Goal: Information Seeking & Learning: Learn about a topic

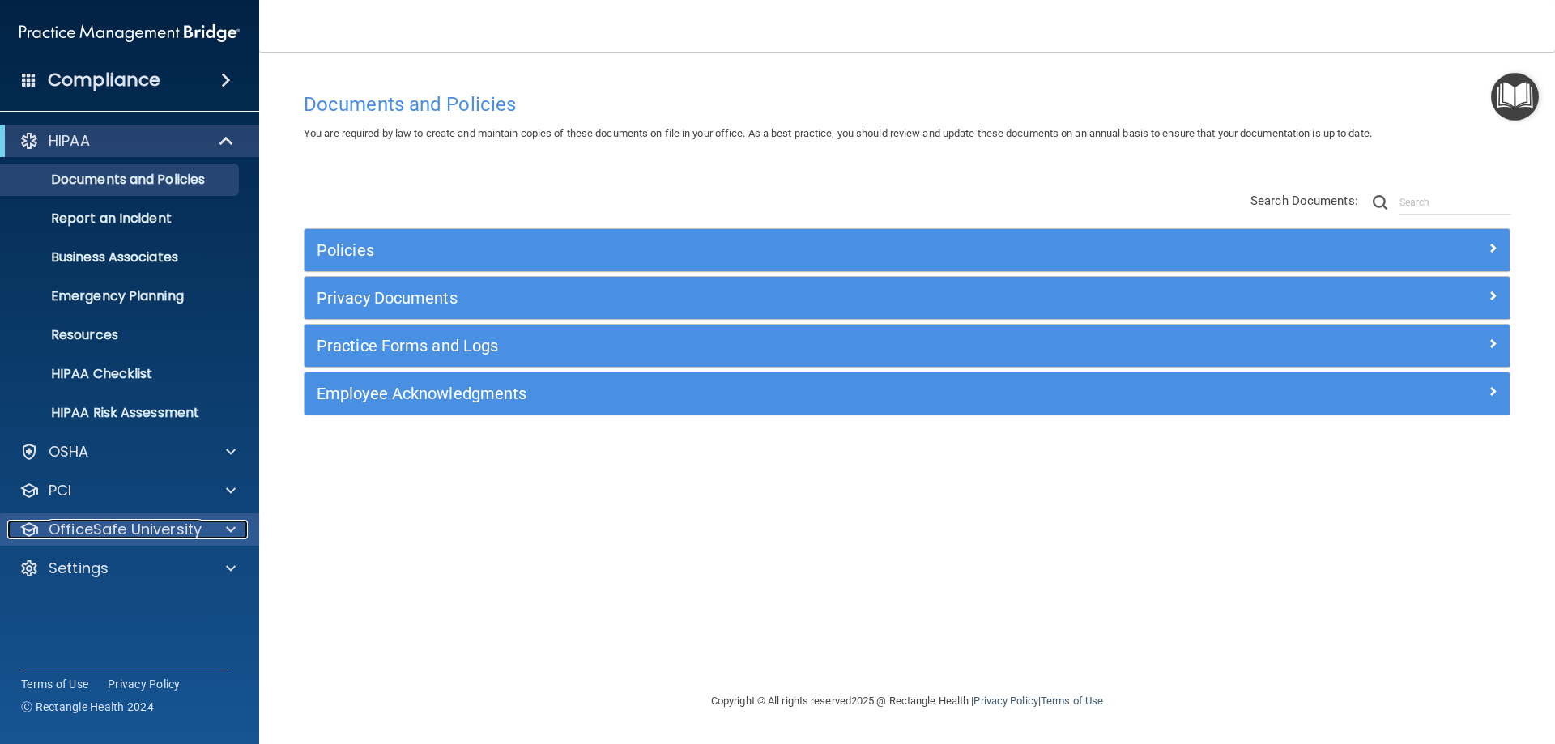
click at [152, 529] on p "OfficeSafe University" at bounding box center [125, 529] width 153 height 19
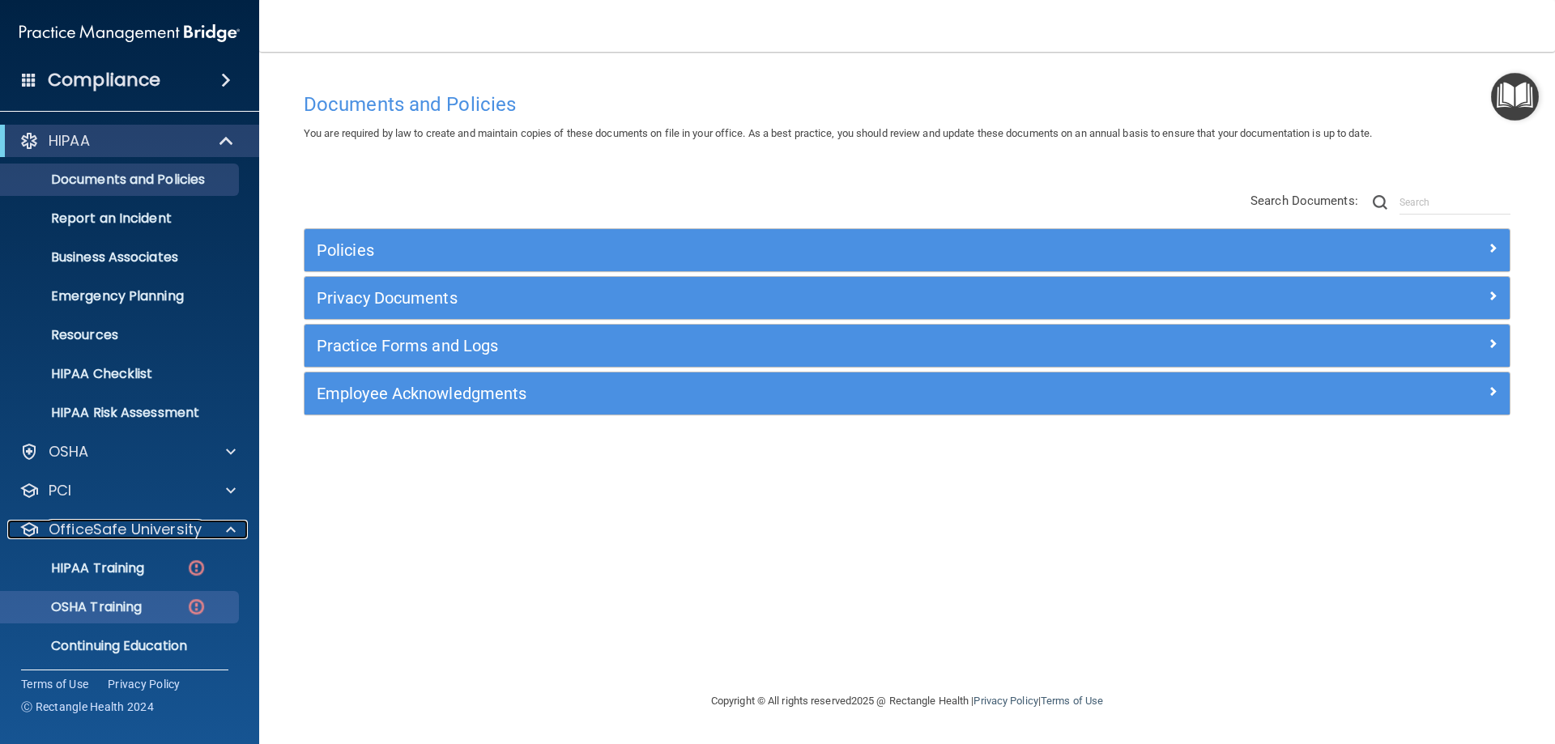
scroll to position [45, 0]
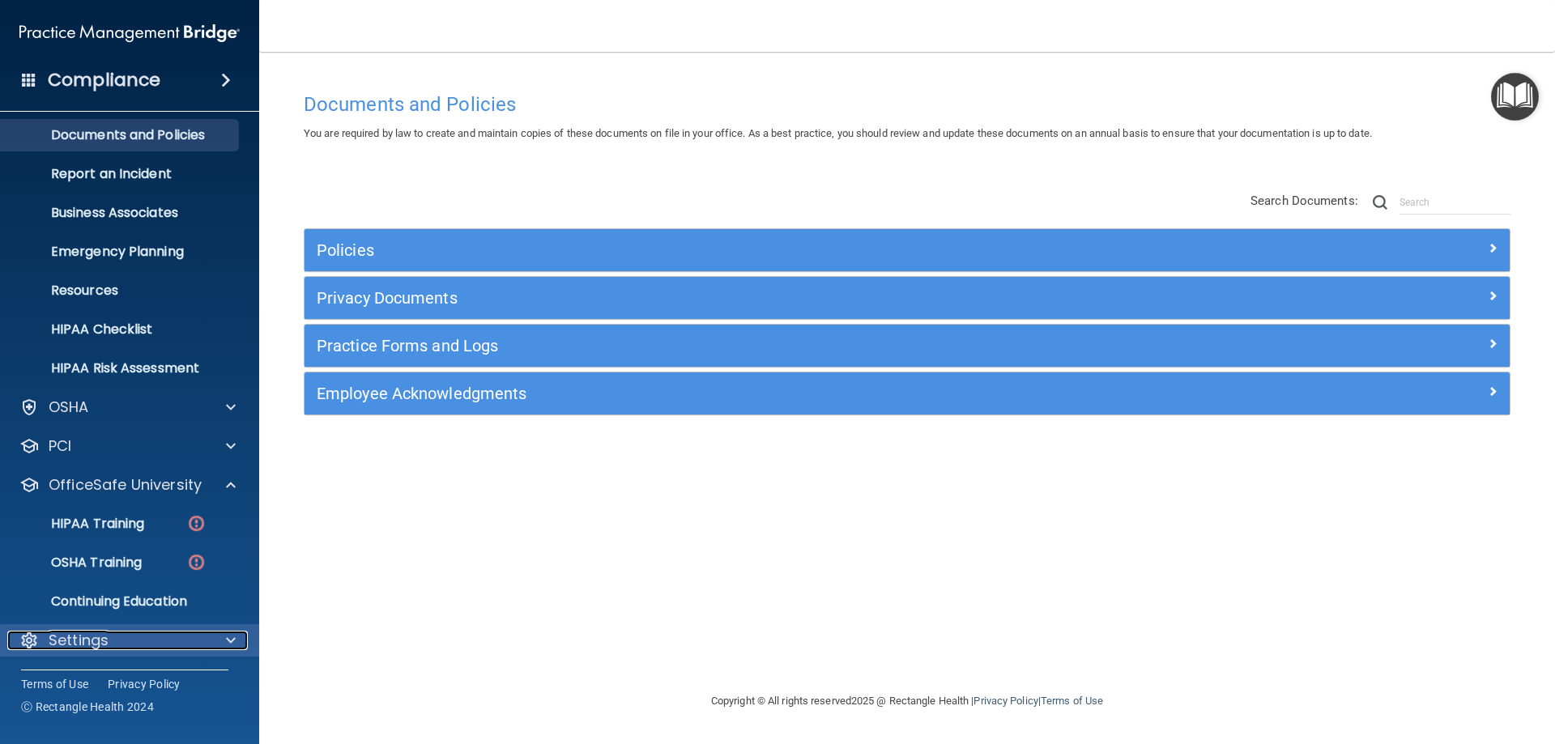
click at [104, 635] on p "Settings" at bounding box center [79, 640] width 60 height 19
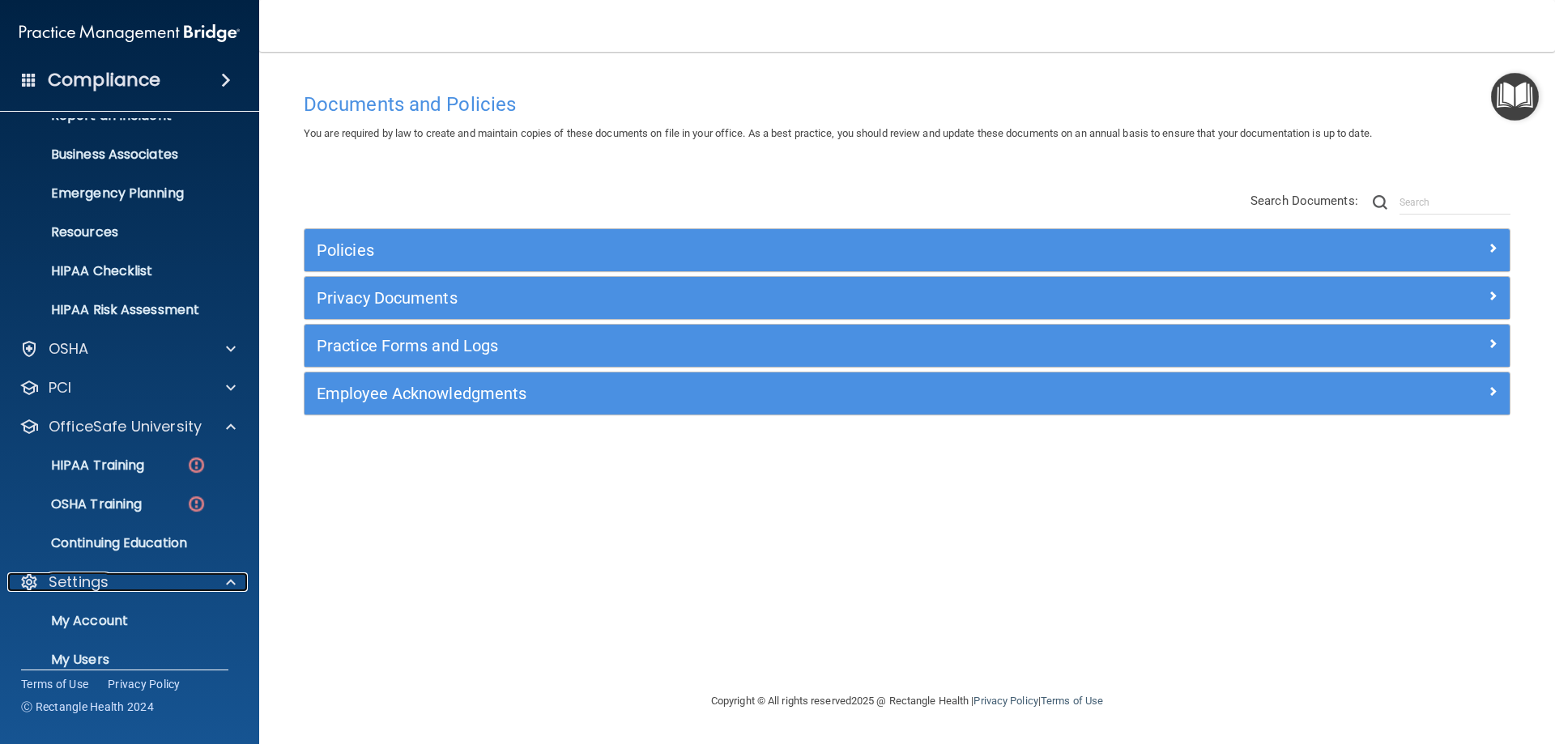
scroll to position [194, 0]
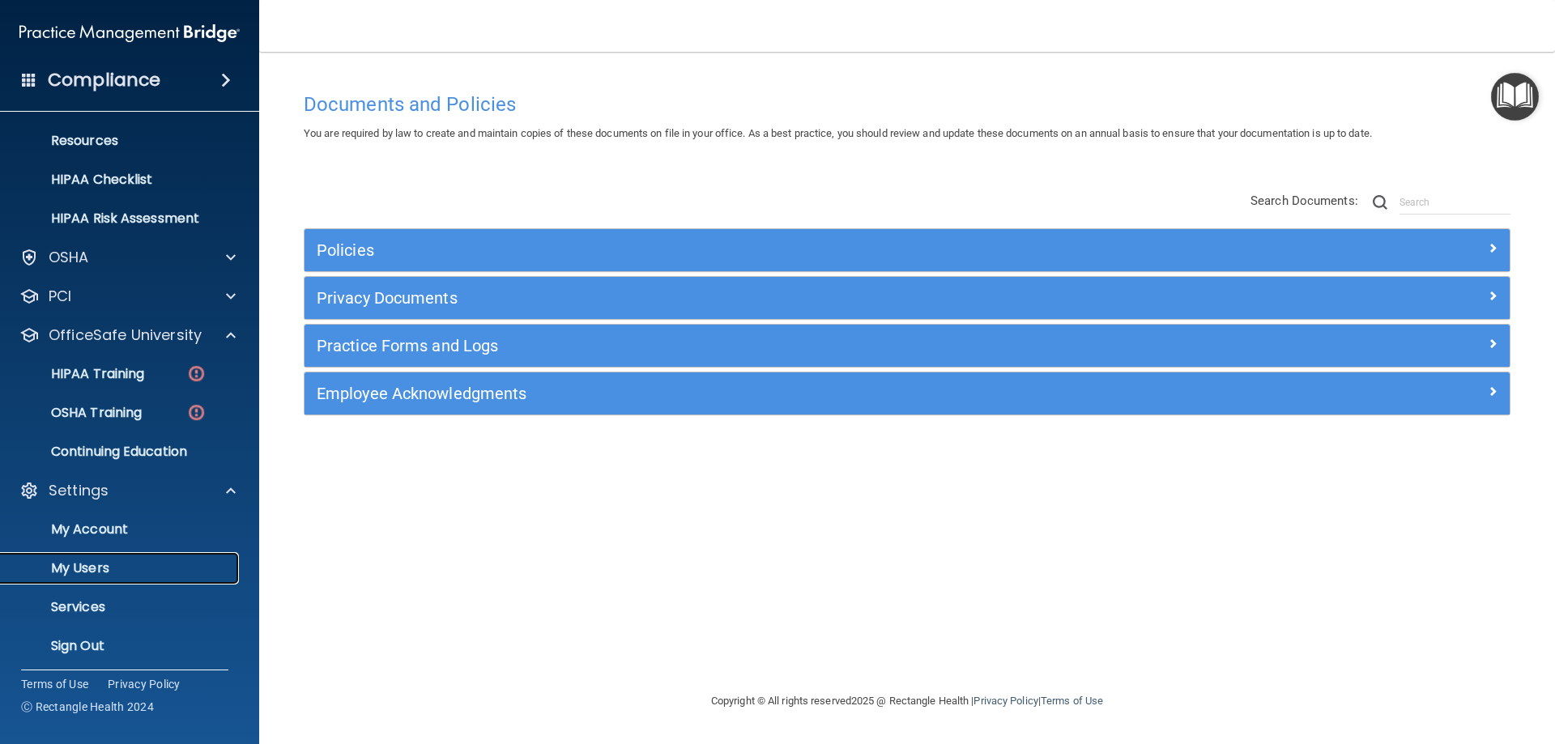
click at [102, 577] on p "My Users" at bounding box center [121, 569] width 221 height 16
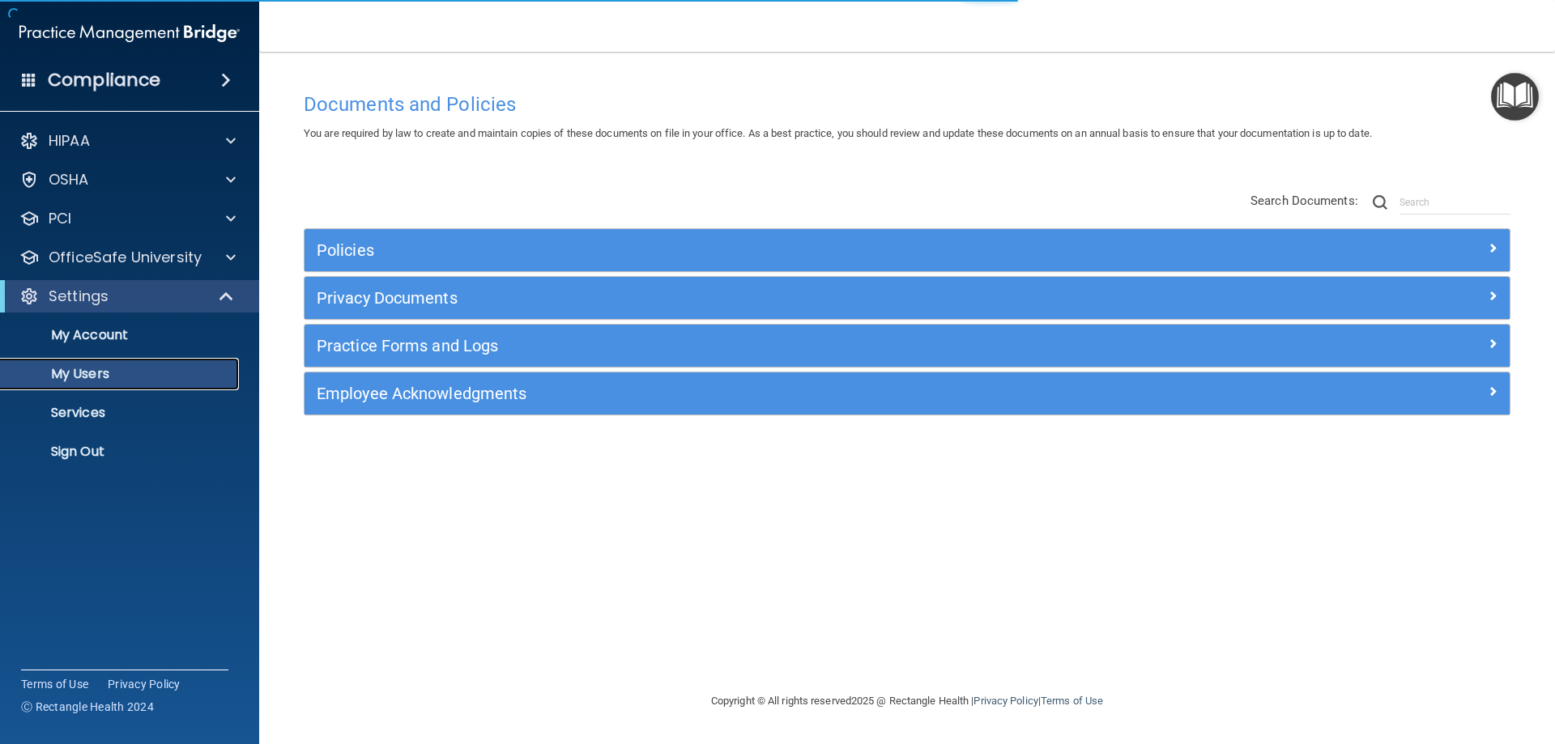
select select "20"
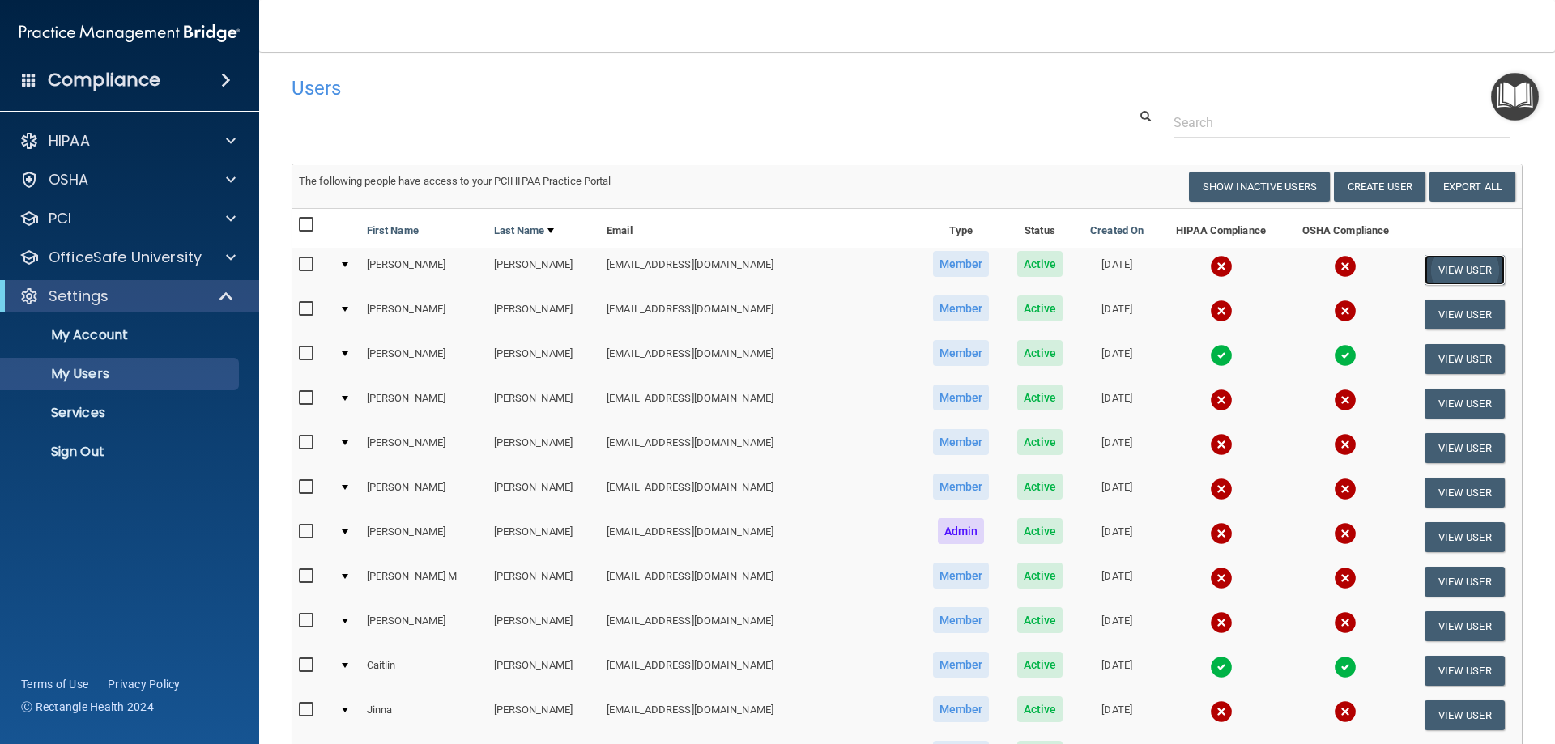
click at [1475, 271] on button "View User" at bounding box center [1465, 270] width 80 height 30
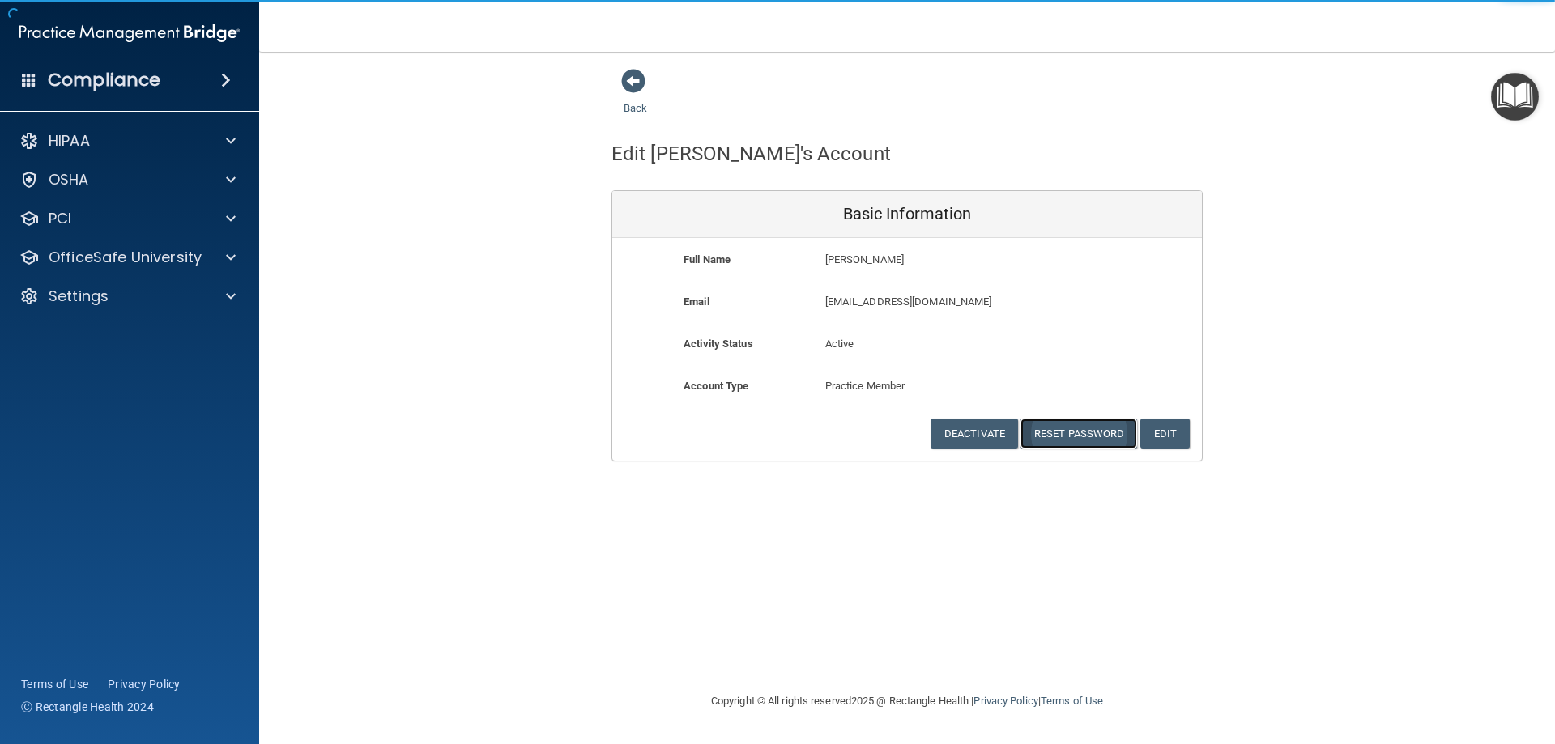
click at [1098, 441] on button "Reset Password" at bounding box center [1079, 434] width 117 height 30
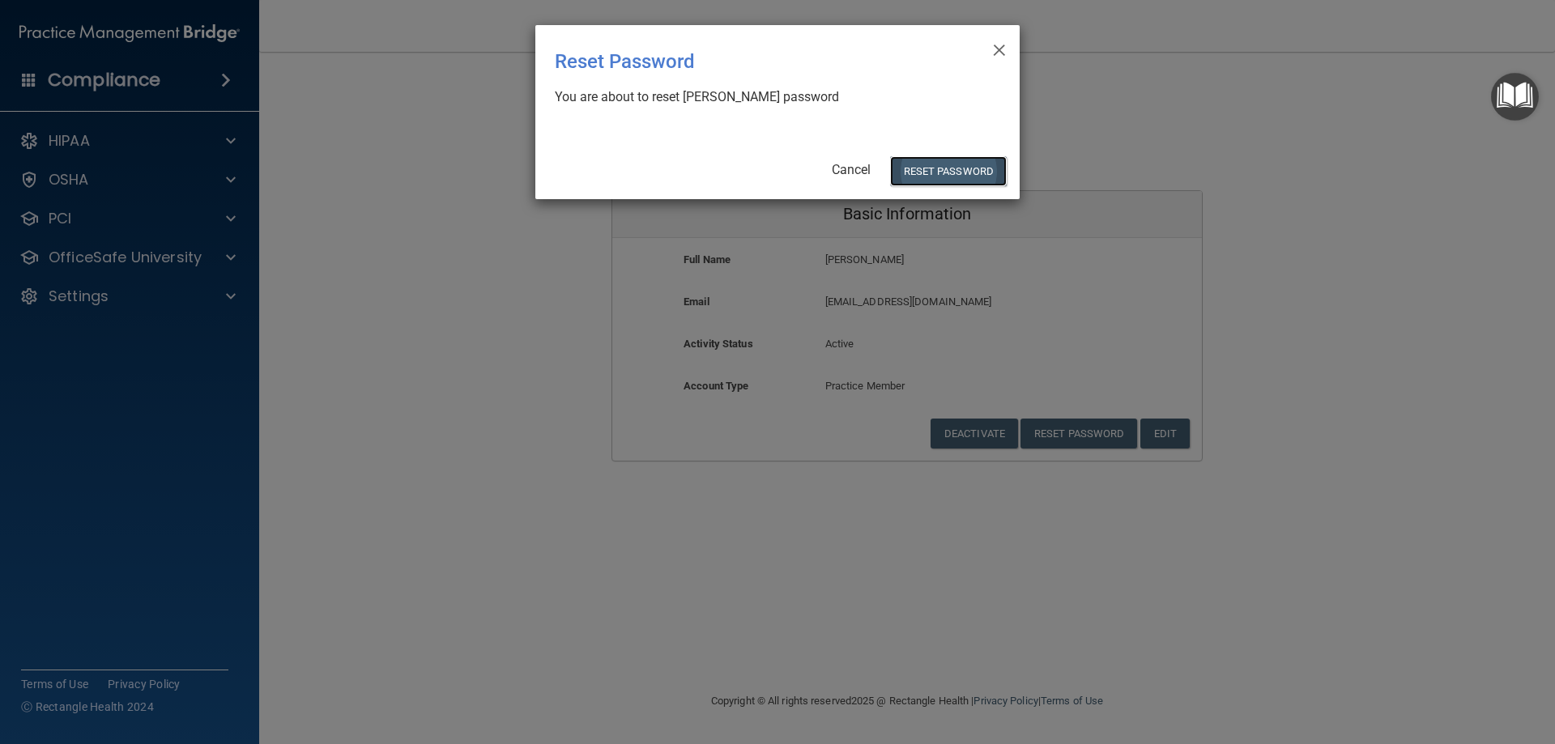
click at [921, 181] on button "Reset Password" at bounding box center [948, 171] width 117 height 30
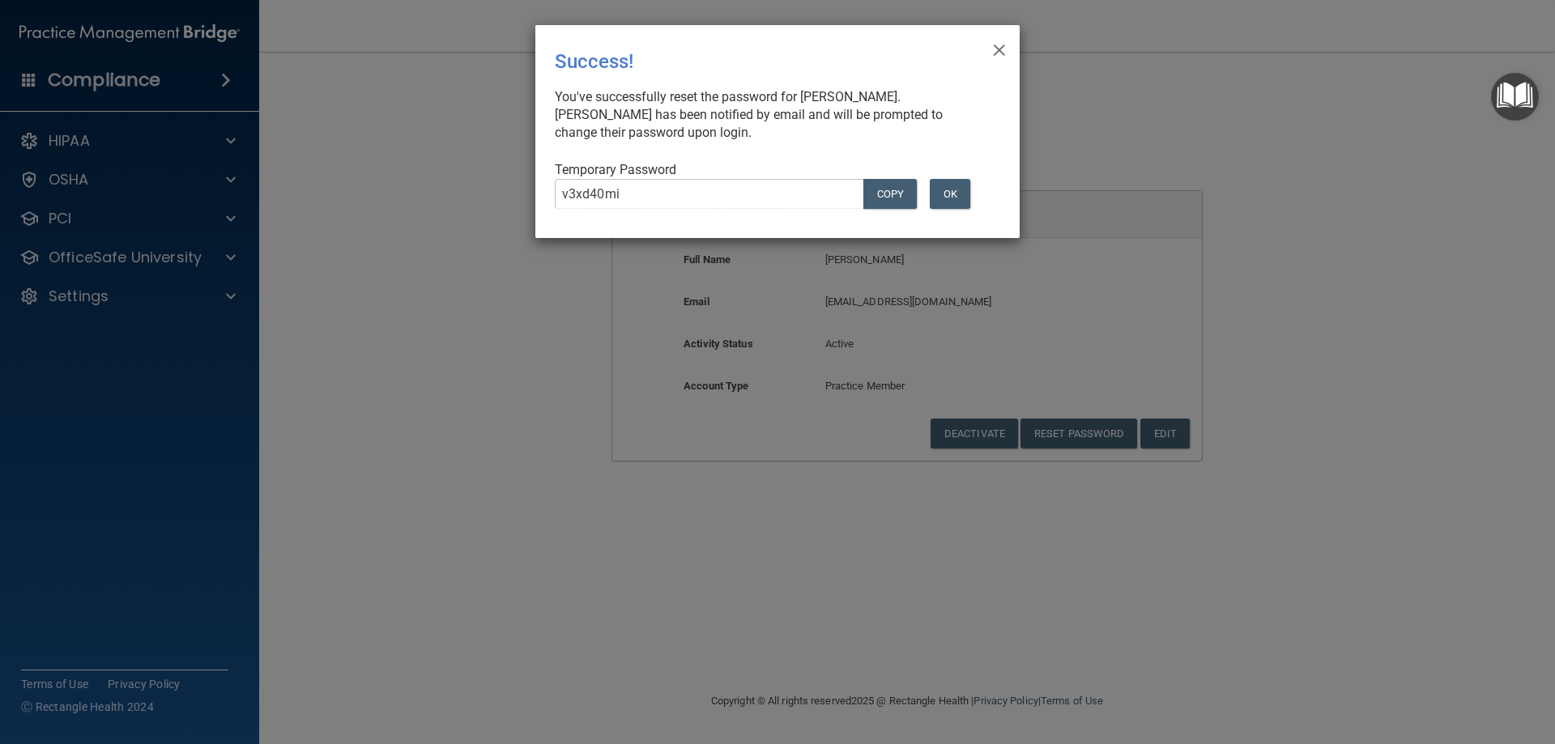
click at [716, 150] on div "× Close Success! You've successfully reset the password for [PERSON_NAME]. [PER…" at bounding box center [777, 131] width 484 height 213
click at [663, 160] on div "× Close Success! You've successfully reset the password for [PERSON_NAME]. [PER…" at bounding box center [777, 131] width 484 height 213
click at [948, 203] on button "OK" at bounding box center [950, 194] width 40 height 30
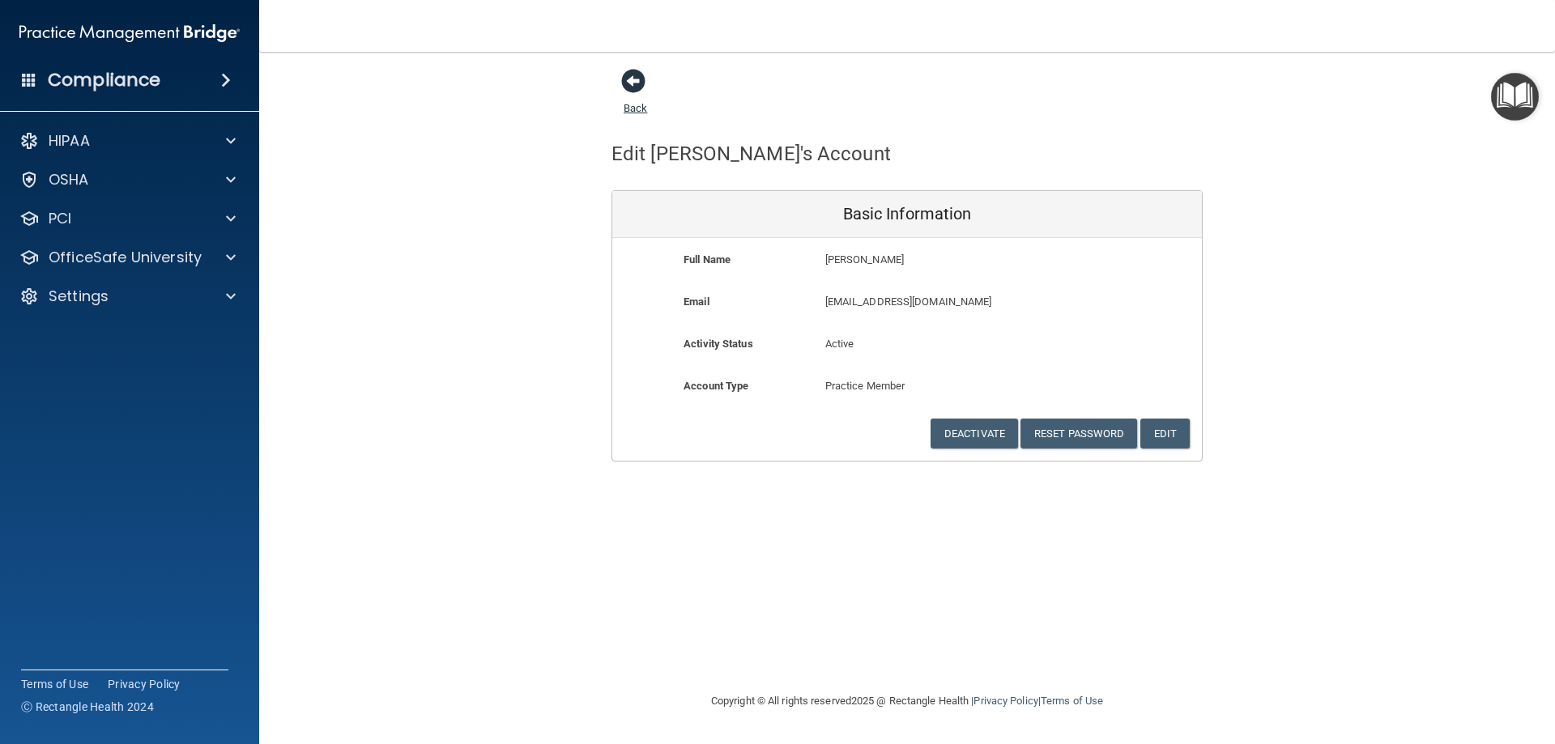
click at [632, 82] on span at bounding box center [633, 81] width 24 height 24
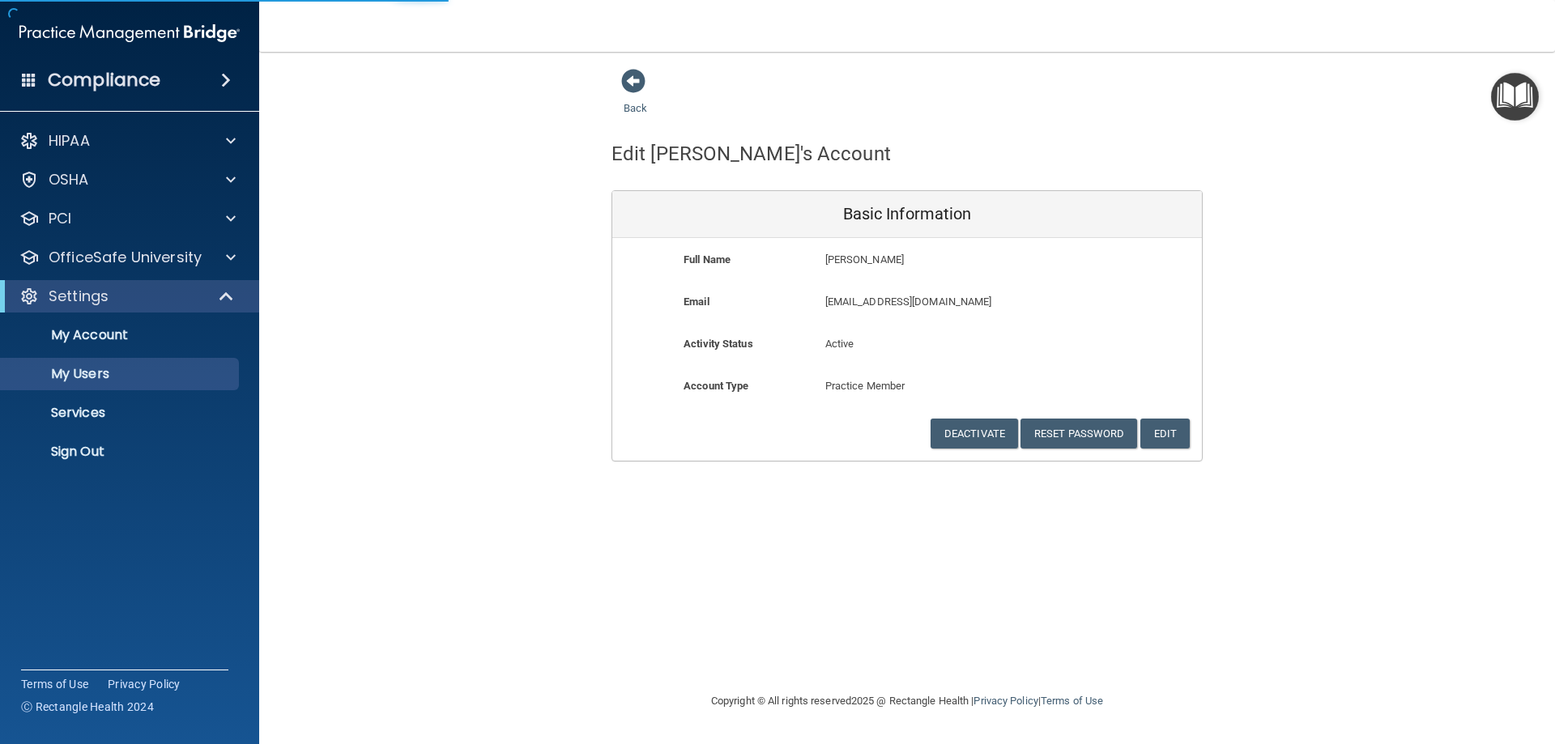
select select "20"
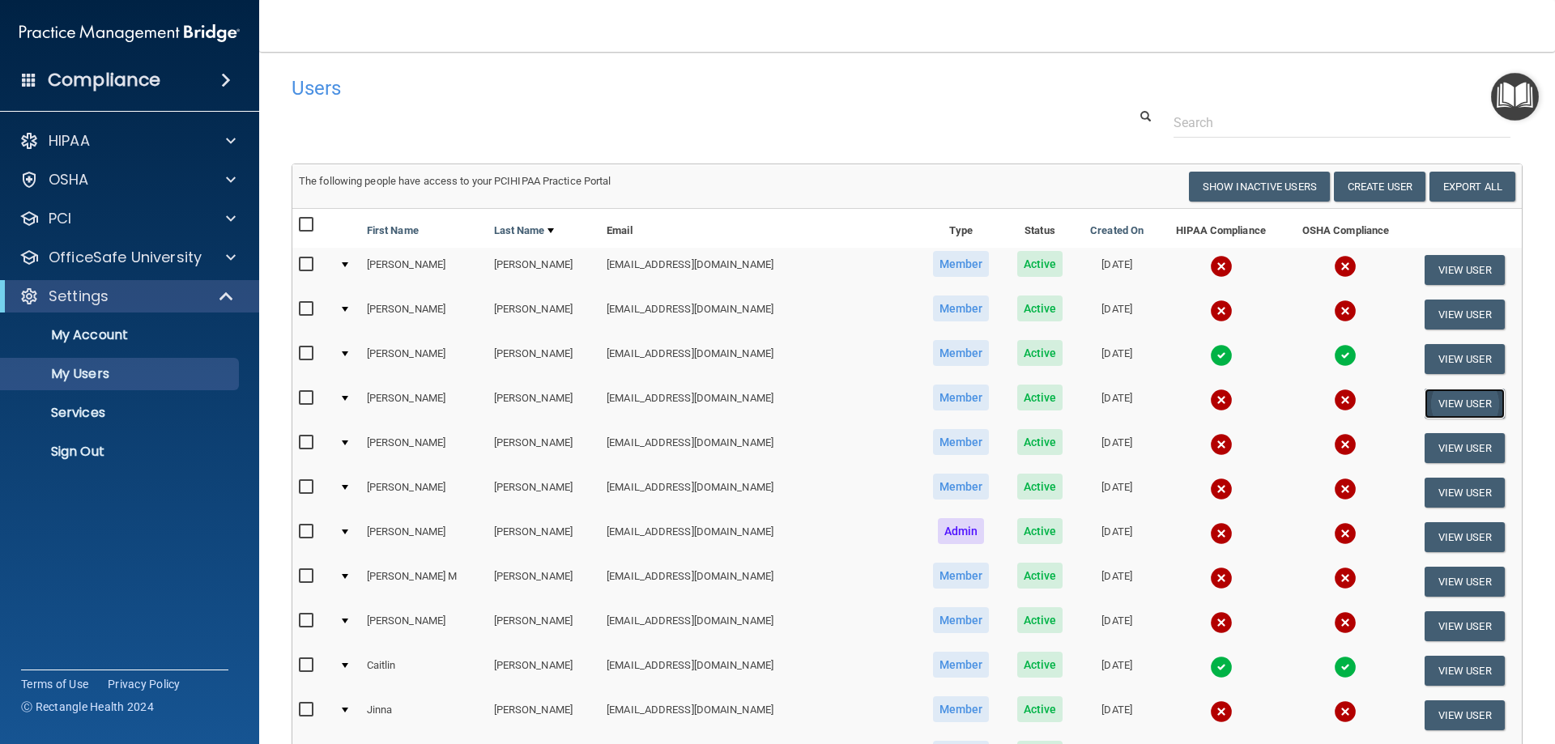
click at [1425, 402] on button "View User" at bounding box center [1465, 404] width 80 height 30
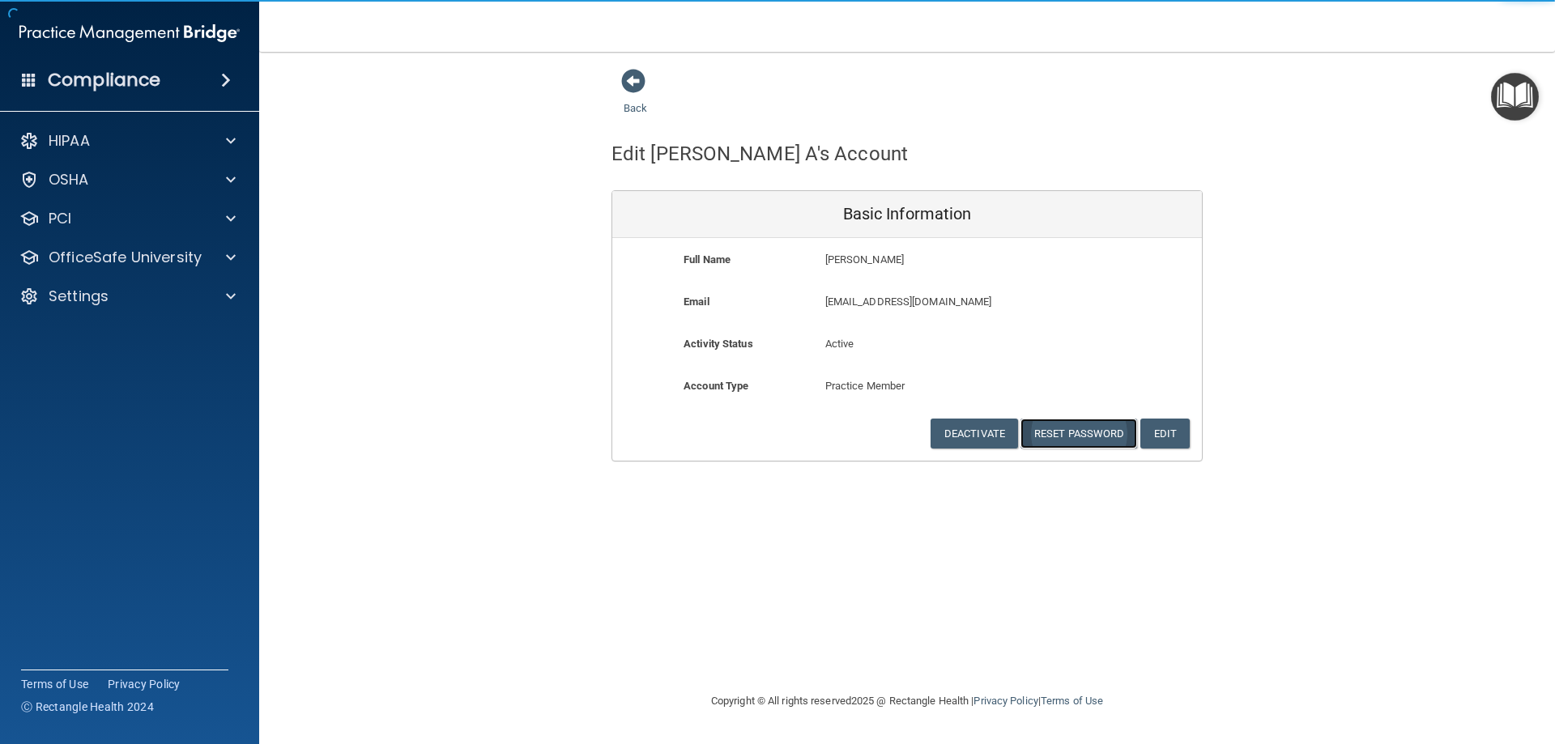
click at [1055, 441] on button "Reset Password" at bounding box center [1079, 434] width 117 height 30
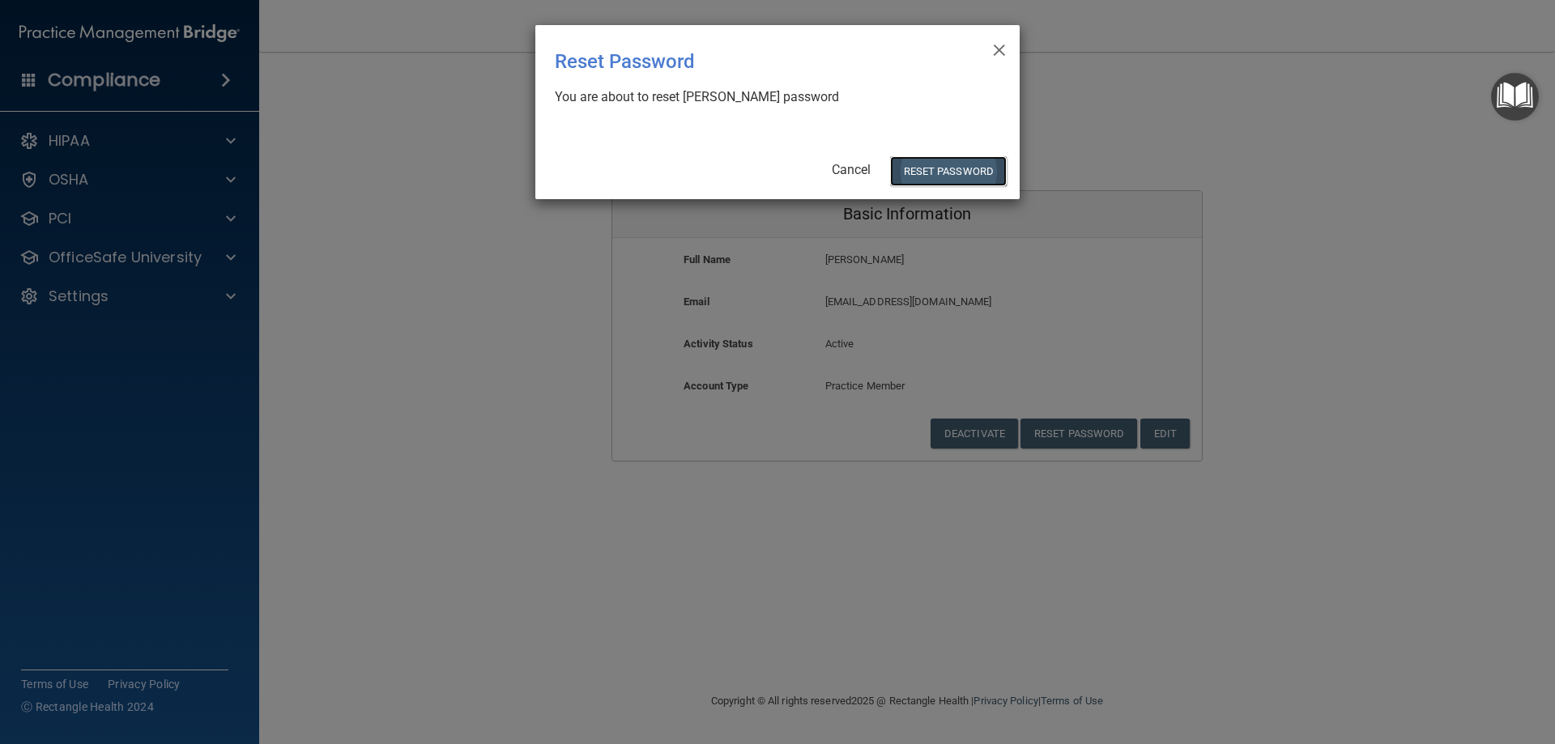
click at [941, 173] on button "Reset Password" at bounding box center [948, 171] width 117 height 30
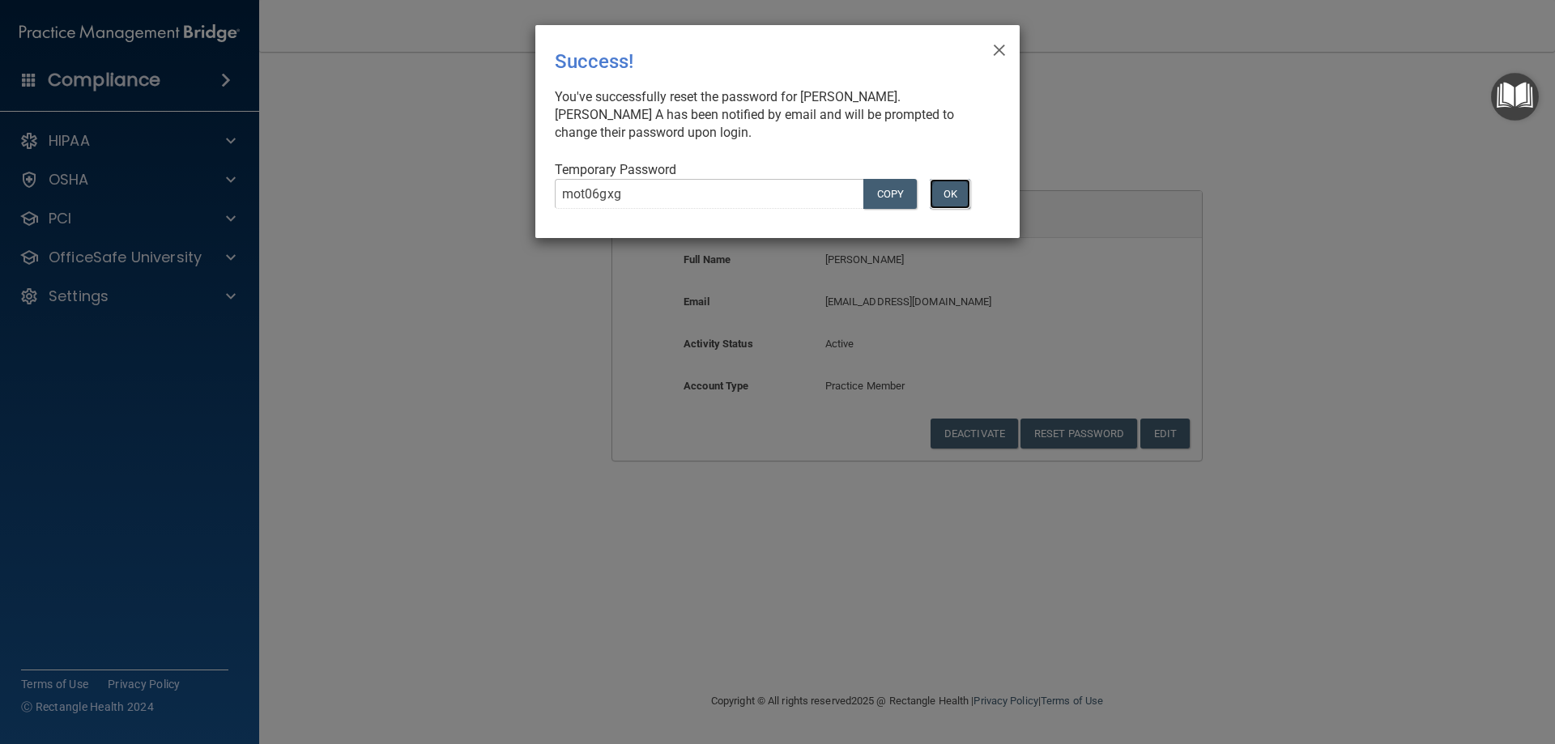
click at [953, 189] on button "OK" at bounding box center [950, 194] width 40 height 30
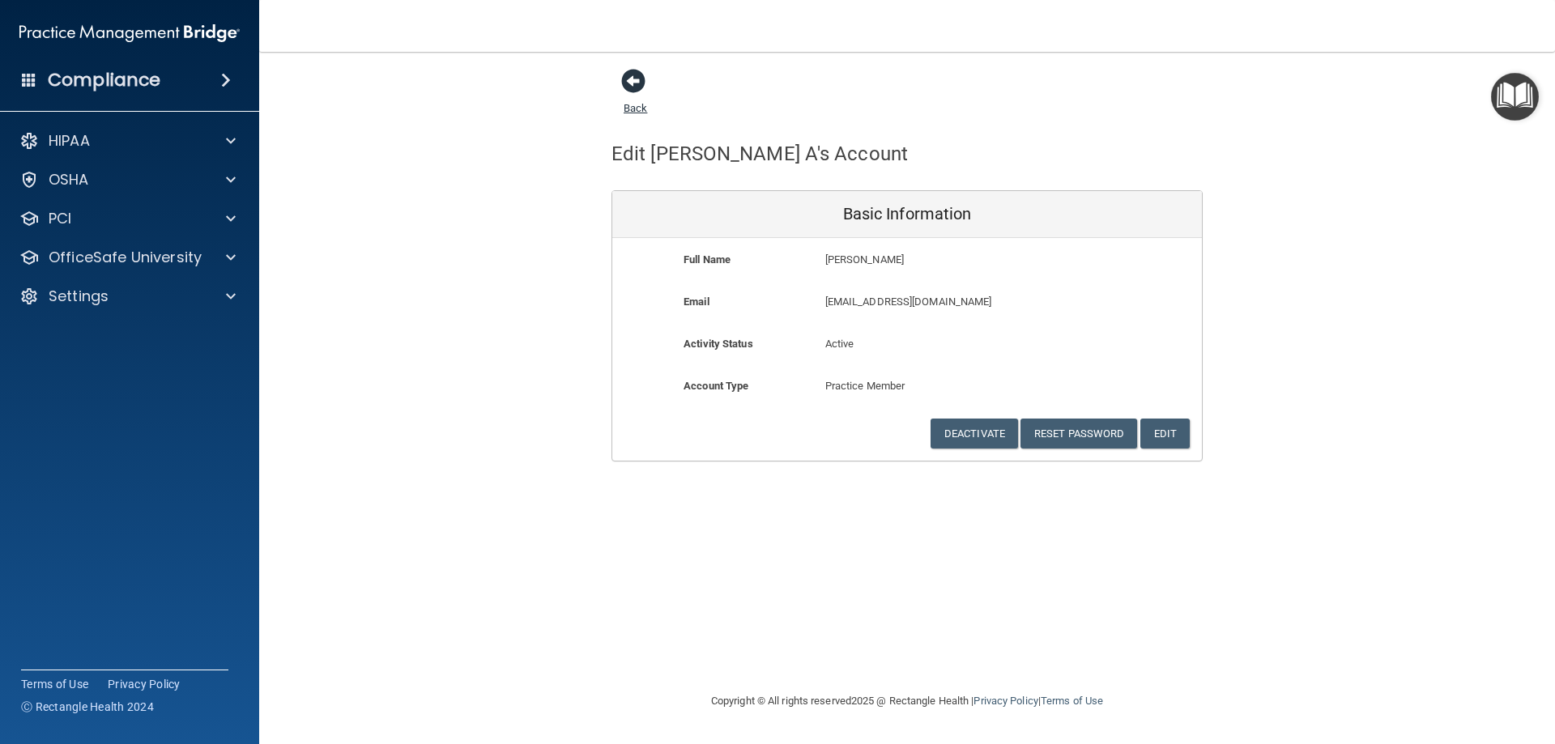
click at [638, 82] on span at bounding box center [633, 81] width 24 height 24
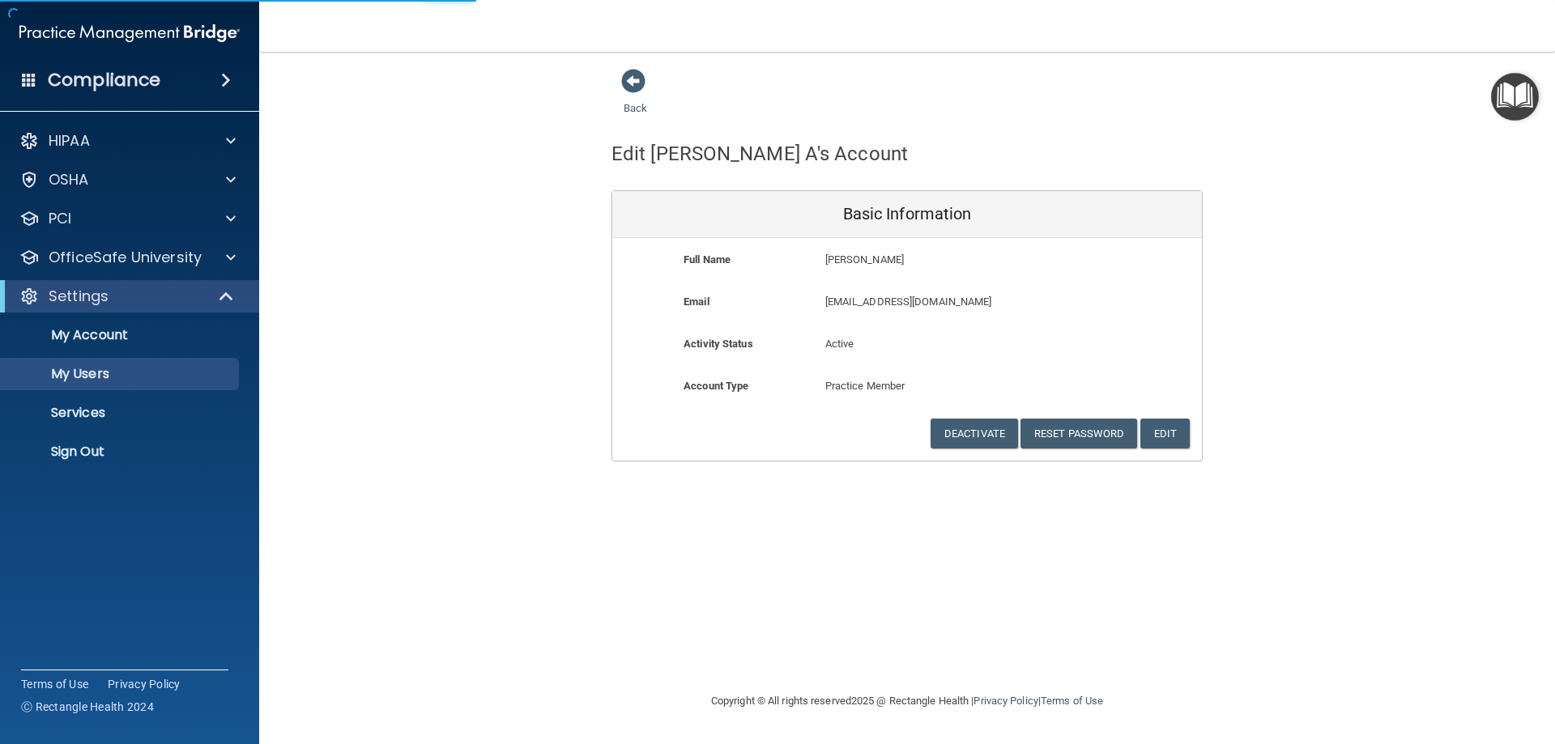
select select "20"
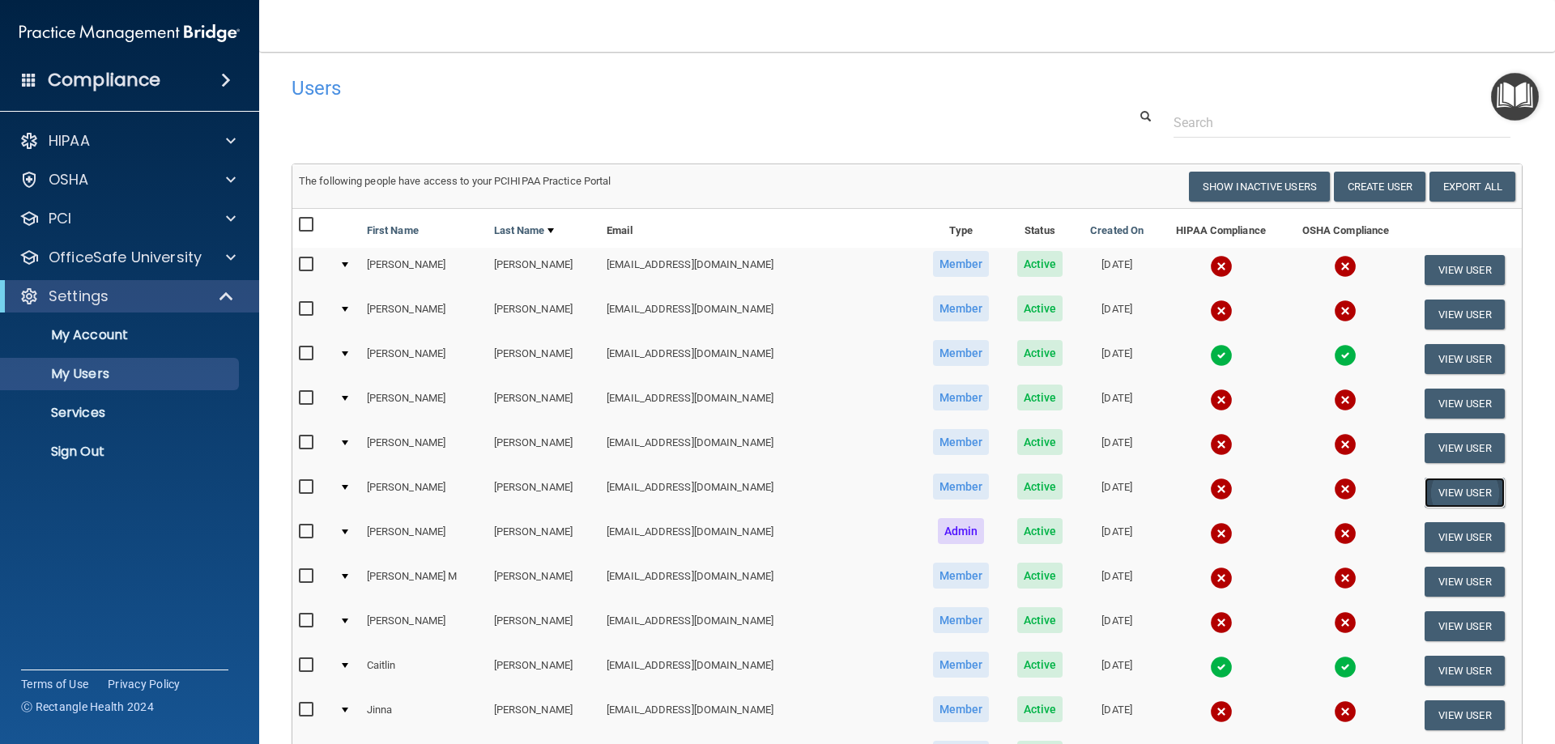
click at [1425, 490] on button "View User" at bounding box center [1465, 493] width 80 height 30
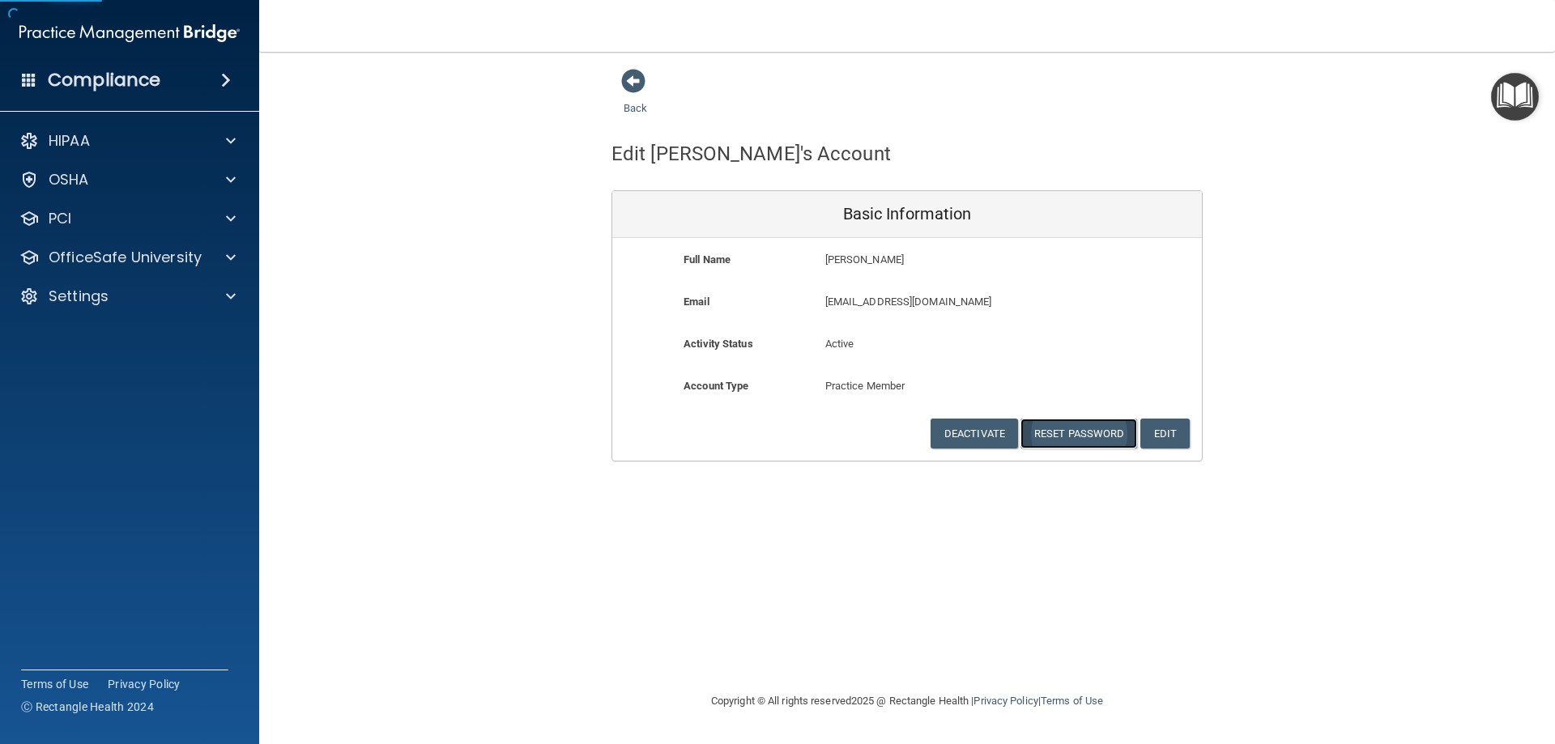
click at [1074, 443] on button "Reset Password" at bounding box center [1079, 434] width 117 height 30
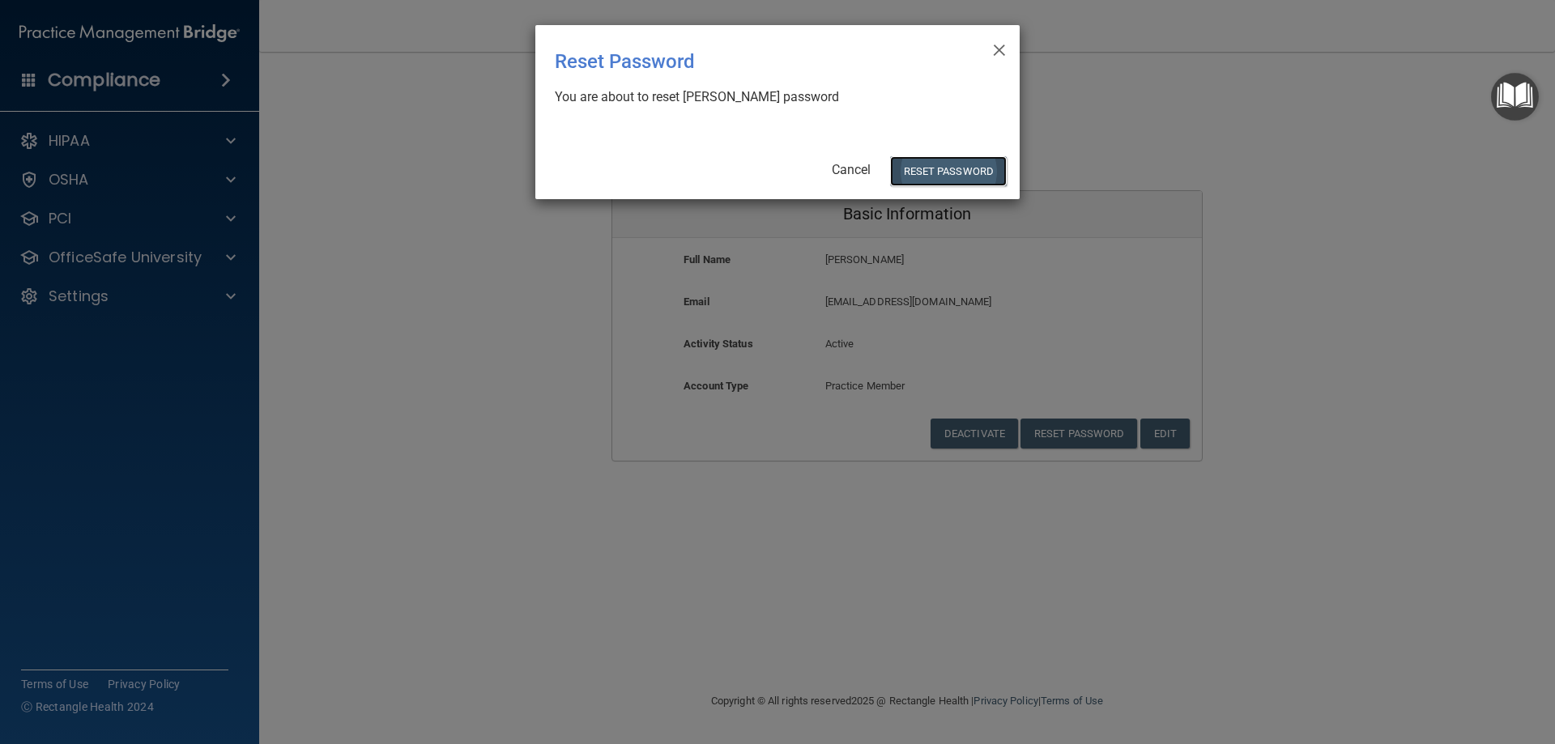
click at [917, 172] on button "Reset Password" at bounding box center [948, 171] width 117 height 30
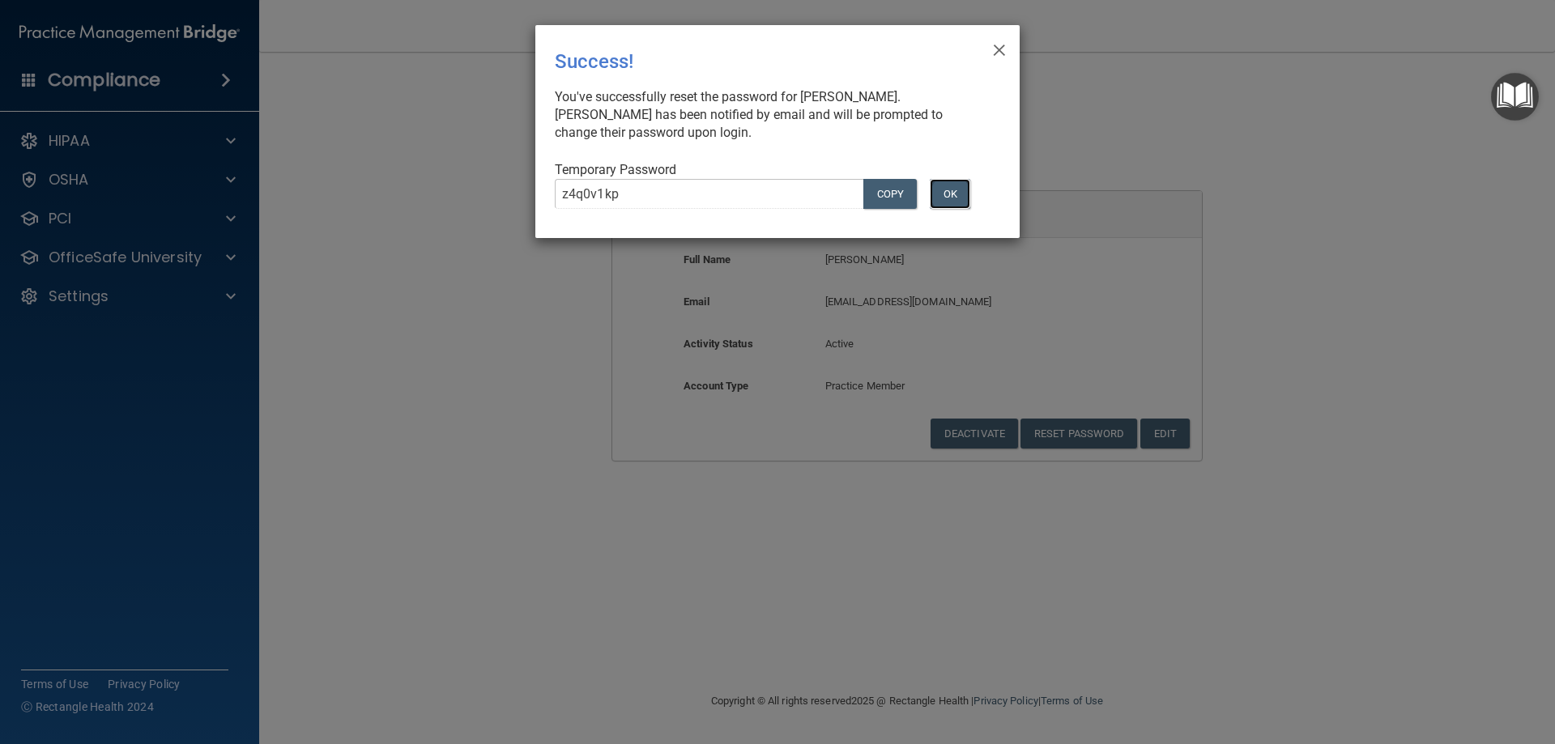
click at [944, 189] on button "OK" at bounding box center [950, 194] width 40 height 30
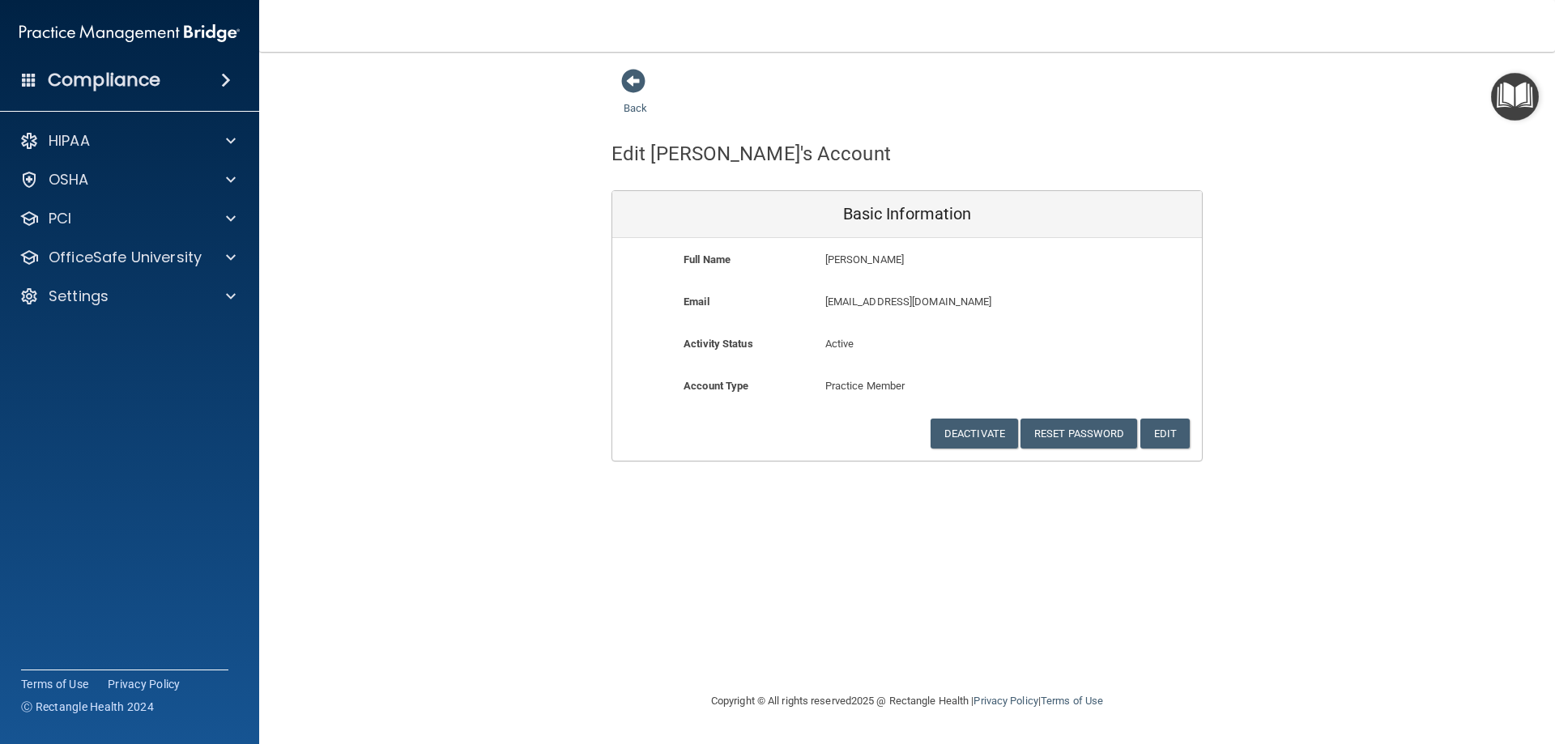
click at [649, 88] on div "Back" at bounding box center [661, 93] width 99 height 50
click at [625, 83] on span at bounding box center [633, 81] width 24 height 24
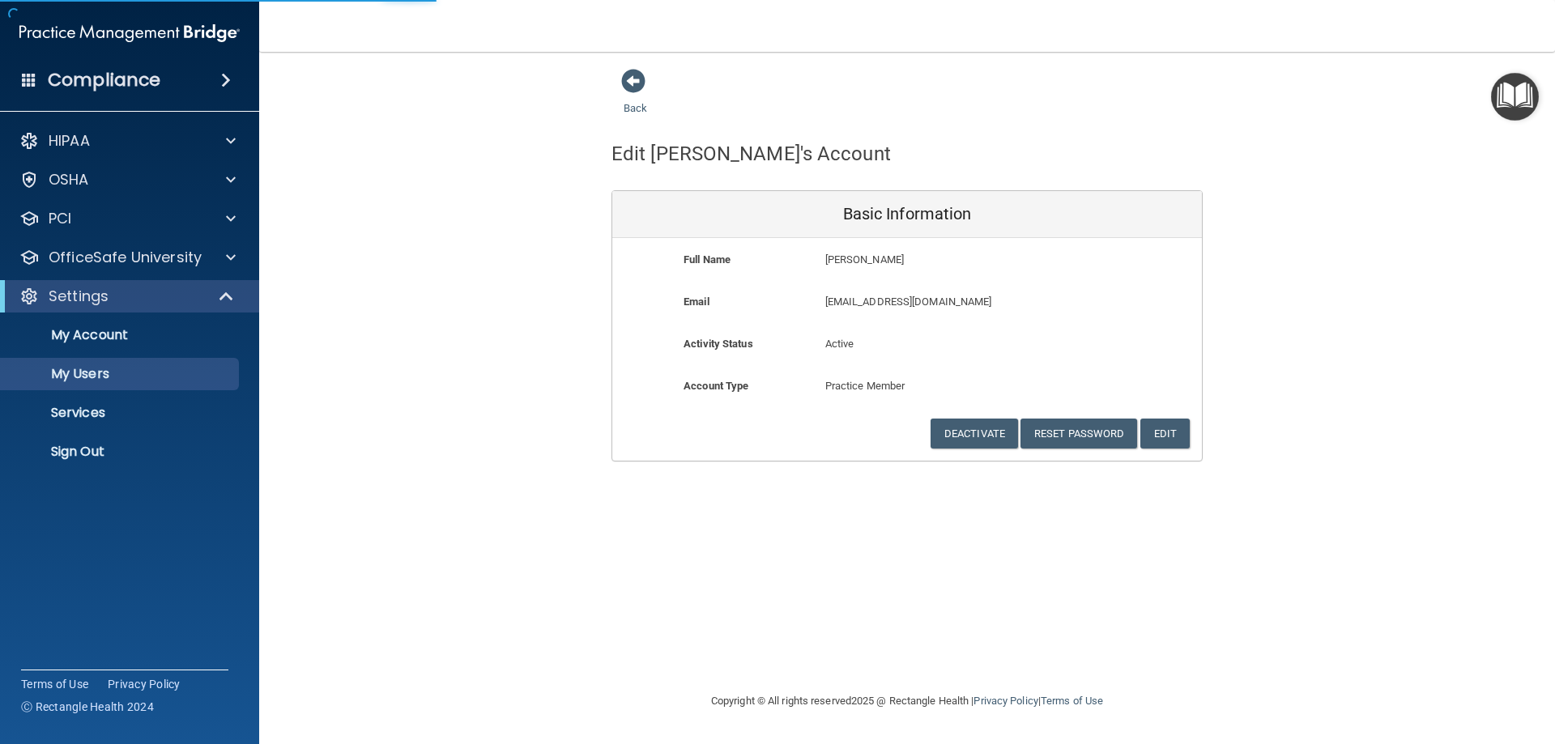
select select "20"
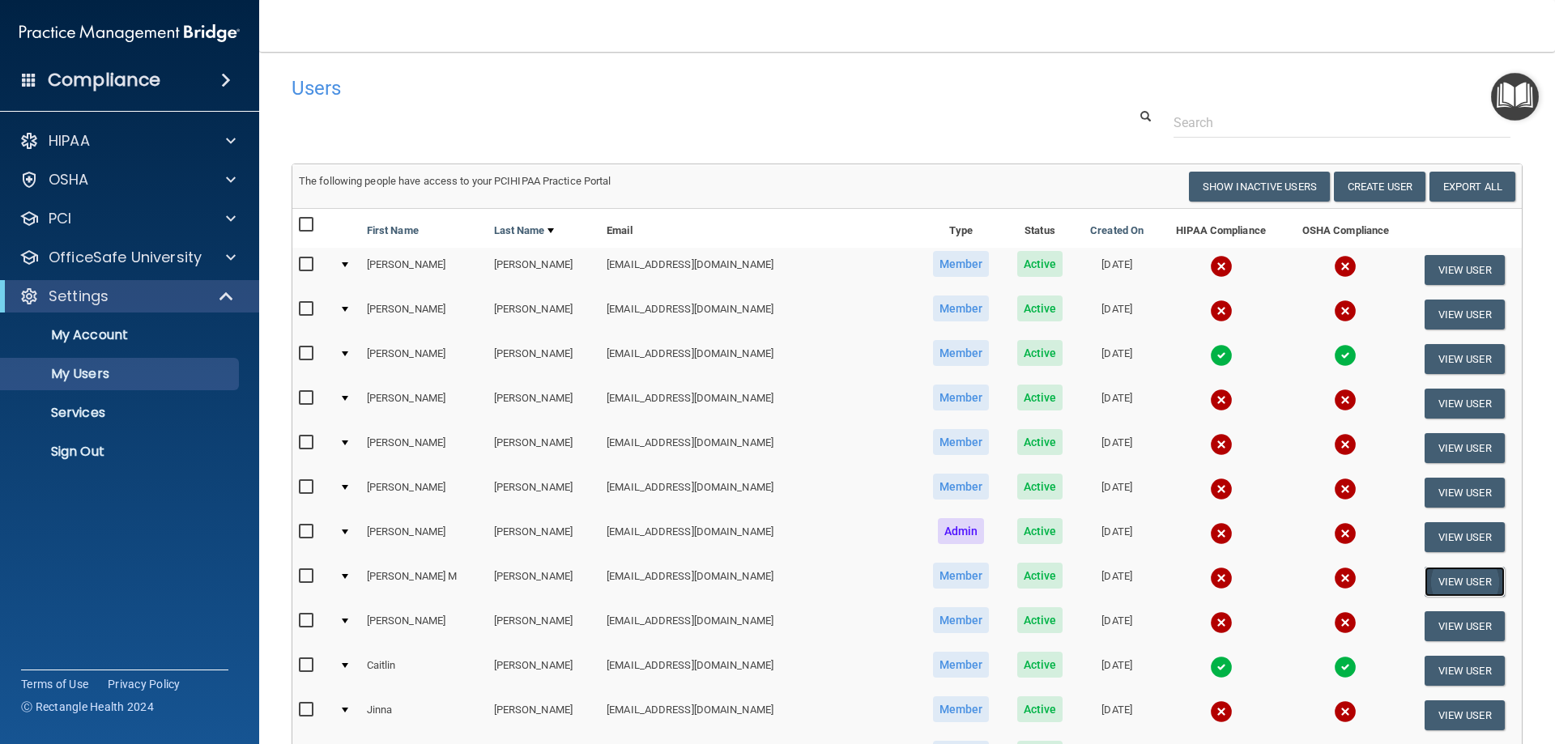
click at [1425, 577] on button "View User" at bounding box center [1465, 582] width 80 height 30
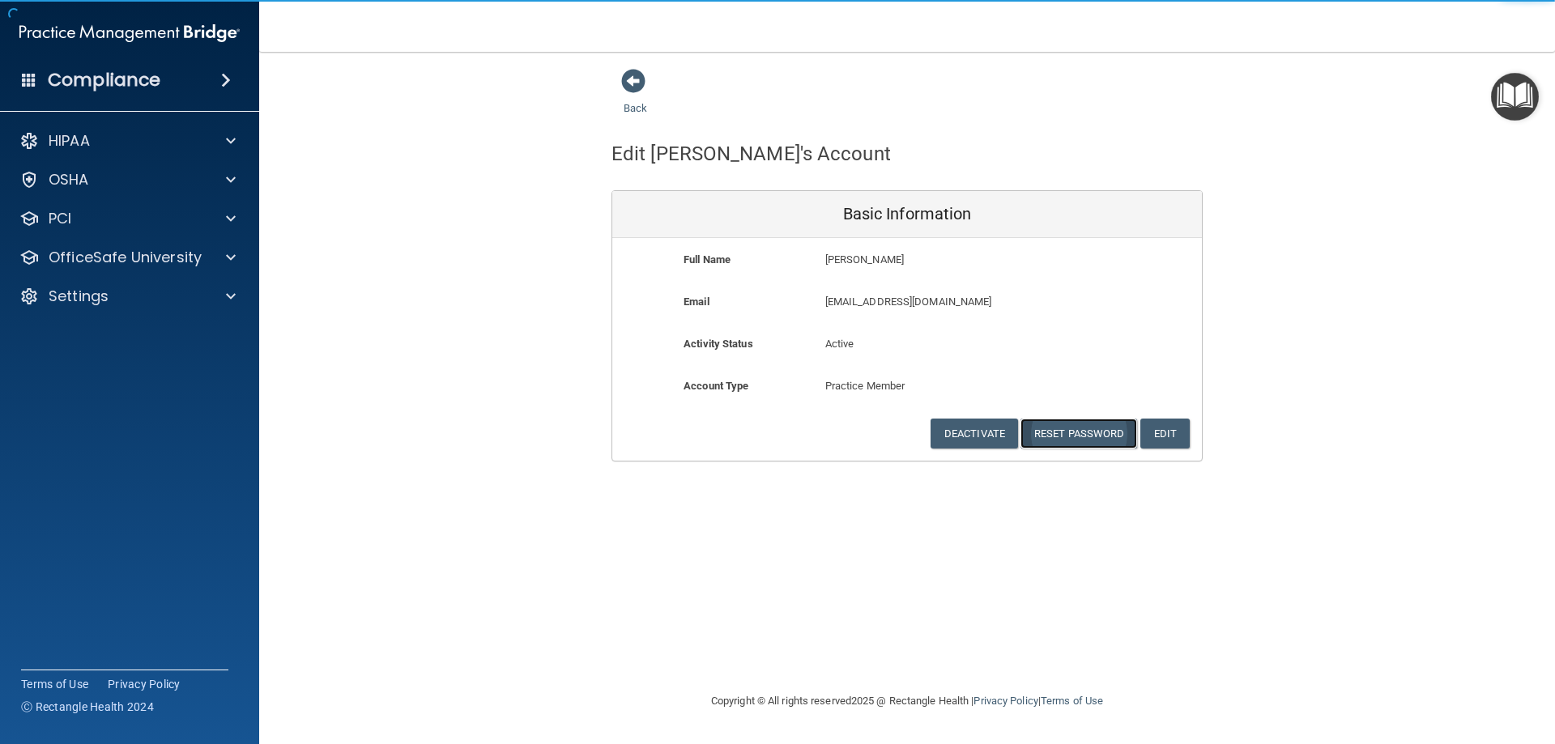
click at [1102, 431] on button "Reset Password" at bounding box center [1079, 434] width 117 height 30
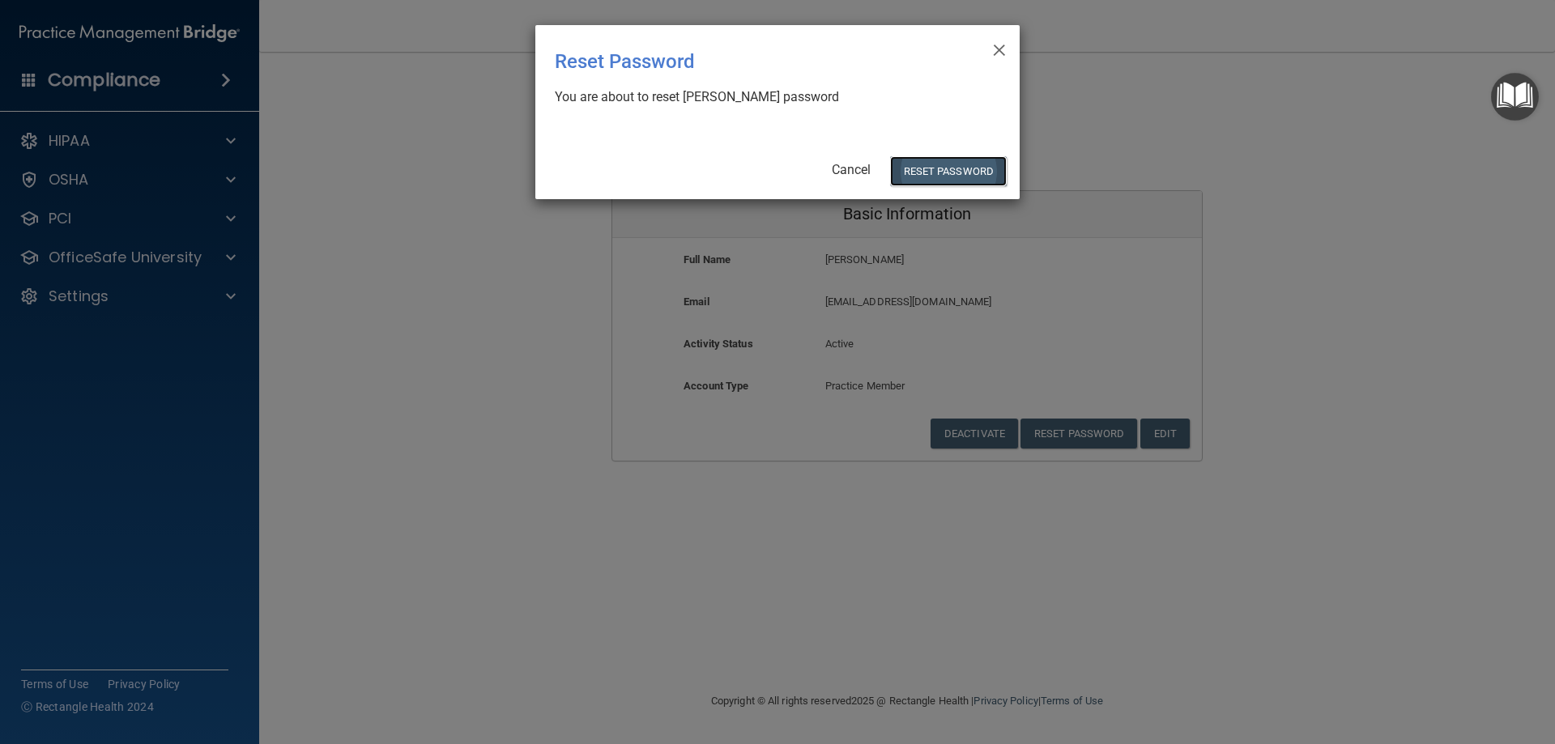
click at [923, 173] on button "Reset Password" at bounding box center [948, 171] width 117 height 30
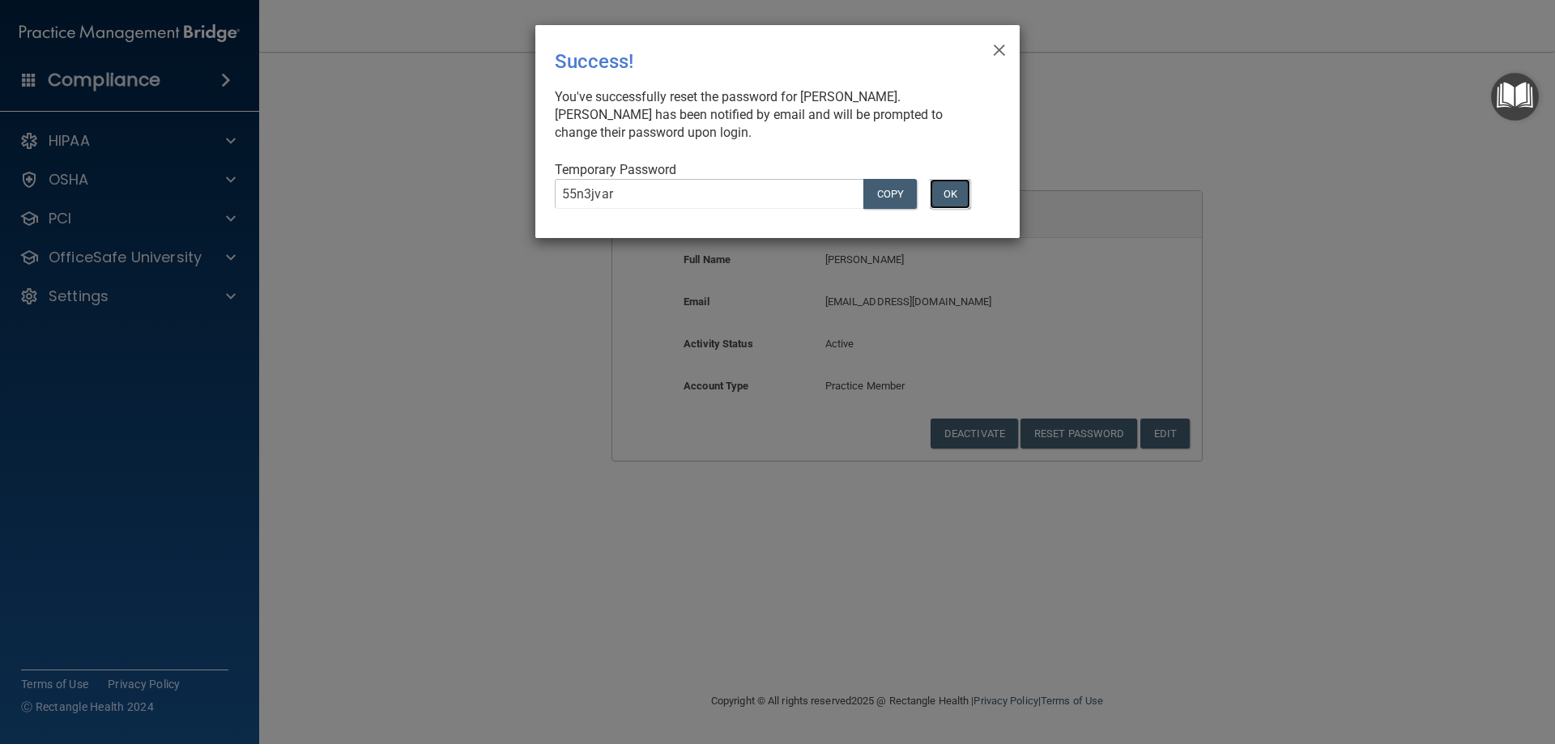
click at [949, 198] on button "OK" at bounding box center [950, 194] width 40 height 30
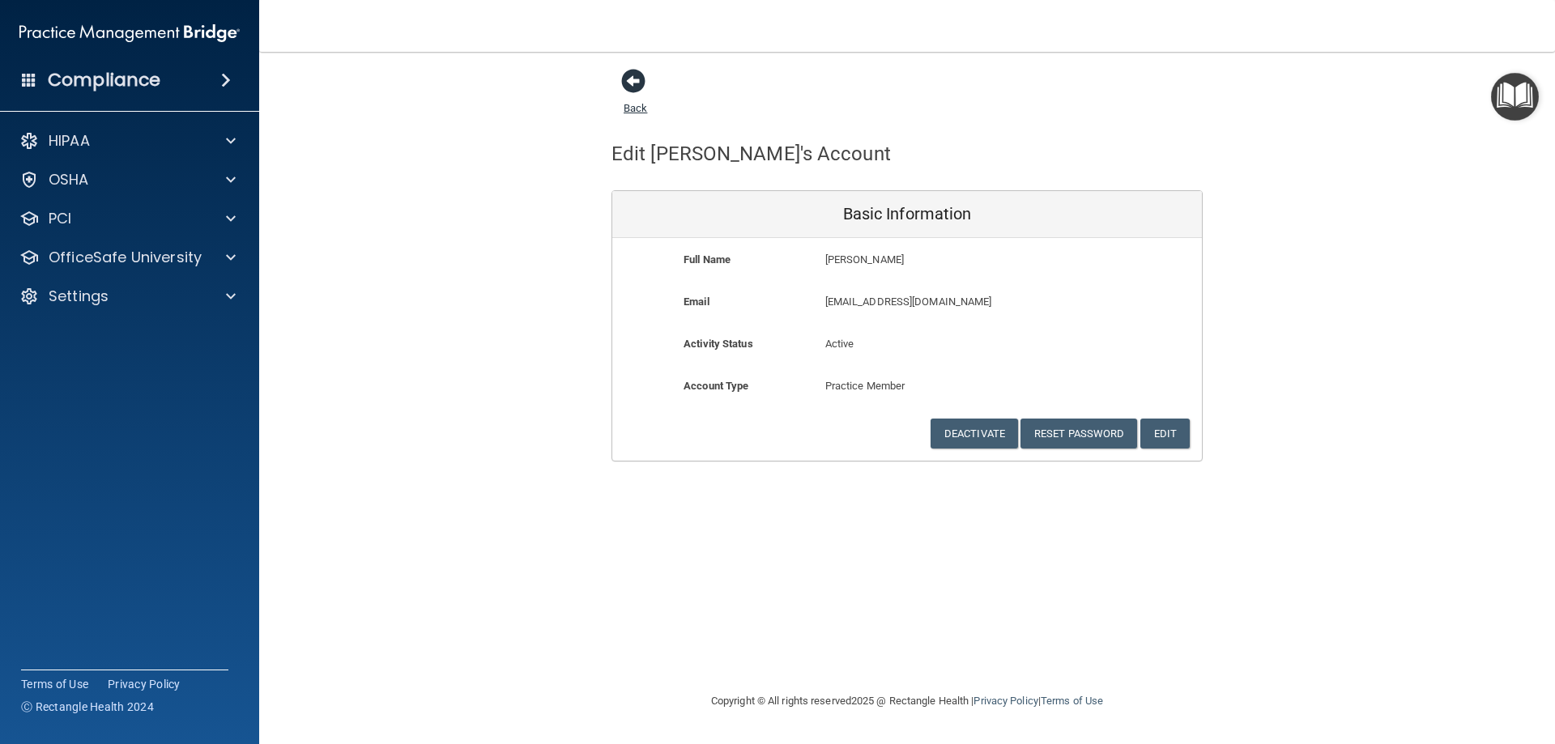
click at [631, 80] on span at bounding box center [633, 81] width 24 height 24
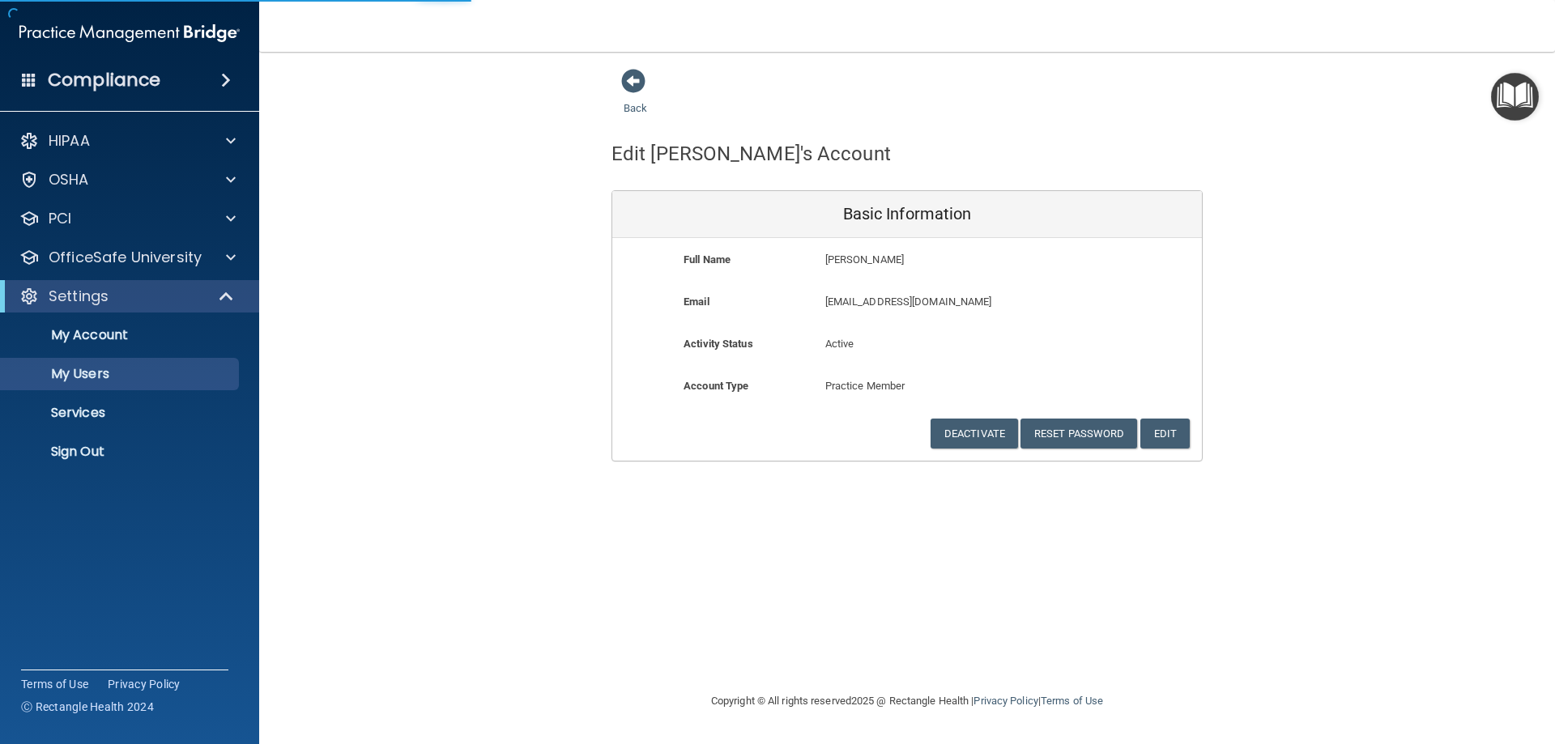
select select "20"
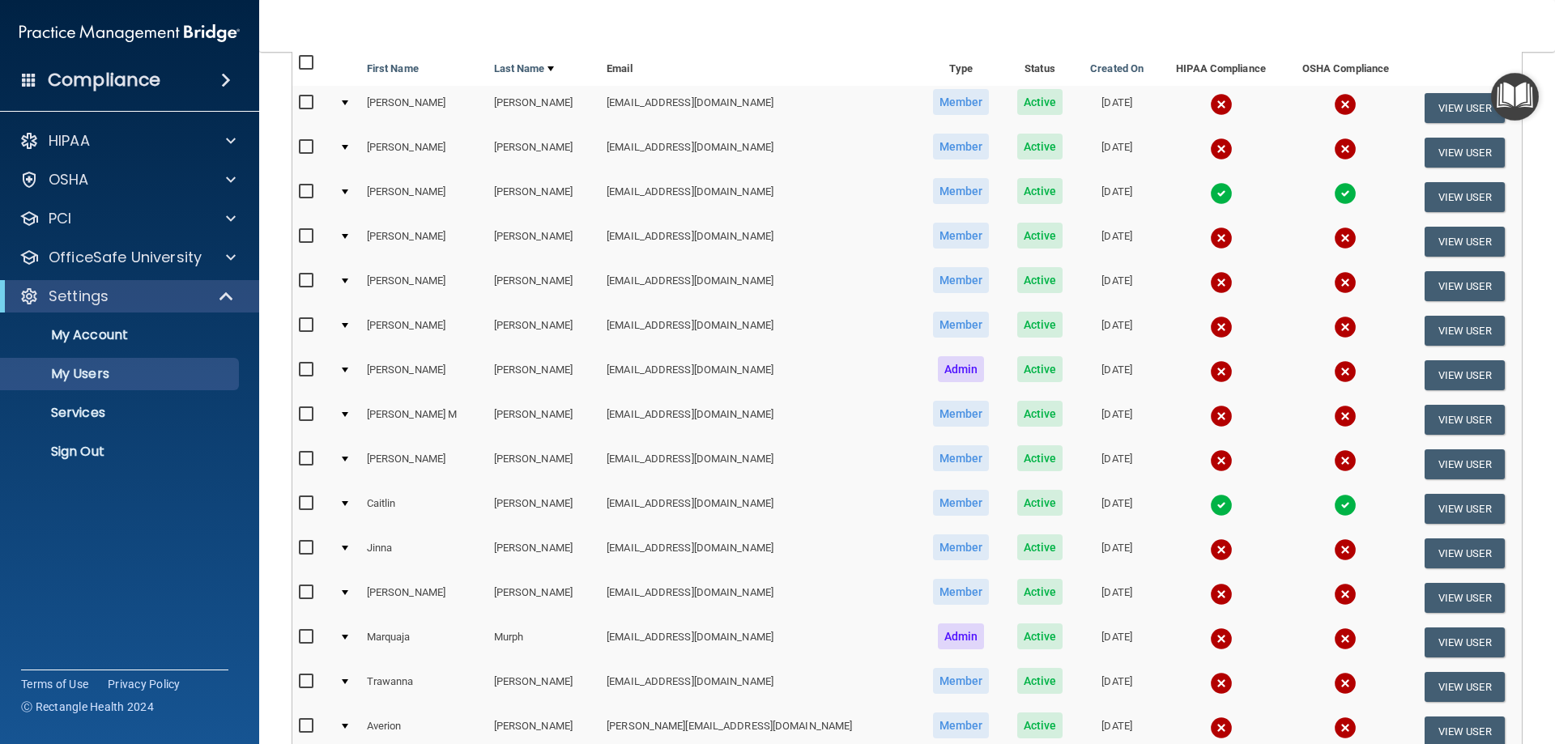
scroll to position [243, 0]
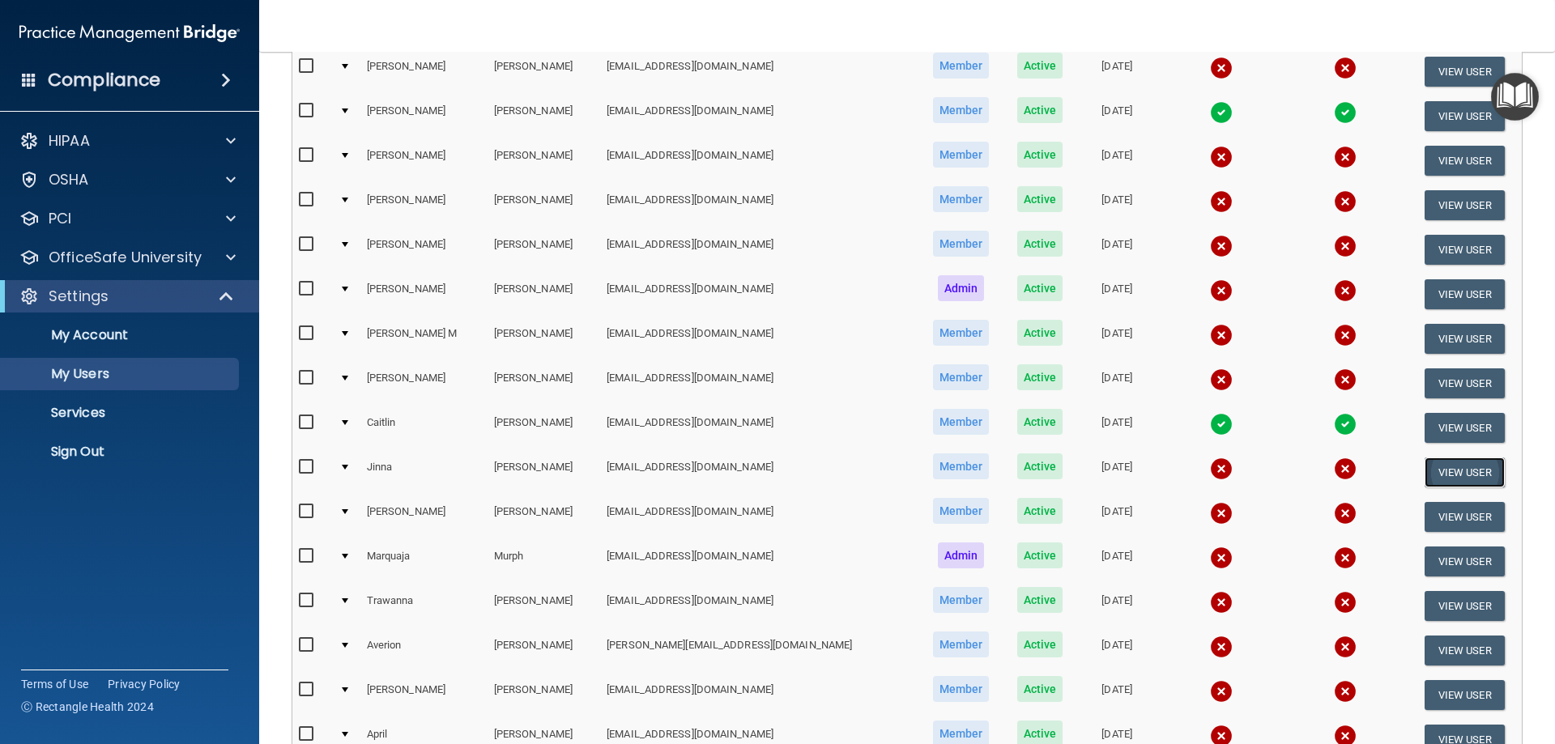
click at [1425, 472] on button "View User" at bounding box center [1465, 473] width 80 height 30
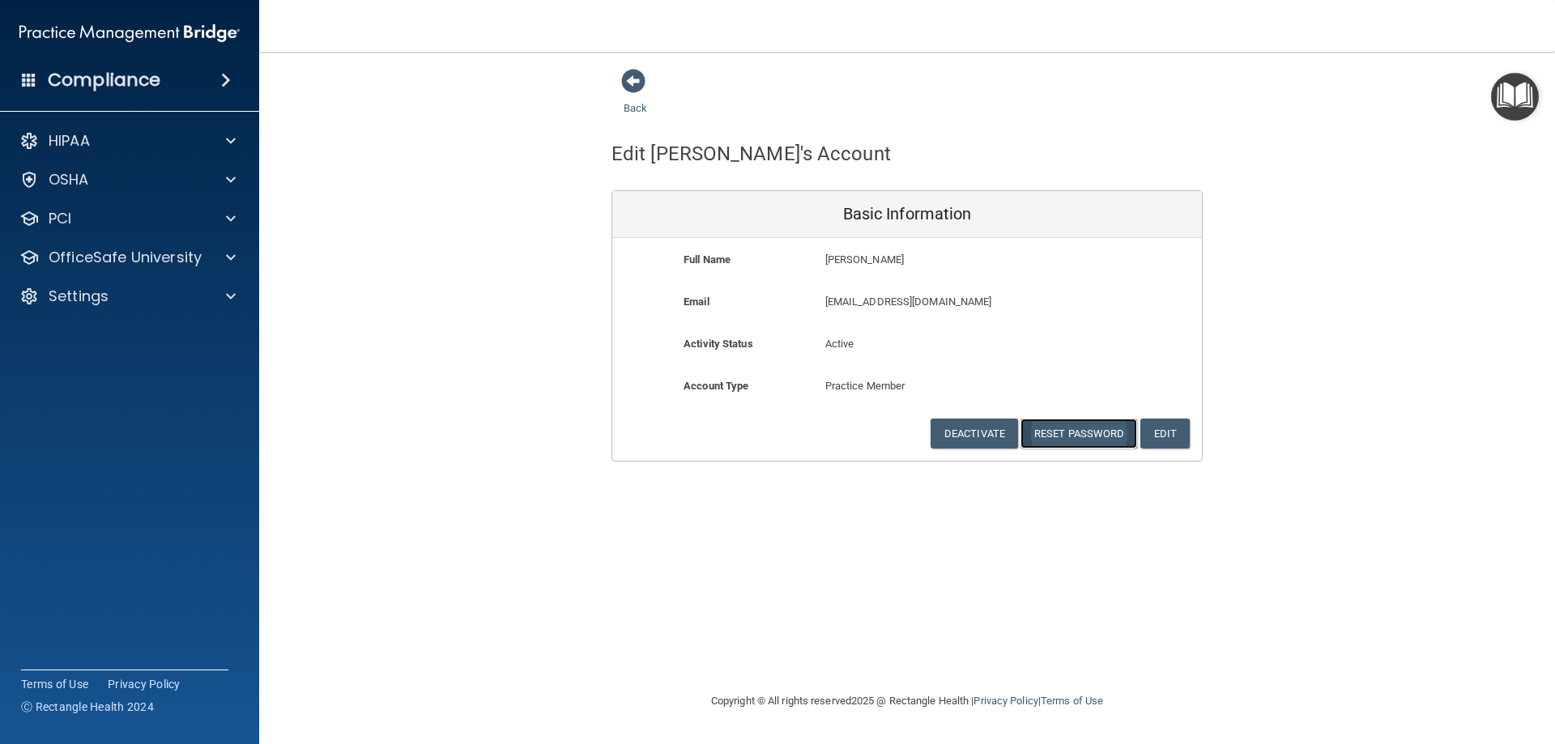
click at [1110, 438] on button "Reset Password" at bounding box center [1079, 434] width 117 height 30
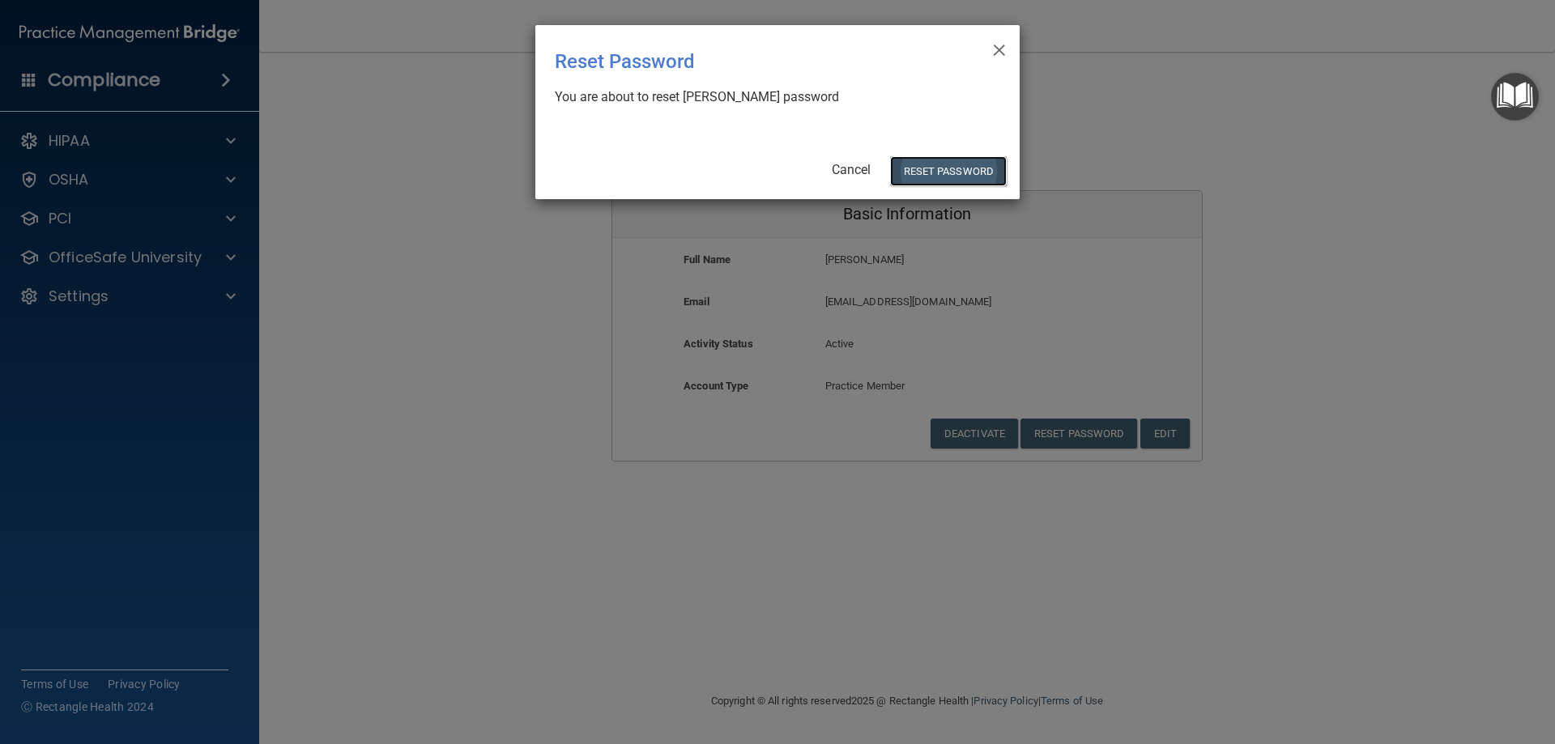
click at [934, 161] on button "Reset Password" at bounding box center [948, 171] width 117 height 30
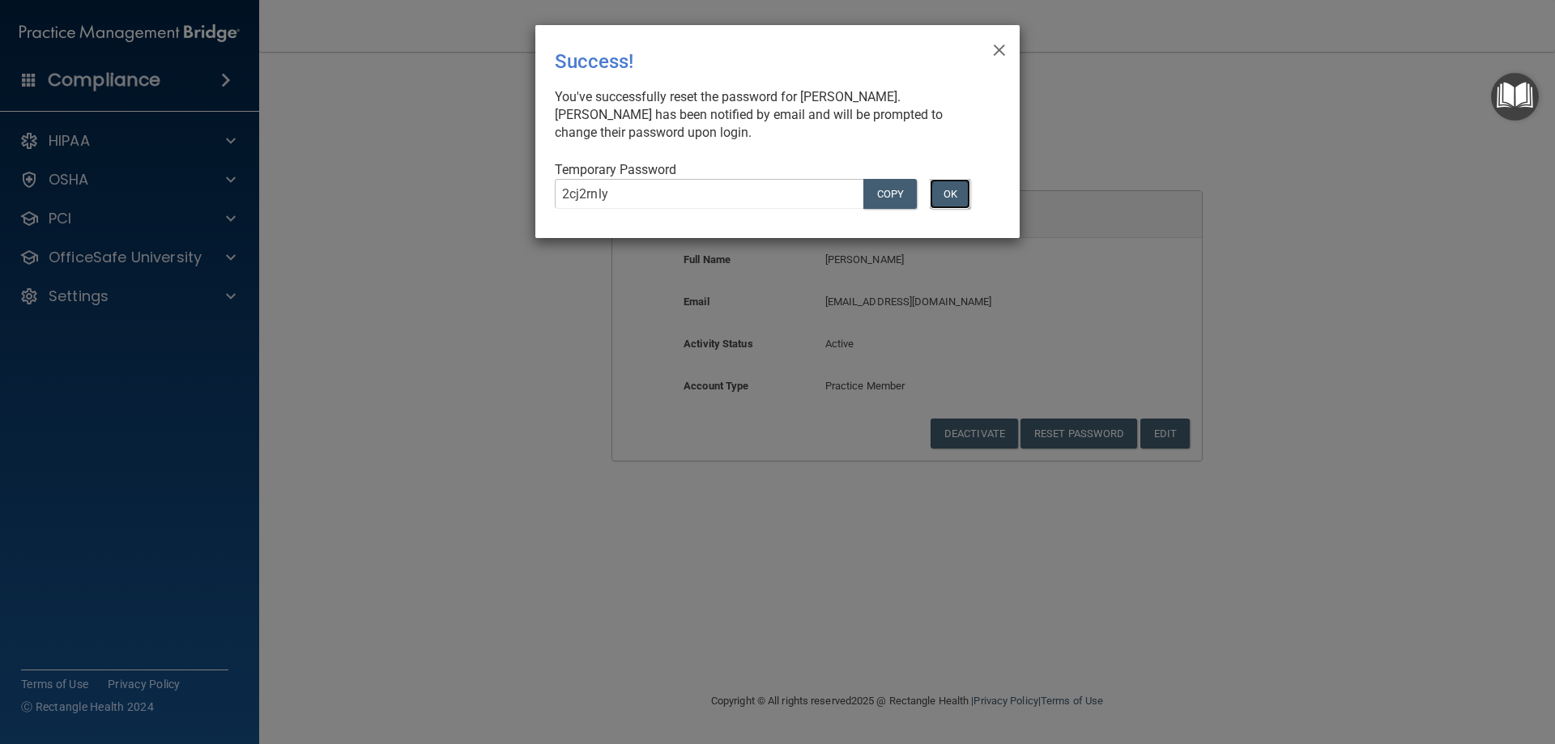
click at [951, 198] on button "OK" at bounding box center [950, 194] width 40 height 30
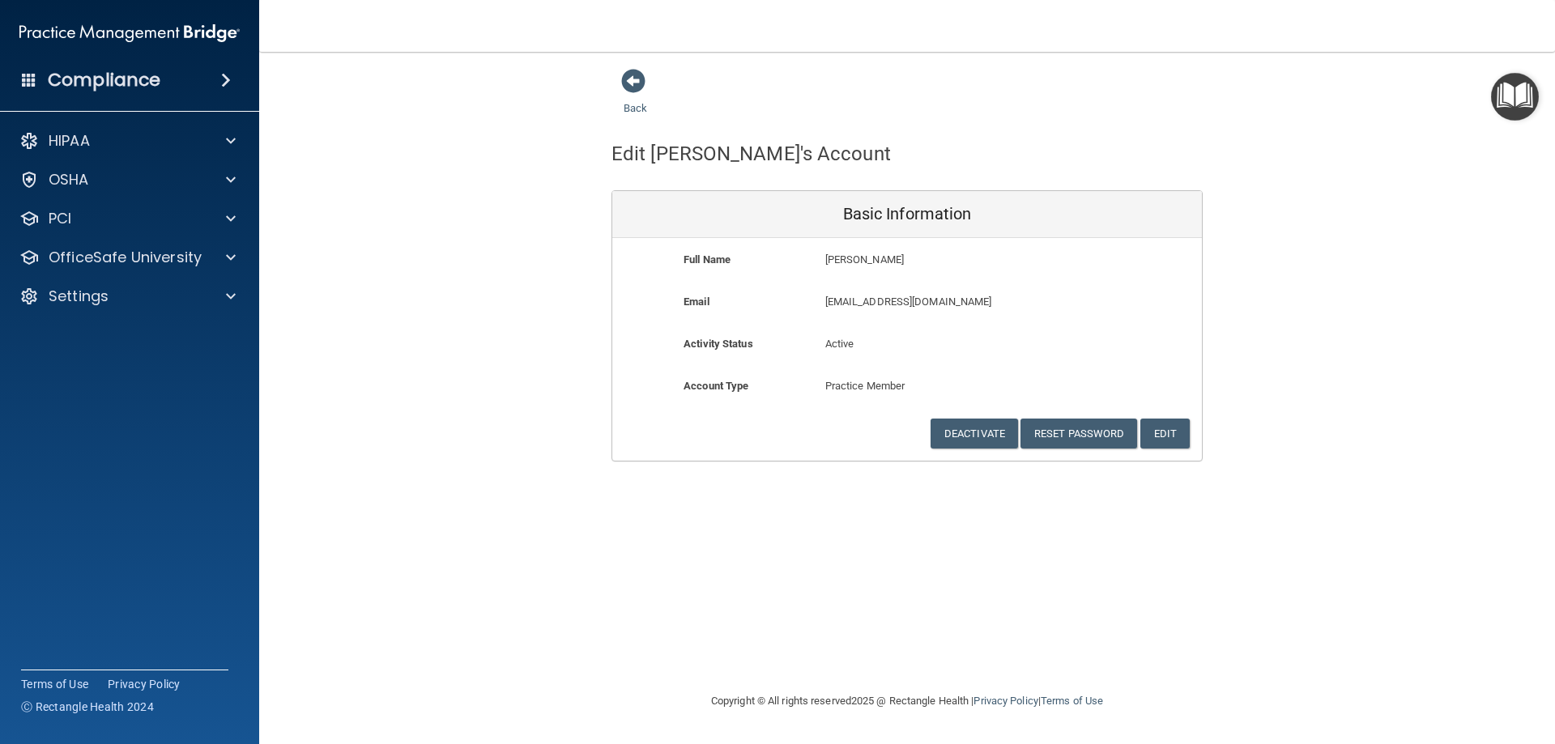
click at [635, 98] on div "Back" at bounding box center [661, 93] width 99 height 50
click at [627, 86] on span at bounding box center [633, 81] width 24 height 24
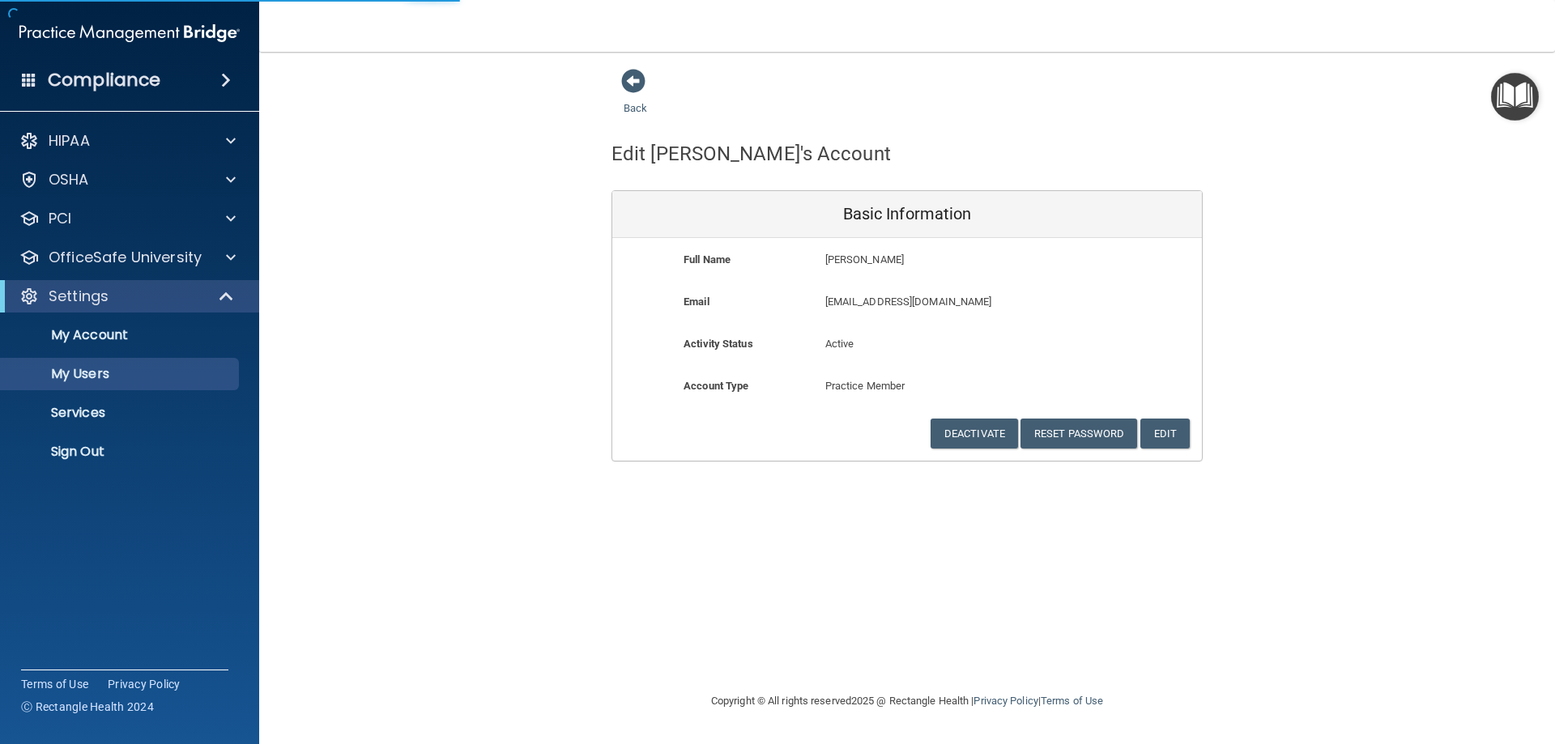
select select "20"
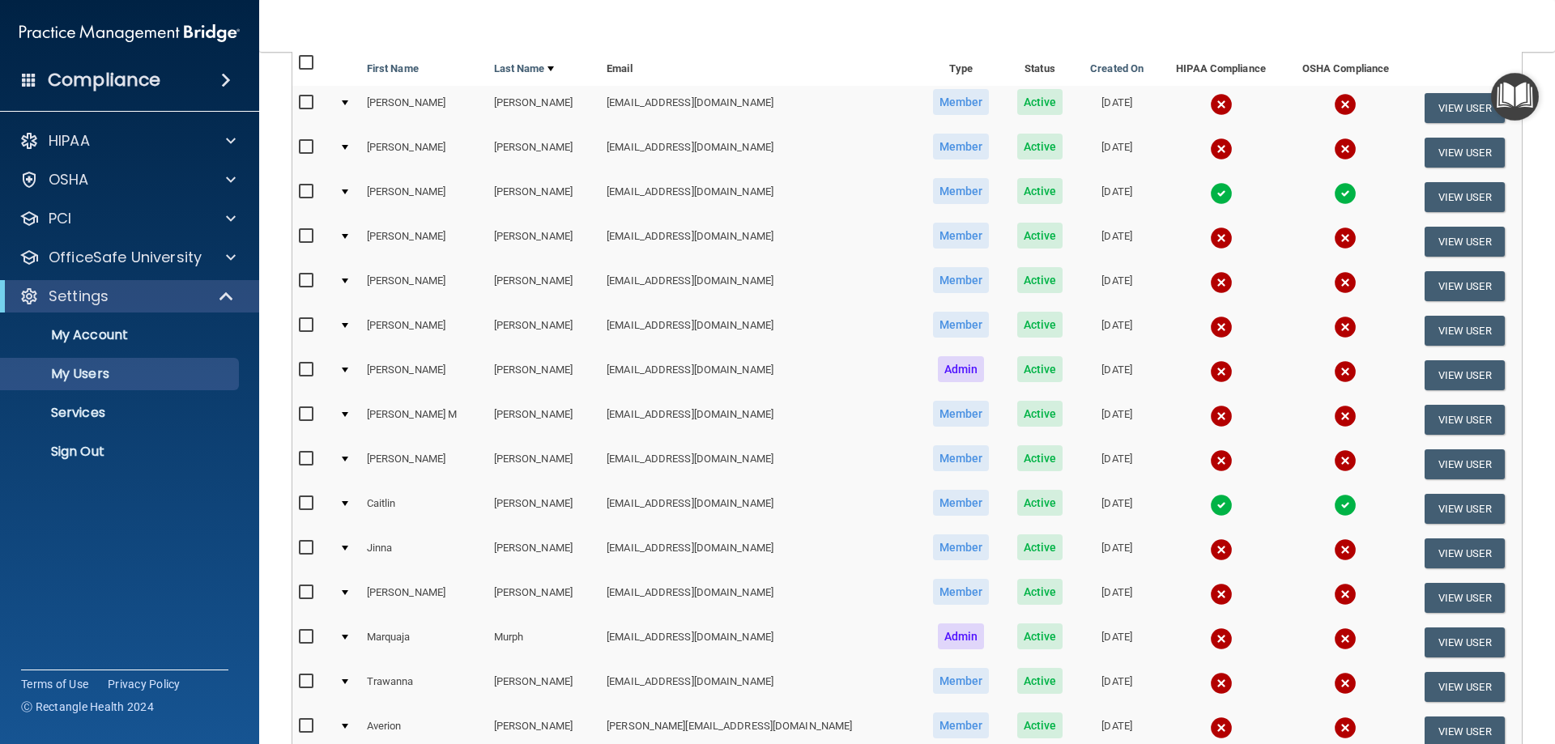
scroll to position [243, 0]
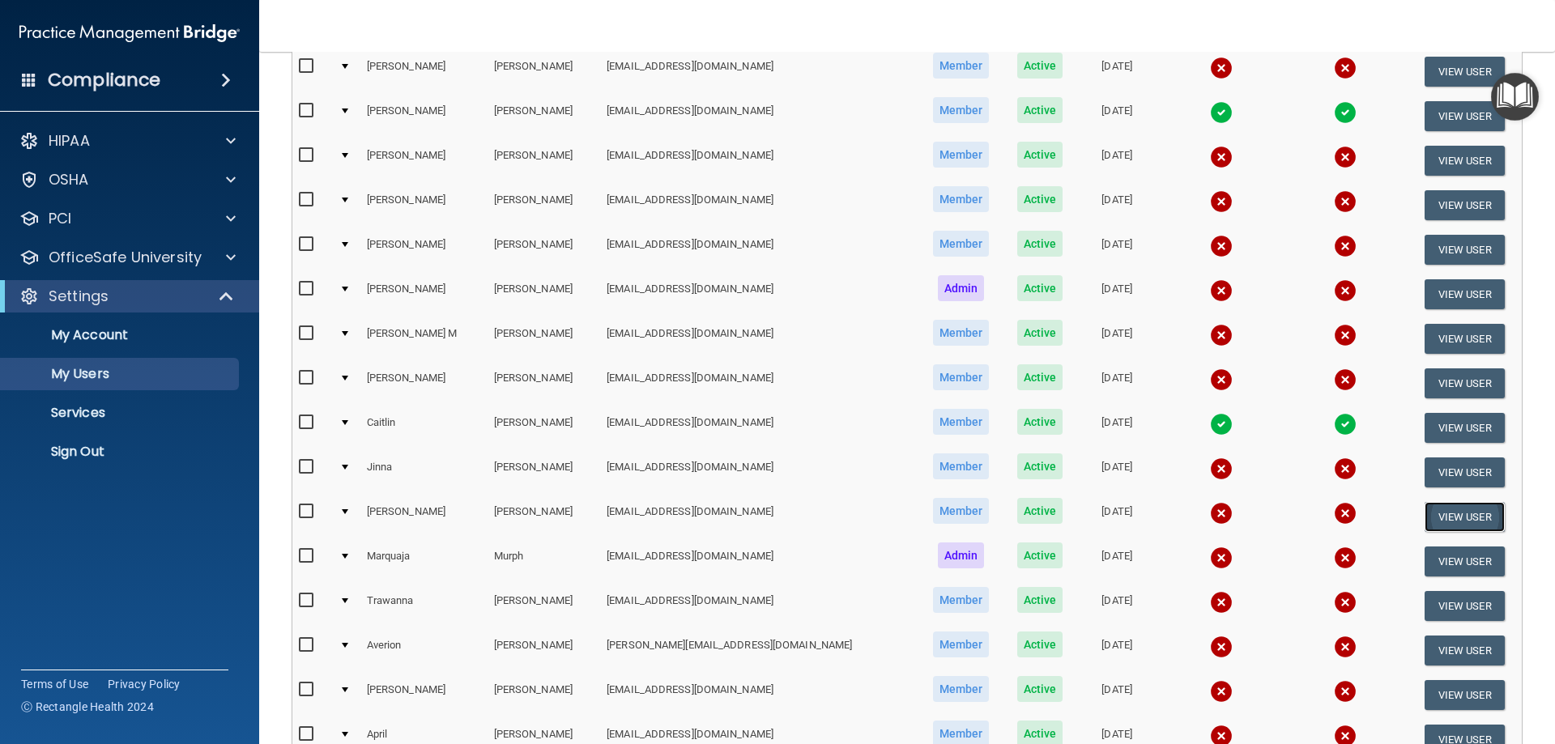
click at [1425, 515] on button "View User" at bounding box center [1465, 517] width 80 height 30
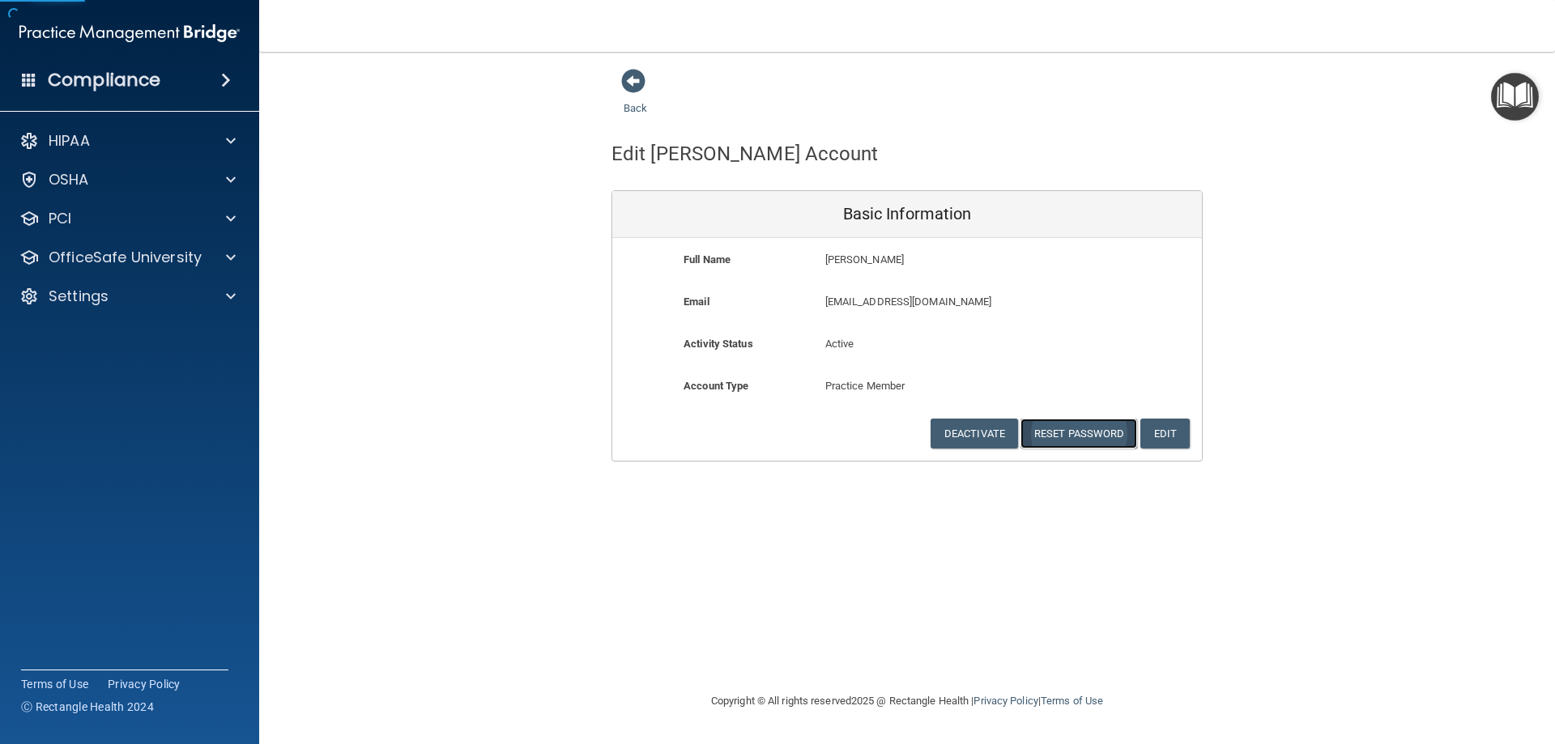
click at [1077, 428] on button "Reset Password" at bounding box center [1079, 434] width 117 height 30
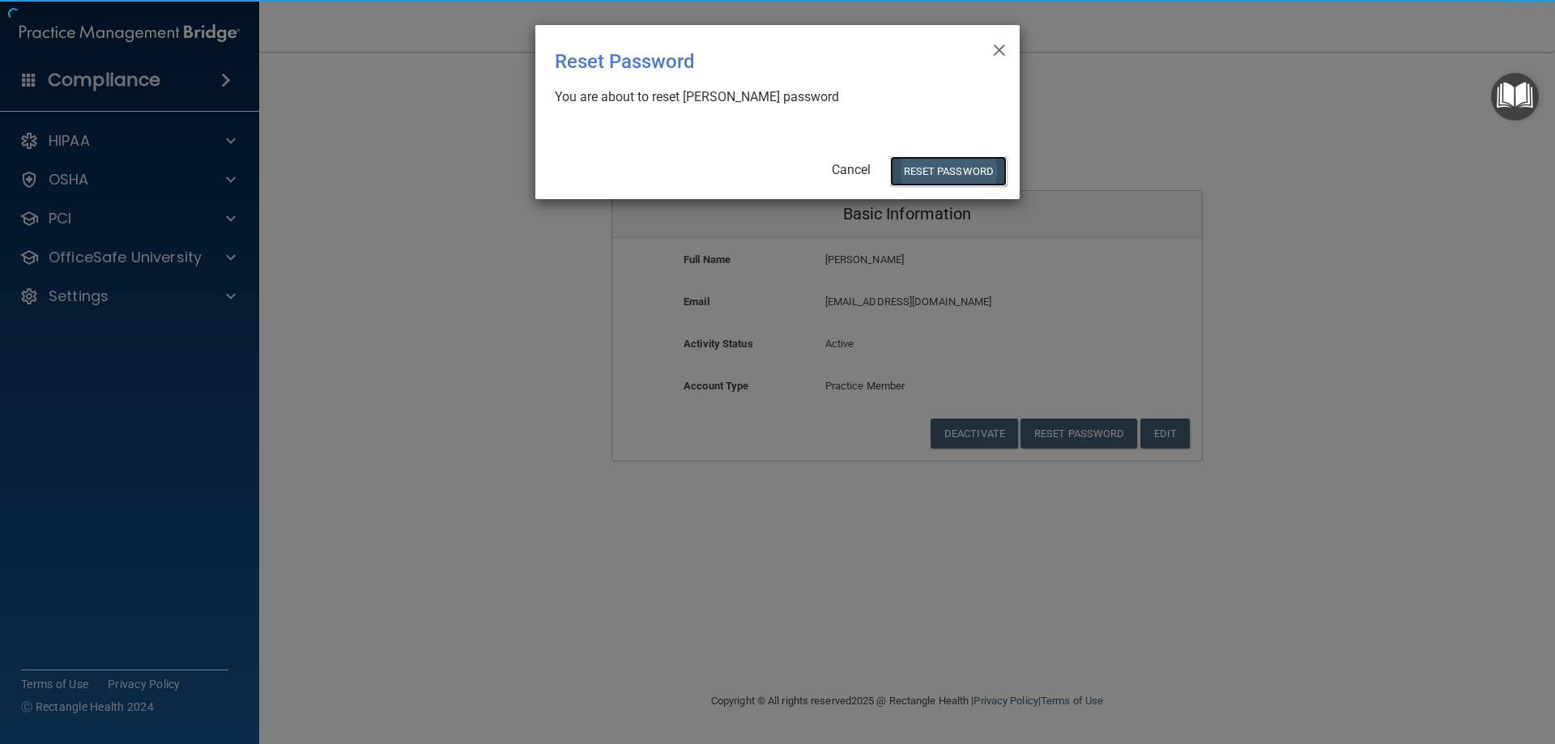
click at [978, 178] on button "Reset Password" at bounding box center [948, 171] width 117 height 30
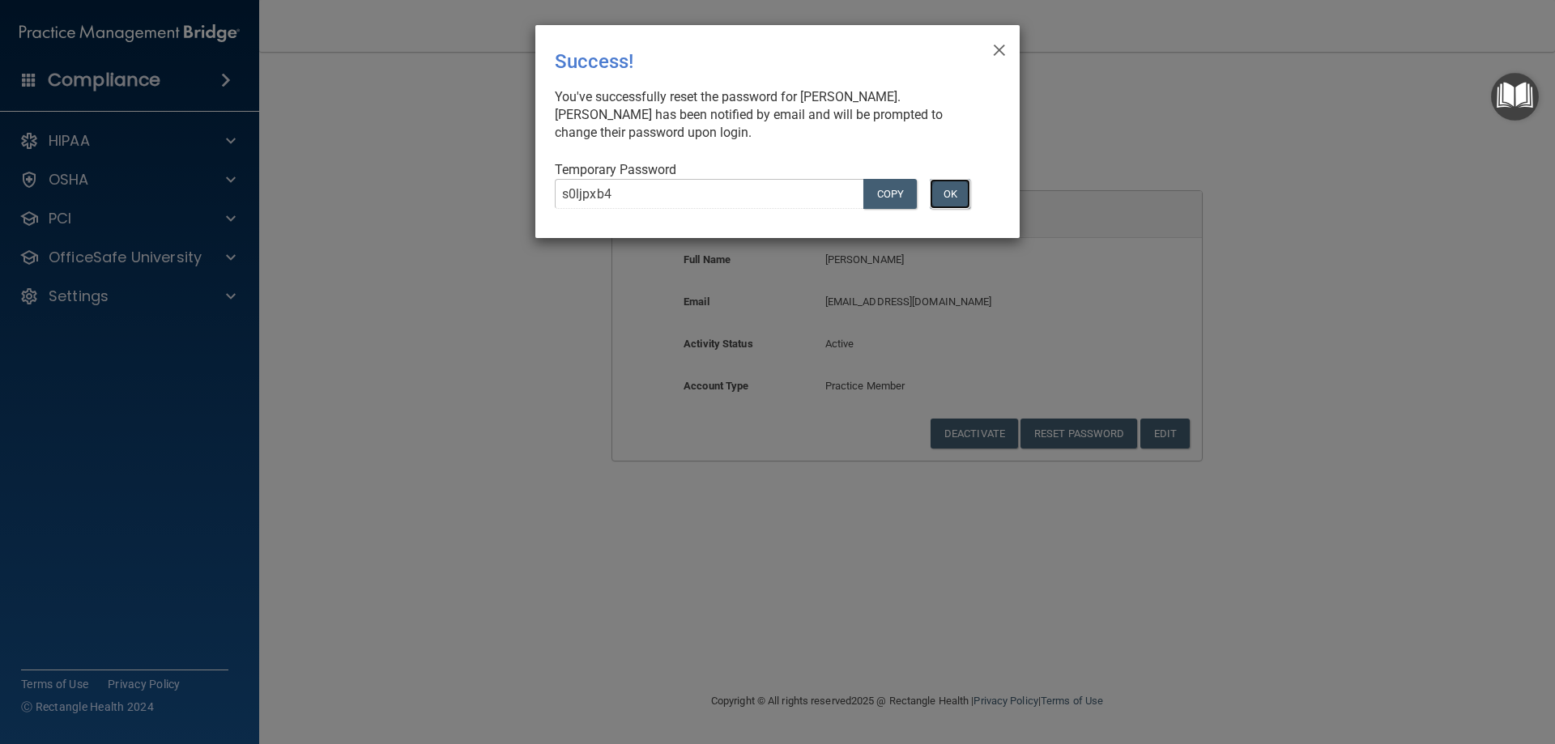
click at [951, 193] on button "OK" at bounding box center [950, 194] width 40 height 30
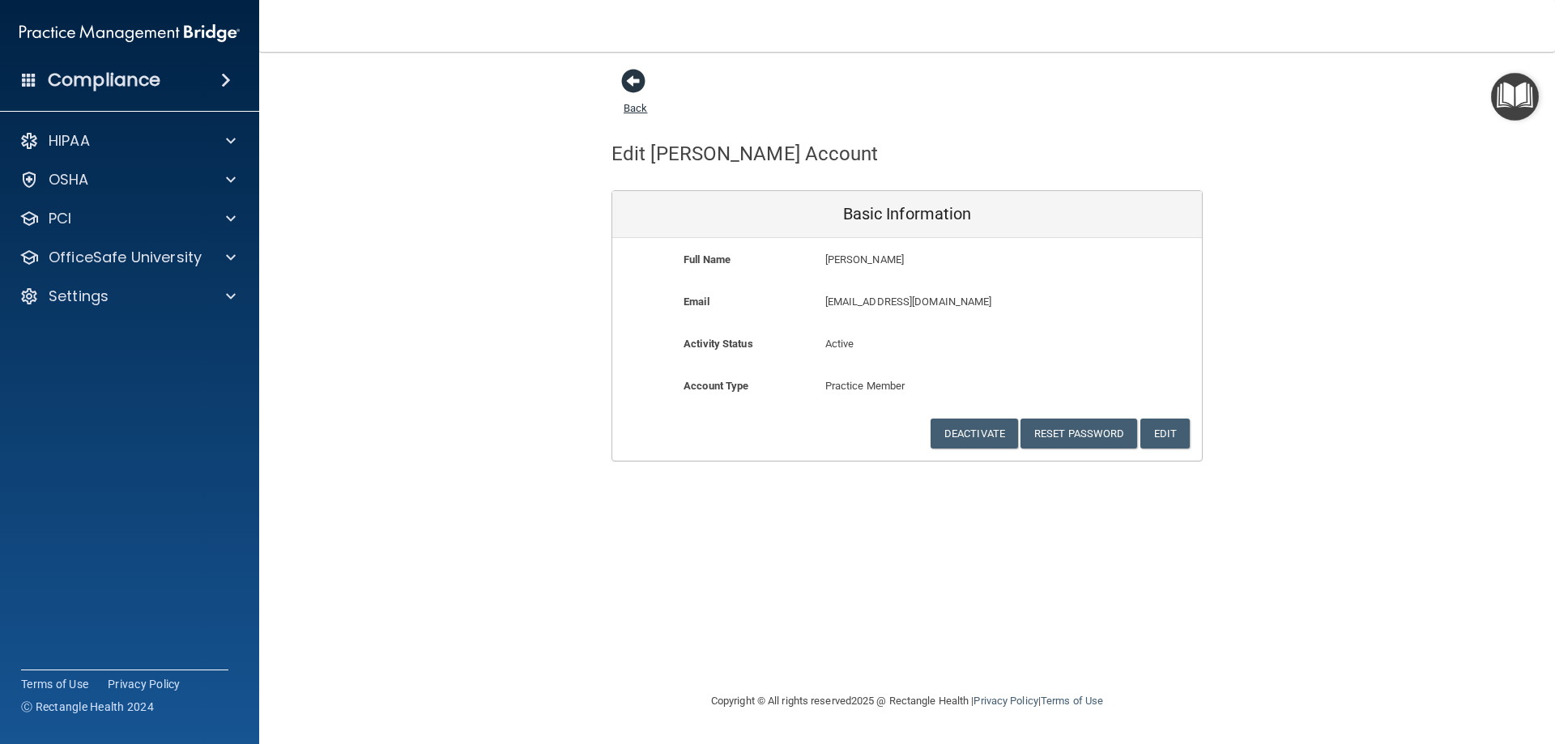
click at [623, 79] on span at bounding box center [633, 81] width 24 height 24
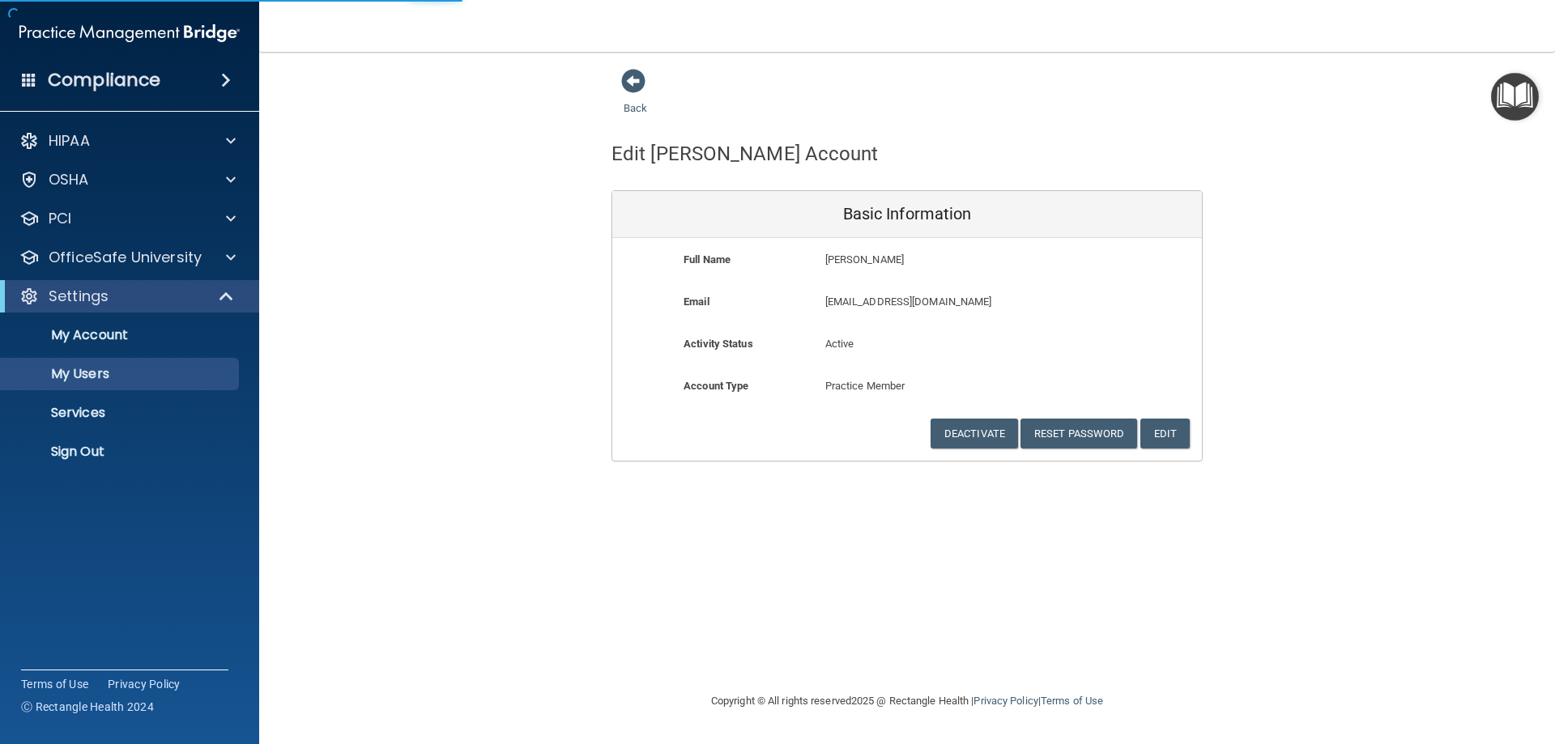
select select "20"
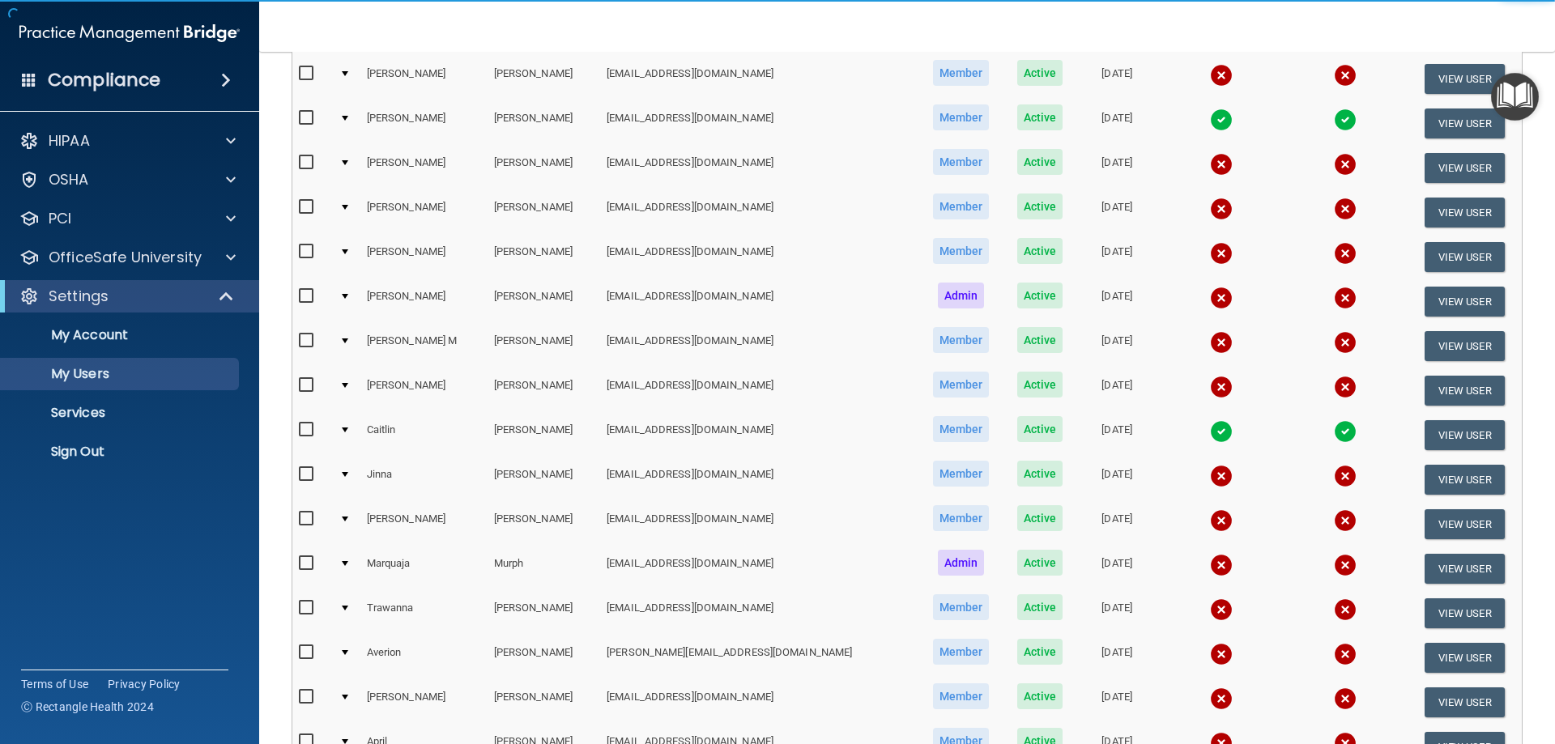
scroll to position [243, 0]
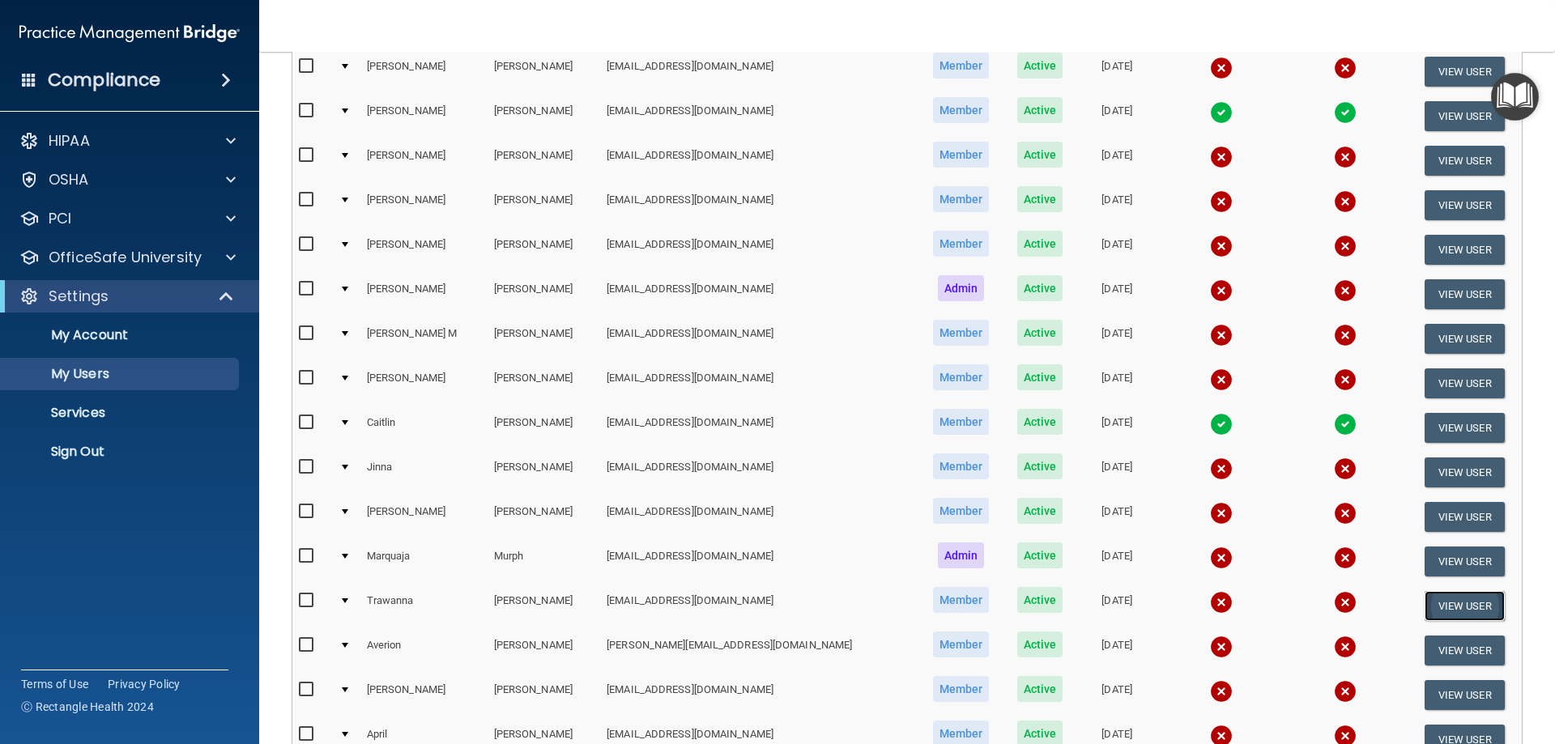
click at [1445, 603] on button "View User" at bounding box center [1465, 606] width 80 height 30
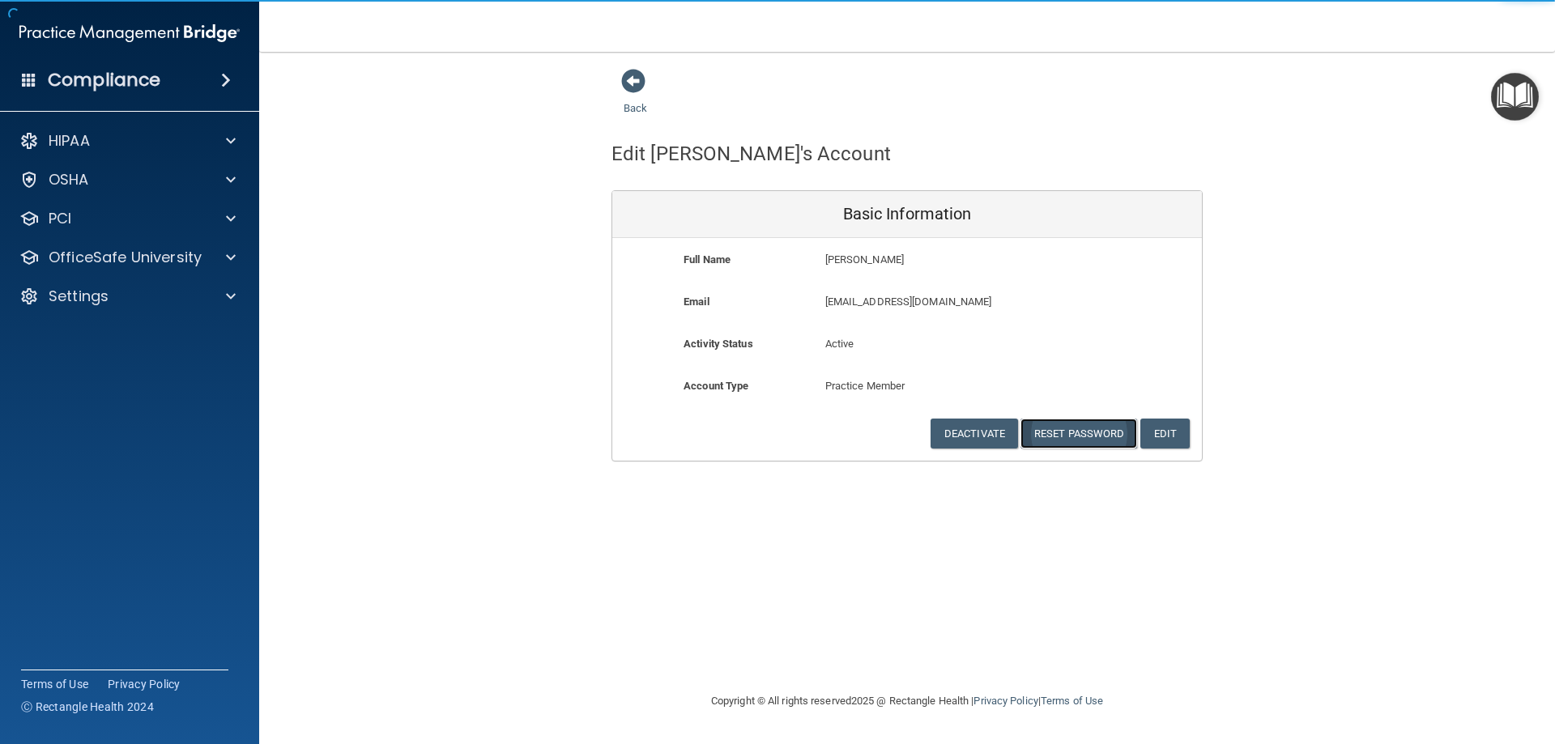
click at [1098, 430] on button "Reset Password" at bounding box center [1079, 434] width 117 height 30
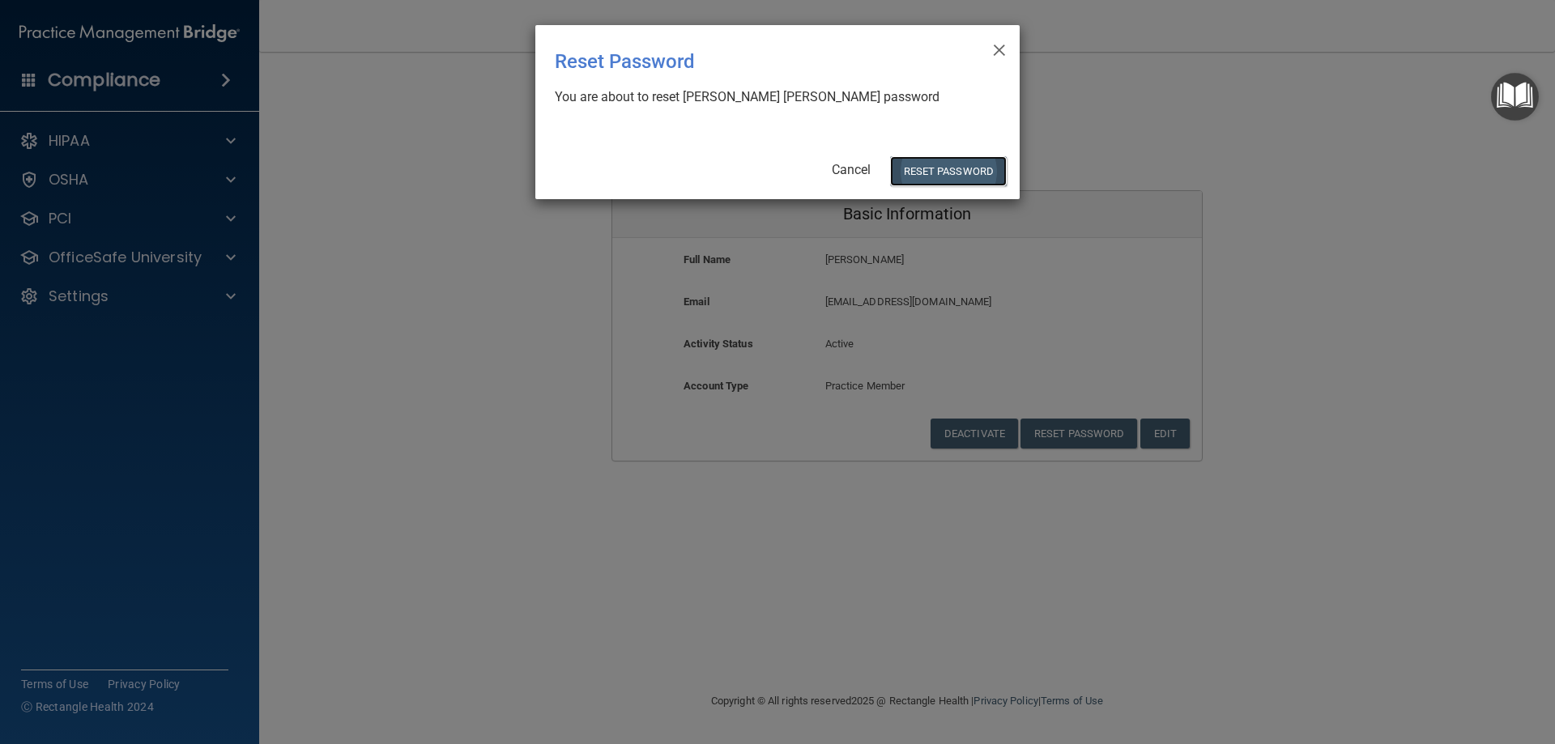
click at [957, 179] on button "Reset Password" at bounding box center [948, 171] width 117 height 30
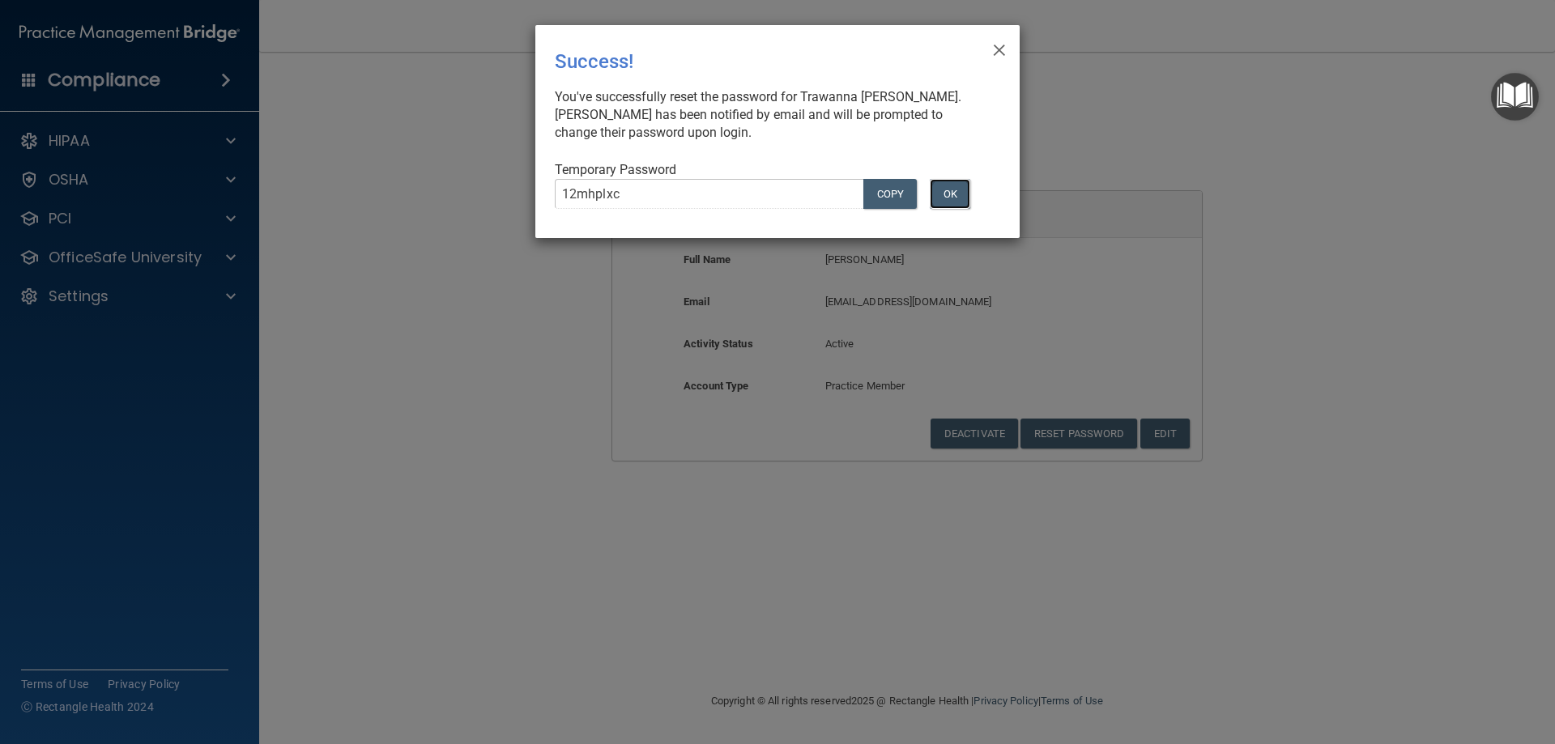
click at [941, 191] on button "OK" at bounding box center [950, 194] width 40 height 30
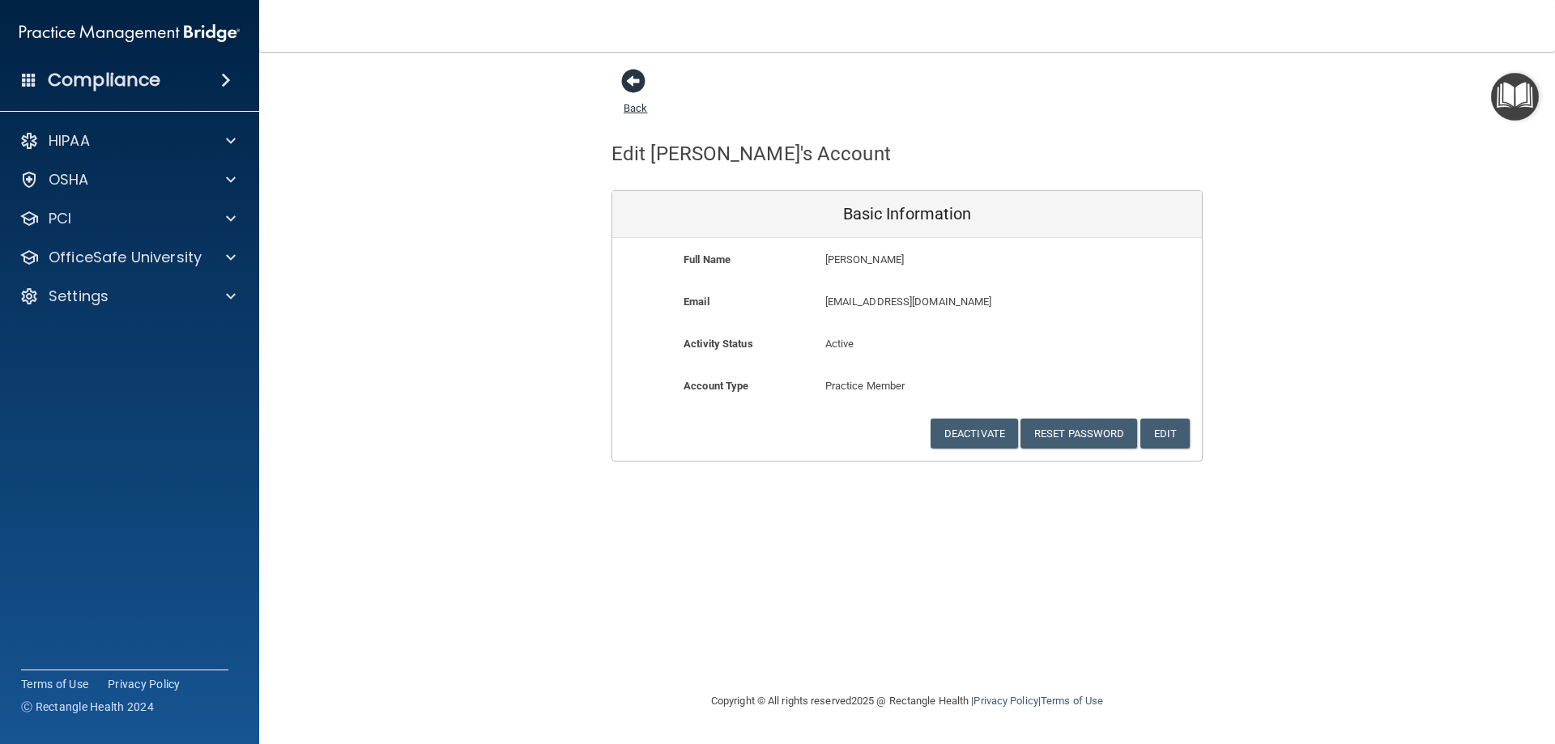
click at [637, 82] on span at bounding box center [633, 81] width 24 height 24
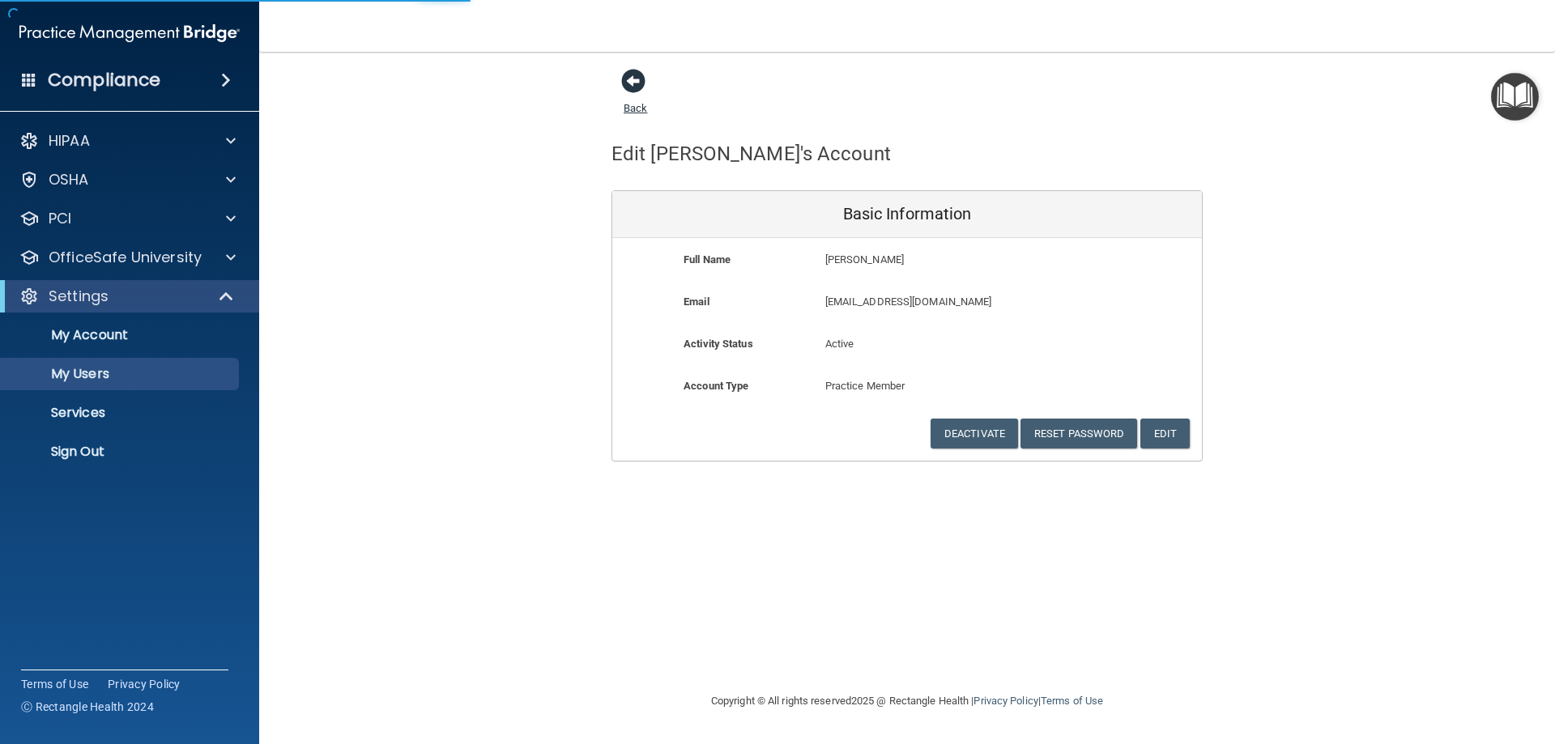
select select "20"
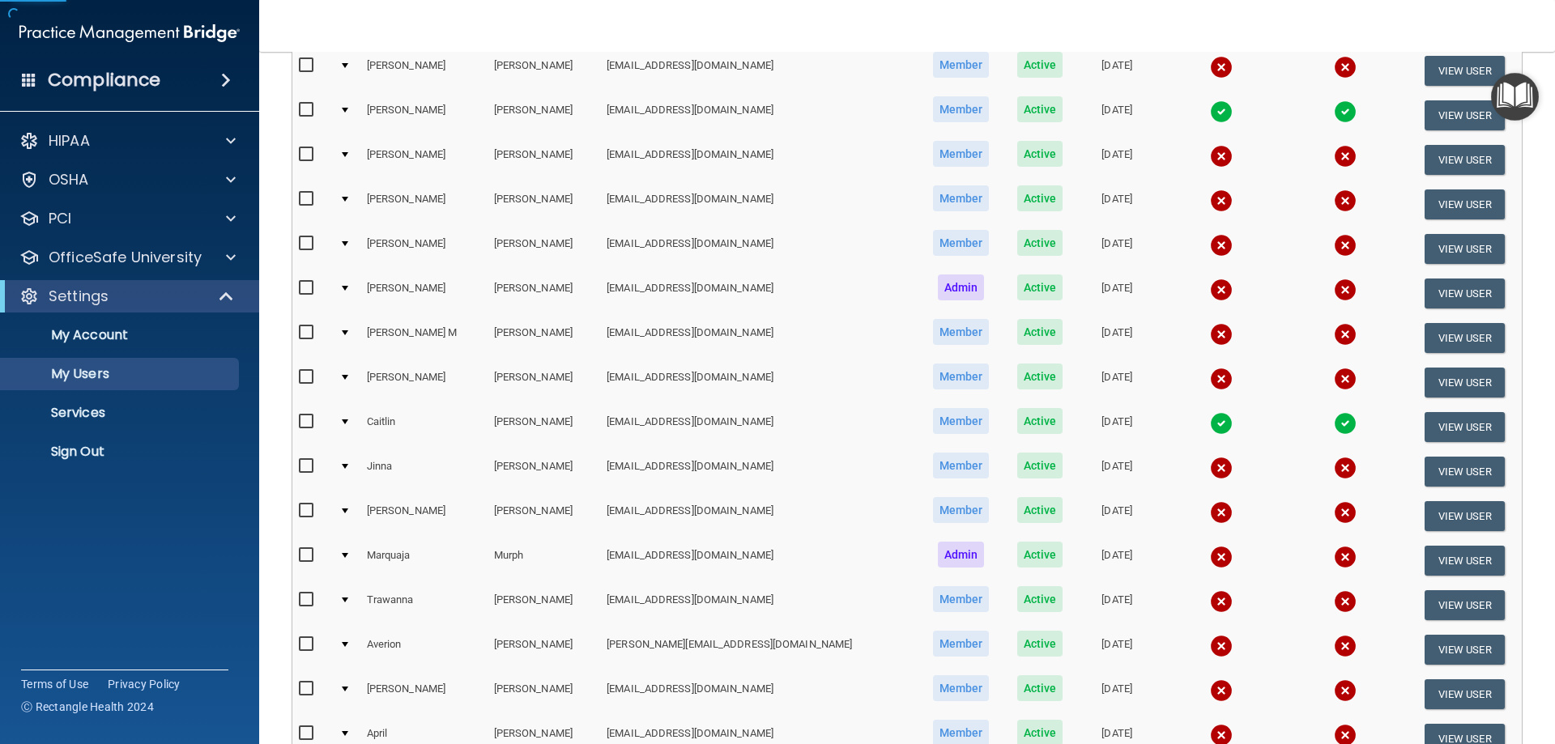
scroll to position [324, 0]
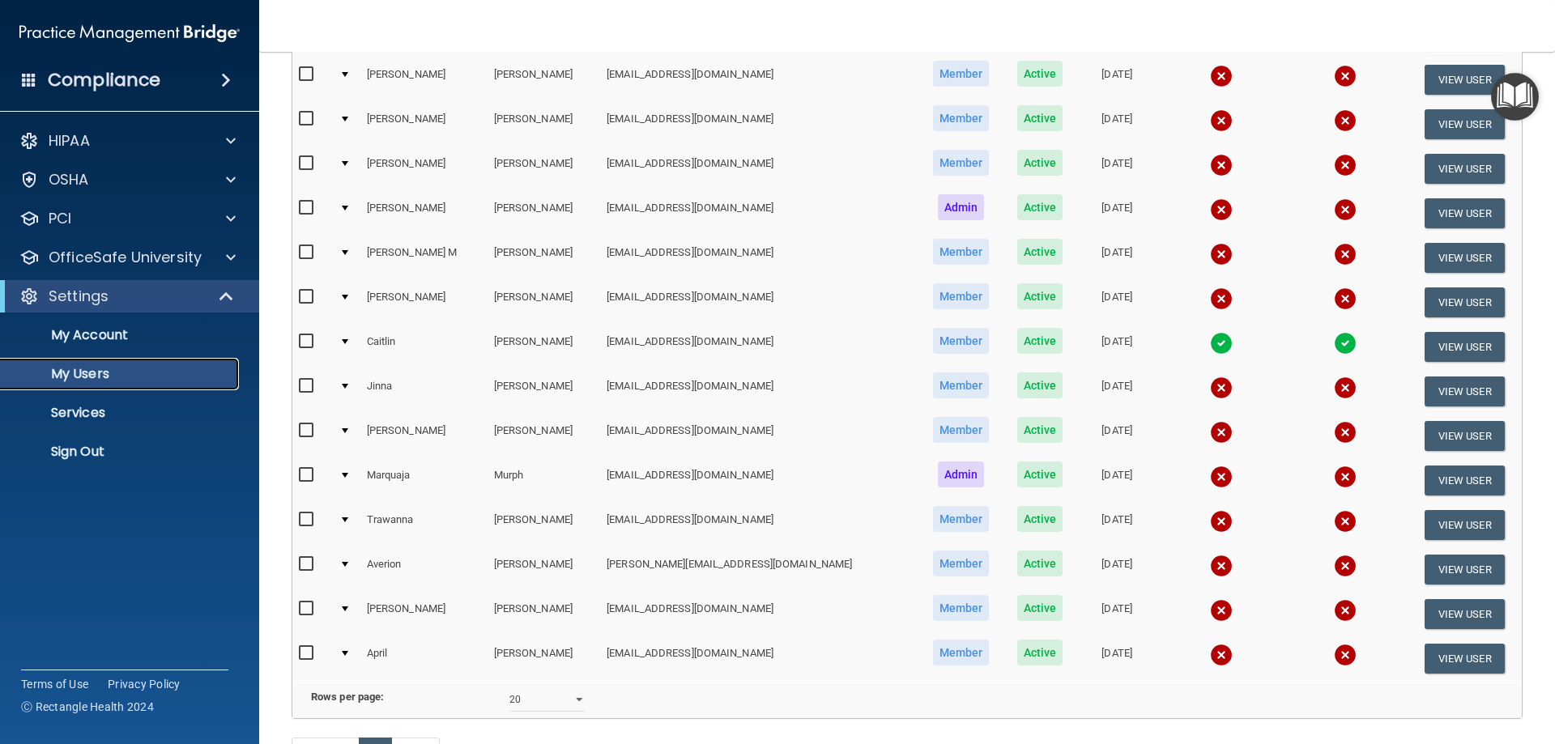
click at [143, 369] on p "My Users" at bounding box center [121, 374] width 221 height 16
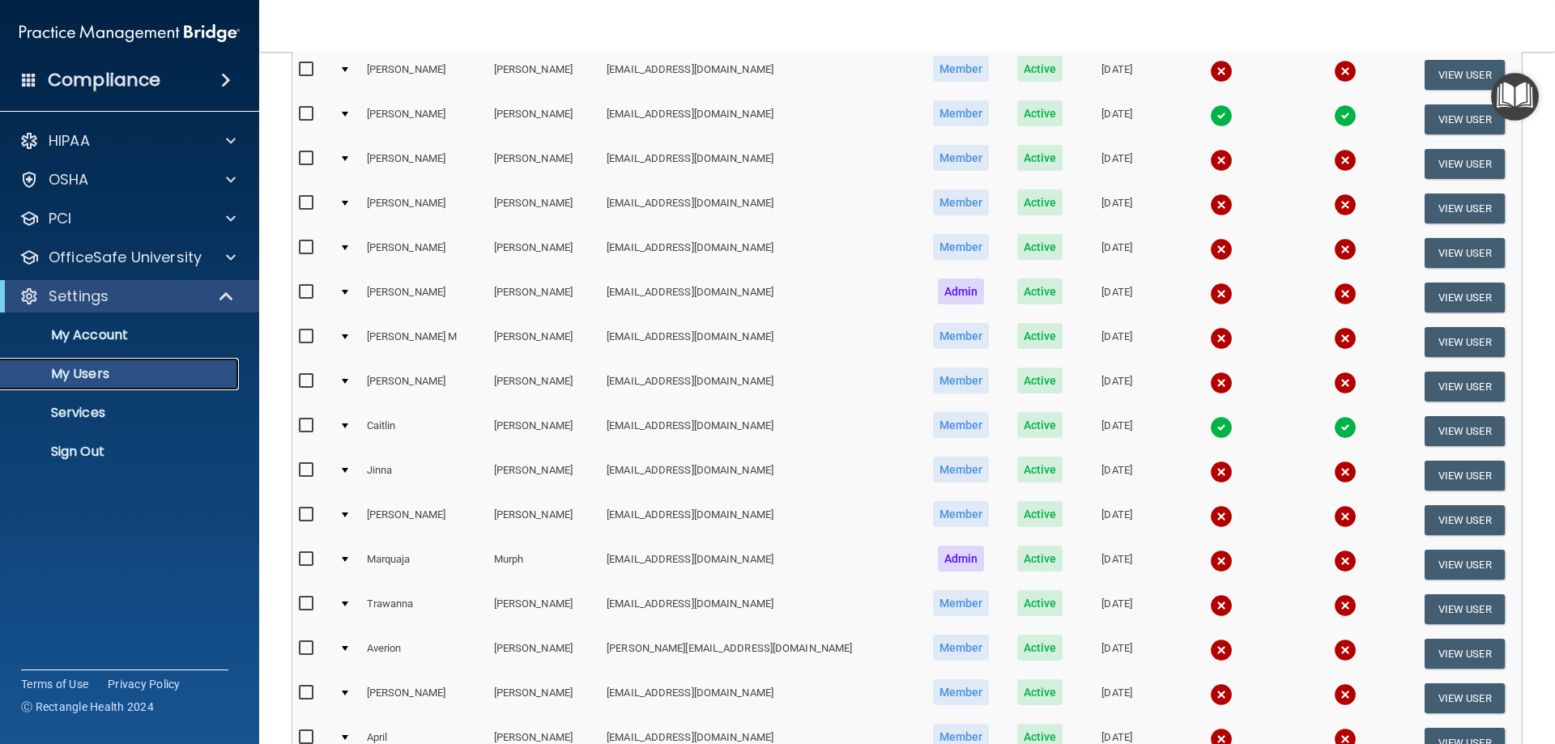
scroll to position [0, 0]
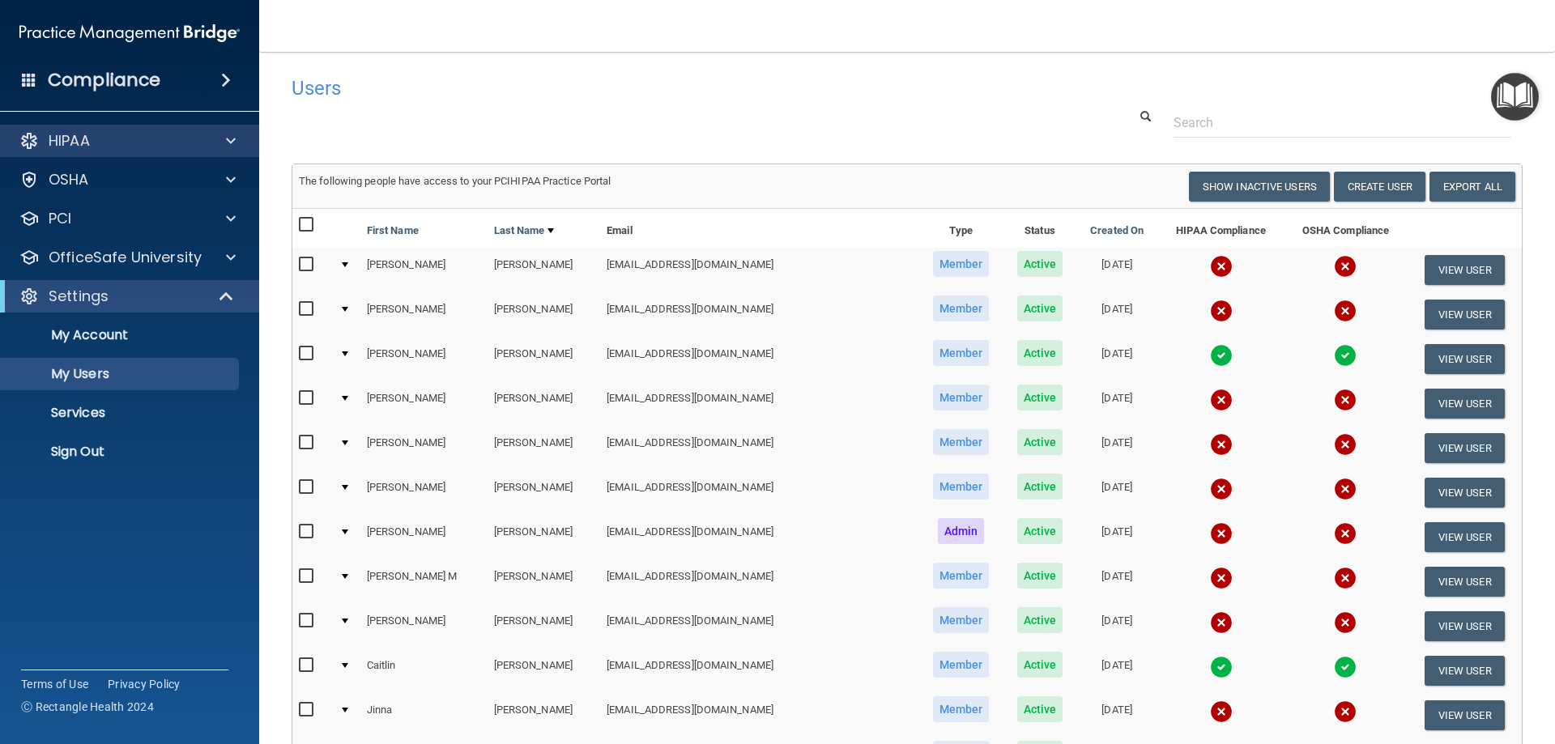
click at [113, 154] on div "HIPAA" at bounding box center [130, 141] width 260 height 32
click at [233, 140] on span at bounding box center [231, 140] width 10 height 19
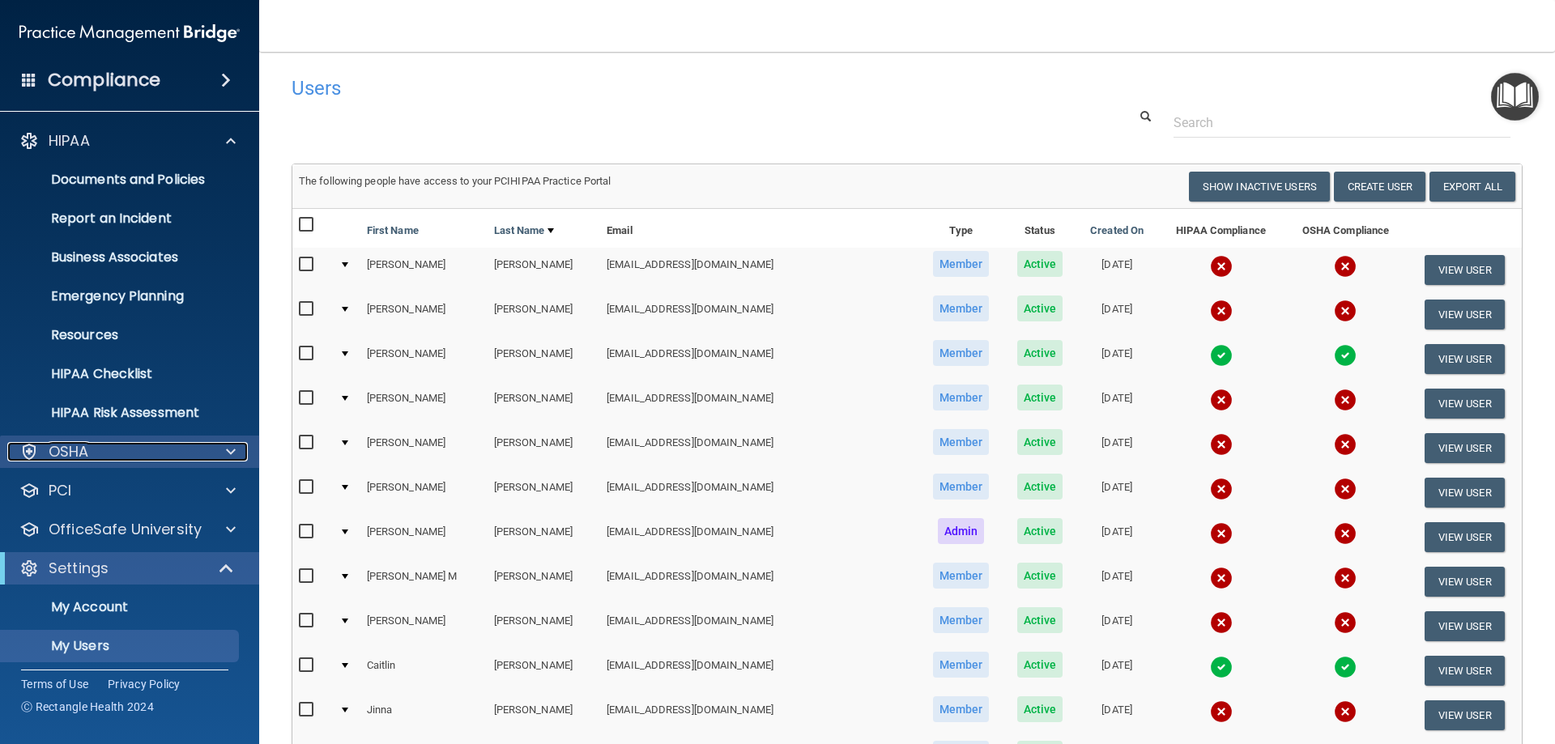
click at [229, 446] on span at bounding box center [231, 451] width 10 height 19
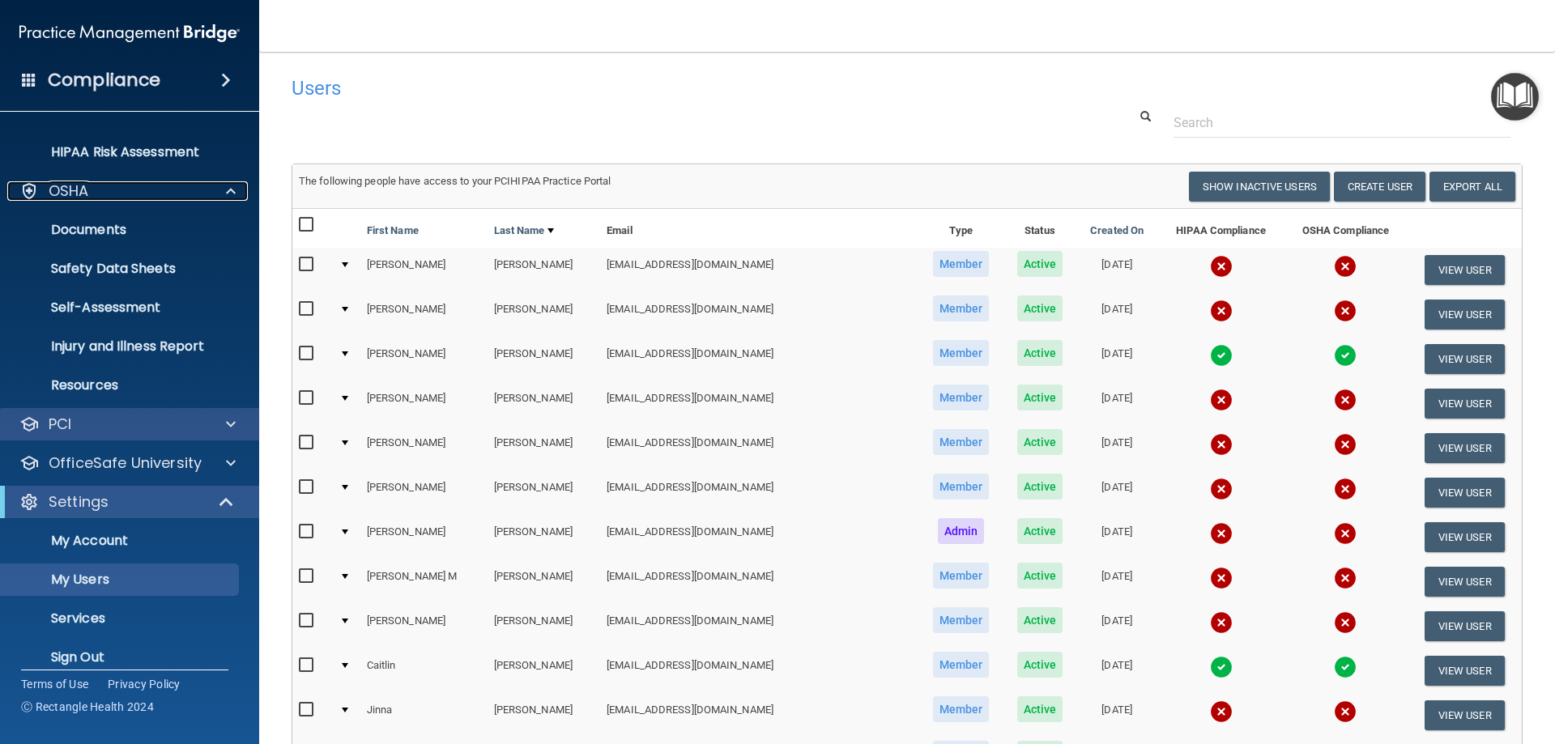
scroll to position [278, 0]
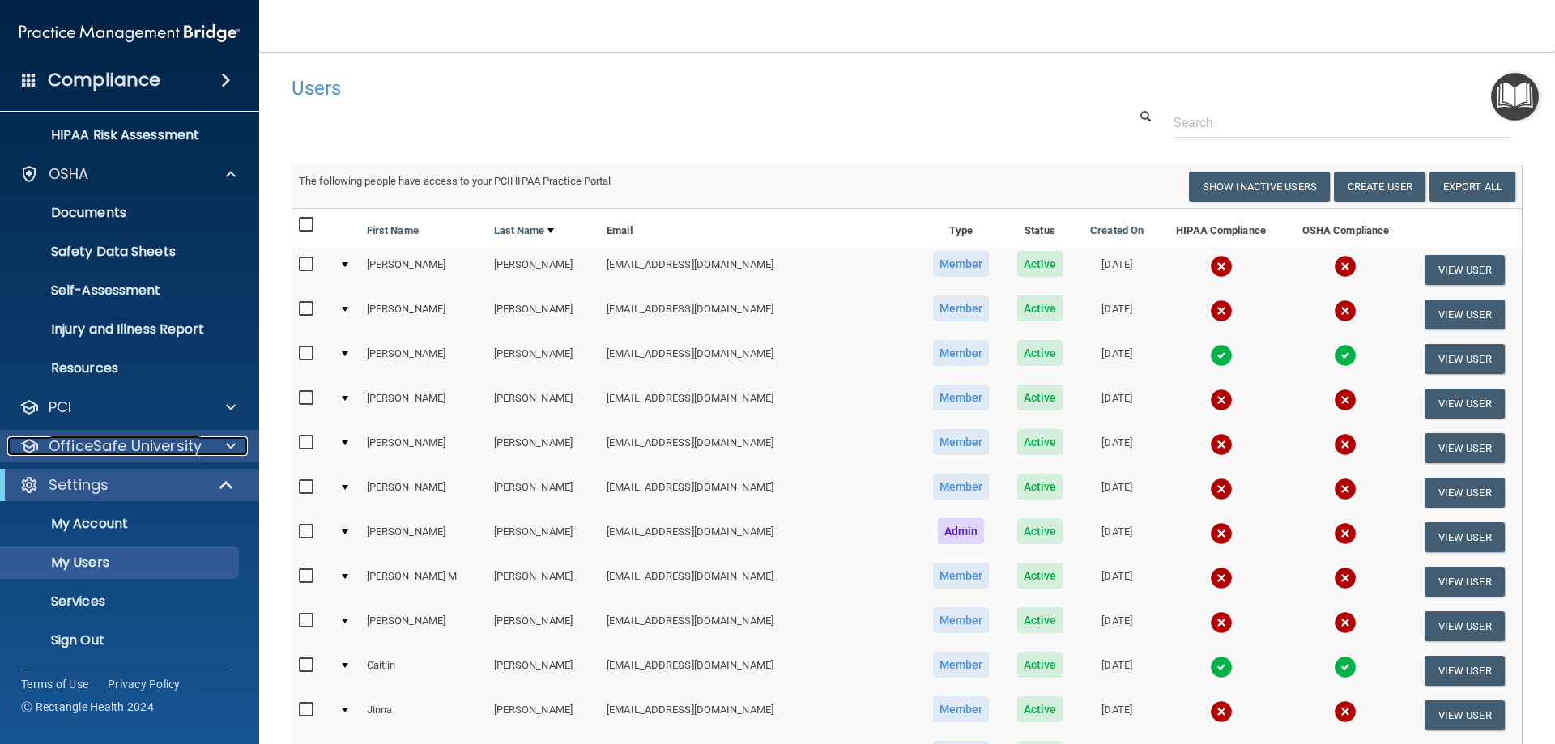
click at [222, 444] on div at bounding box center [228, 446] width 40 height 19
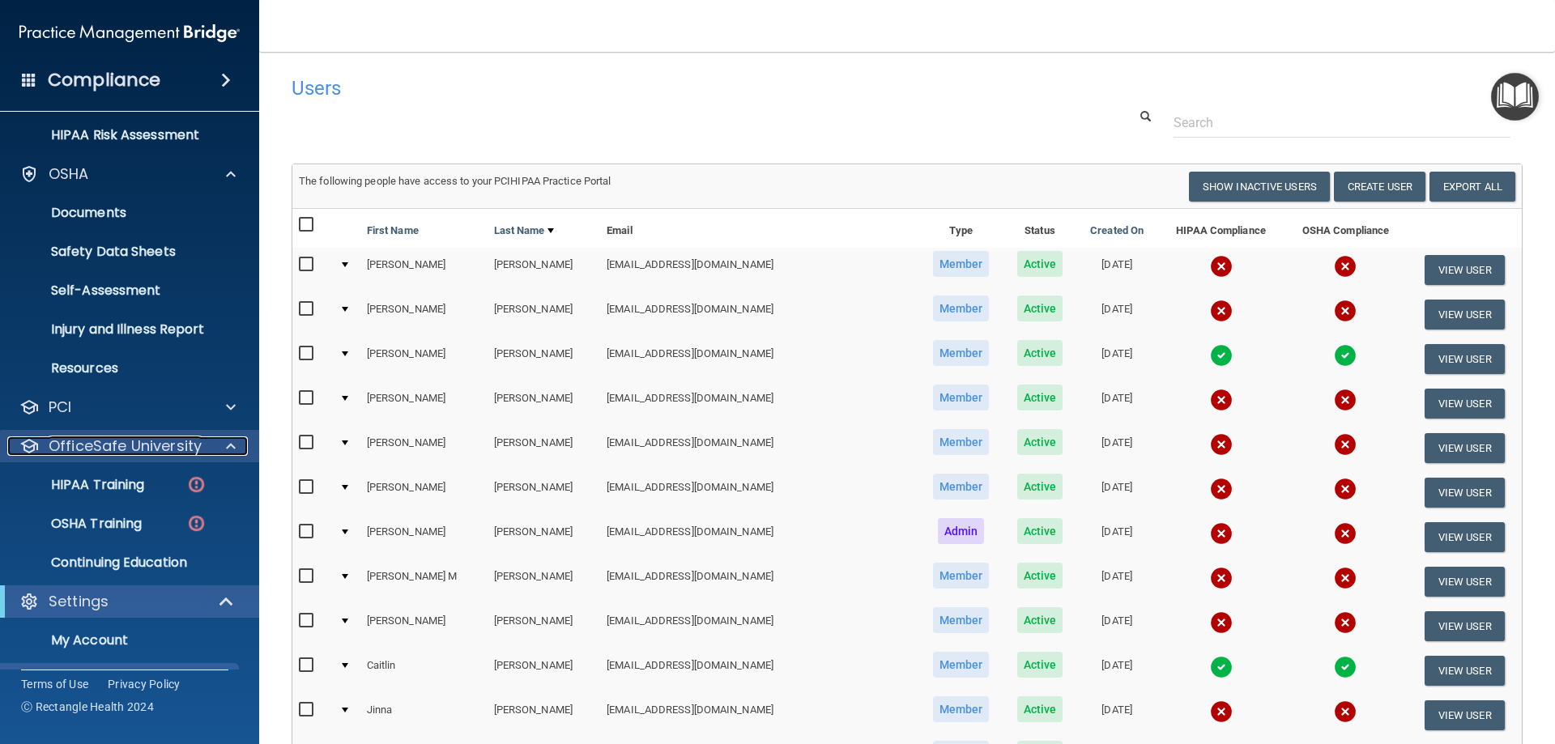
scroll to position [359, 0]
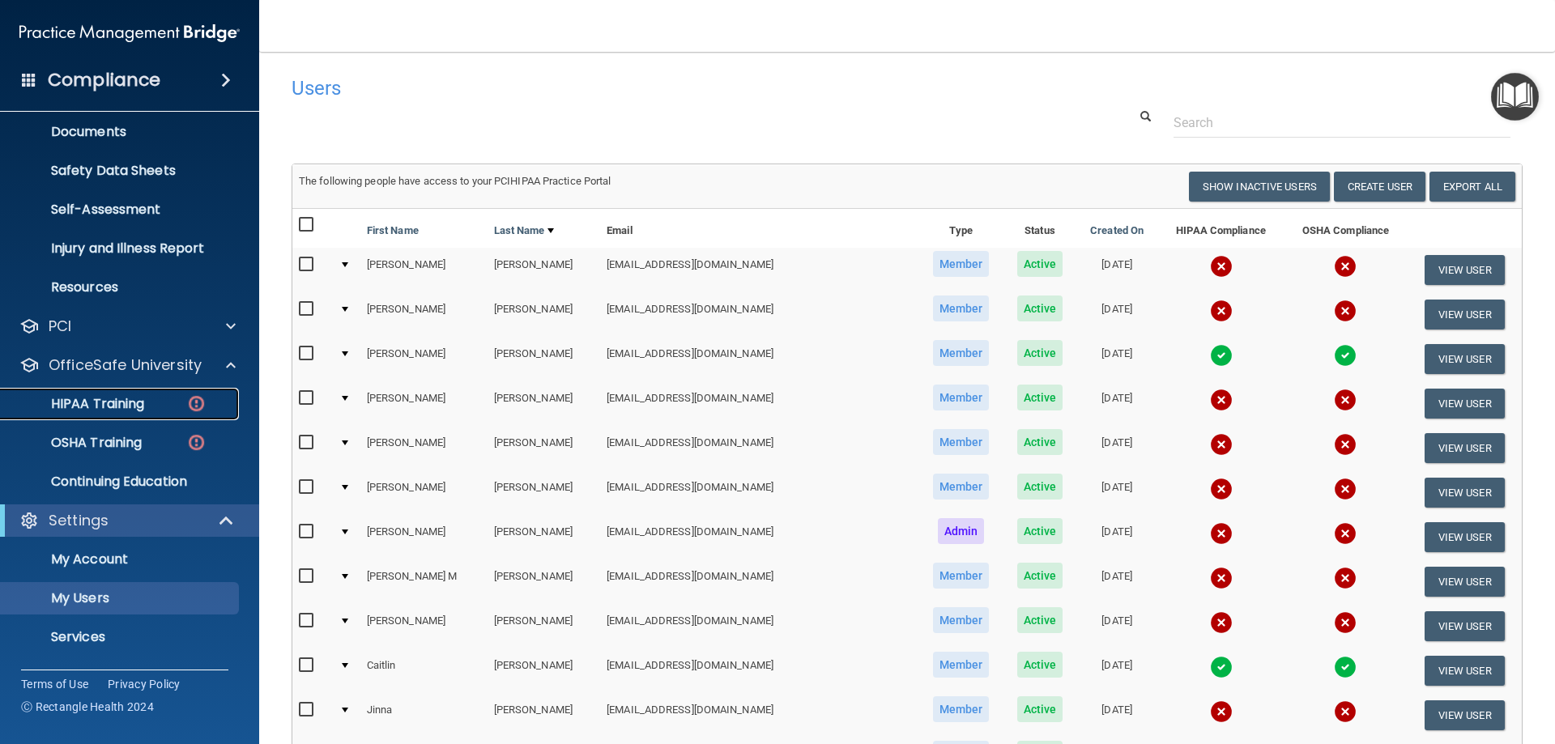
click at [152, 411] on div "HIPAA Training" at bounding box center [121, 404] width 221 height 16
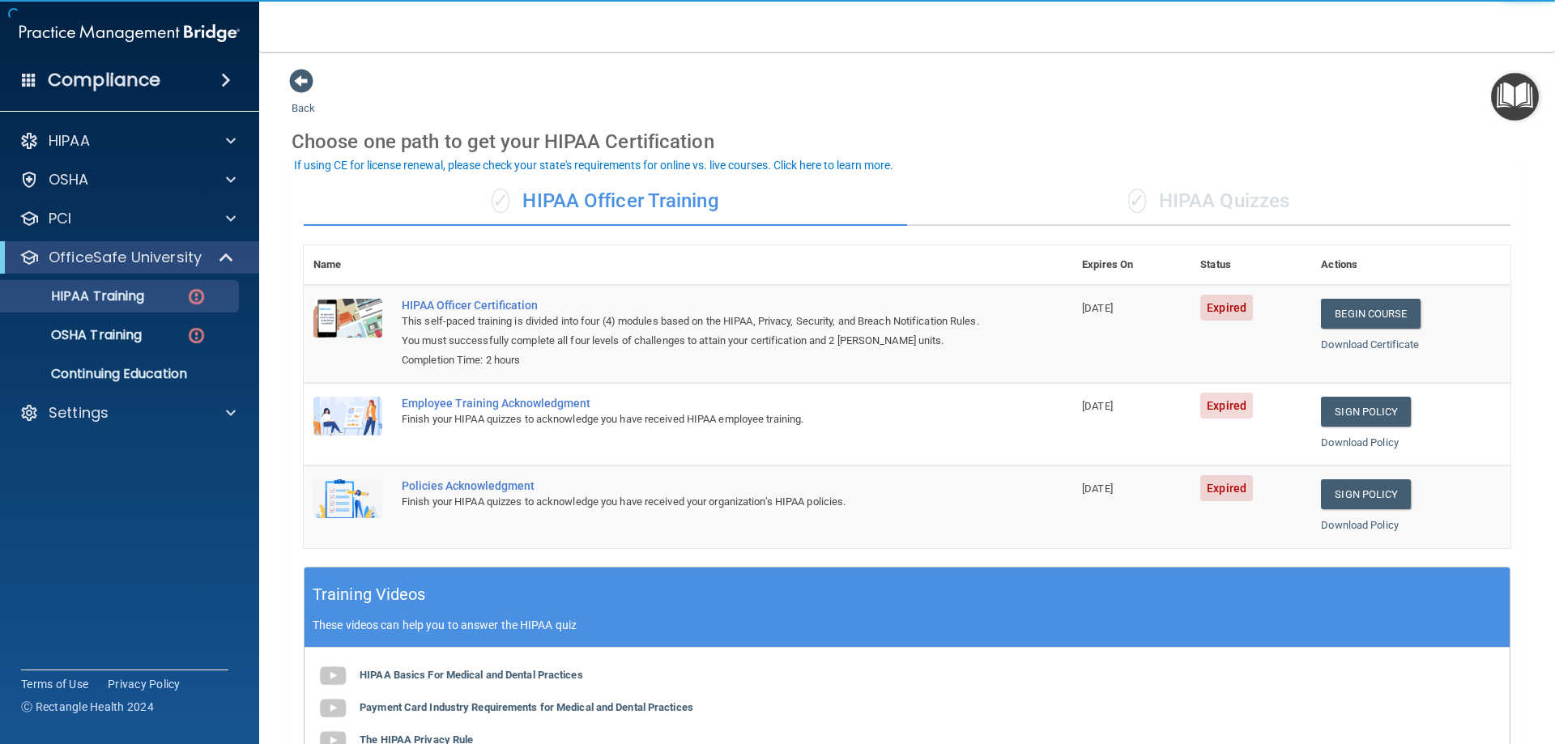
click at [1128, 198] on span "✓" at bounding box center [1137, 201] width 18 height 24
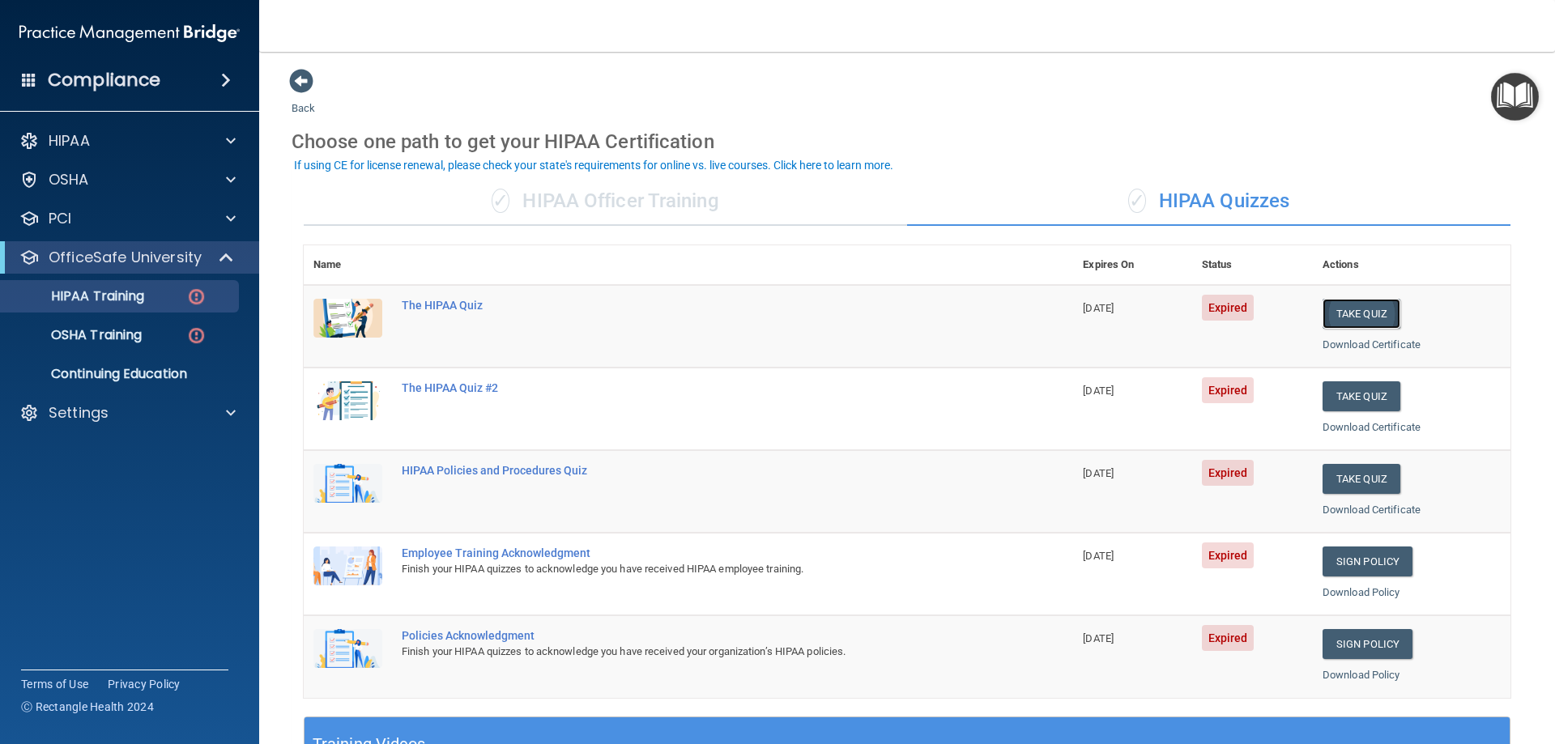
click at [1359, 318] on button "Take Quiz" at bounding box center [1362, 314] width 78 height 30
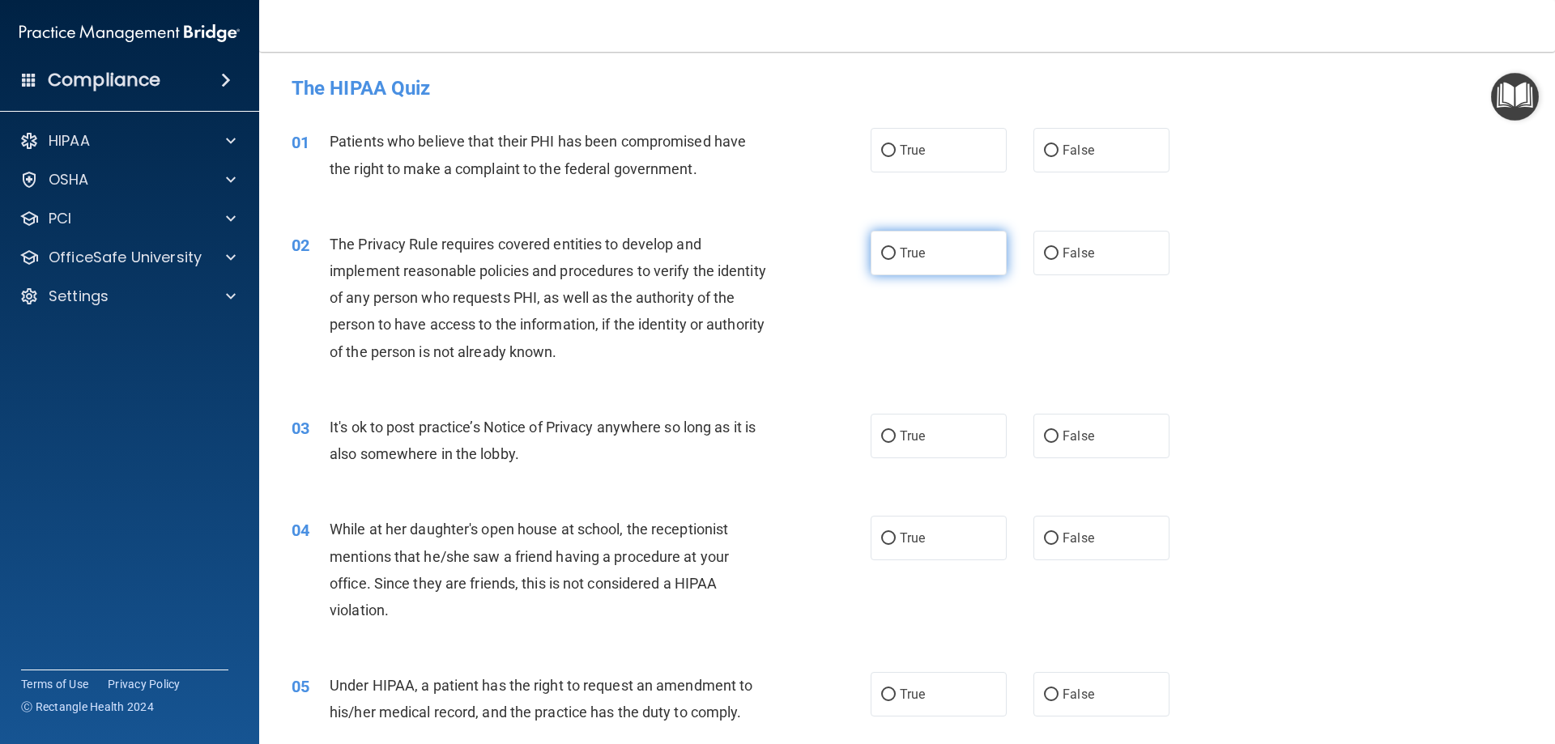
drag, startPoint x: 920, startPoint y: 167, endPoint x: 927, endPoint y: 266, distance: 99.8
click at [920, 168] on label "True" at bounding box center [939, 150] width 136 height 45
click at [896, 157] on input "True" at bounding box center [888, 151] width 15 height 12
radio input "true"
click at [927, 266] on label "True" at bounding box center [939, 253] width 136 height 45
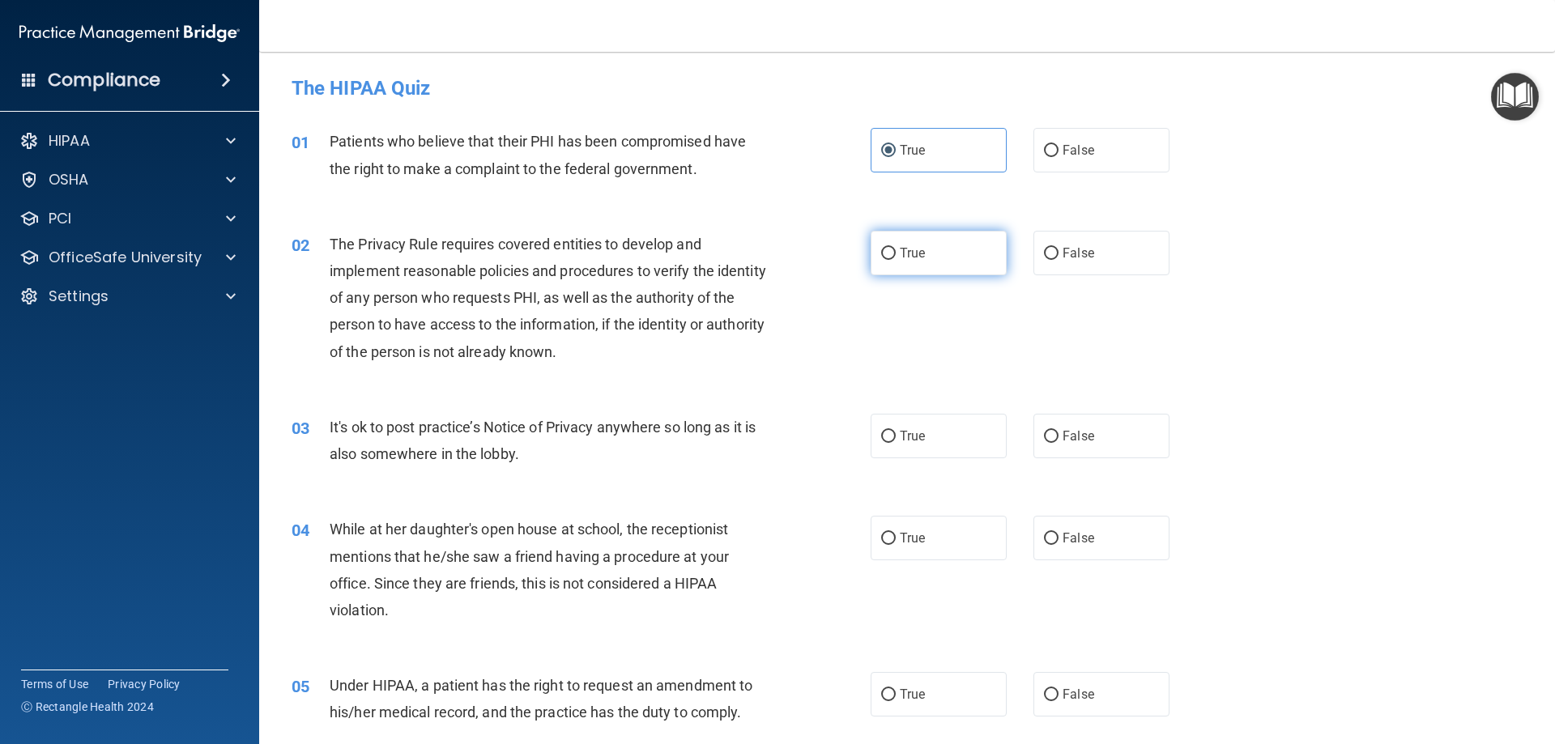
click at [896, 260] on input "True" at bounding box center [888, 254] width 15 height 12
radio input "true"
click at [1054, 431] on label "False" at bounding box center [1102, 436] width 136 height 45
click at [1054, 431] on input "False" at bounding box center [1051, 437] width 15 height 12
radio input "true"
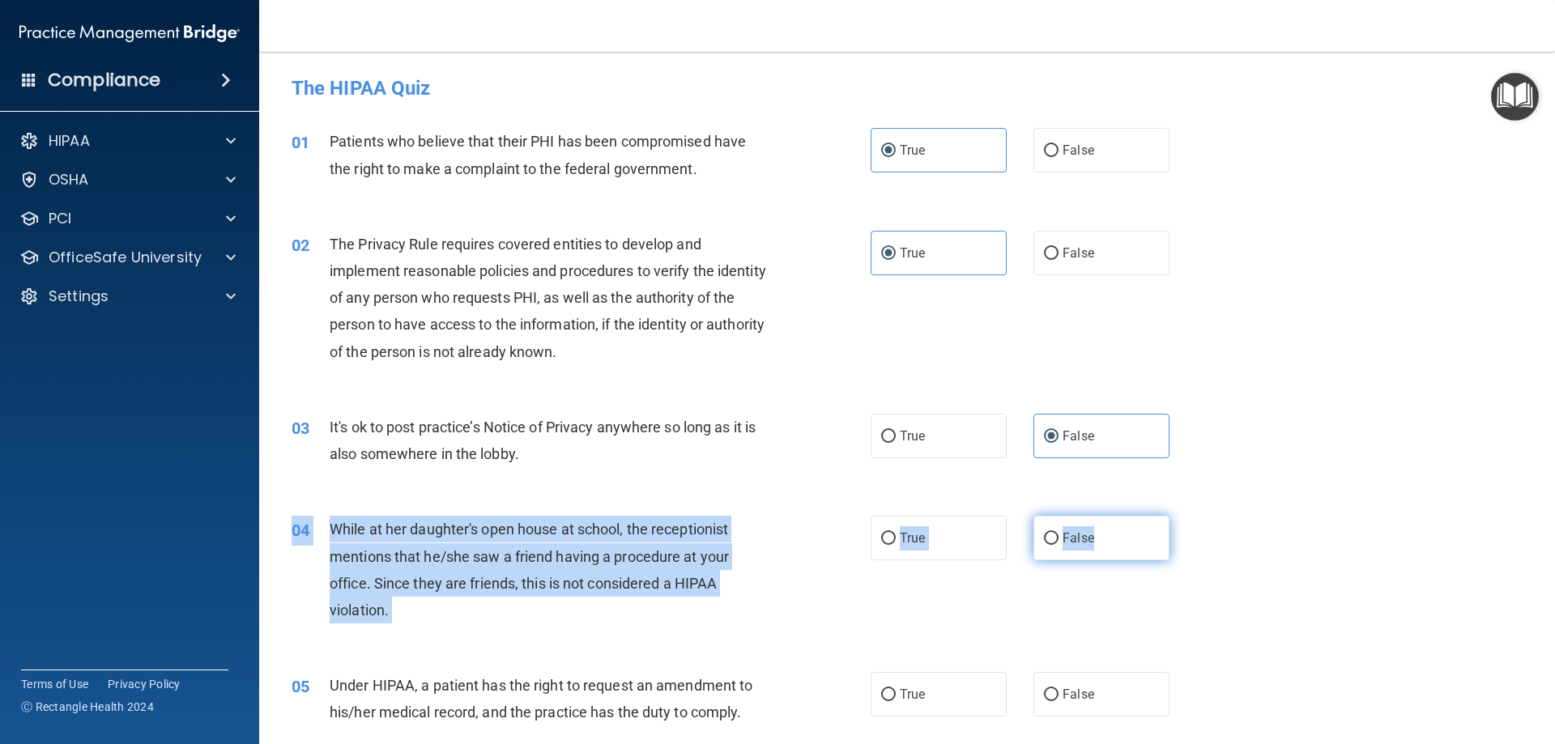
drag, startPoint x: 1096, startPoint y: 508, endPoint x: 1097, endPoint y: 525, distance: 17.0
click at [1097, 524] on div "04 While at her daughter's open house at school, the receptionist mentions that…" at bounding box center [906, 574] width 1255 height 156
click at [1097, 531] on label "False" at bounding box center [1102, 538] width 136 height 45
click at [1059, 533] on input "False" at bounding box center [1051, 539] width 15 height 12
radio input "true"
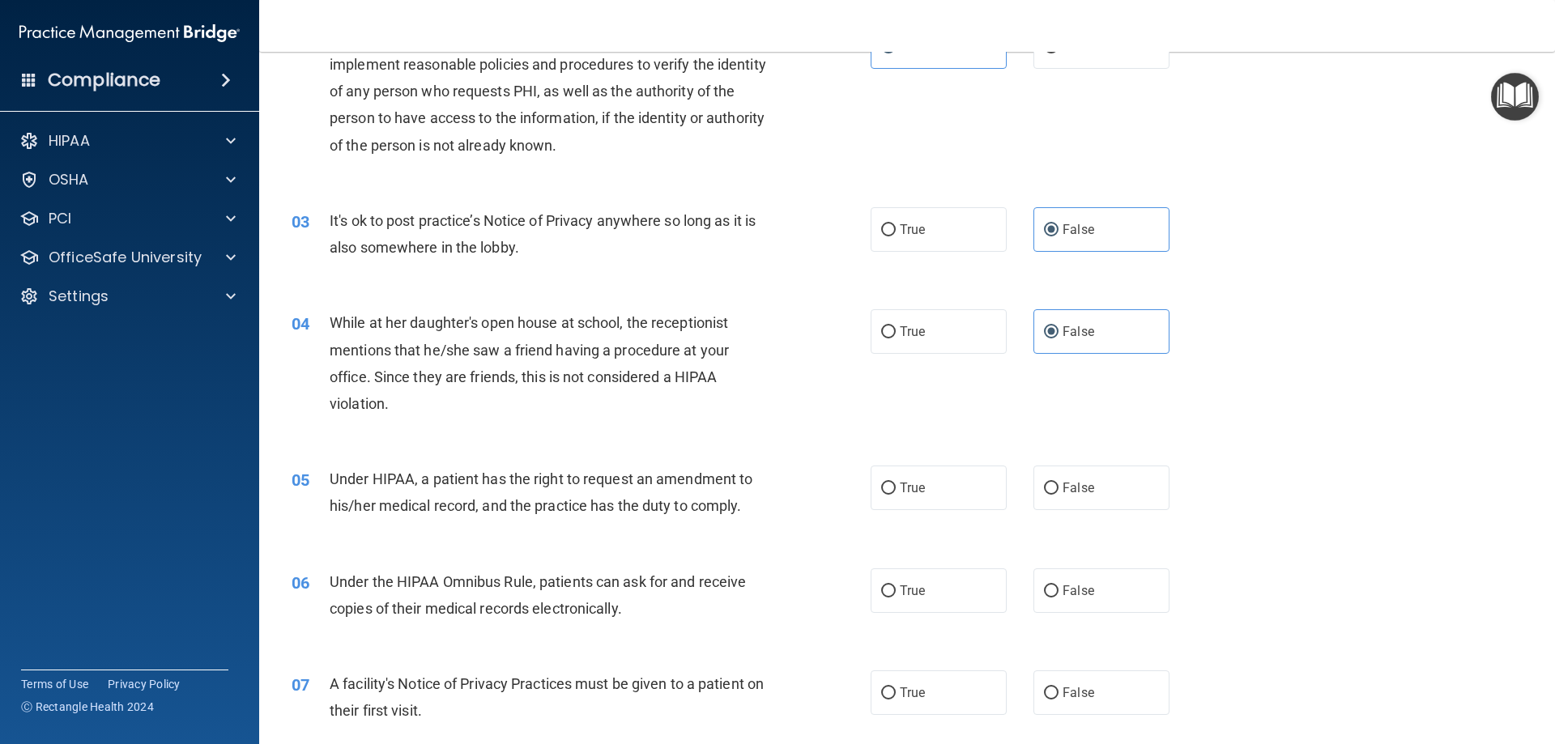
scroll to position [243, 0]
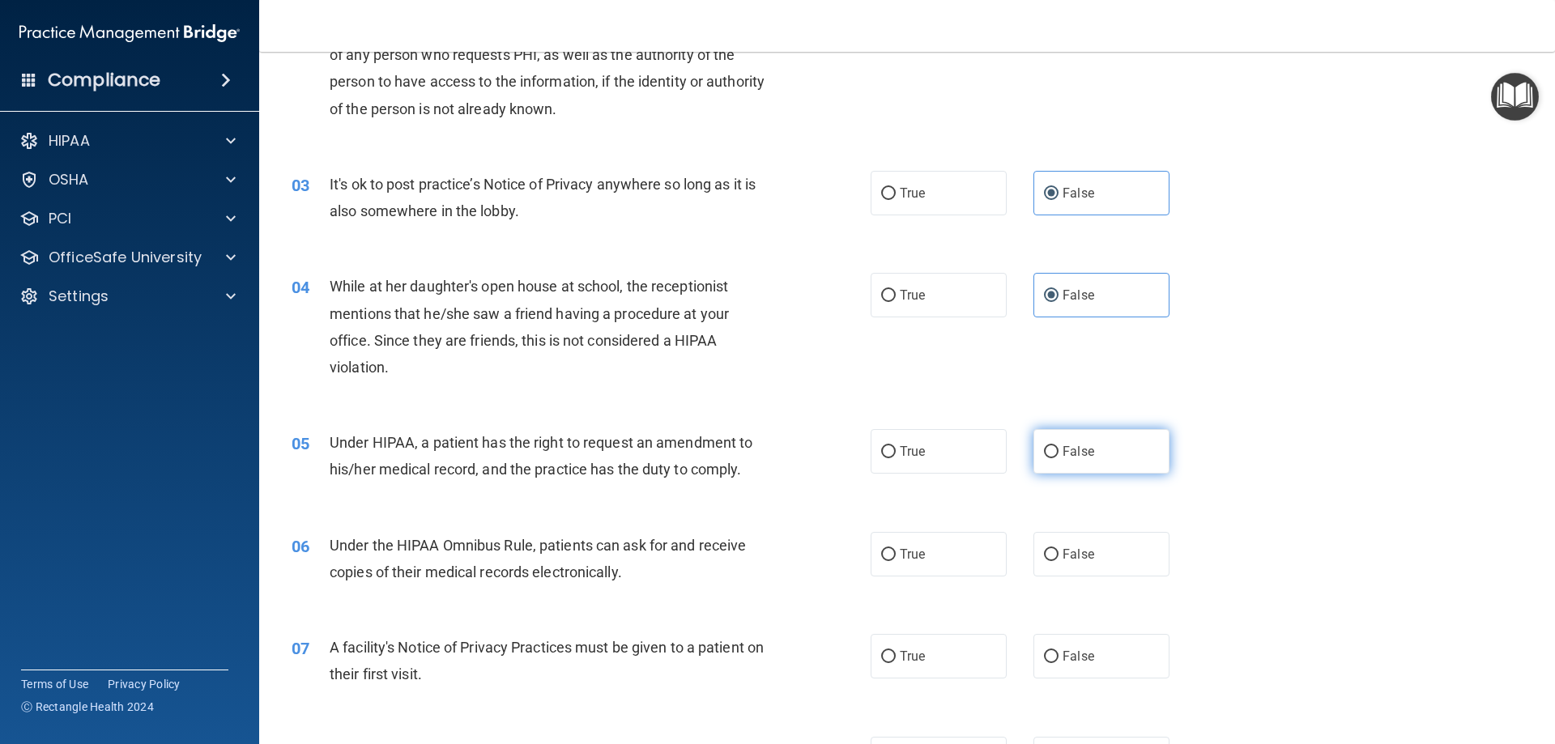
click at [1064, 456] on span "False" at bounding box center [1079, 451] width 32 height 15
click at [1059, 456] on input "False" at bounding box center [1051, 452] width 15 height 12
radio input "true"
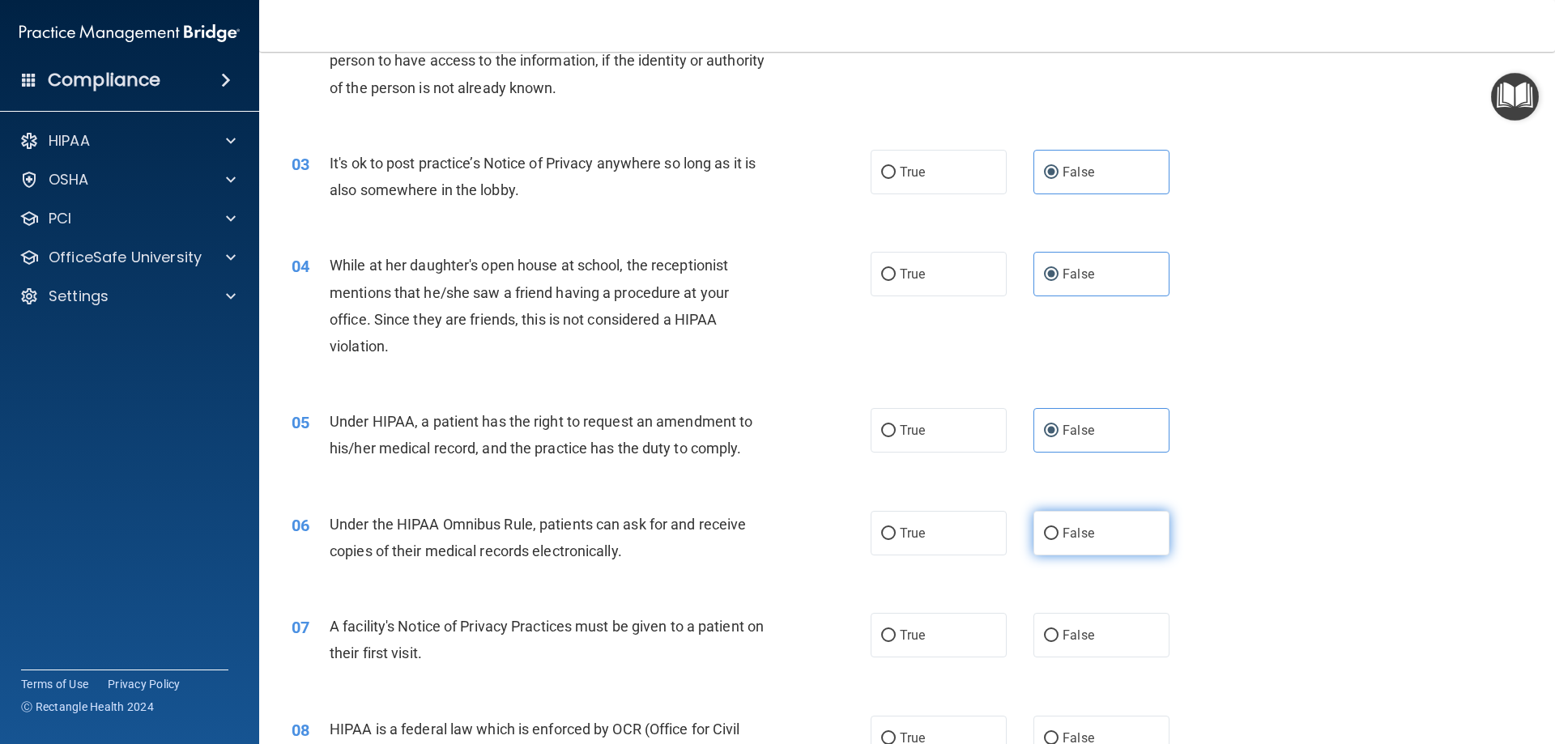
scroll to position [324, 0]
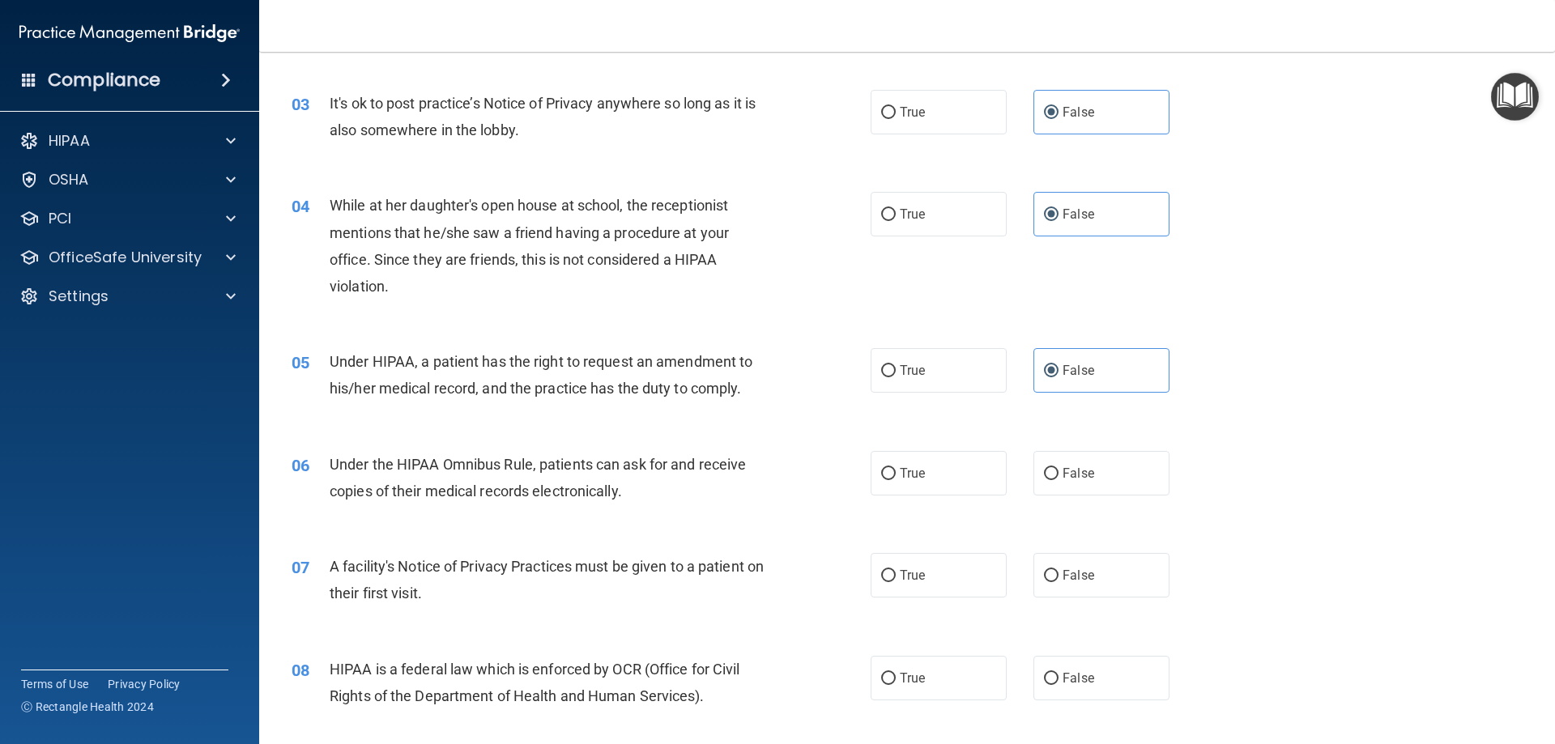
click at [930, 447] on div "06 Under the HIPAA Omnibus Rule, patients can ask for and receive copies of the…" at bounding box center [906, 482] width 1255 height 102
click at [940, 479] on label "True" at bounding box center [939, 473] width 136 height 45
click at [896, 479] on input "True" at bounding box center [888, 474] width 15 height 12
radio input "true"
click at [943, 553] on label "True" at bounding box center [939, 575] width 136 height 45
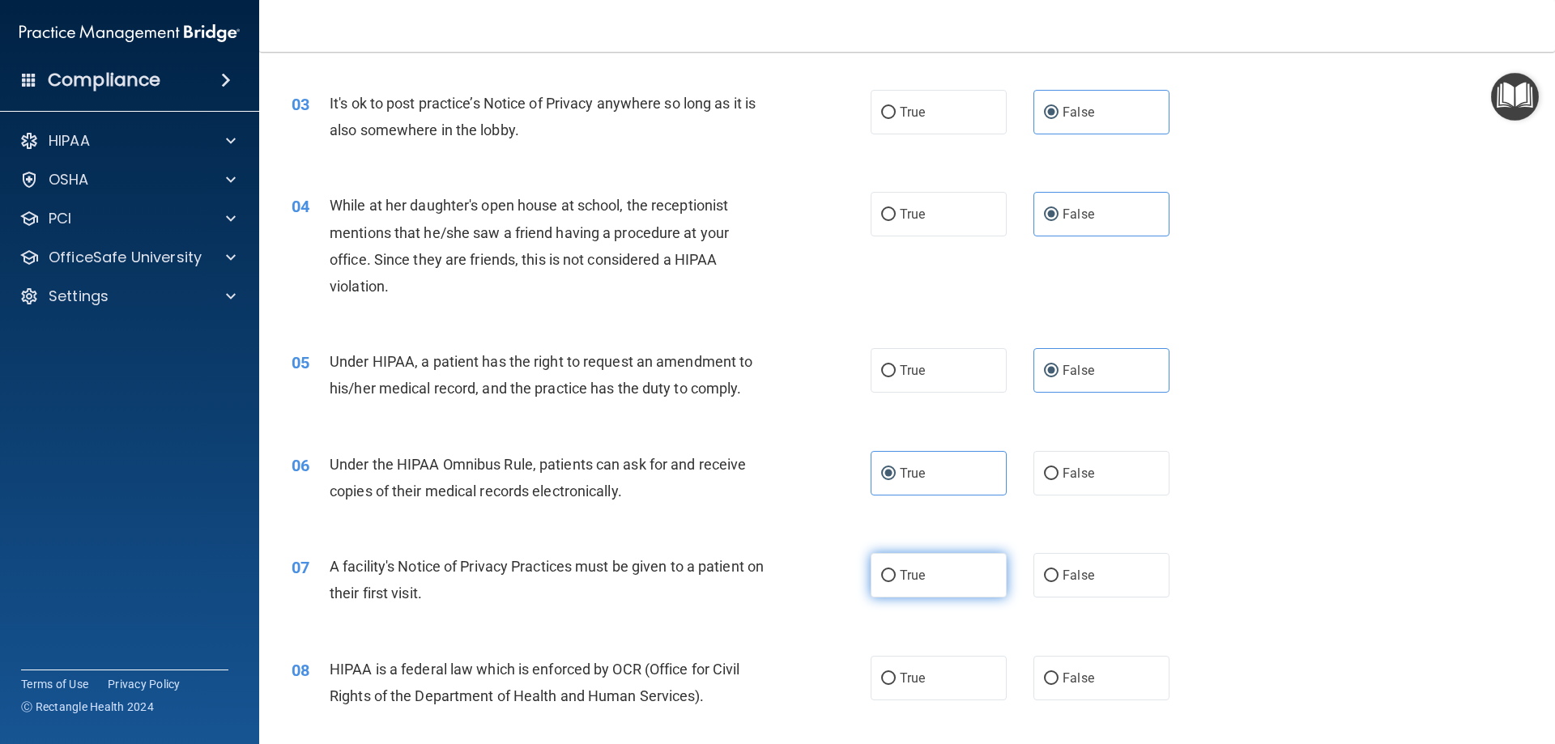
click at [896, 570] on input "True" at bounding box center [888, 576] width 15 height 12
radio input "true"
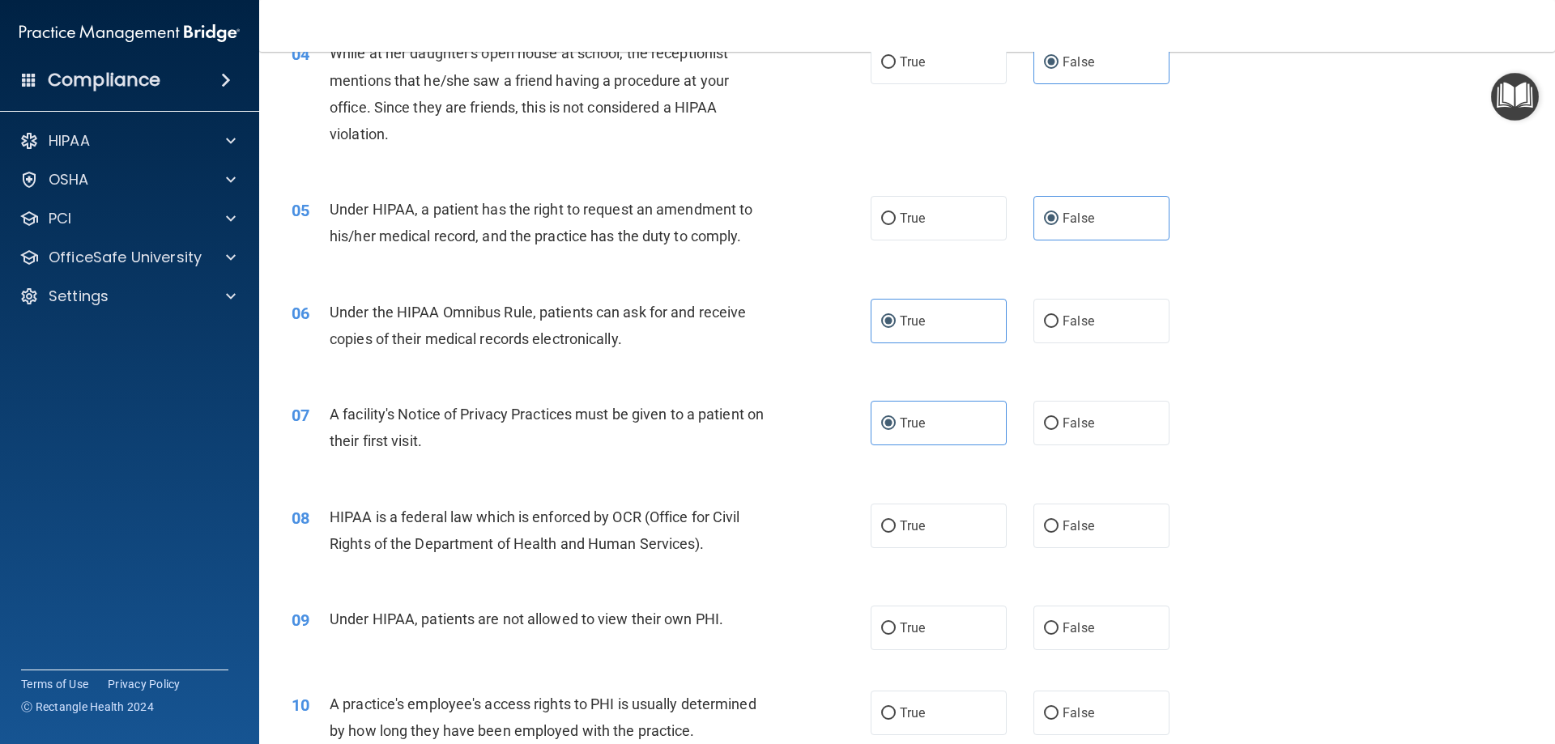
scroll to position [486, 0]
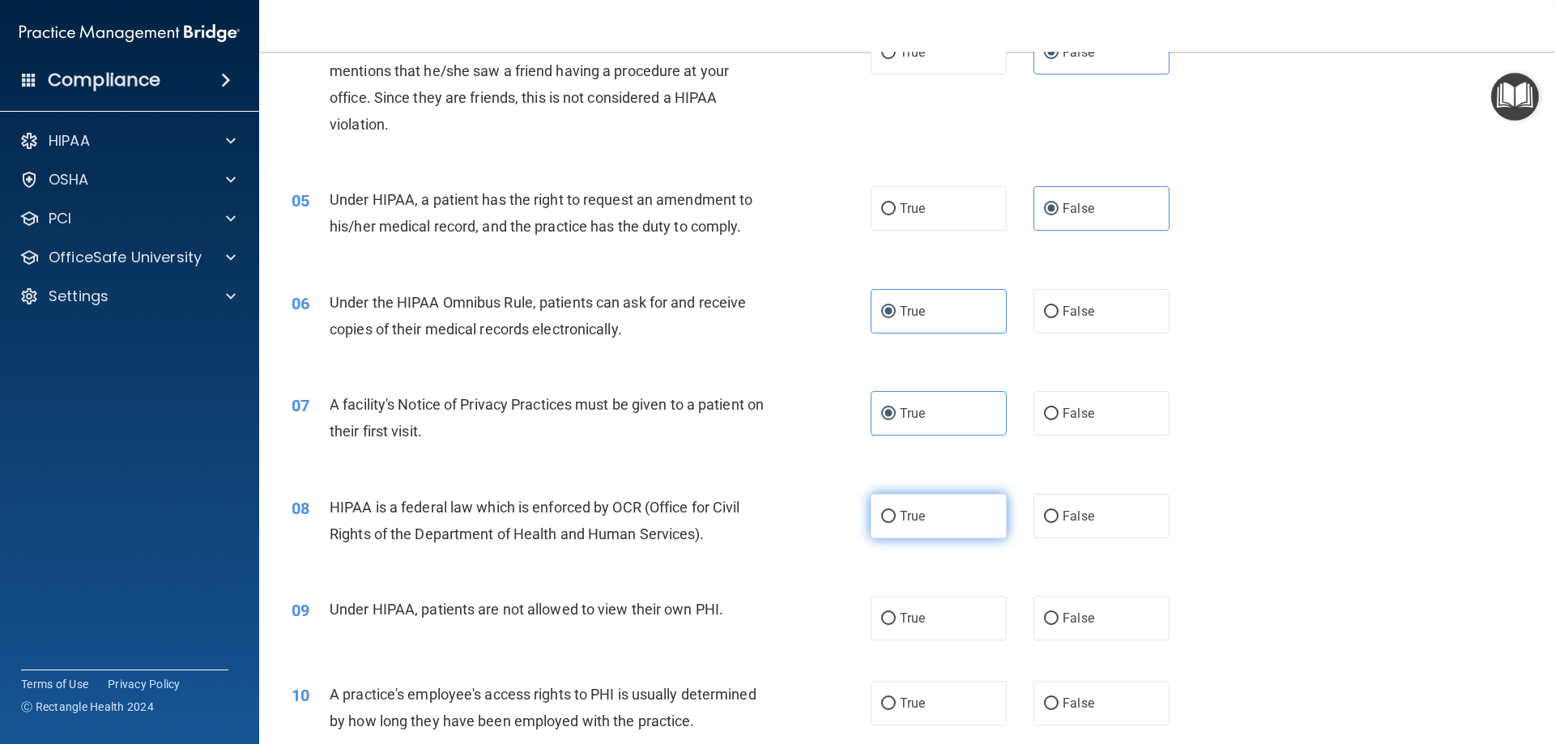
click at [921, 516] on label "True" at bounding box center [939, 516] width 136 height 45
click at [896, 516] on input "True" at bounding box center [888, 517] width 15 height 12
radio input "true"
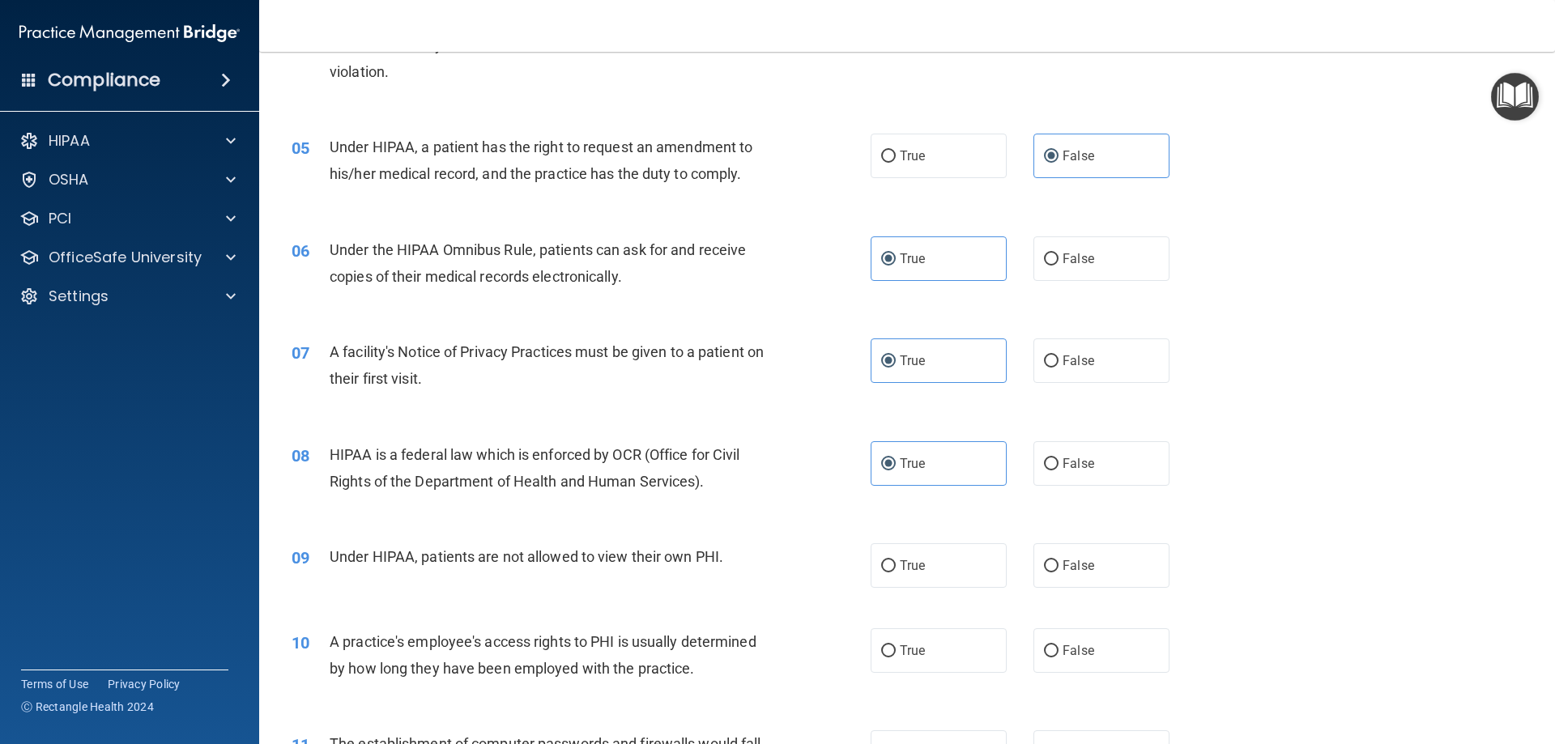
scroll to position [567, 0]
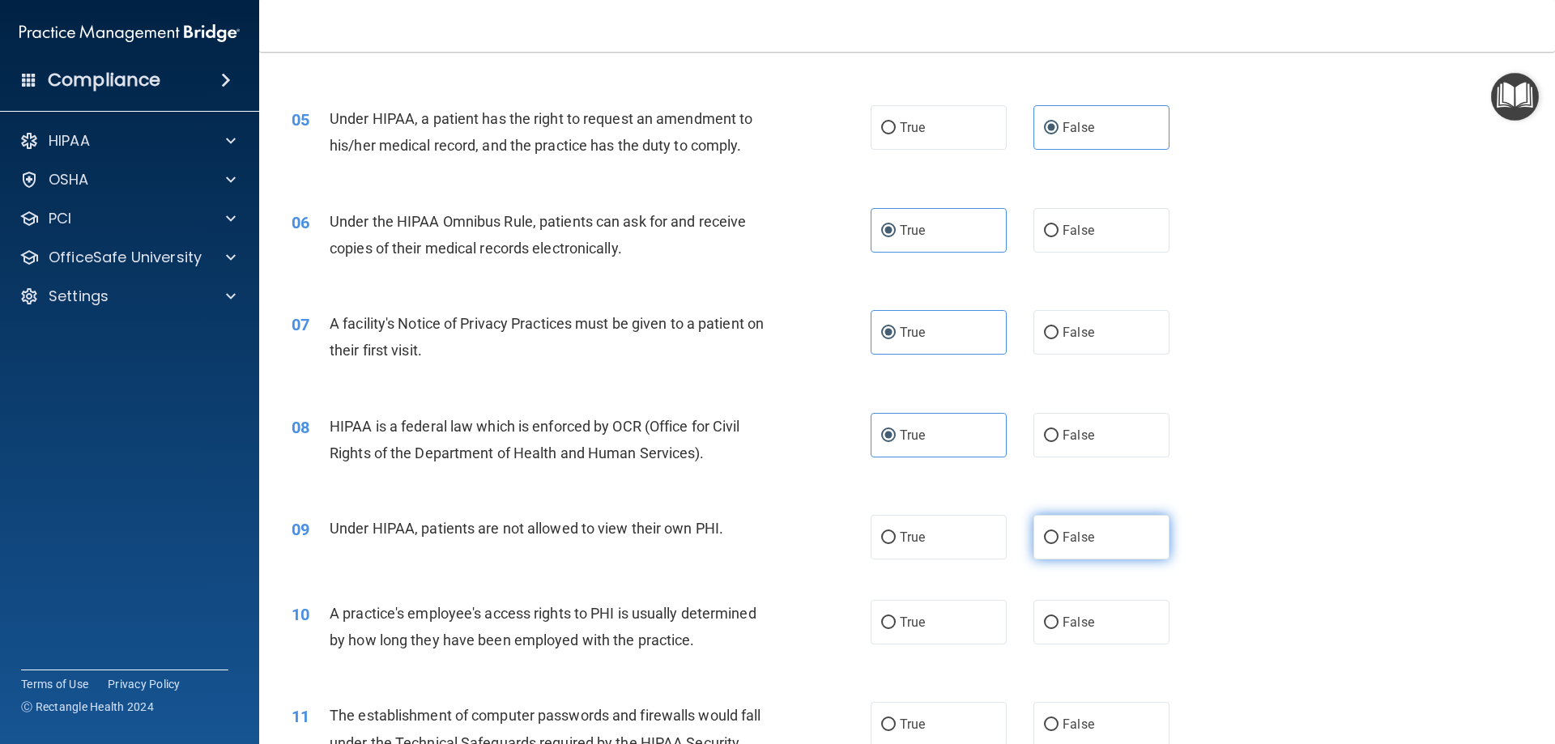
click at [1102, 528] on label "False" at bounding box center [1102, 537] width 136 height 45
click at [1059, 532] on input "False" at bounding box center [1051, 538] width 15 height 12
radio input "true"
click at [1089, 616] on label "False" at bounding box center [1102, 622] width 136 height 45
click at [1059, 617] on input "False" at bounding box center [1051, 623] width 15 height 12
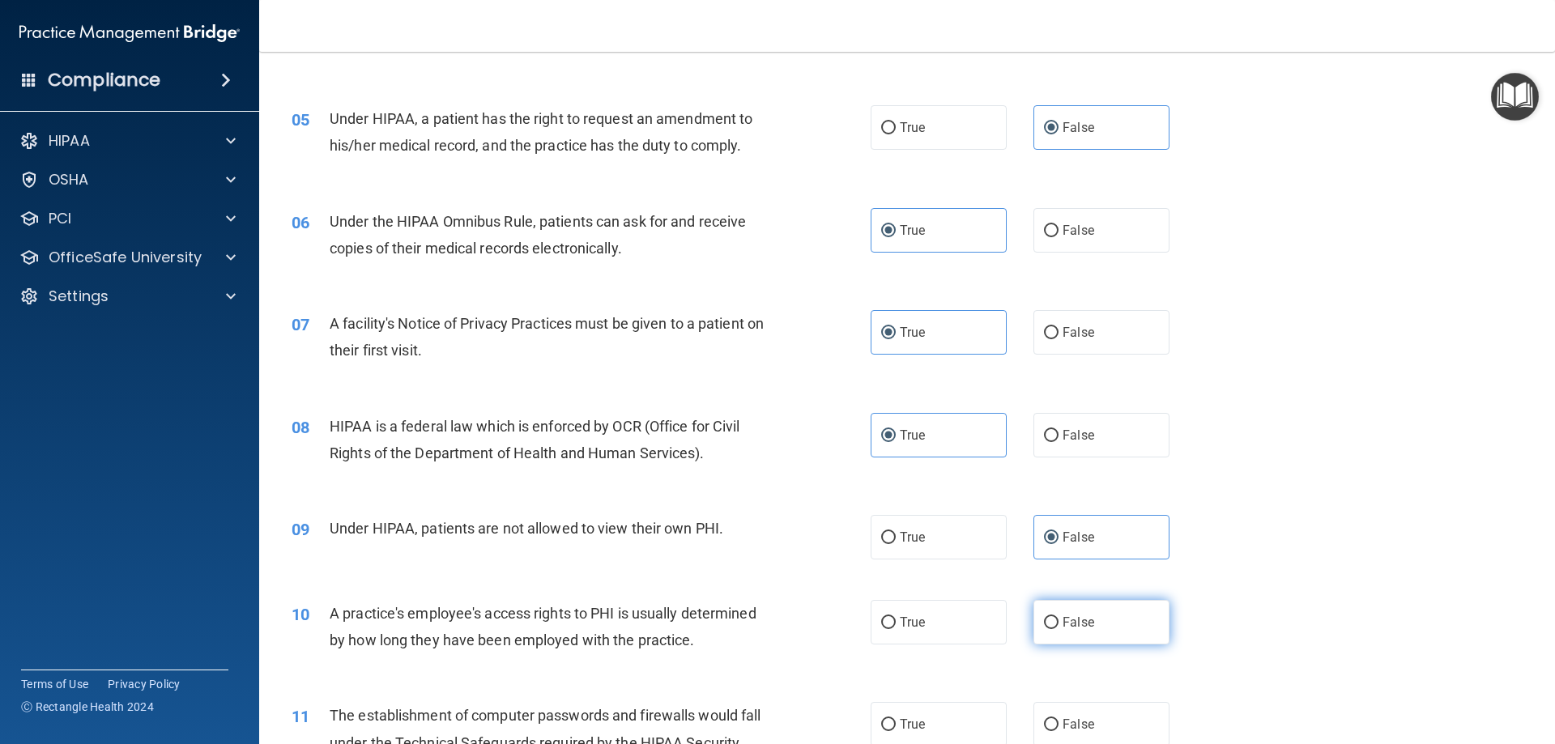
radio input "true"
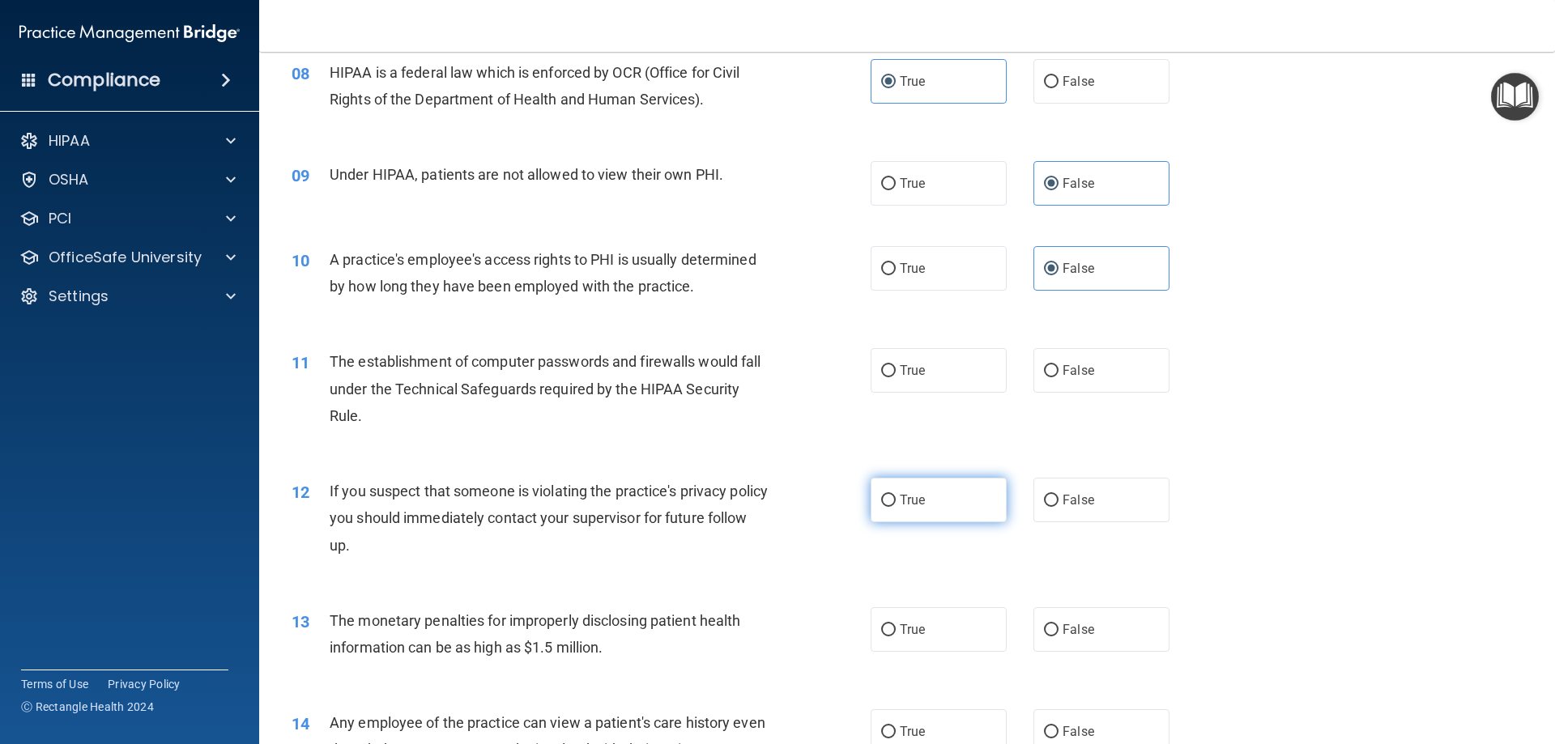
scroll to position [972, 0]
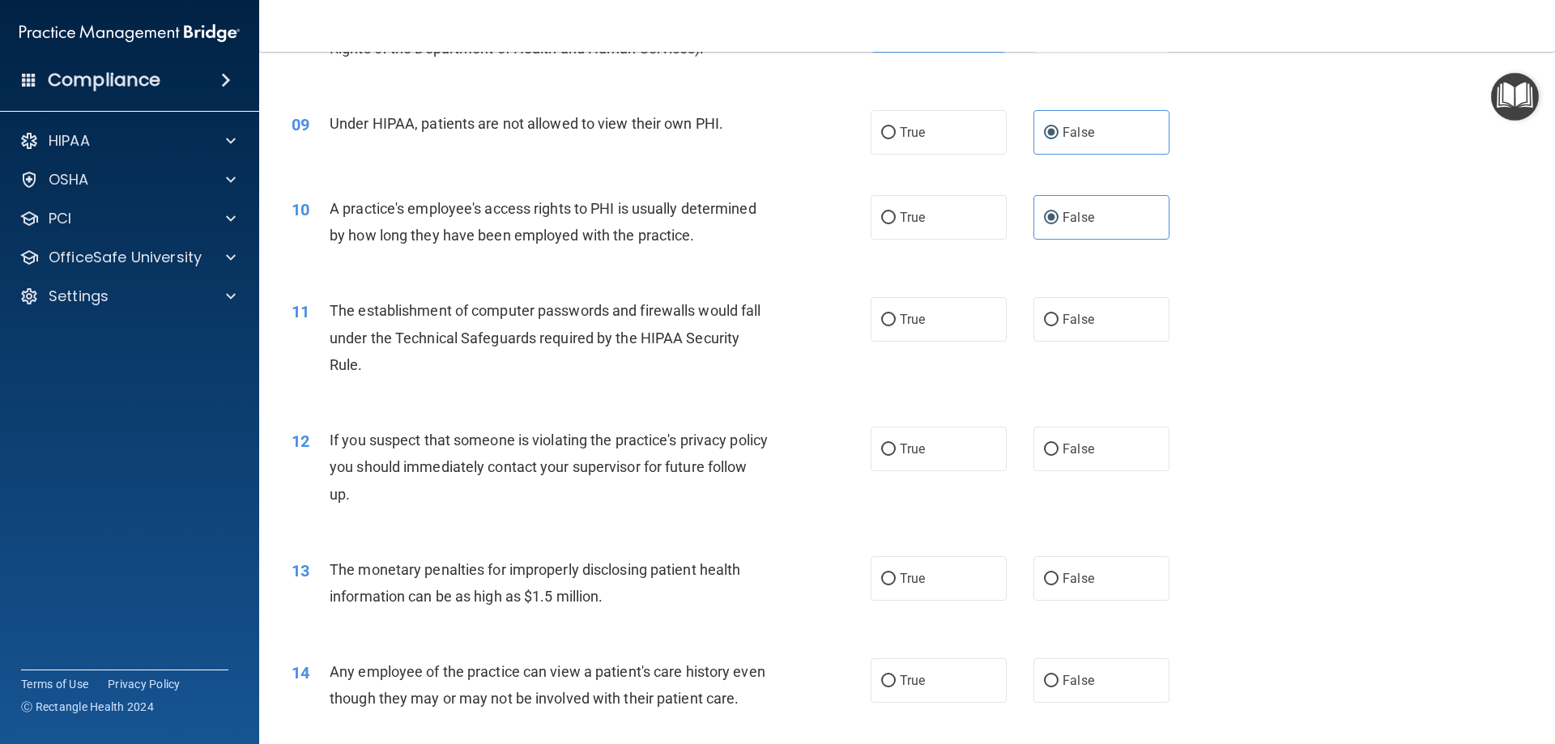
click at [889, 350] on div "11 The establishment of computer passwords and firewalls would fall under the T…" at bounding box center [581, 341] width 628 height 89
click at [896, 335] on label "True" at bounding box center [939, 319] width 136 height 45
click at [896, 326] on input "True" at bounding box center [888, 320] width 15 height 12
radio input "true"
click at [924, 445] on label "True" at bounding box center [939, 449] width 136 height 45
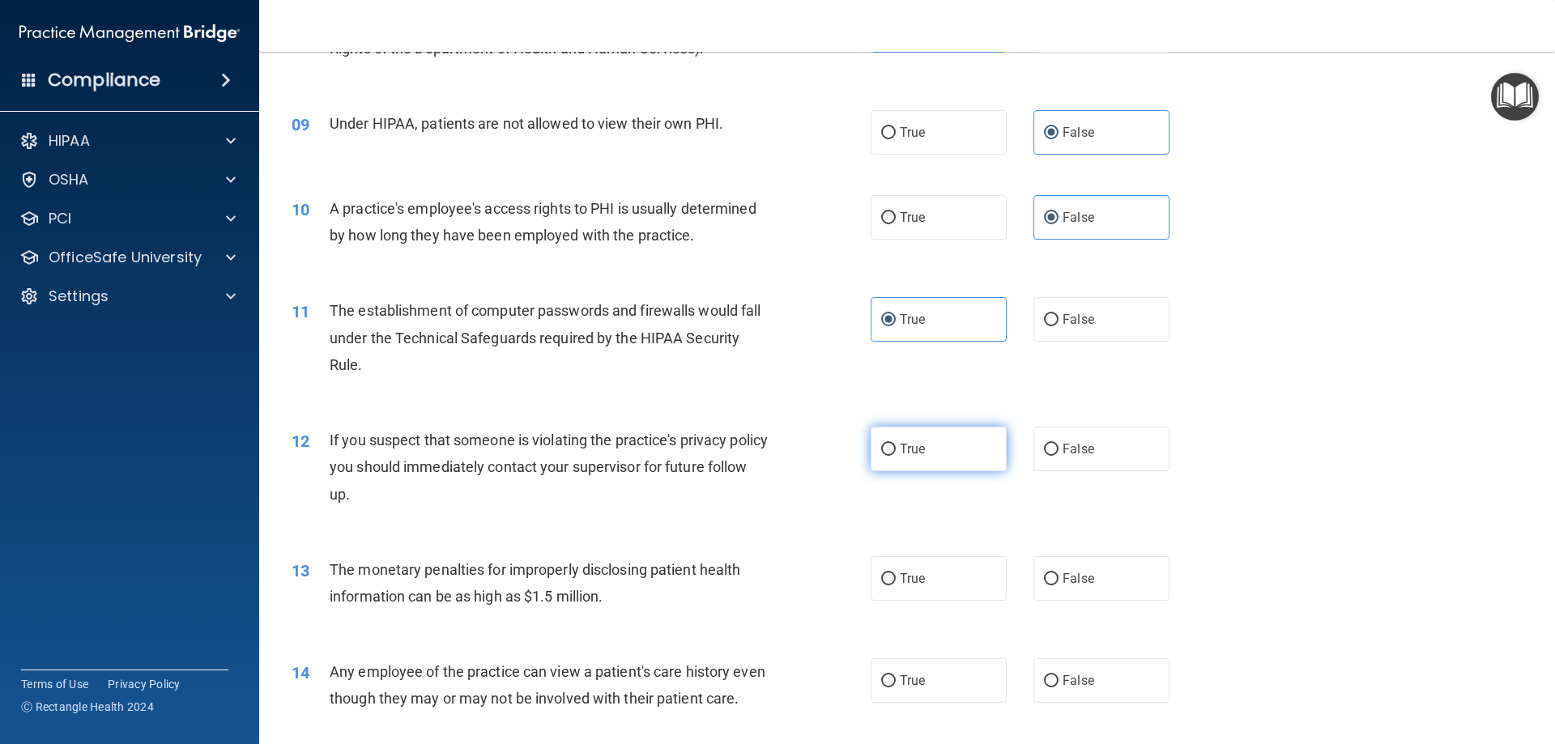
click at [896, 445] on input "True" at bounding box center [888, 450] width 15 height 12
radio input "true"
click at [940, 566] on label "True" at bounding box center [939, 578] width 136 height 45
click at [896, 573] on input "True" at bounding box center [888, 579] width 15 height 12
radio input "true"
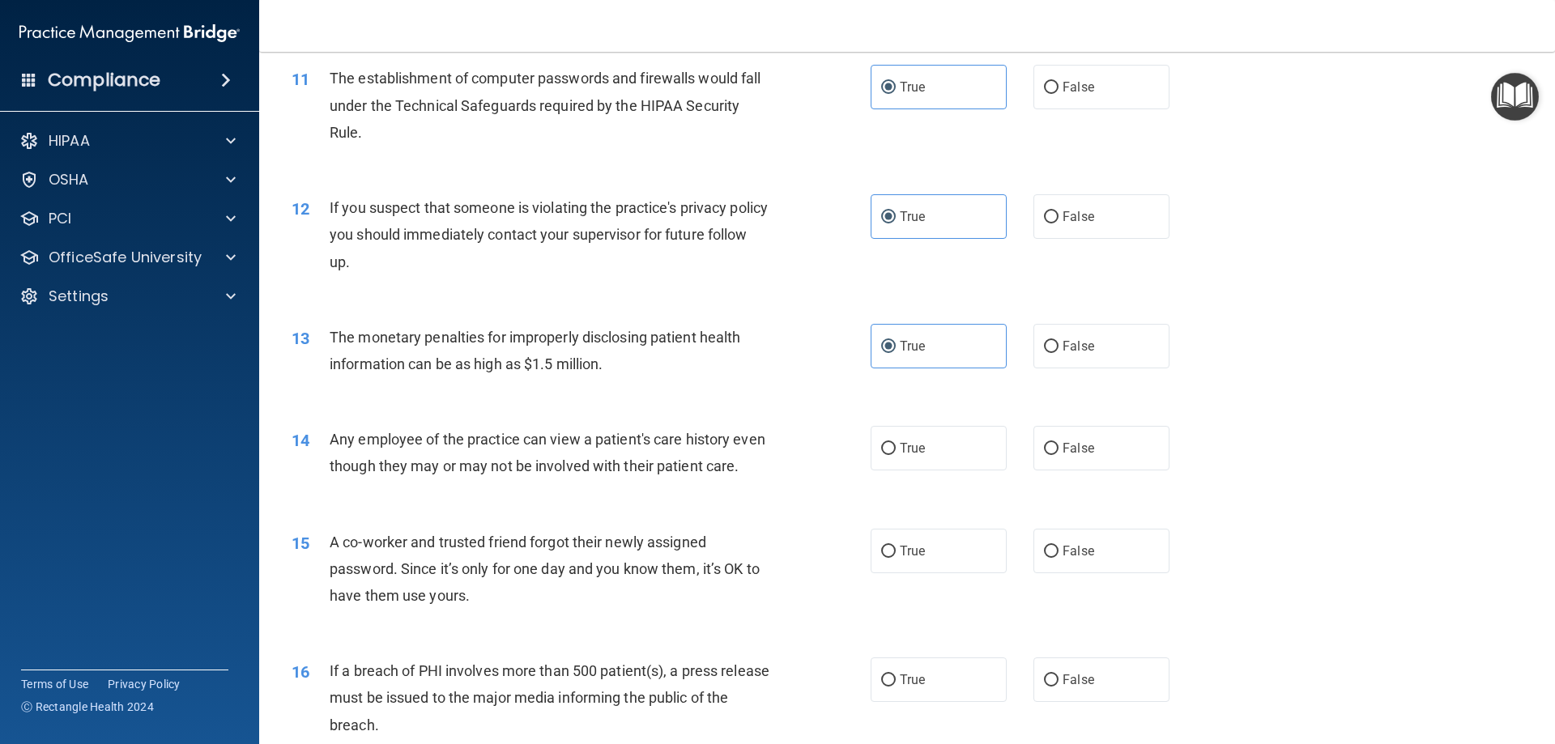
scroll to position [1215, 0]
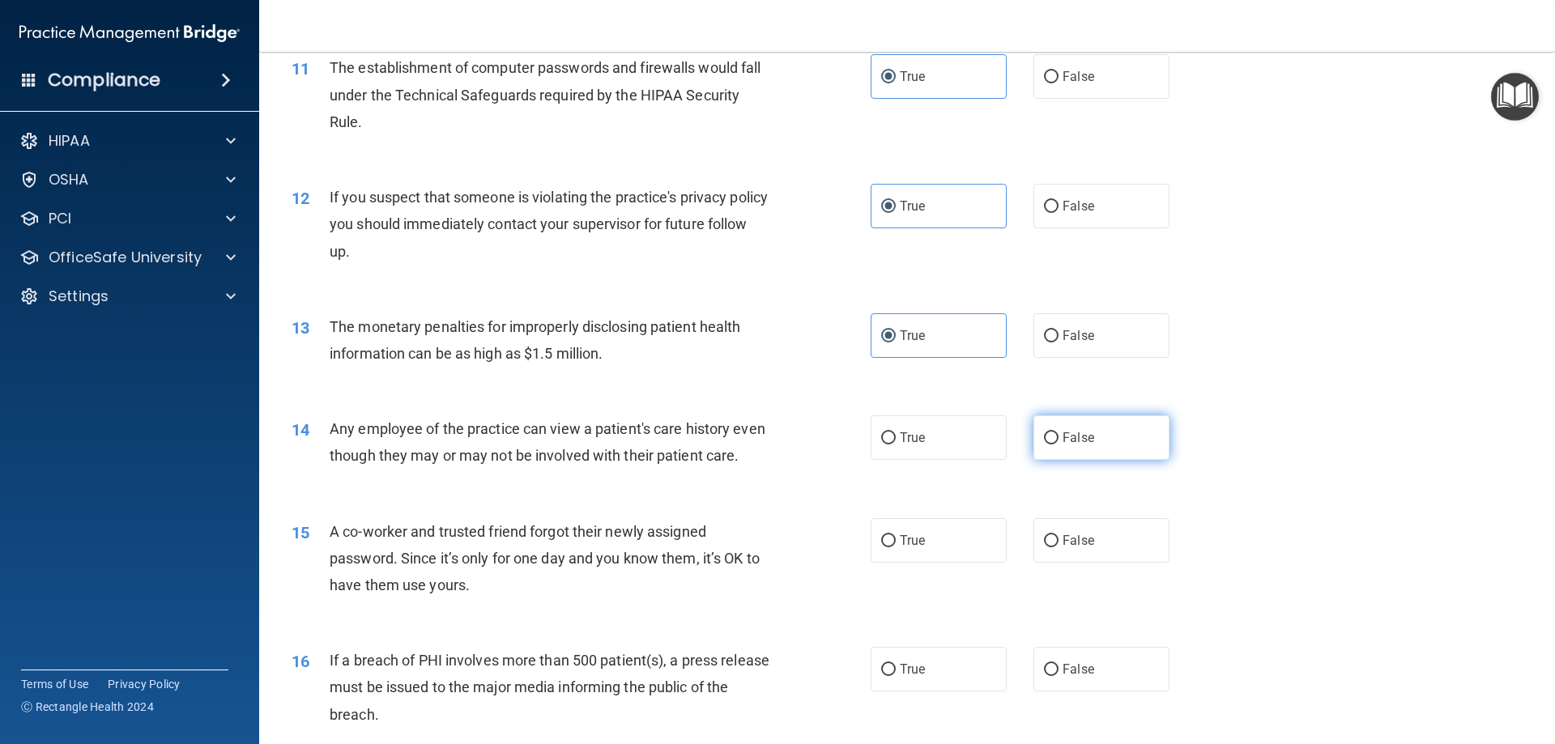
click at [1056, 428] on label "False" at bounding box center [1102, 438] width 136 height 45
click at [1056, 433] on input "False" at bounding box center [1051, 439] width 15 height 12
radio input "true"
click at [1101, 563] on label "False" at bounding box center [1102, 540] width 136 height 45
click at [1059, 548] on input "False" at bounding box center [1051, 541] width 15 height 12
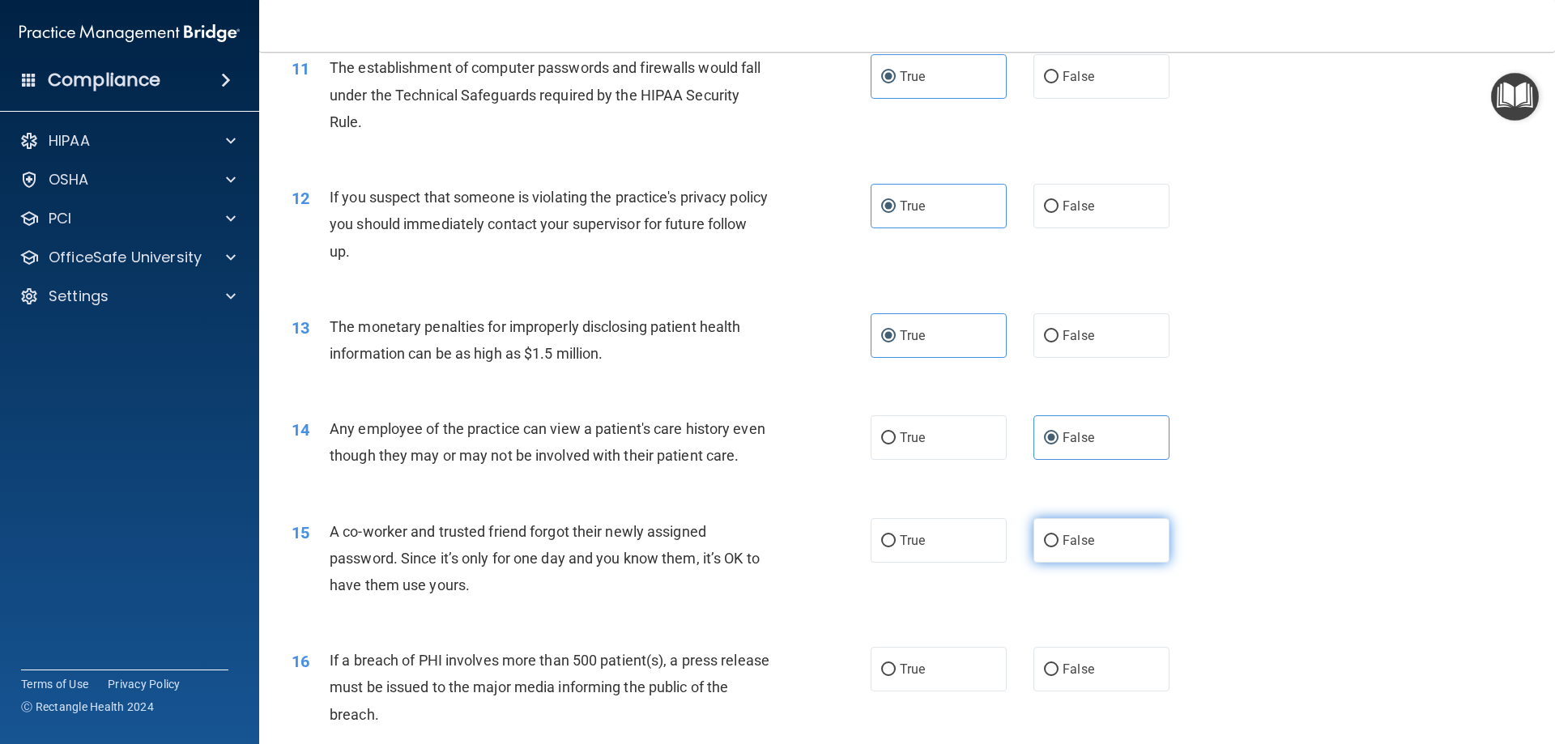
radio input "true"
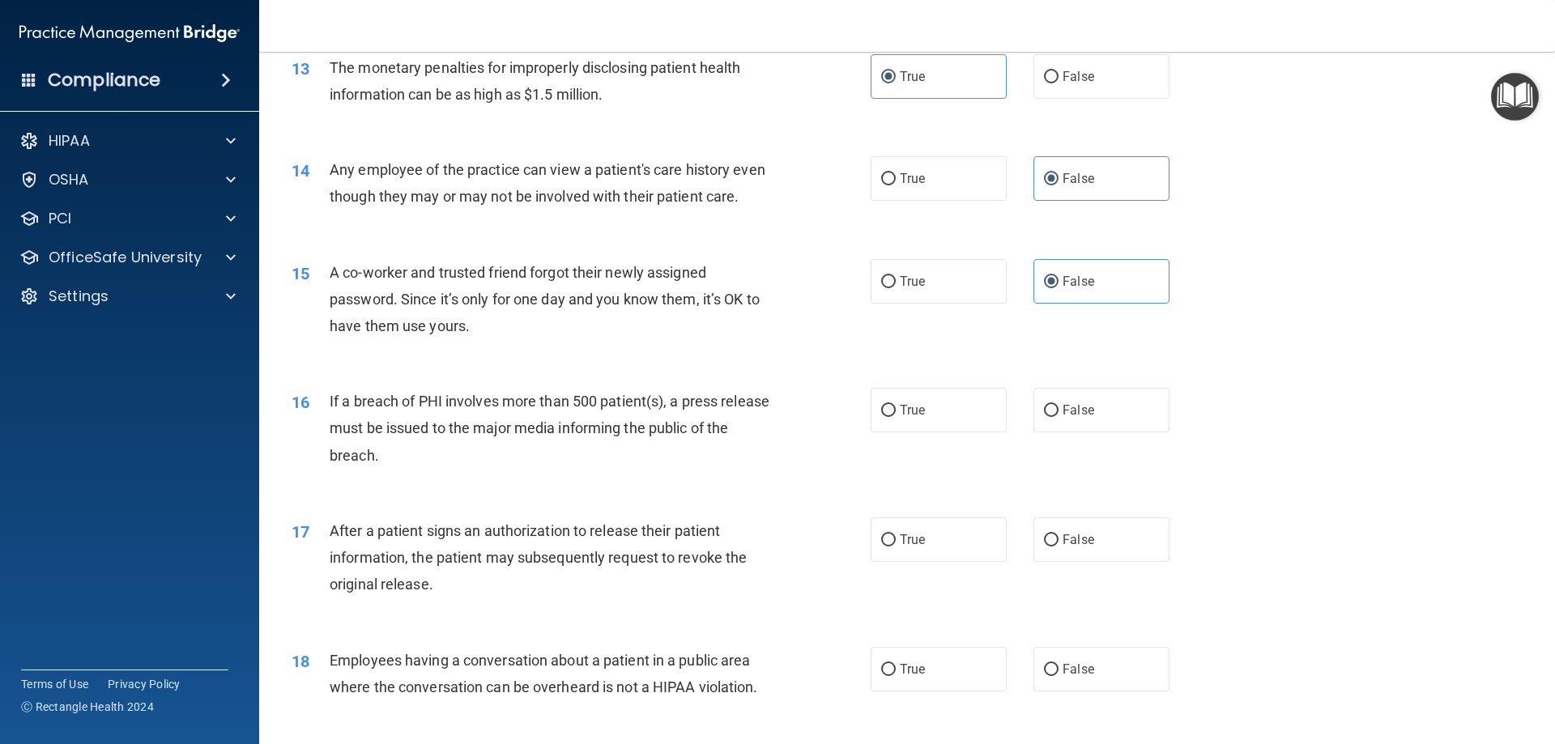
scroll to position [1539, 0]
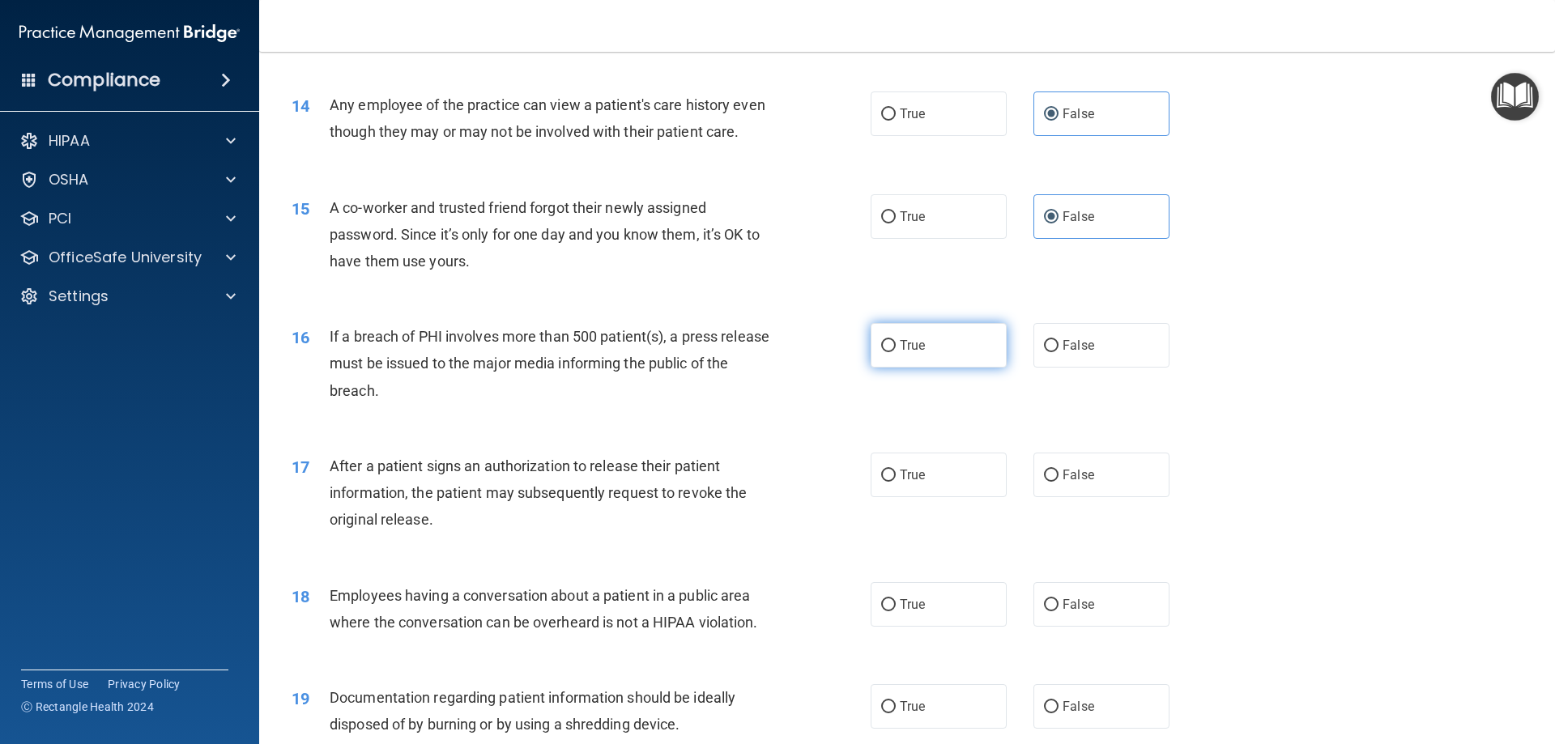
click at [954, 368] on label "True" at bounding box center [939, 345] width 136 height 45
click at [896, 352] on input "True" at bounding box center [888, 346] width 15 height 12
radio input "true"
click at [944, 494] on label "True" at bounding box center [939, 475] width 136 height 45
click at [896, 482] on input "True" at bounding box center [888, 476] width 15 height 12
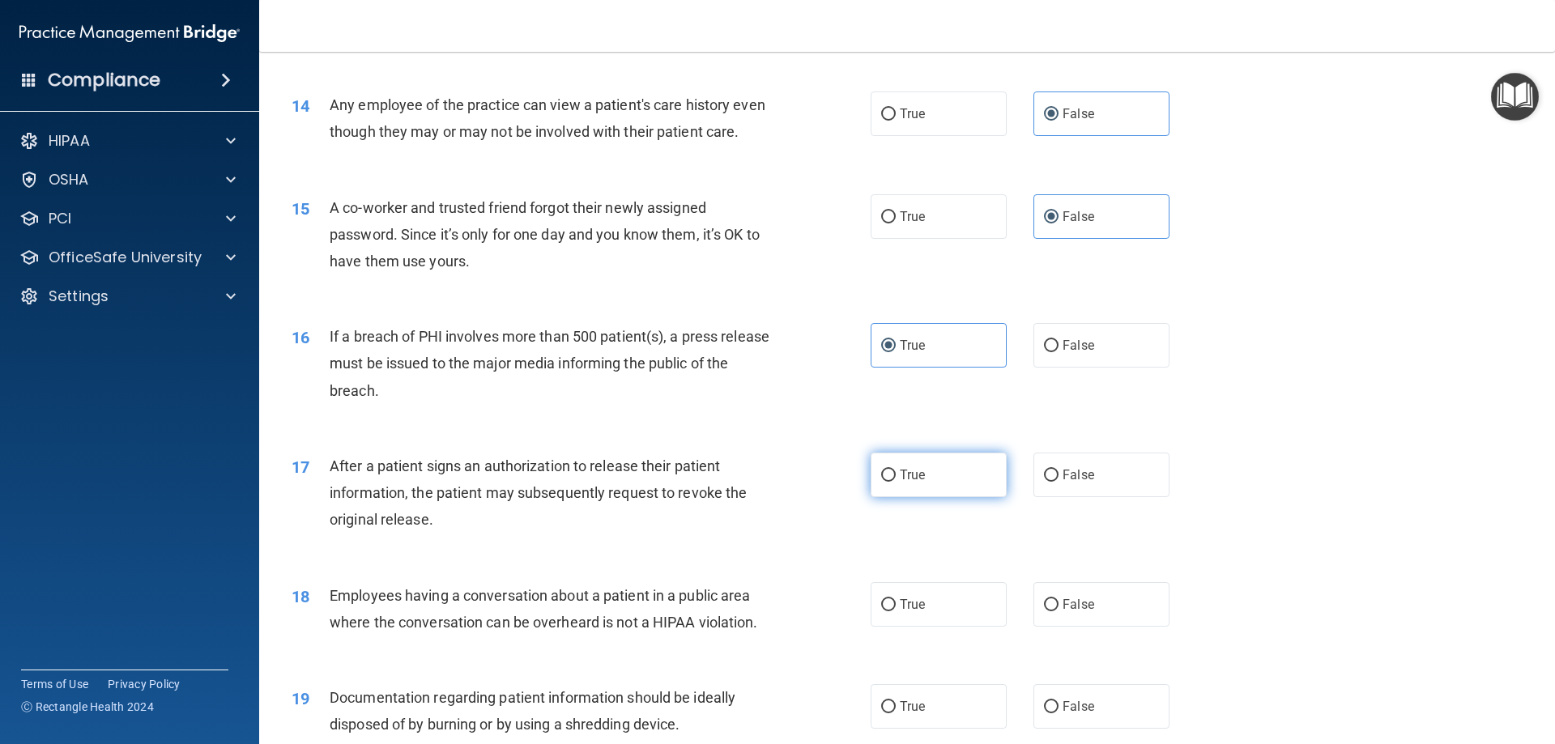
radio input "true"
click at [1065, 621] on label "False" at bounding box center [1102, 604] width 136 height 45
click at [1059, 612] on input "False" at bounding box center [1051, 605] width 15 height 12
radio input "true"
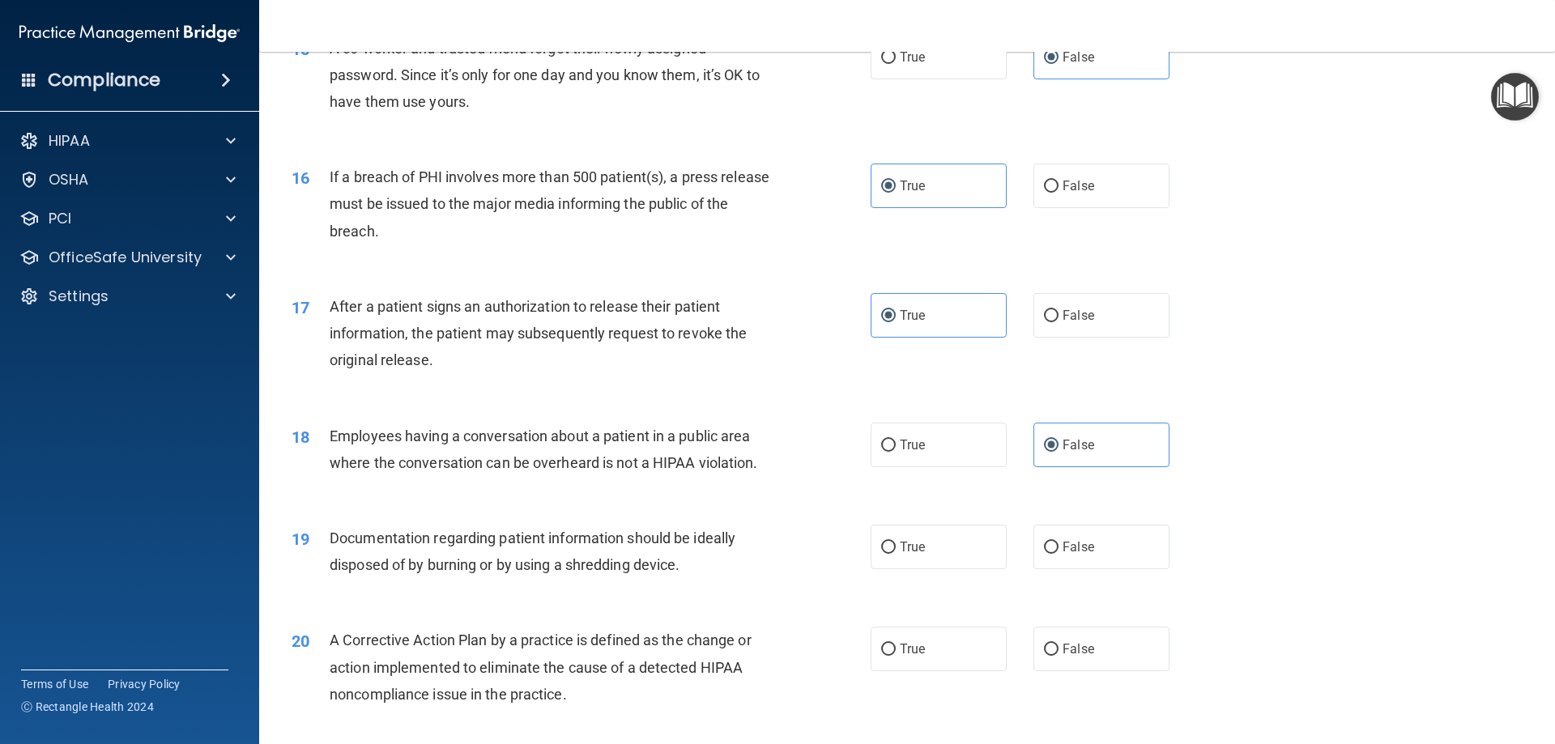
scroll to position [1701, 0]
click at [940, 567] on label "True" at bounding box center [939, 544] width 136 height 45
click at [896, 552] on input "True" at bounding box center [888, 545] width 15 height 12
radio input "true"
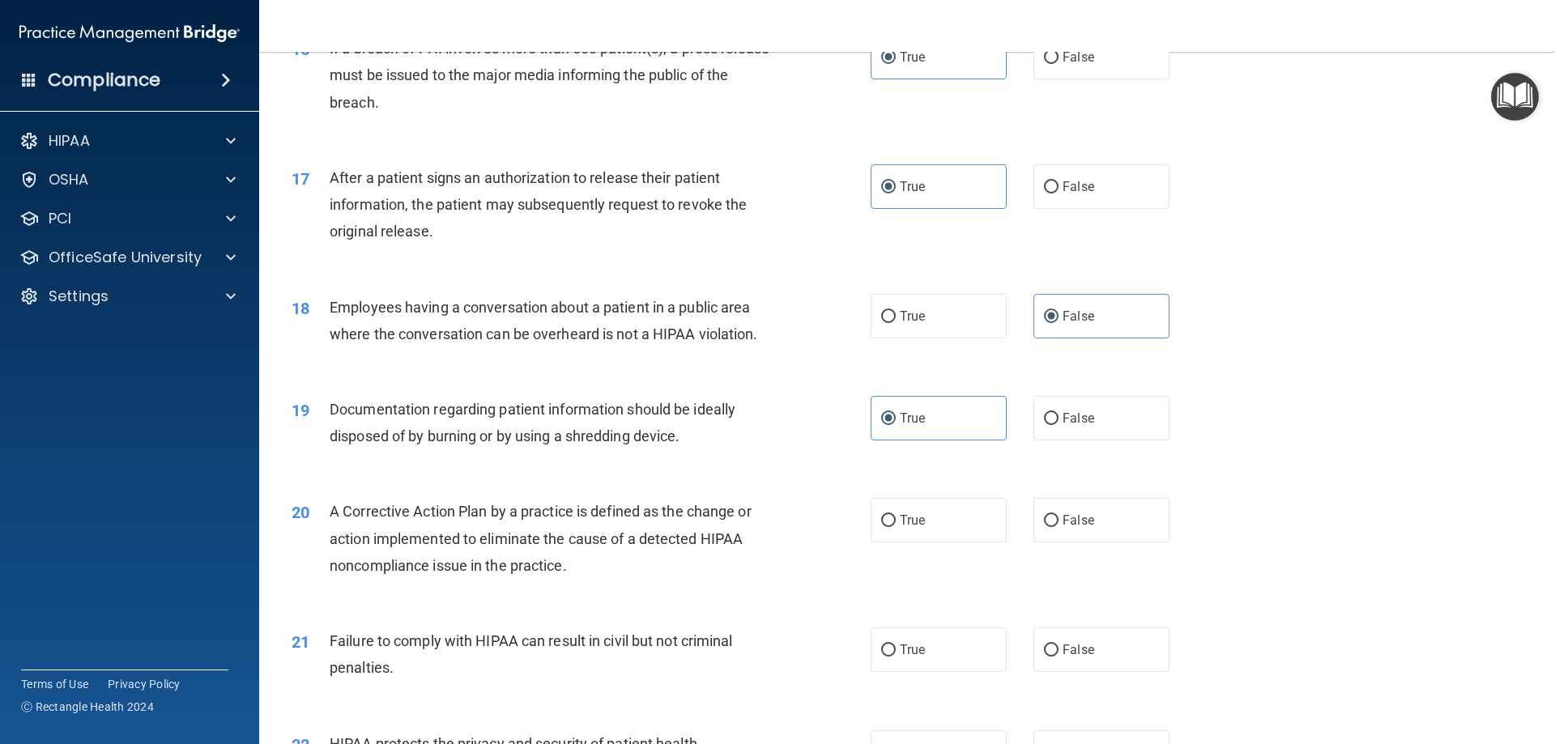
scroll to position [1863, 0]
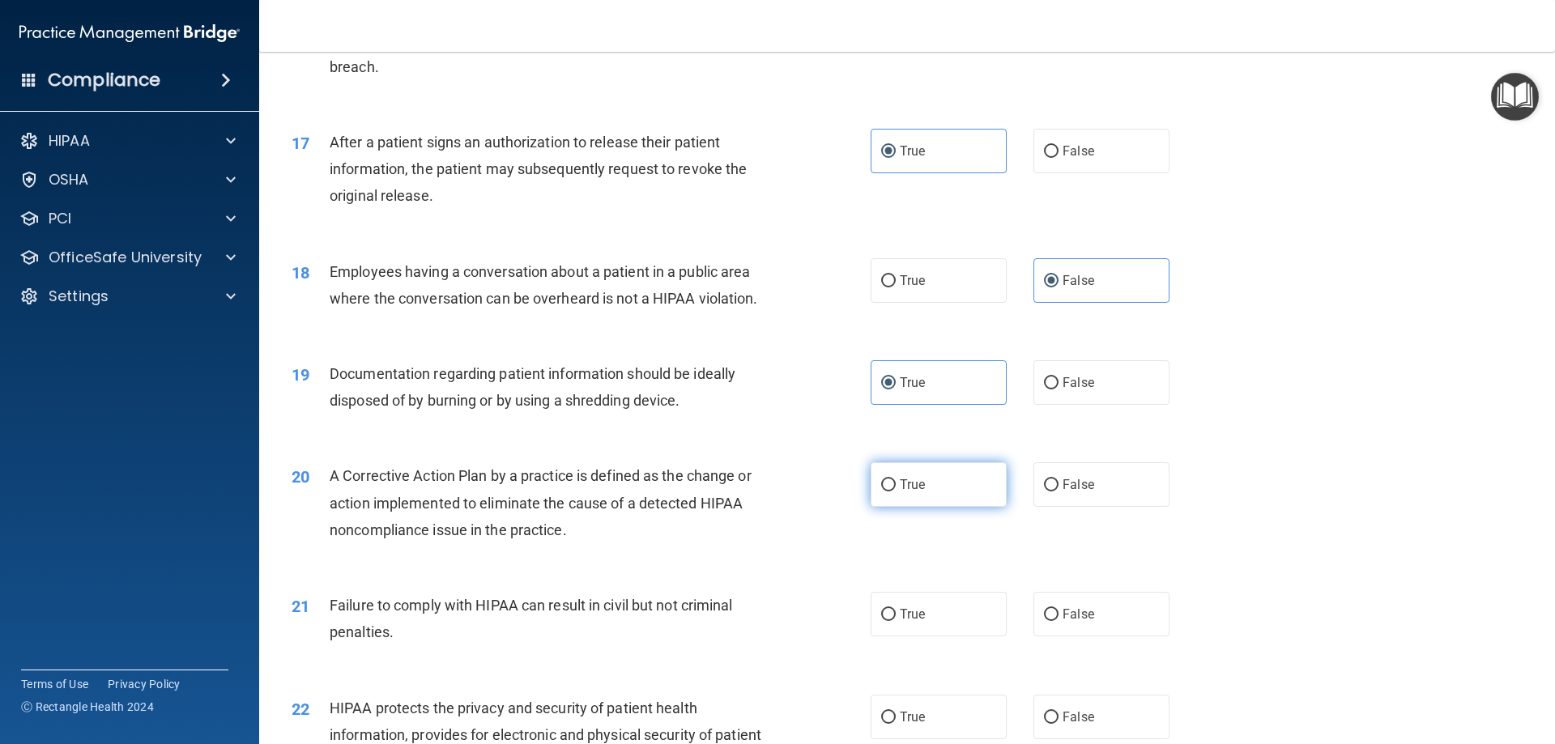
click at [924, 507] on label "True" at bounding box center [939, 485] width 136 height 45
click at [896, 492] on input "True" at bounding box center [888, 486] width 15 height 12
radio input "true"
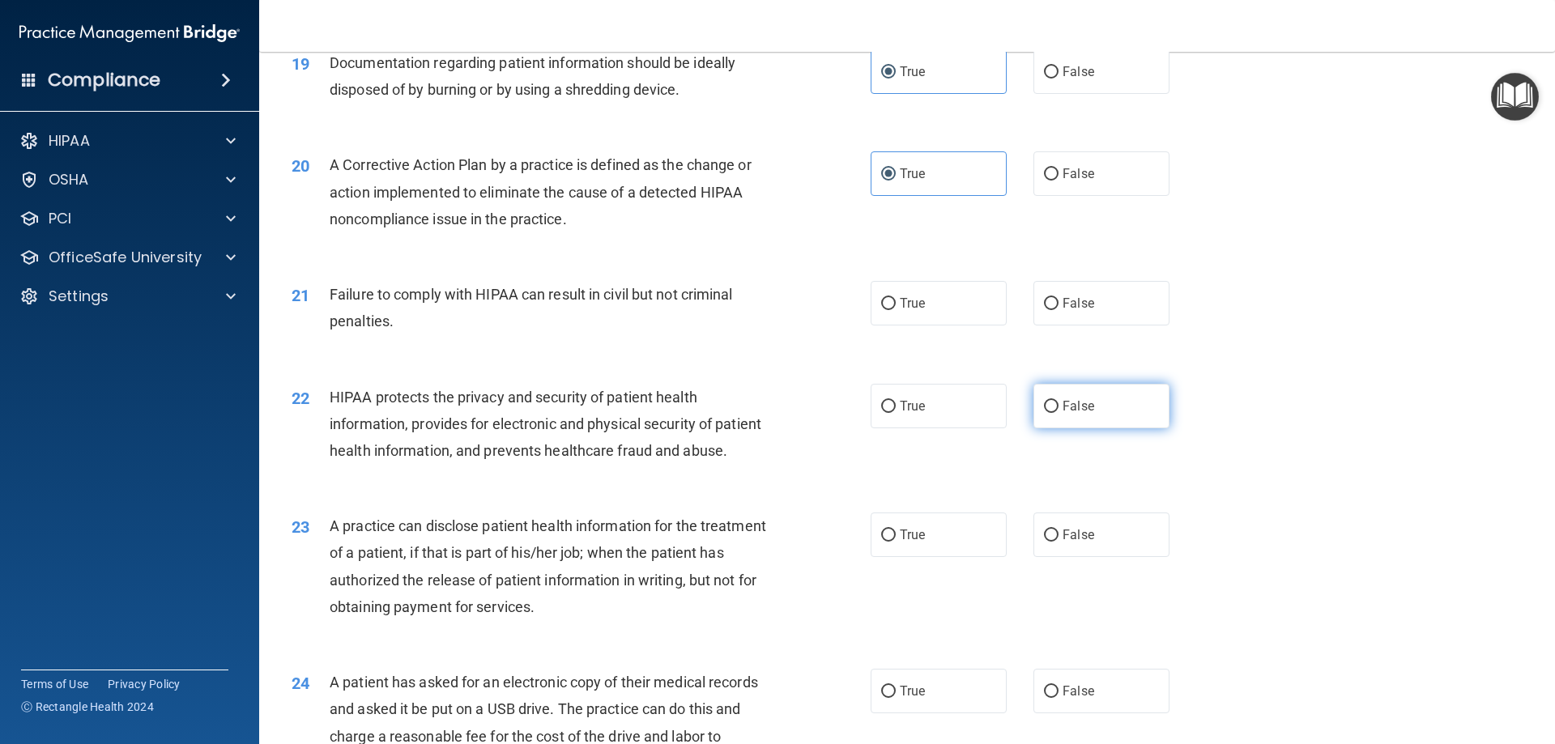
scroll to position [2187, 0]
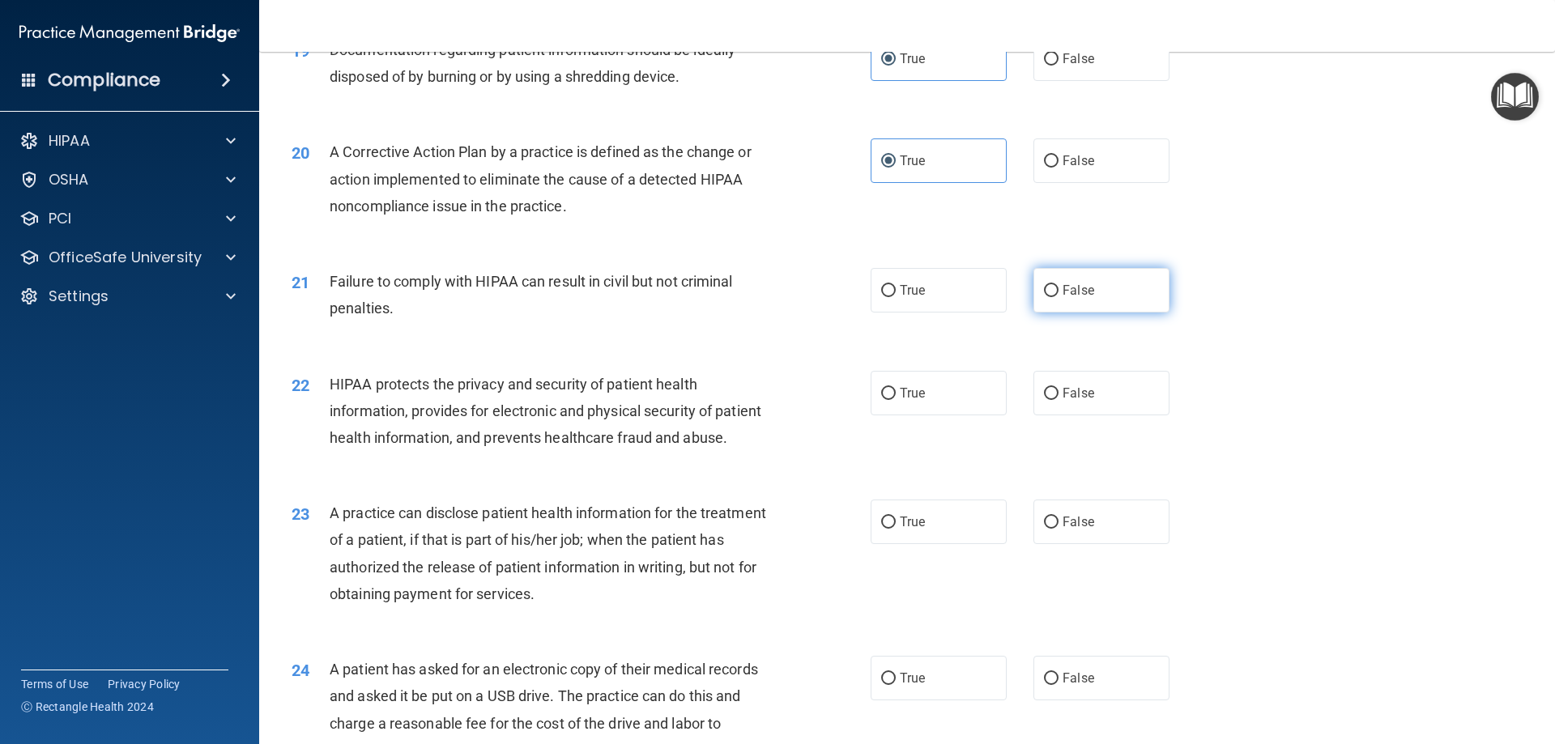
click at [1044, 297] on input "False" at bounding box center [1051, 291] width 15 height 12
radio input "true"
click at [948, 408] on label "True" at bounding box center [939, 393] width 136 height 45
click at [896, 400] on input "True" at bounding box center [888, 394] width 15 height 12
radio input "true"
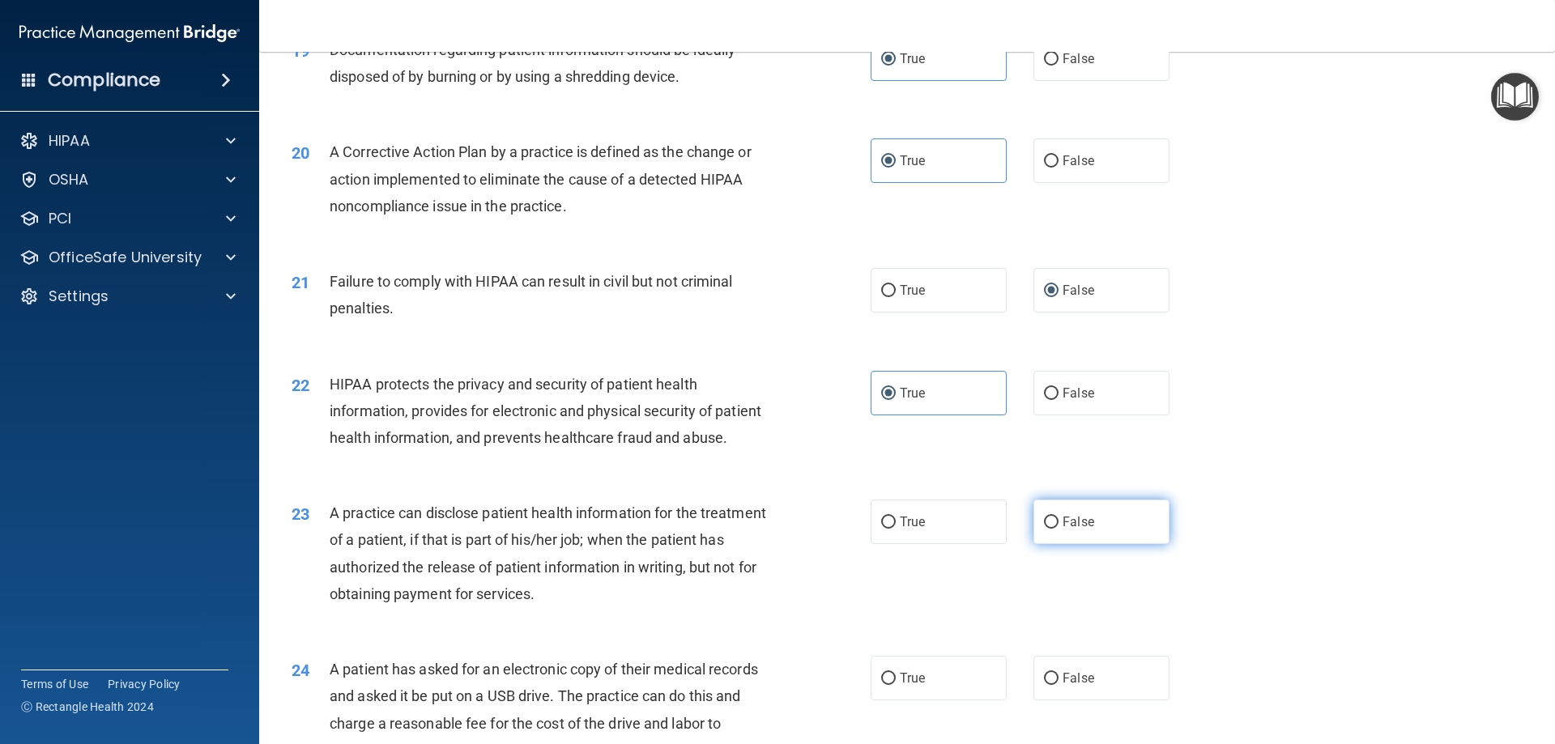
click at [1096, 544] on label "False" at bounding box center [1102, 522] width 136 height 45
click at [1059, 529] on input "False" at bounding box center [1051, 523] width 15 height 12
radio input "true"
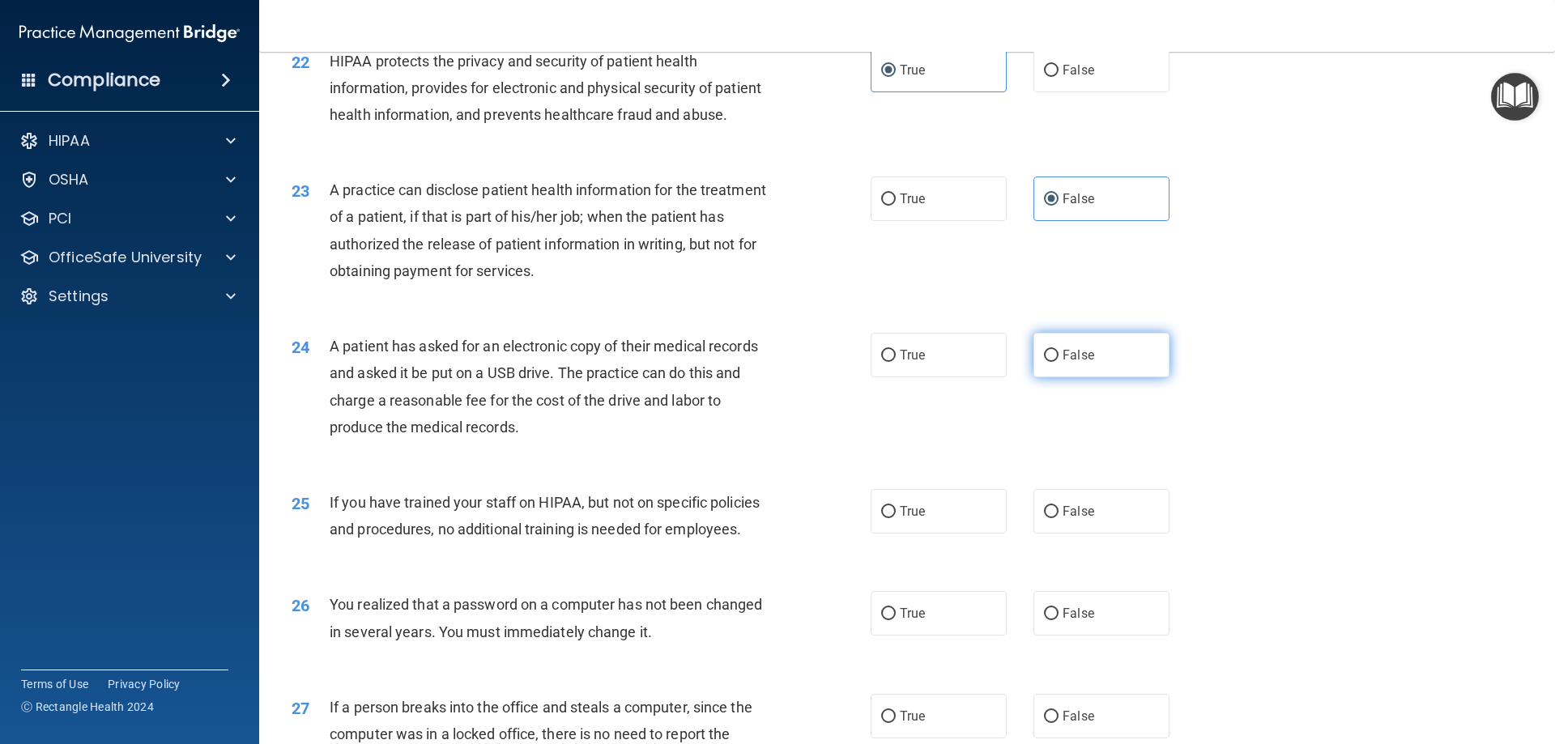
scroll to position [2511, 0]
click at [930, 377] on label "True" at bounding box center [939, 354] width 136 height 45
click at [896, 361] on input "True" at bounding box center [888, 355] width 15 height 12
radio input "true"
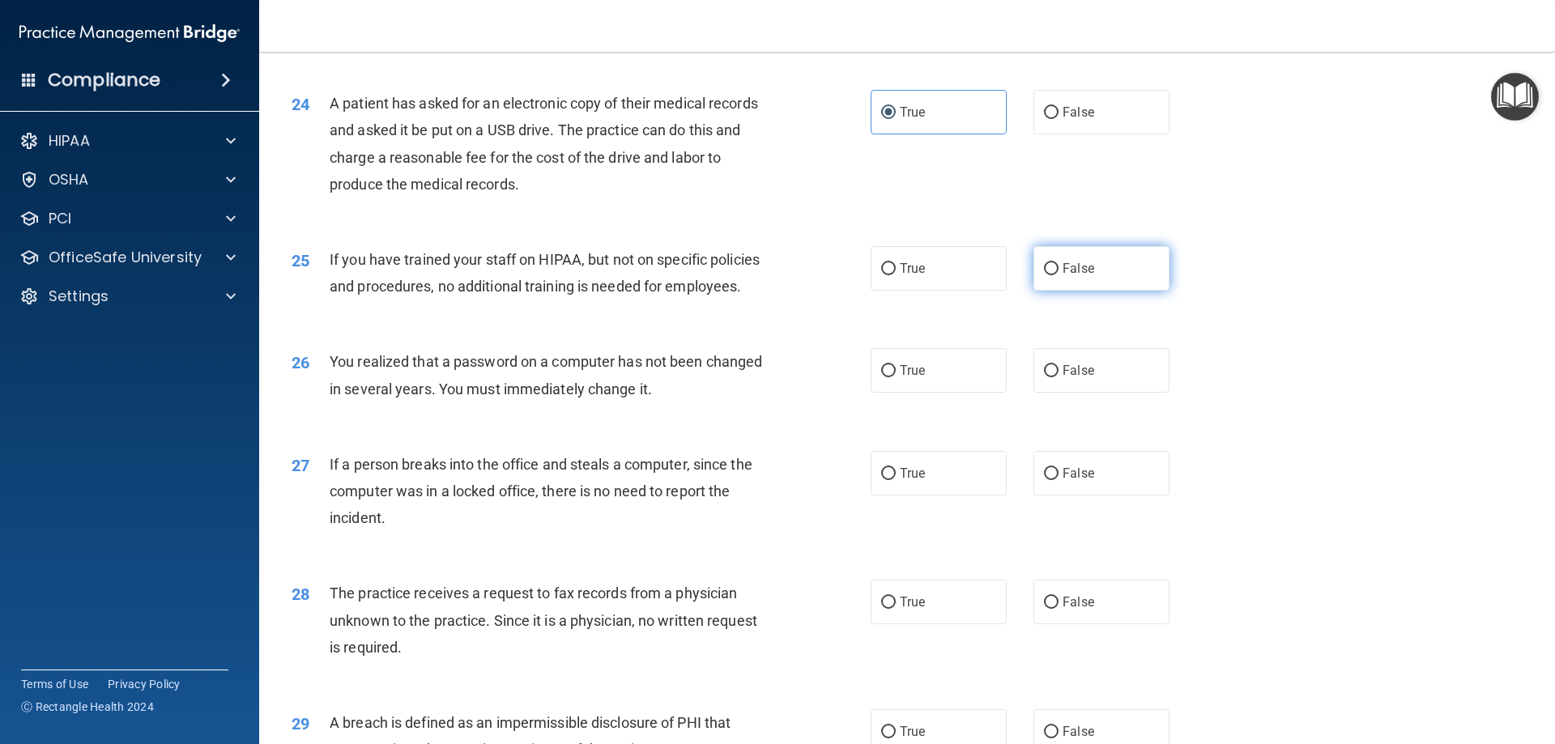
scroll to position [2754, 0]
click at [1092, 290] on label "False" at bounding box center [1102, 267] width 136 height 45
click at [1059, 275] on input "False" at bounding box center [1051, 268] width 15 height 12
radio input "true"
click at [953, 392] on label "True" at bounding box center [939, 369] width 136 height 45
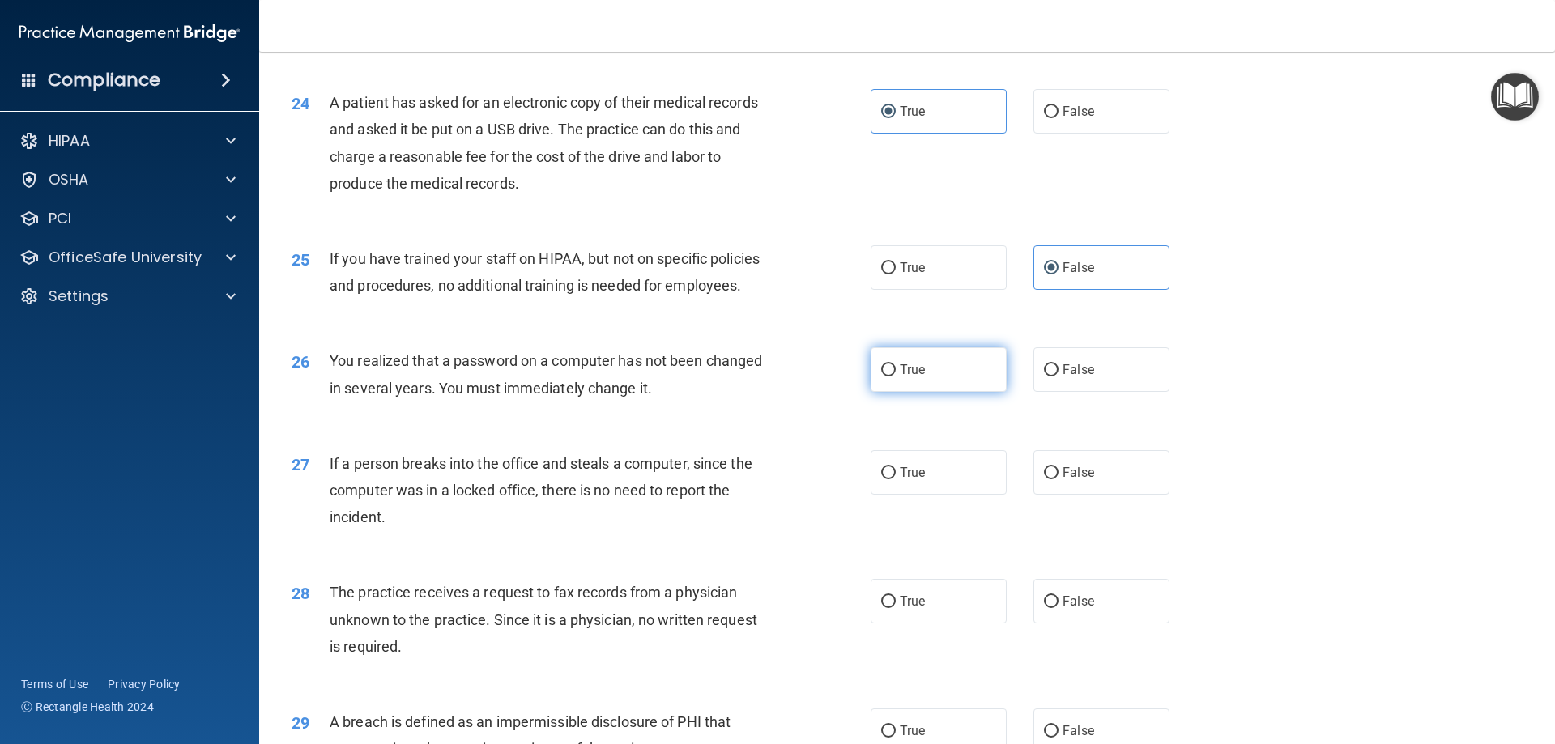
click at [896, 377] on input "True" at bounding box center [888, 370] width 15 height 12
radio input "true"
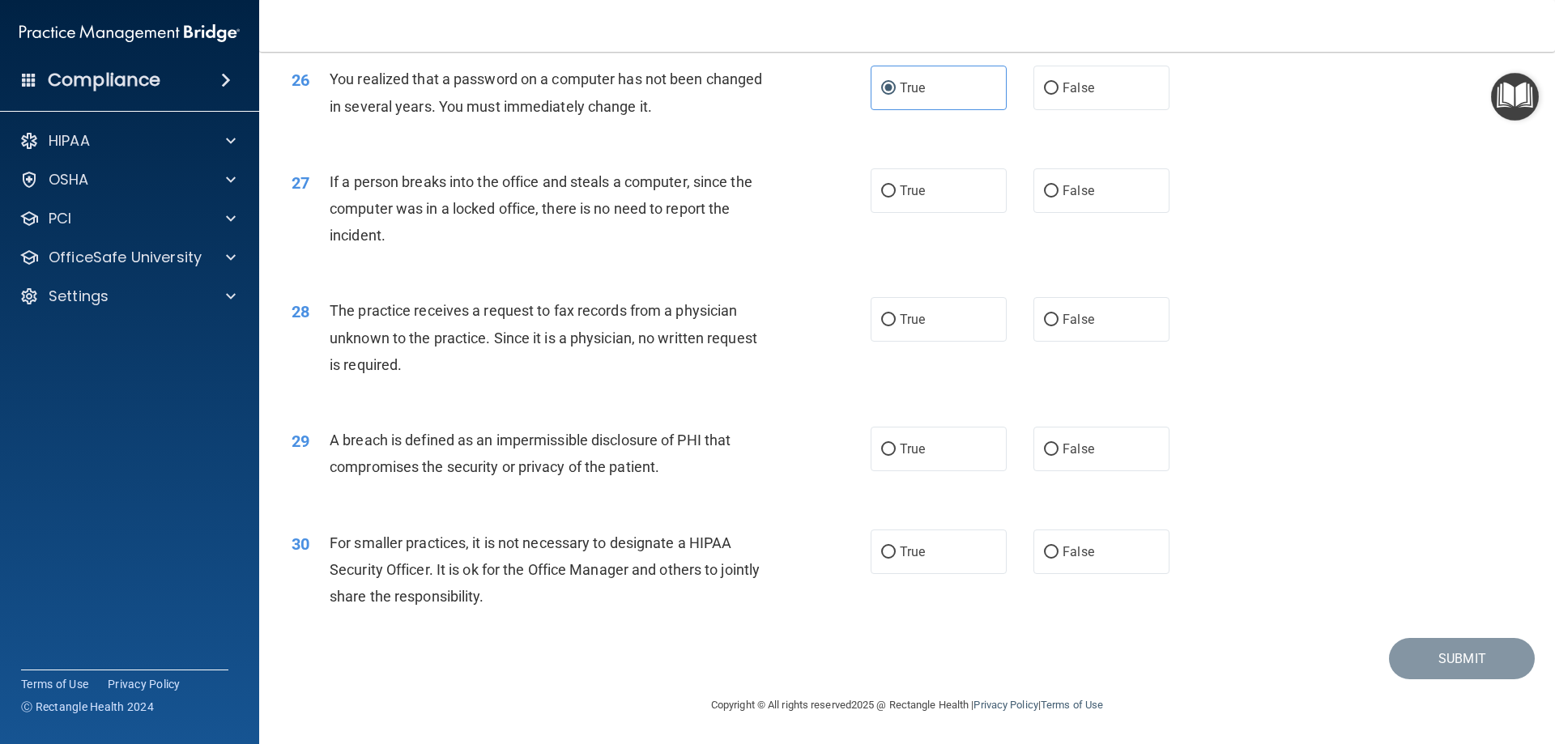
scroll to position [3089, 0]
click at [1132, 220] on div "27 If a person breaks into the office and steals a computer, since the computer…" at bounding box center [906, 213] width 1255 height 130
click at [1125, 194] on label "False" at bounding box center [1102, 190] width 136 height 45
click at [1059, 194] on input "False" at bounding box center [1051, 191] width 15 height 12
radio input "true"
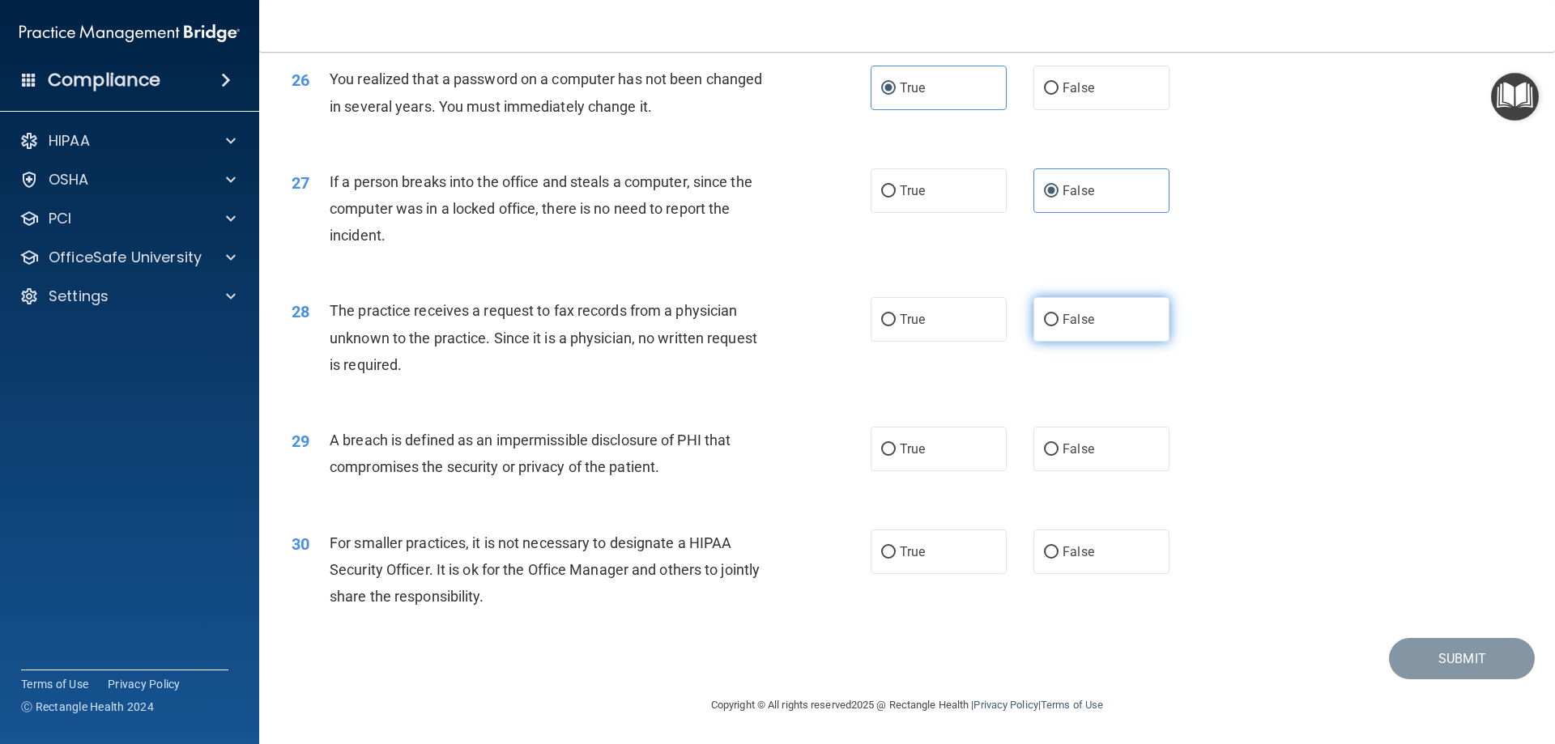
click at [1121, 333] on label "False" at bounding box center [1102, 319] width 136 height 45
click at [1059, 326] on input "False" at bounding box center [1051, 320] width 15 height 12
radio input "true"
click at [915, 454] on span "True" at bounding box center [912, 448] width 25 height 15
click at [896, 454] on input "True" at bounding box center [888, 450] width 15 height 12
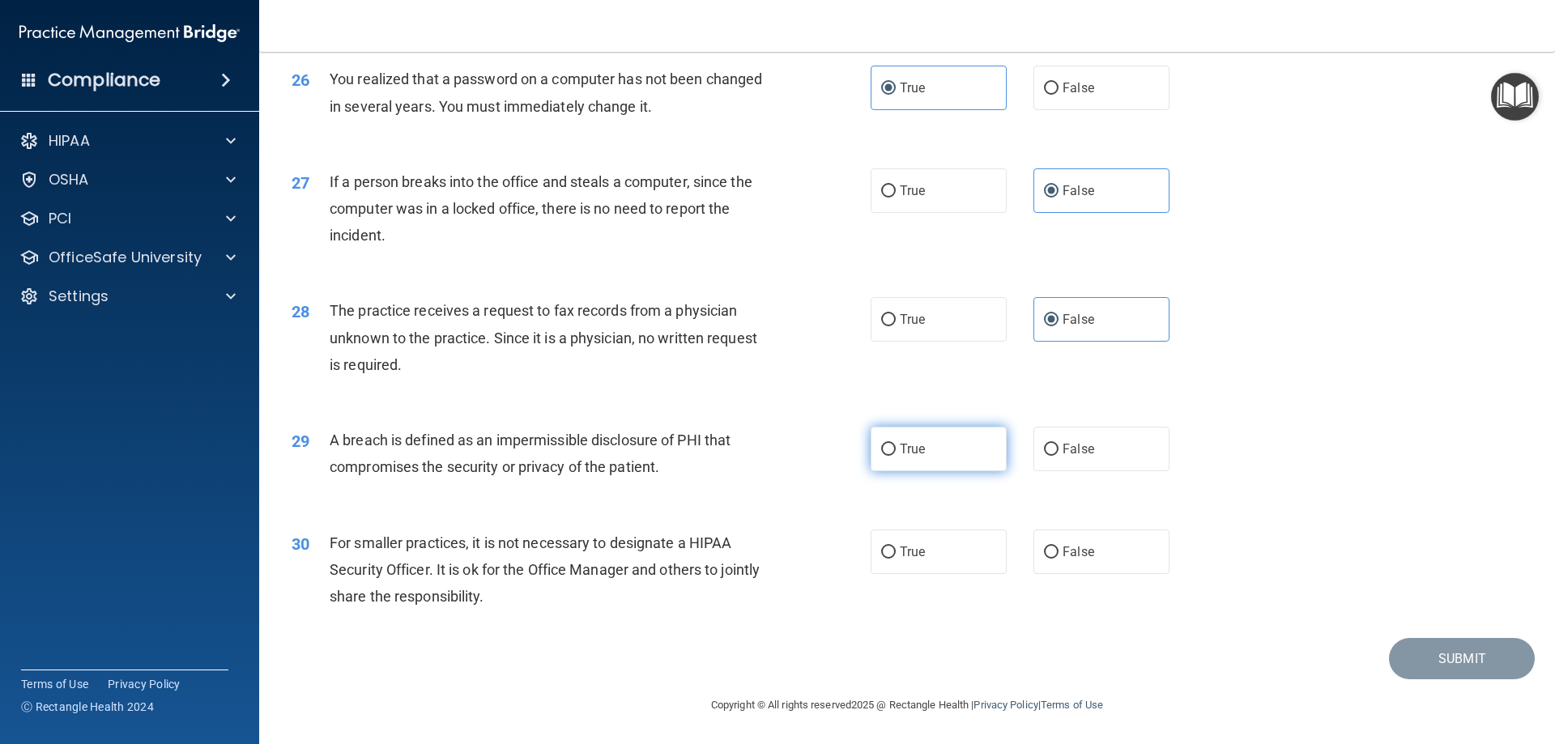
radio input "true"
click at [1063, 550] on span "False" at bounding box center [1079, 551] width 32 height 15
click at [1059, 550] on input "False" at bounding box center [1051, 553] width 15 height 12
radio input "true"
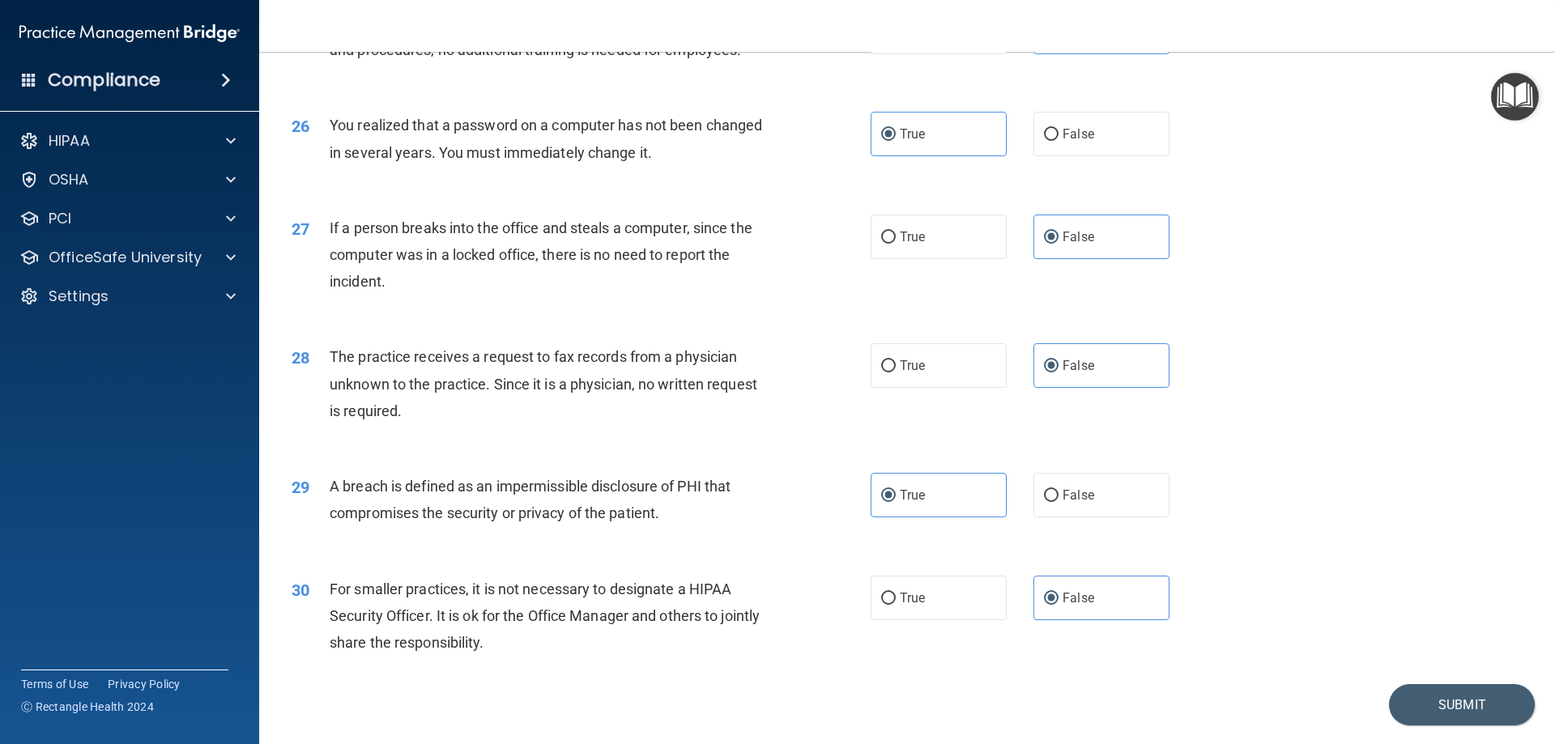
scroll to position [3008, 0]
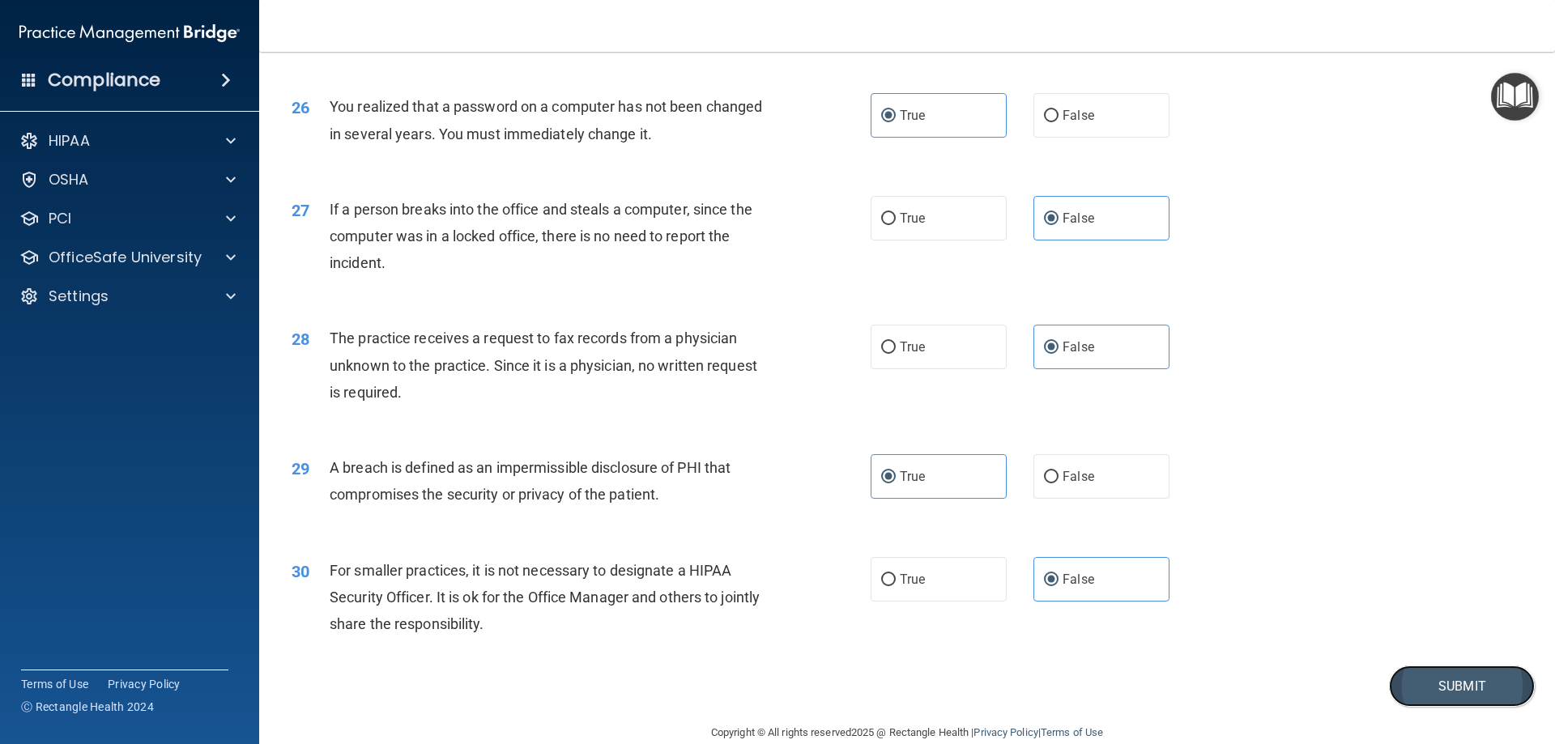
click at [1460, 707] on button "Submit" at bounding box center [1462, 686] width 146 height 41
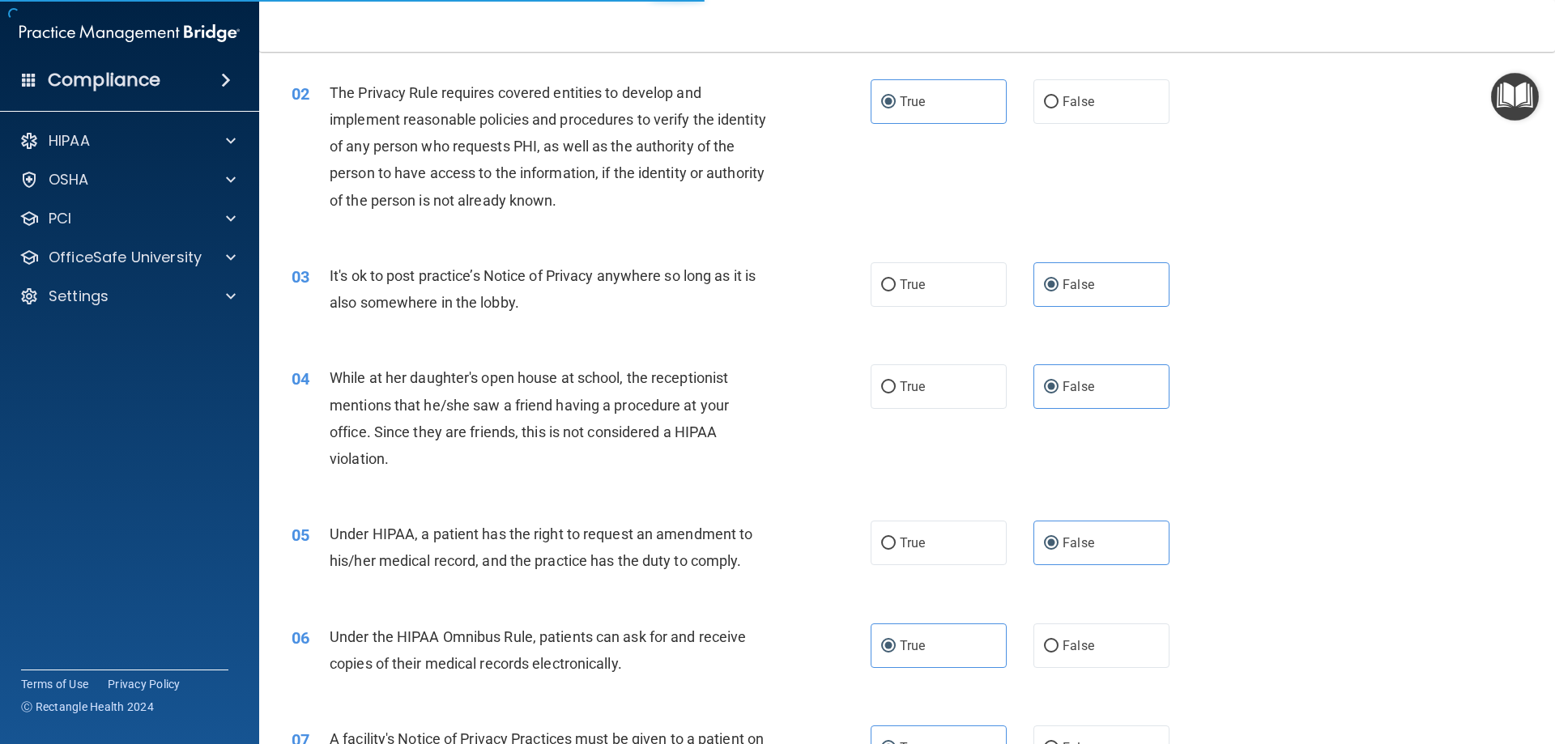
scroll to position [0, 0]
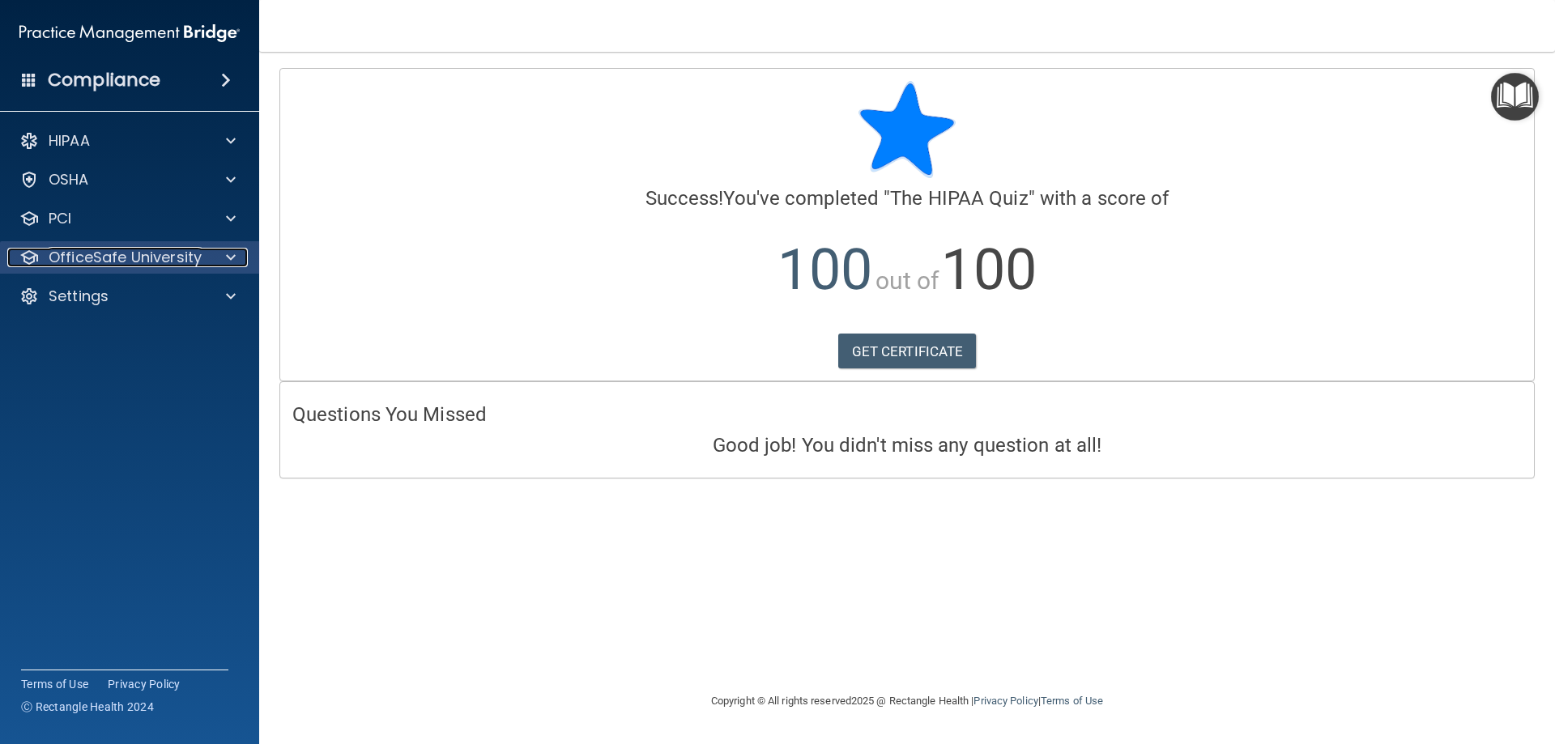
click at [223, 262] on div at bounding box center [228, 257] width 40 height 19
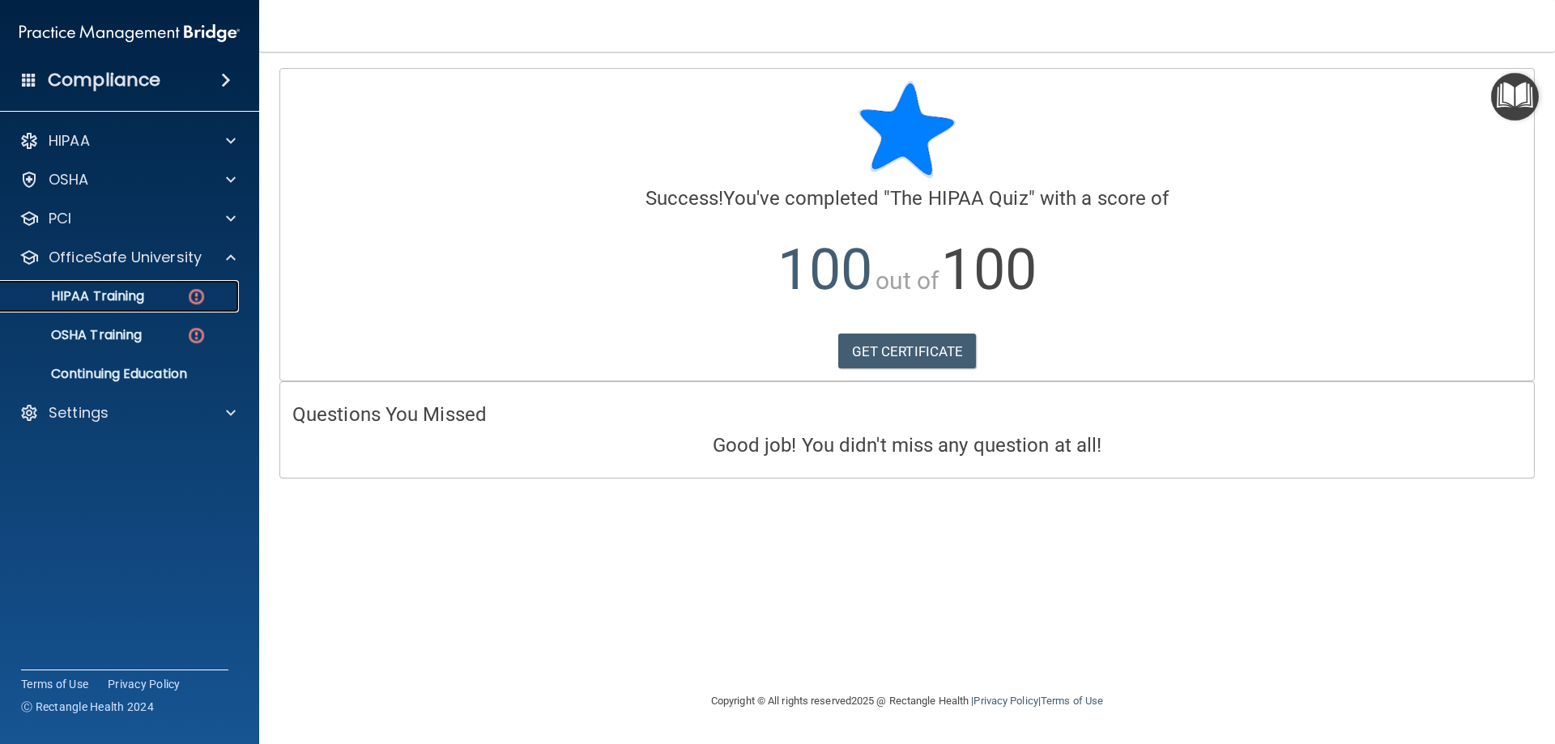
click at [151, 291] on div "HIPAA Training" at bounding box center [121, 296] width 221 height 16
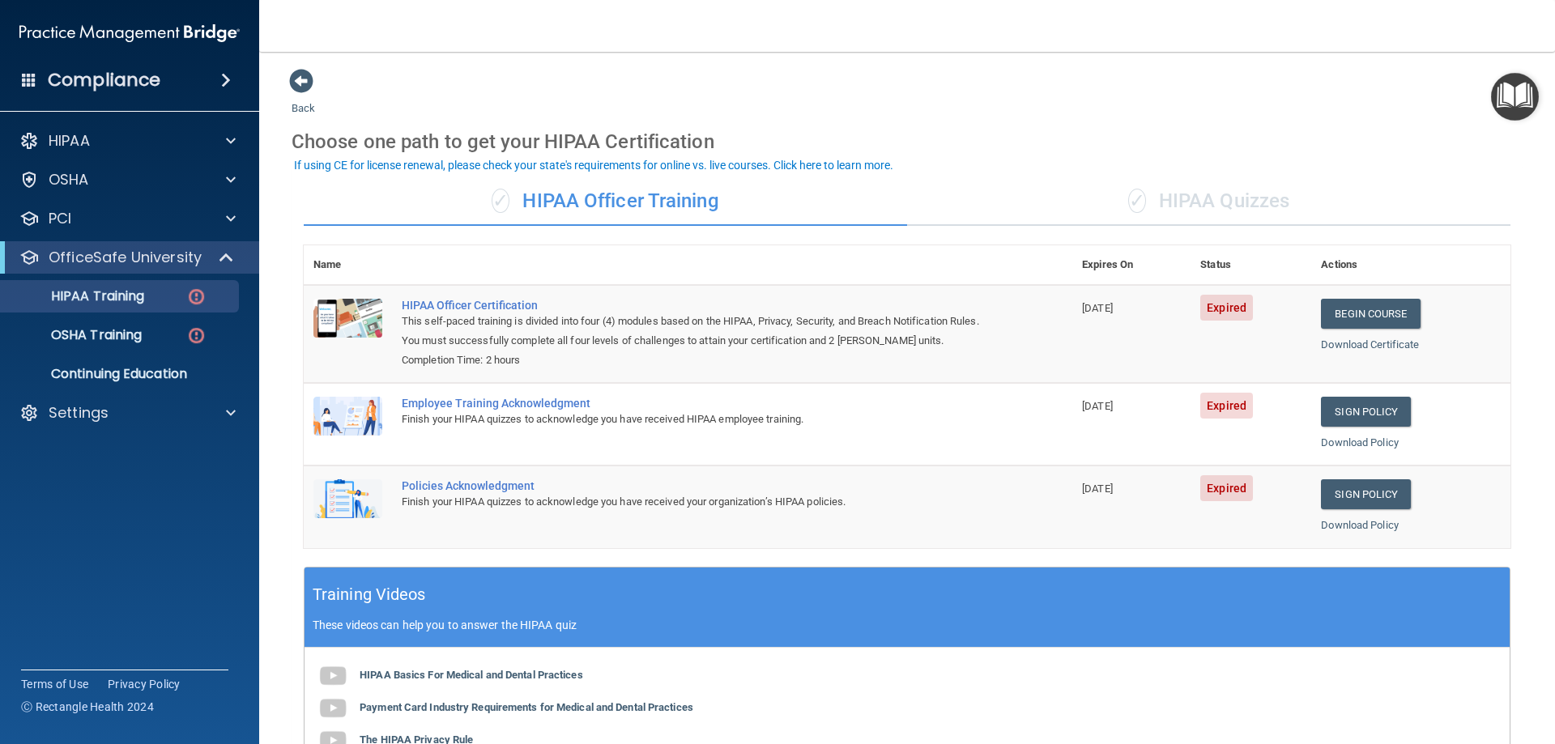
click at [1281, 181] on div "✓ HIPAA Quizzes" at bounding box center [1208, 201] width 603 height 49
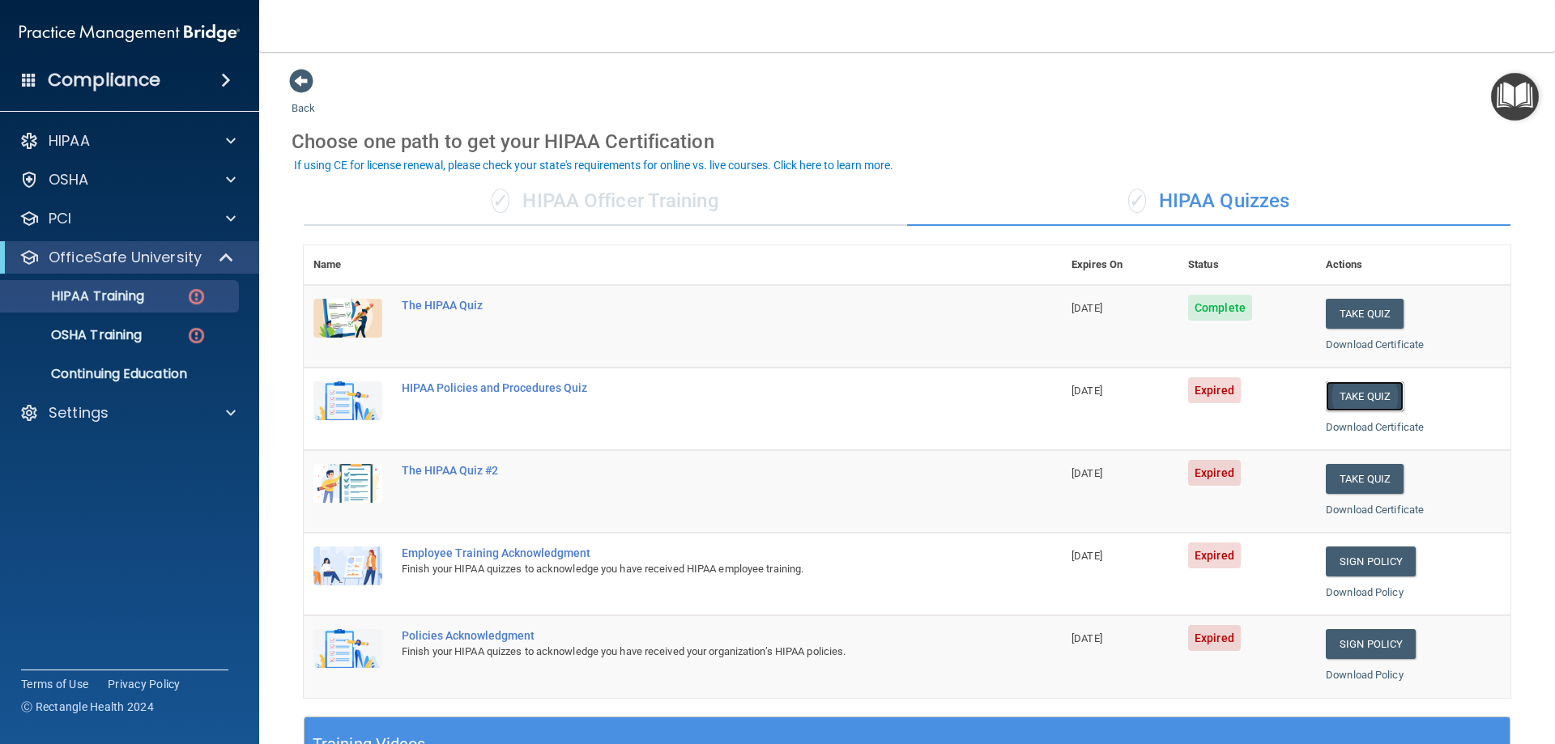
click at [1344, 396] on button "Take Quiz" at bounding box center [1365, 397] width 78 height 30
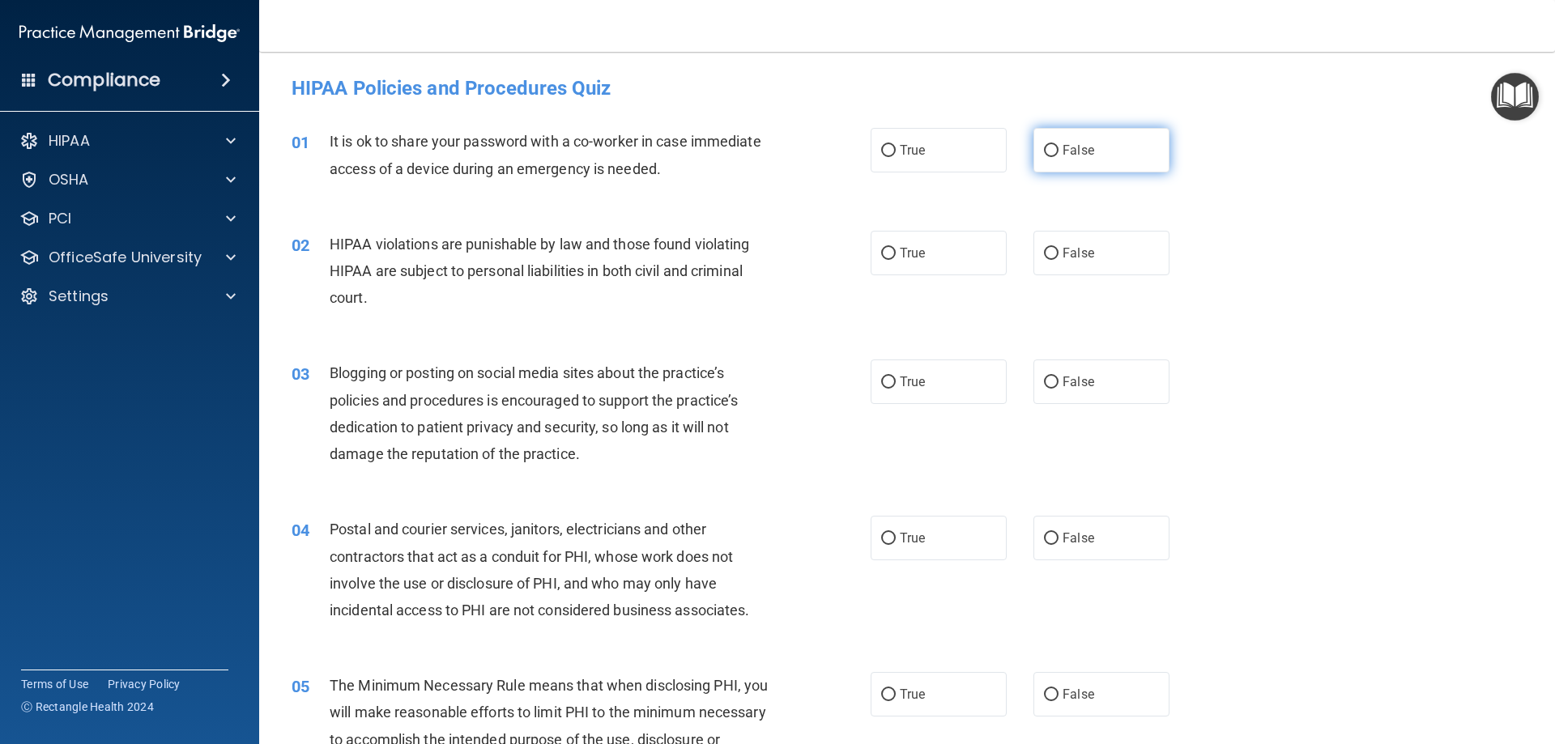
click at [1136, 149] on label "False" at bounding box center [1102, 150] width 136 height 45
click at [1059, 149] on input "False" at bounding box center [1051, 151] width 15 height 12
radio input "true"
click at [891, 246] on label "True" at bounding box center [939, 253] width 136 height 45
click at [891, 248] on input "True" at bounding box center [888, 254] width 15 height 12
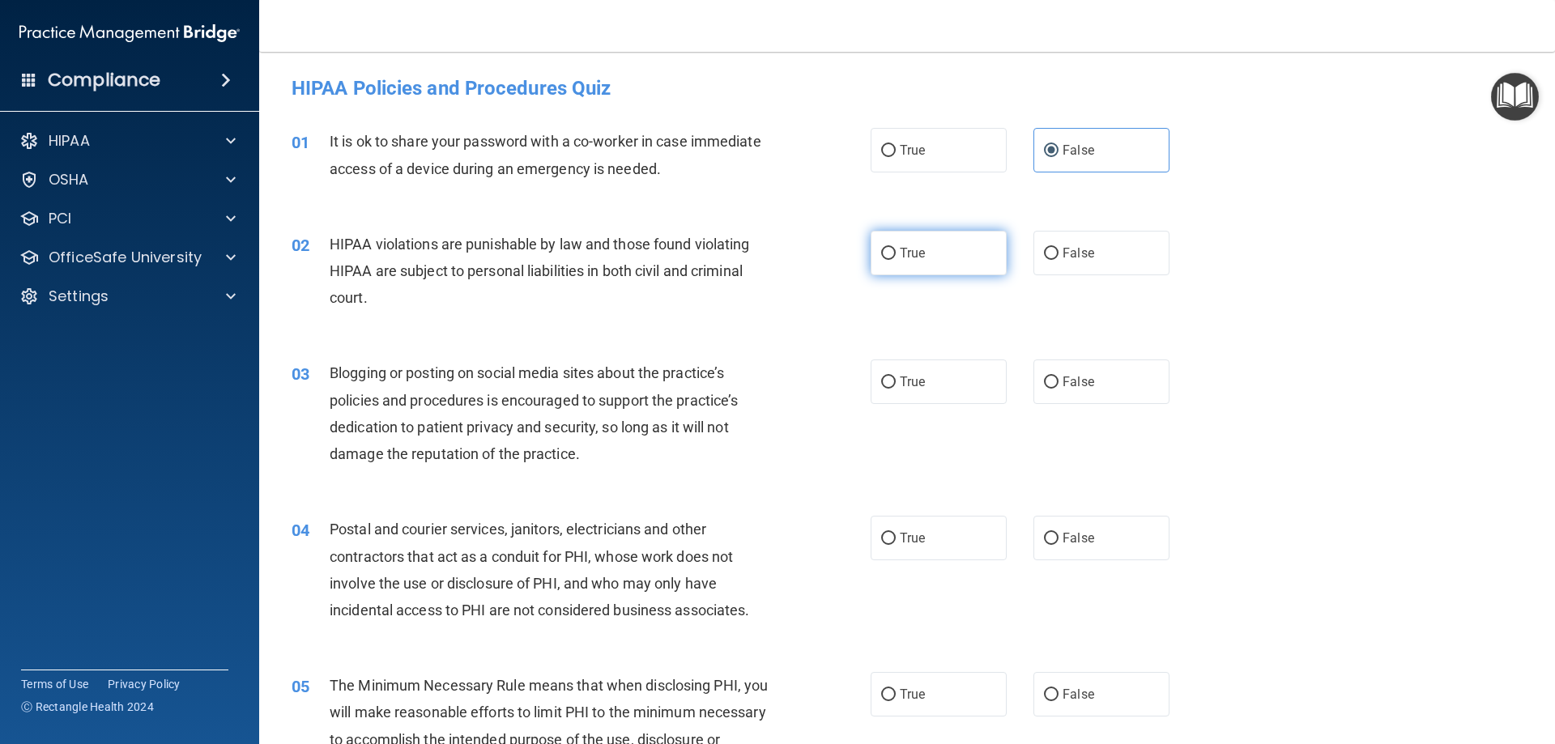
radio input "true"
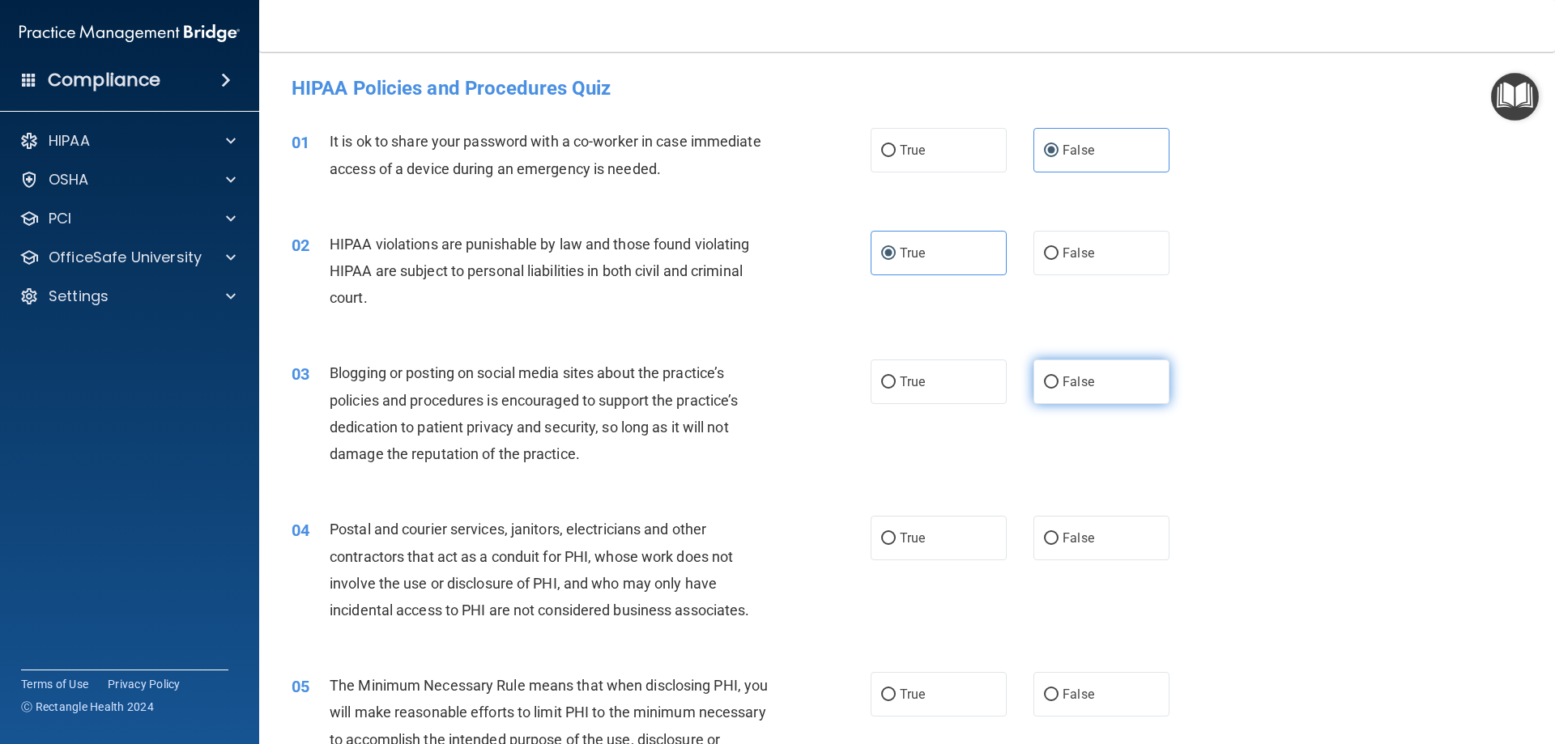
click at [1110, 382] on label "False" at bounding box center [1102, 382] width 136 height 45
click at [1059, 382] on input "False" at bounding box center [1051, 383] width 15 height 12
radio input "true"
click at [916, 532] on span "True" at bounding box center [912, 538] width 25 height 15
click at [896, 533] on input "True" at bounding box center [888, 539] width 15 height 12
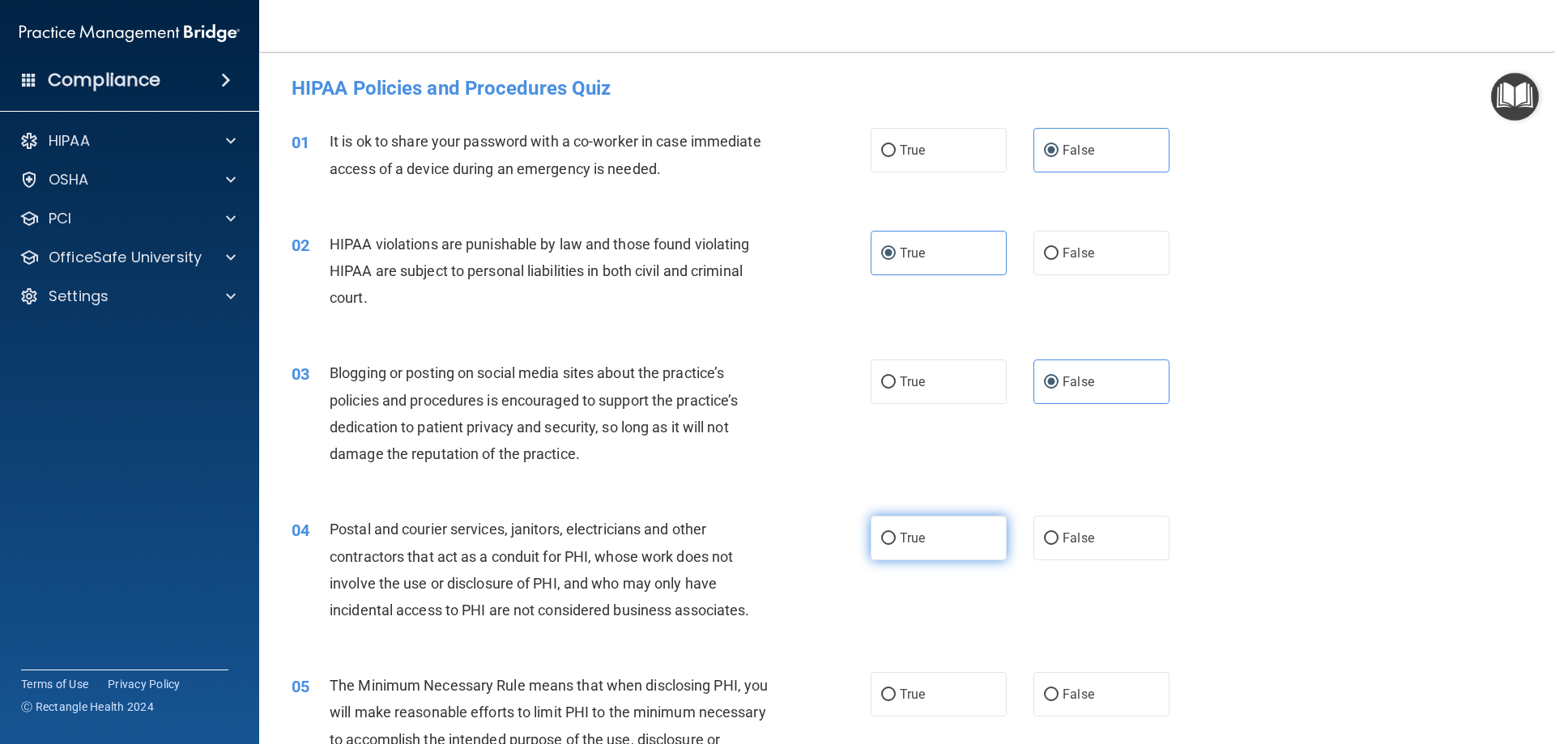
radio input "true"
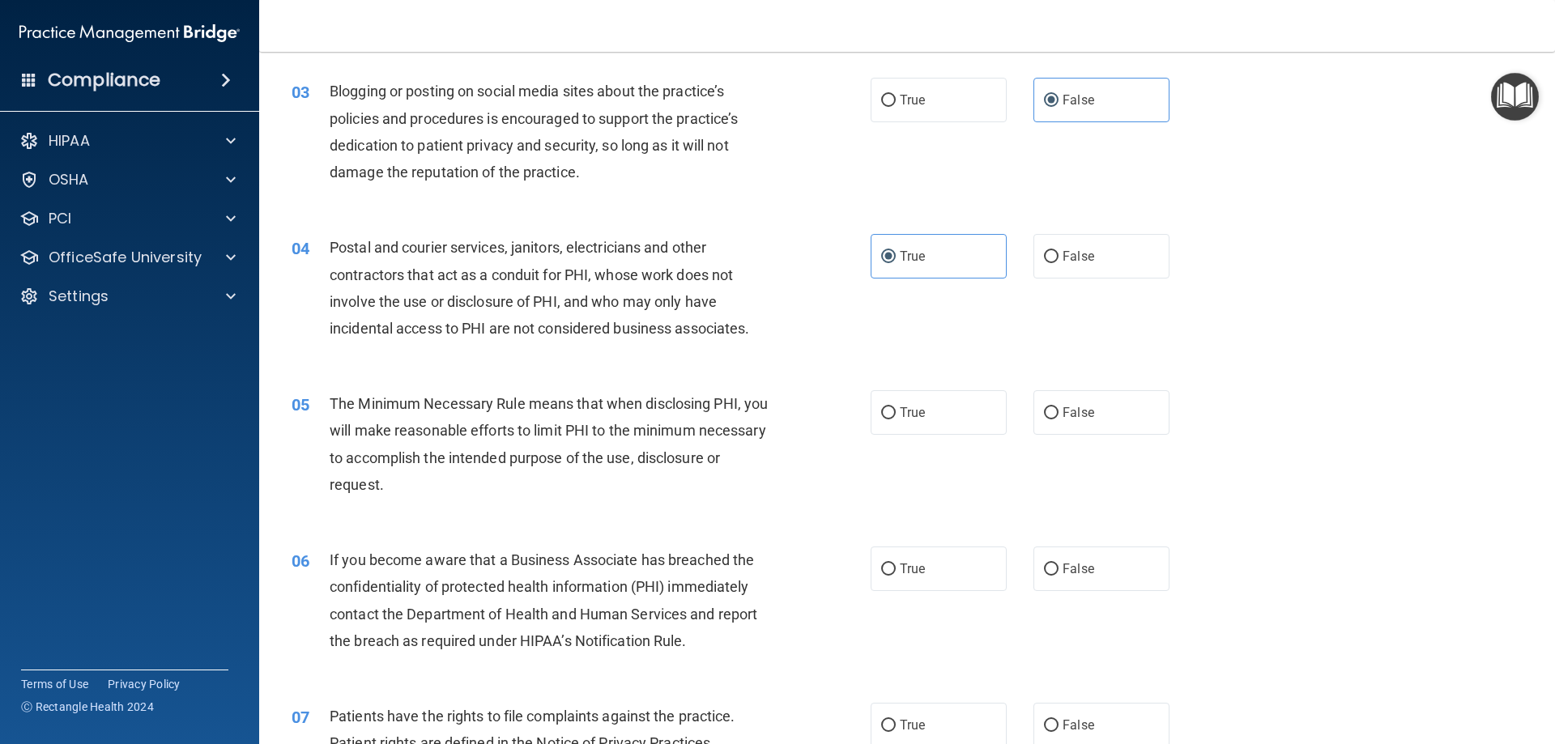
scroll to position [324, 0]
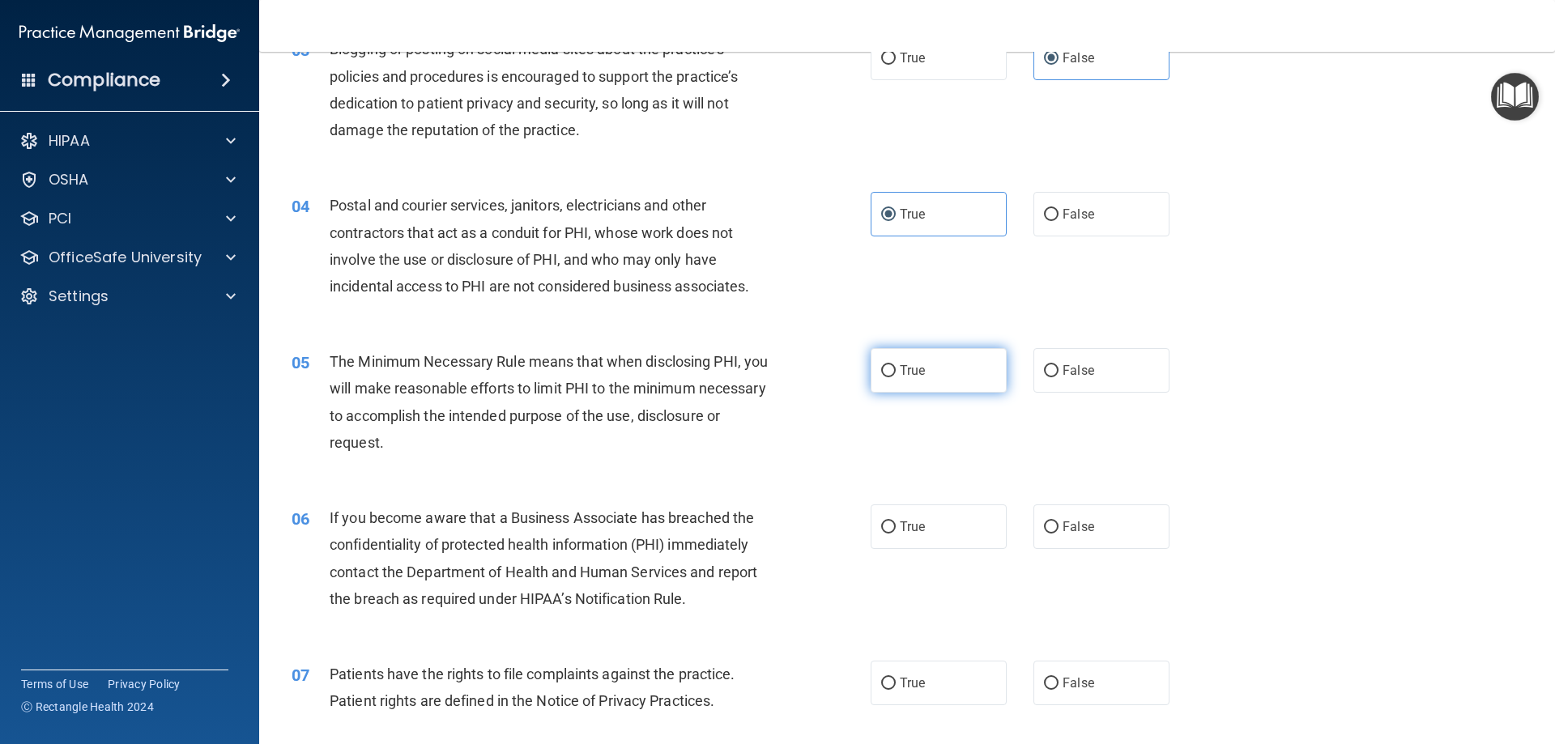
click at [917, 358] on label "True" at bounding box center [939, 370] width 136 height 45
click at [896, 365] on input "True" at bounding box center [888, 371] width 15 height 12
radio input "true"
click at [1096, 520] on label "False" at bounding box center [1102, 527] width 136 height 45
click at [1059, 522] on input "False" at bounding box center [1051, 528] width 15 height 12
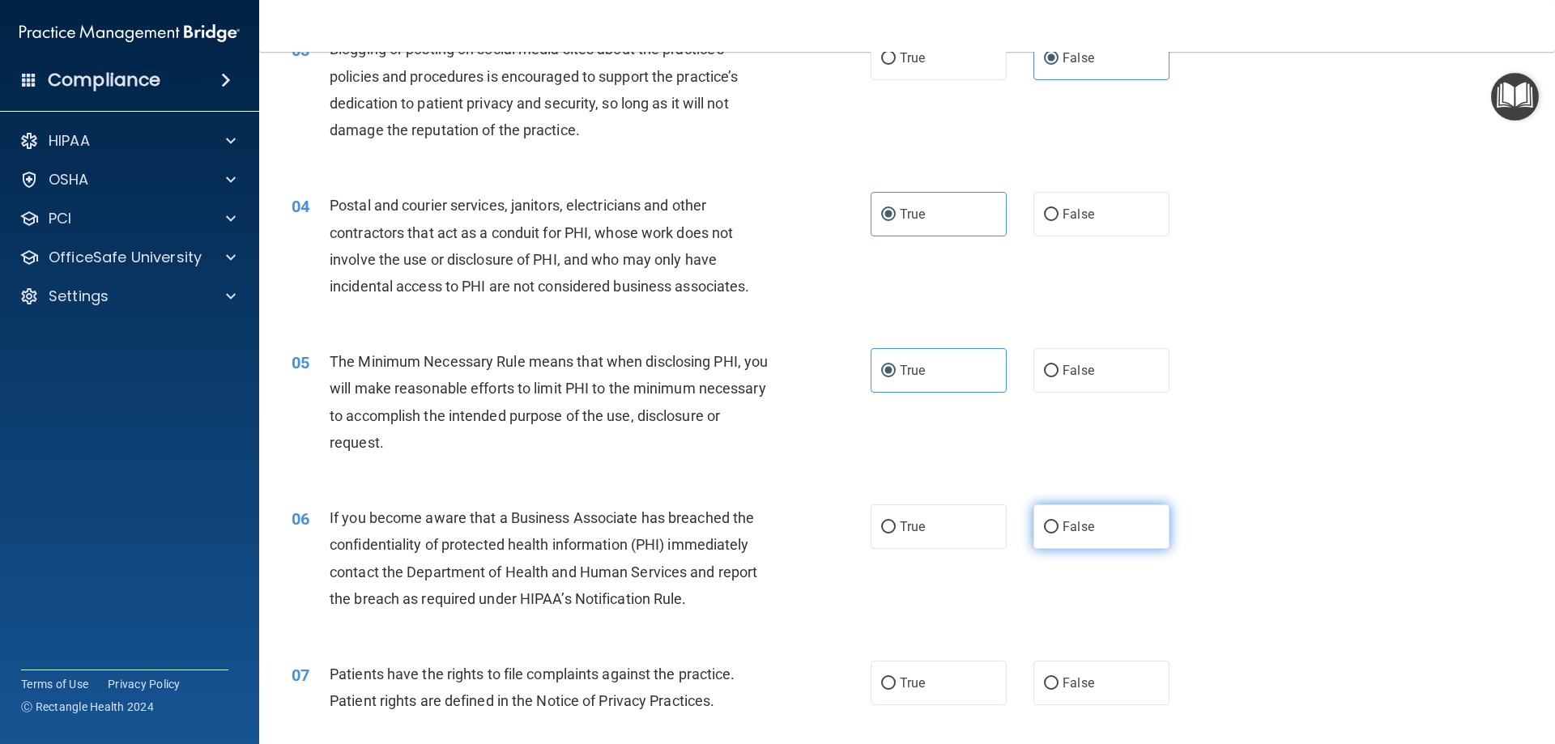
radio input "true"
click at [966, 674] on label "True" at bounding box center [939, 683] width 136 height 45
click at [896, 678] on input "True" at bounding box center [888, 684] width 15 height 12
radio input "true"
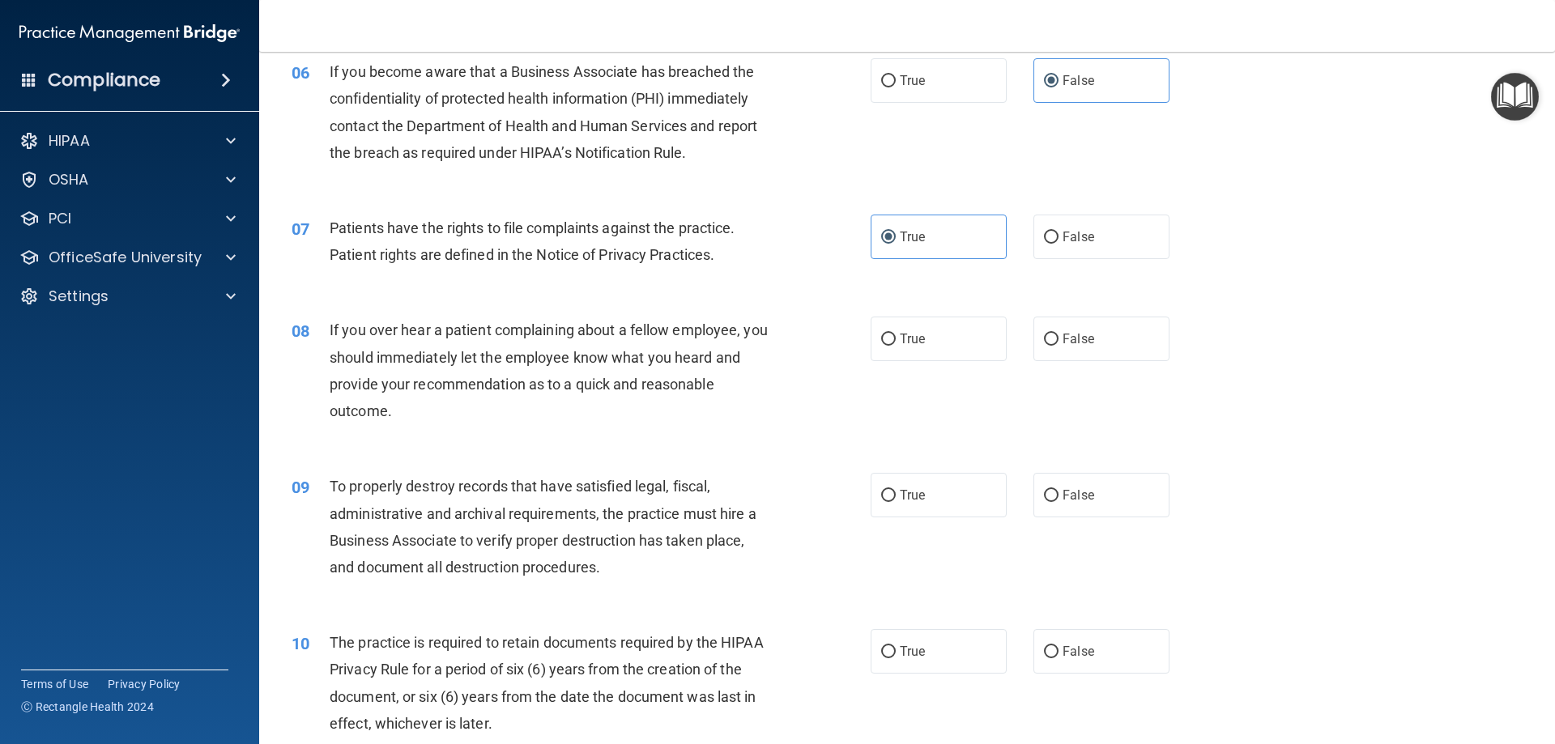
scroll to position [810, 0]
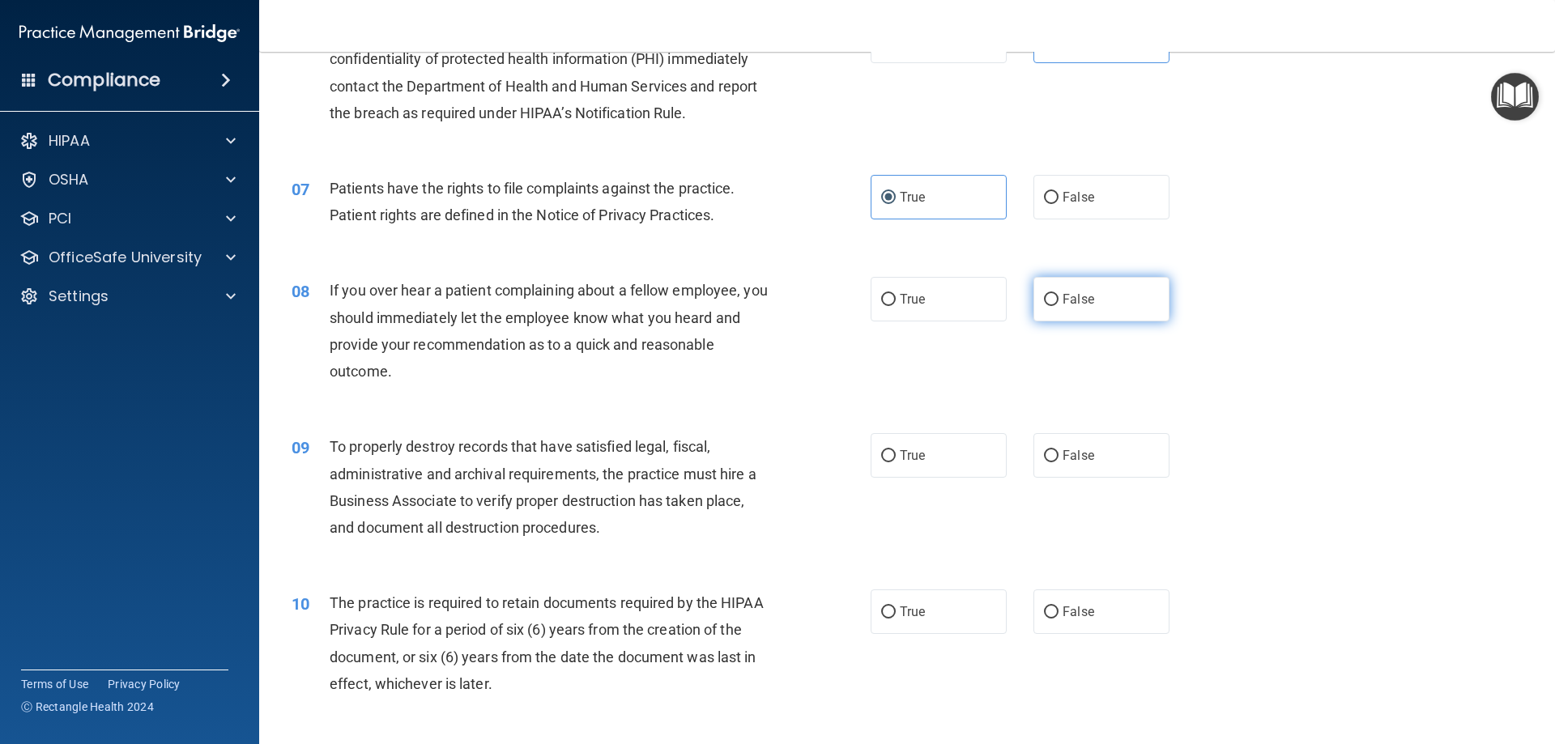
click at [1046, 304] on input "False" at bounding box center [1051, 300] width 15 height 12
radio input "true"
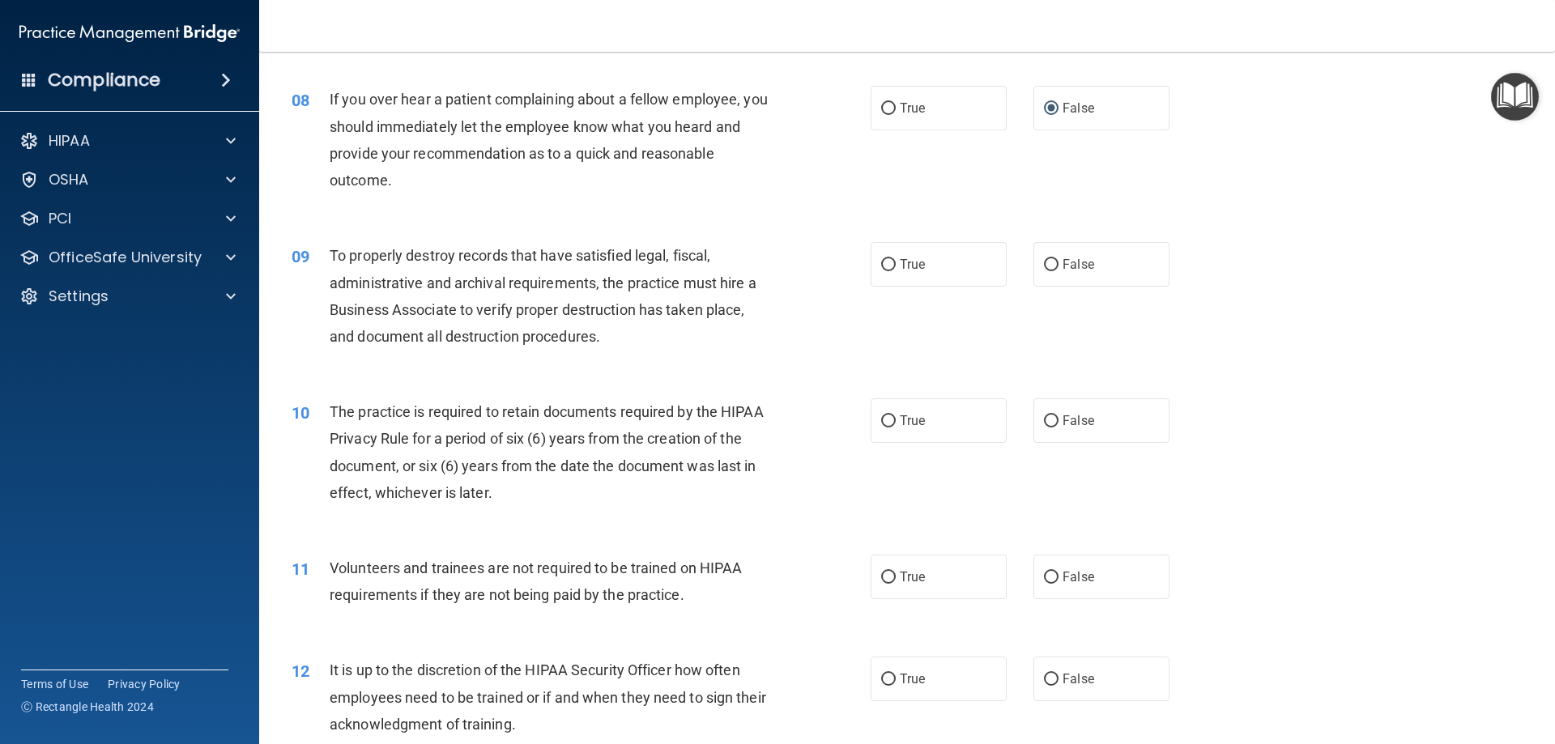
scroll to position [1053, 0]
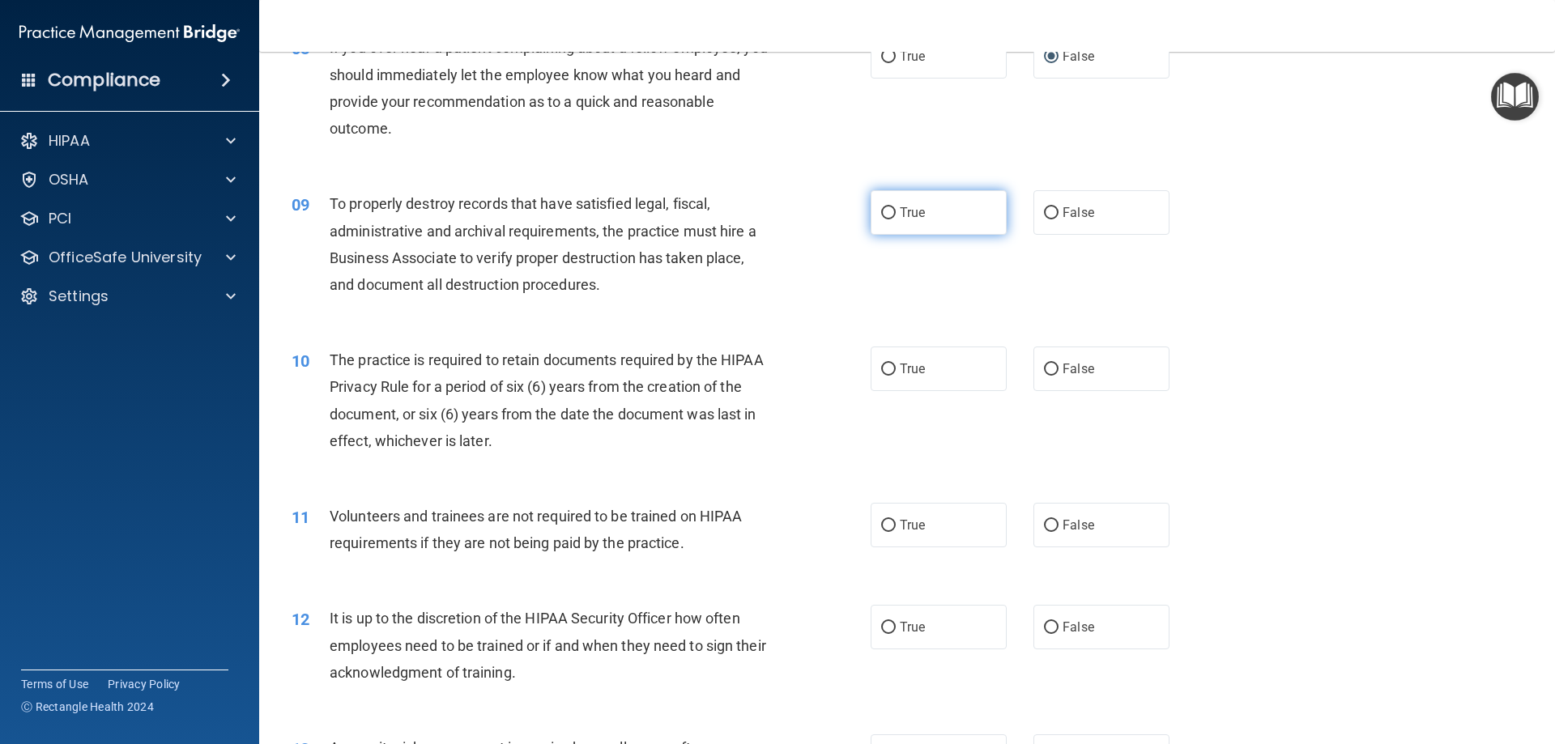
click at [913, 213] on span "True" at bounding box center [912, 212] width 25 height 15
click at [896, 213] on input "True" at bounding box center [888, 213] width 15 height 12
radio input "true"
click at [1052, 370] on label "False" at bounding box center [1102, 369] width 136 height 45
click at [1052, 370] on input "False" at bounding box center [1051, 370] width 15 height 12
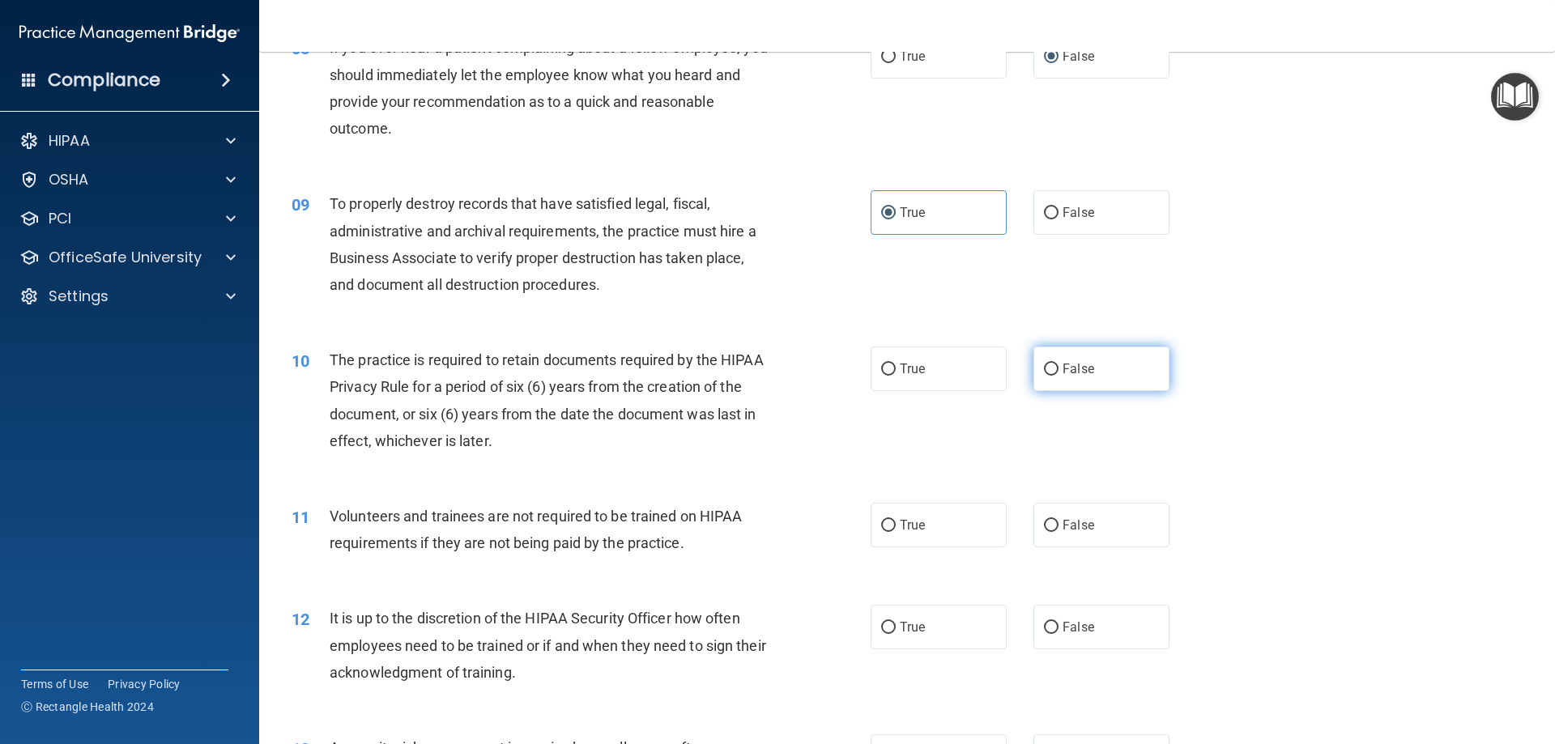
radio input "true"
click at [961, 520] on label "True" at bounding box center [939, 525] width 136 height 45
click at [896, 520] on input "True" at bounding box center [888, 526] width 15 height 12
radio input "true"
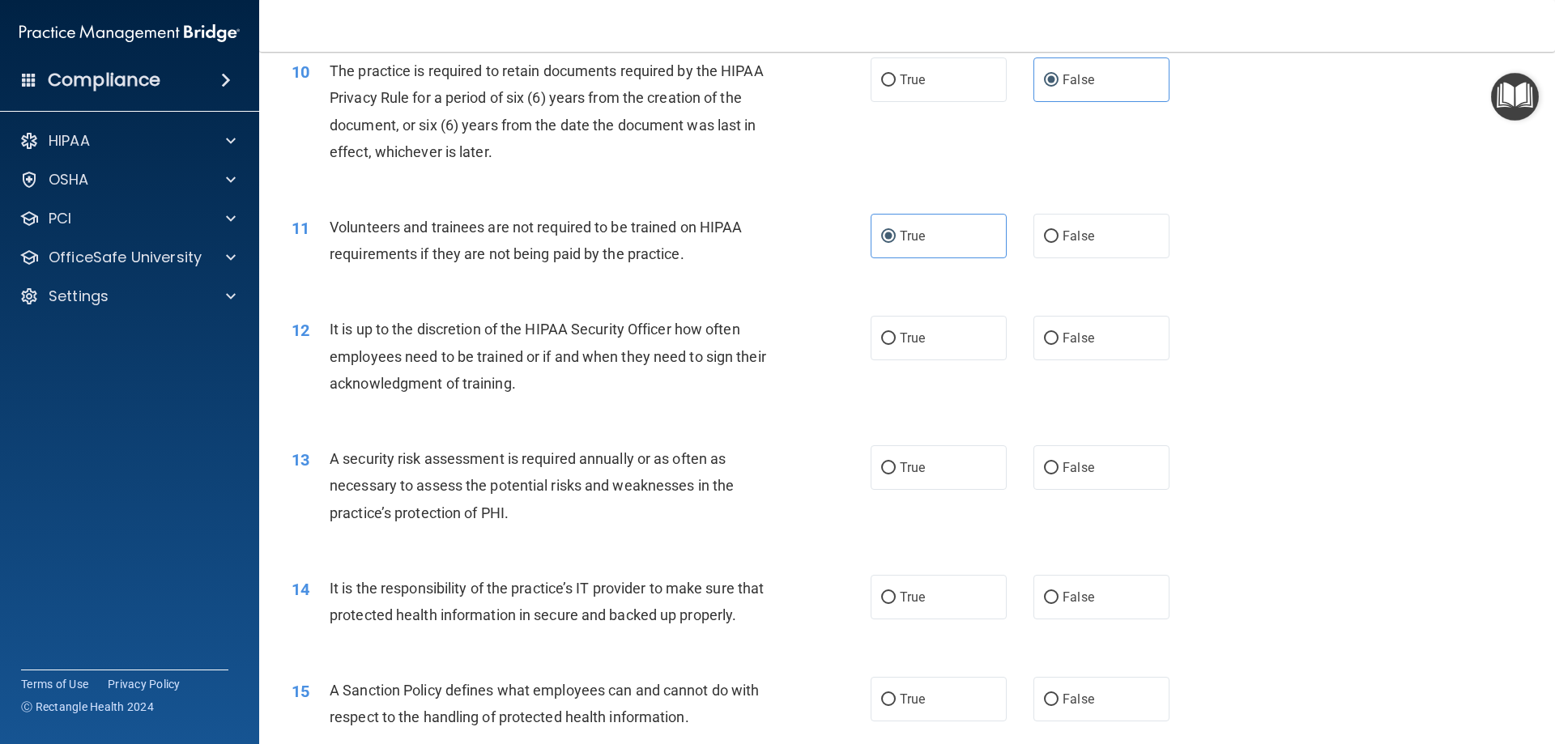
scroll to position [1377, 0]
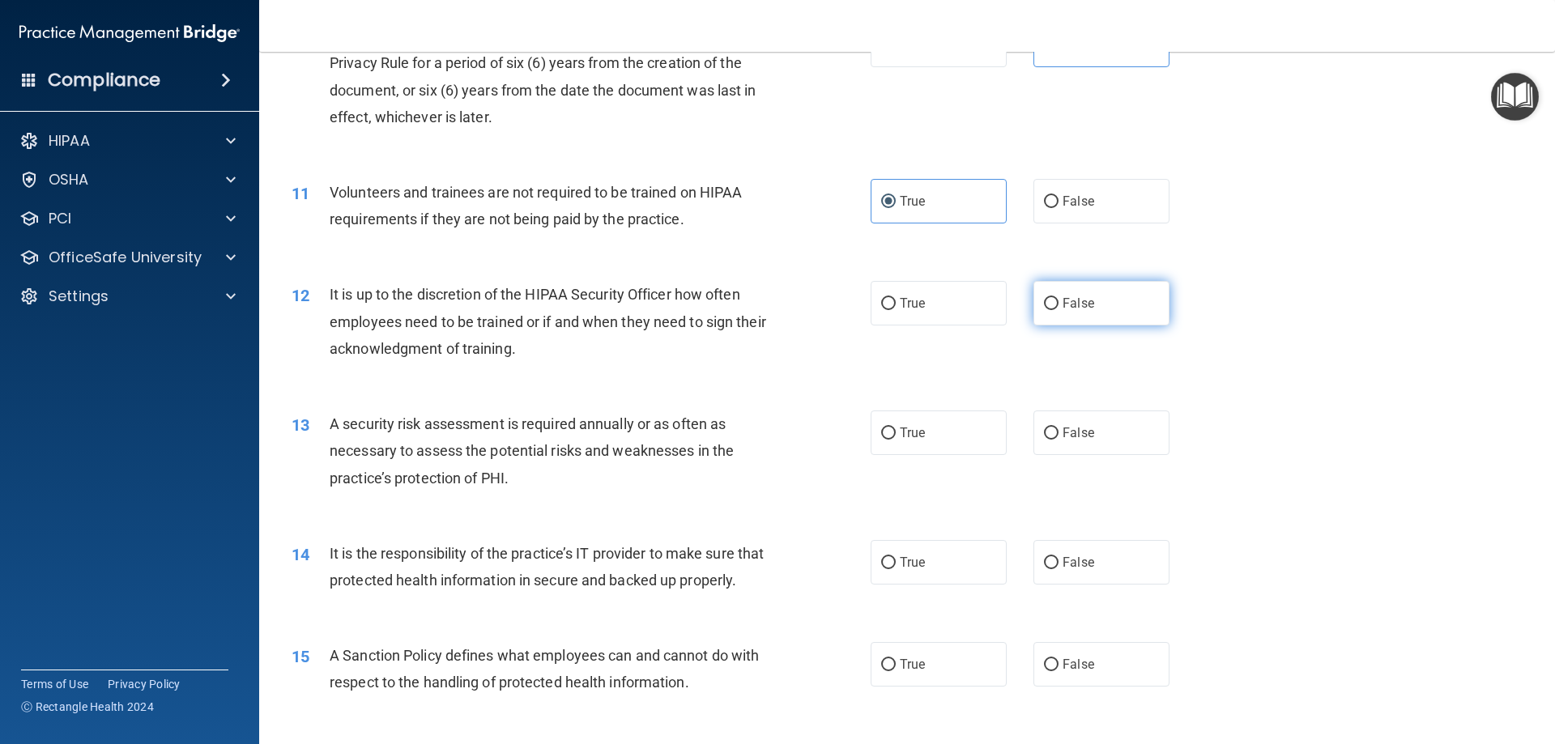
click at [1046, 317] on label "False" at bounding box center [1102, 303] width 136 height 45
click at [1046, 310] on input "False" at bounding box center [1051, 304] width 15 height 12
radio input "true"
click at [923, 441] on label "True" at bounding box center [939, 433] width 136 height 45
click at [896, 440] on input "True" at bounding box center [888, 434] width 15 height 12
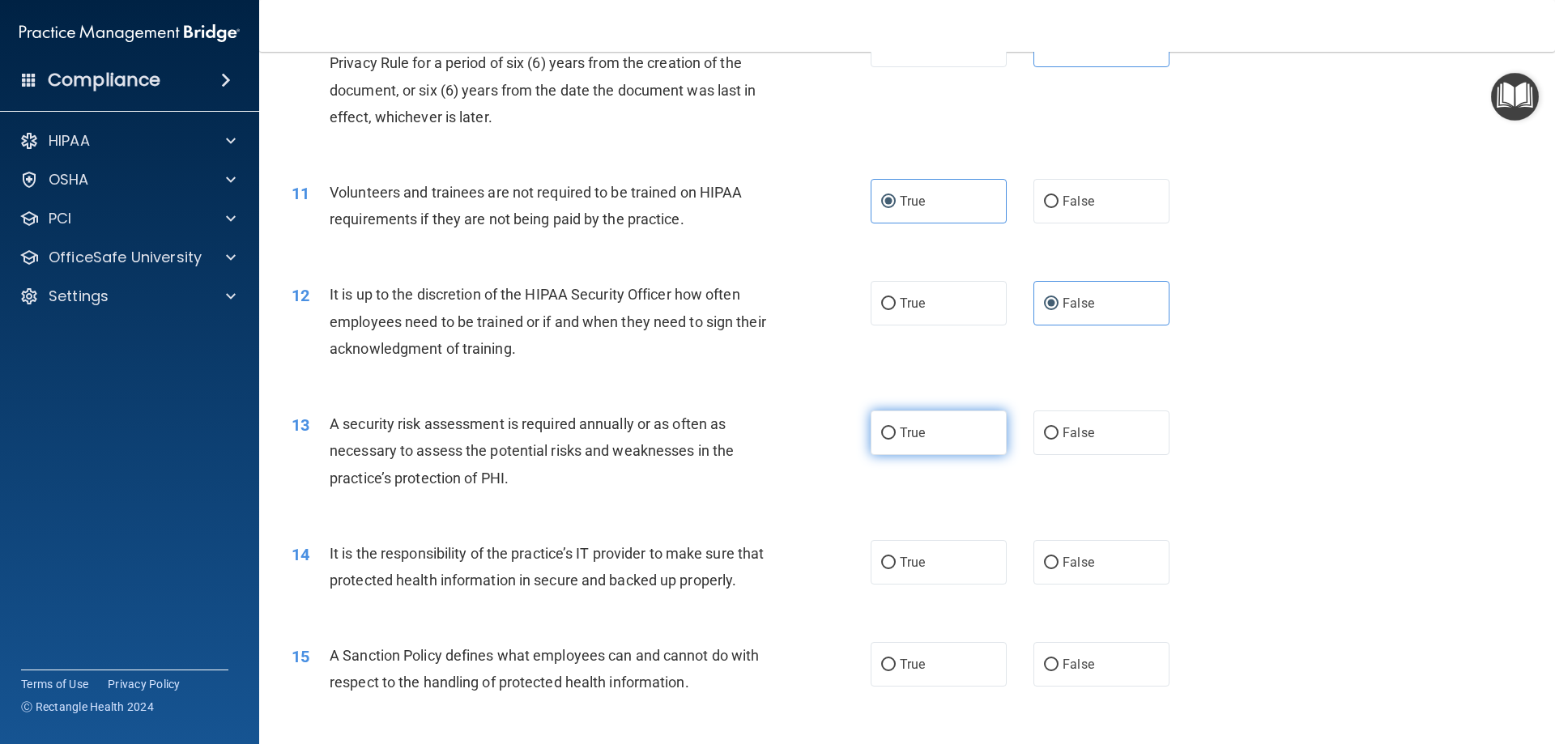
radio input "true"
click at [1123, 573] on label "False" at bounding box center [1102, 562] width 136 height 45
click at [1059, 569] on input "False" at bounding box center [1051, 563] width 15 height 12
radio input "true"
click at [1098, 687] on label "False" at bounding box center [1102, 664] width 136 height 45
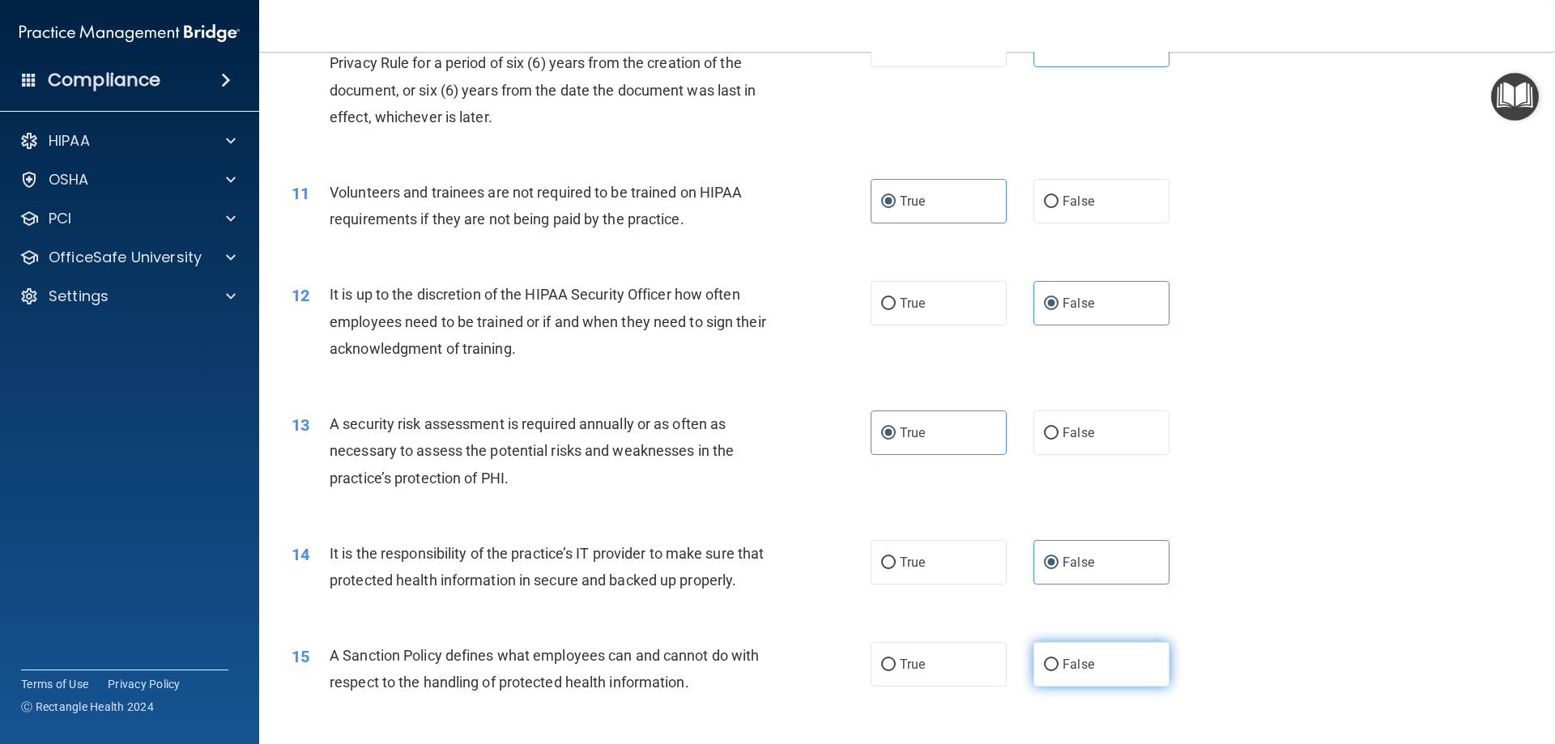
click at [1059, 671] on input "False" at bounding box center [1051, 665] width 15 height 12
radio input "true"
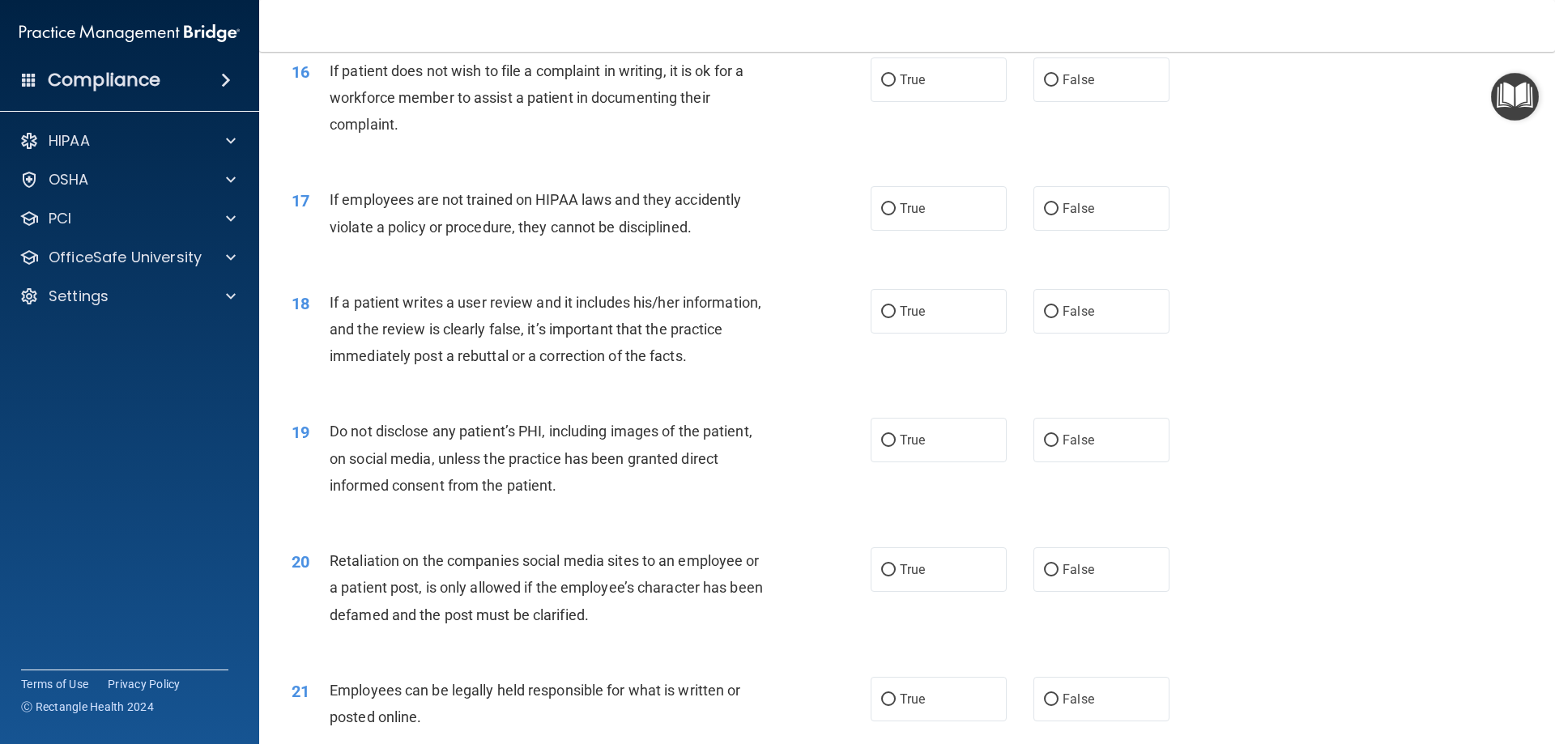
scroll to position [2025, 0]
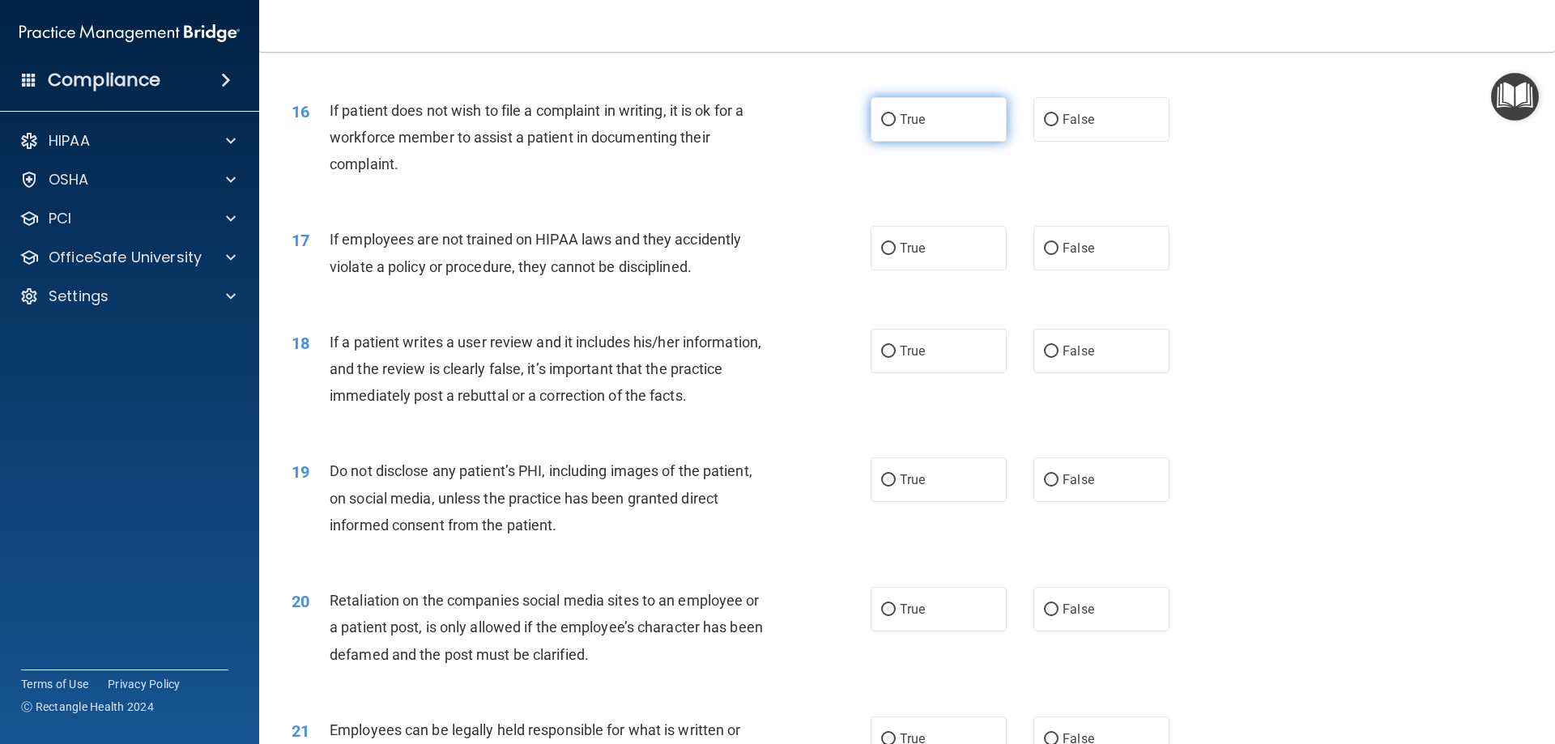
click at [948, 142] on label "True" at bounding box center [939, 119] width 136 height 45
click at [896, 126] on input "True" at bounding box center [888, 120] width 15 height 12
radio input "true"
click at [1080, 271] on label "False" at bounding box center [1102, 248] width 136 height 45
click at [1059, 255] on input "False" at bounding box center [1051, 249] width 15 height 12
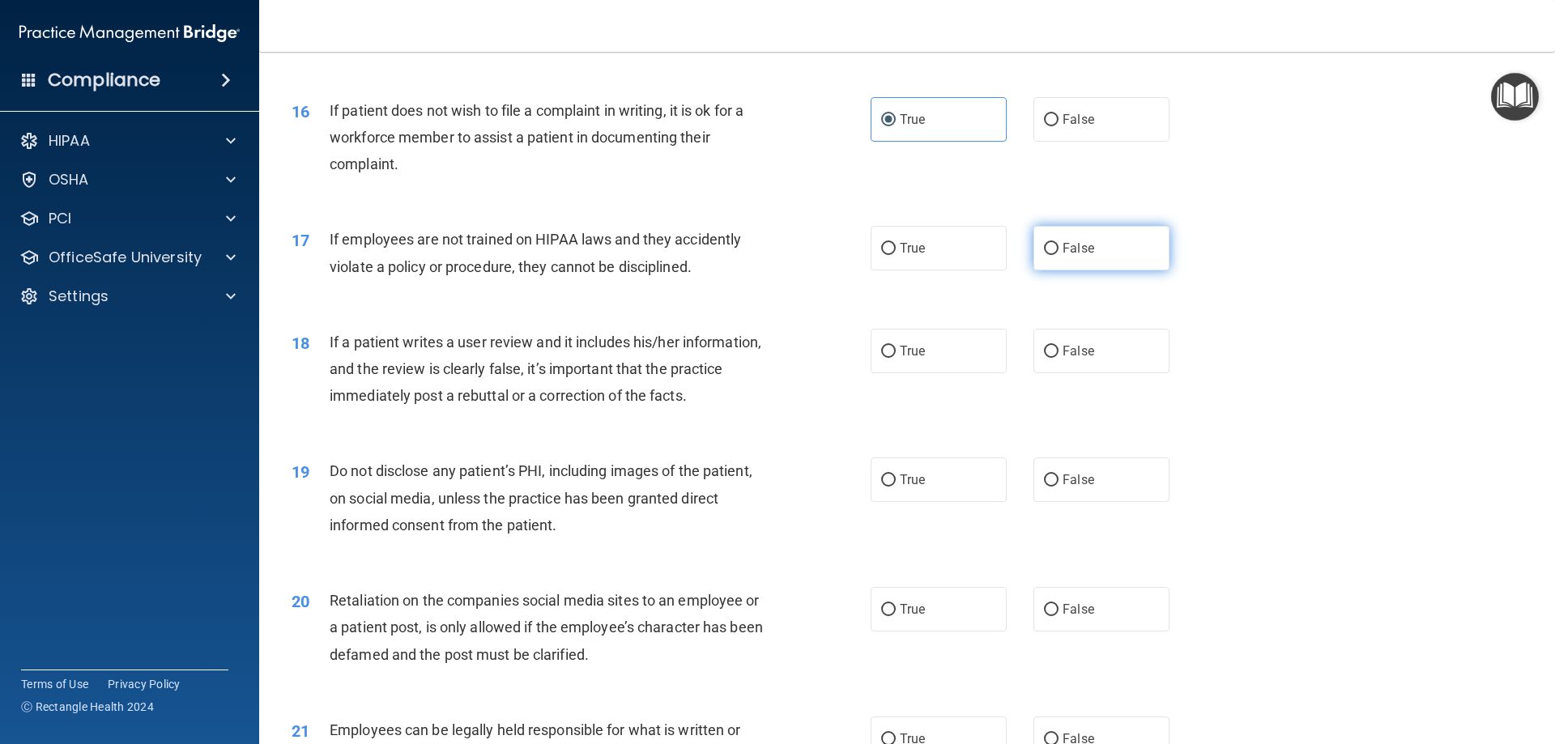
radio input "true"
click at [1096, 363] on label "False" at bounding box center [1102, 351] width 136 height 45
click at [1059, 358] on input "False" at bounding box center [1051, 352] width 15 height 12
radio input "true"
click at [917, 488] on span "True" at bounding box center [912, 479] width 25 height 15
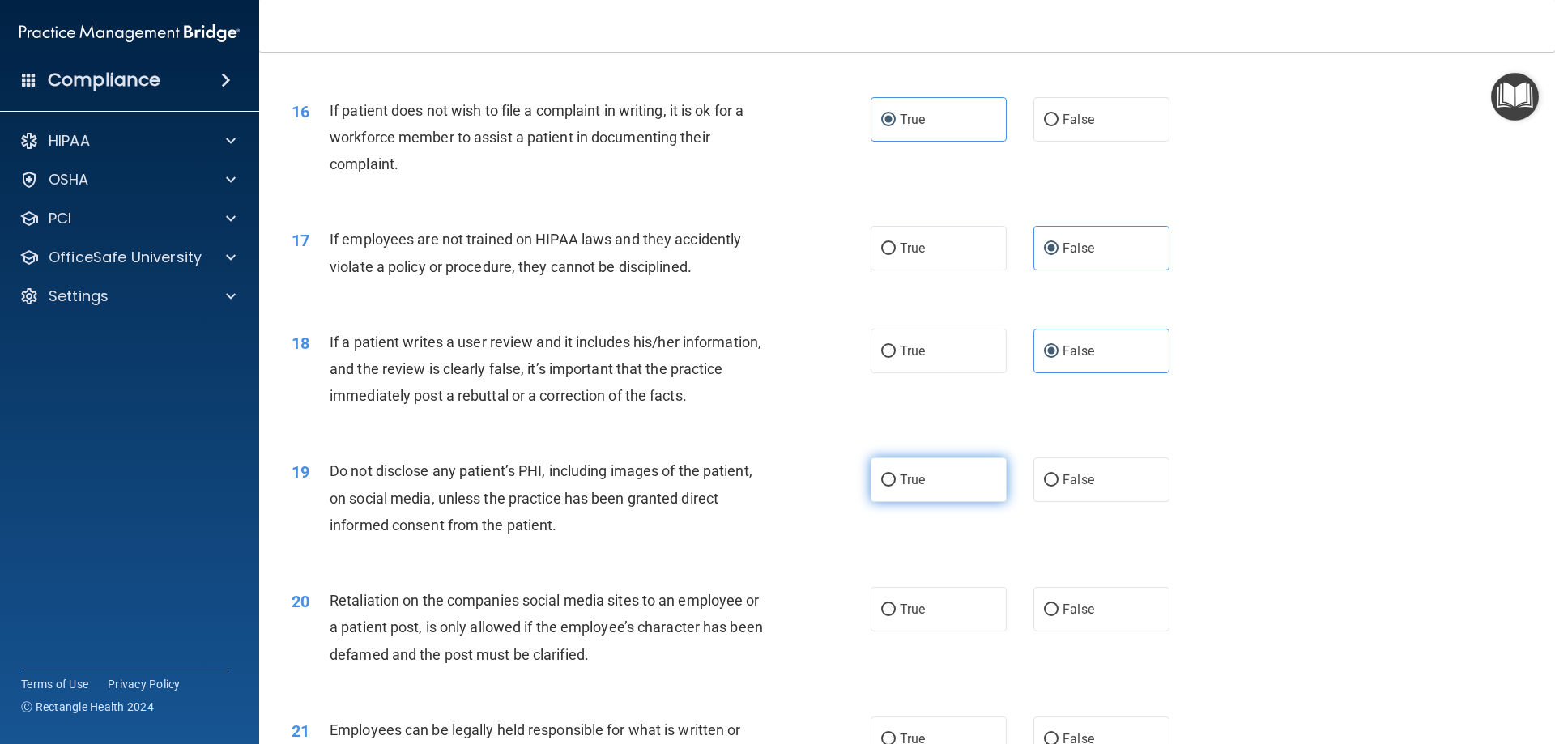
click at [896, 487] on input "True" at bounding box center [888, 481] width 15 height 12
radio input "true"
click at [1072, 622] on label "False" at bounding box center [1102, 609] width 136 height 45
click at [1059, 616] on input "False" at bounding box center [1051, 610] width 15 height 12
radio input "true"
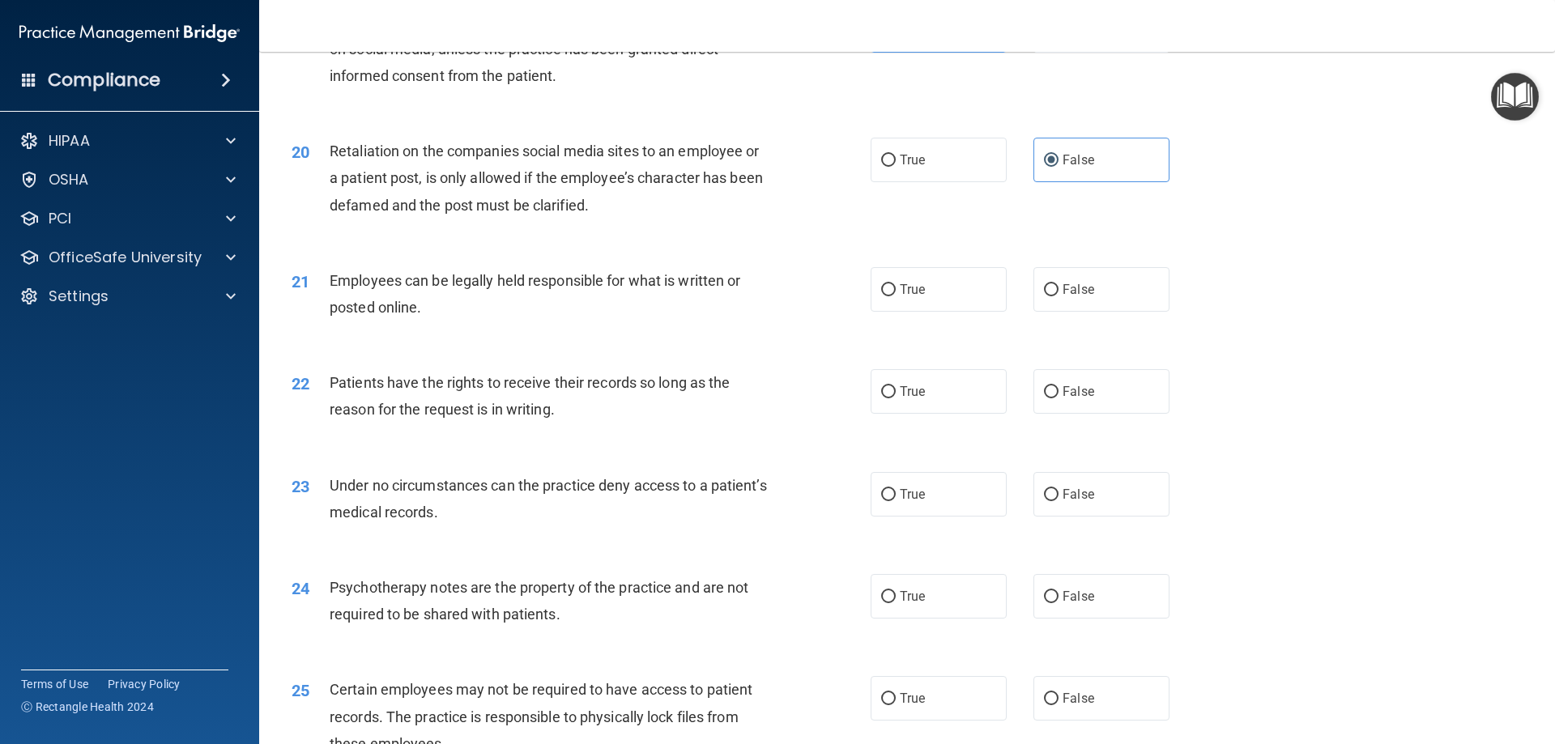
scroll to position [2511, 0]
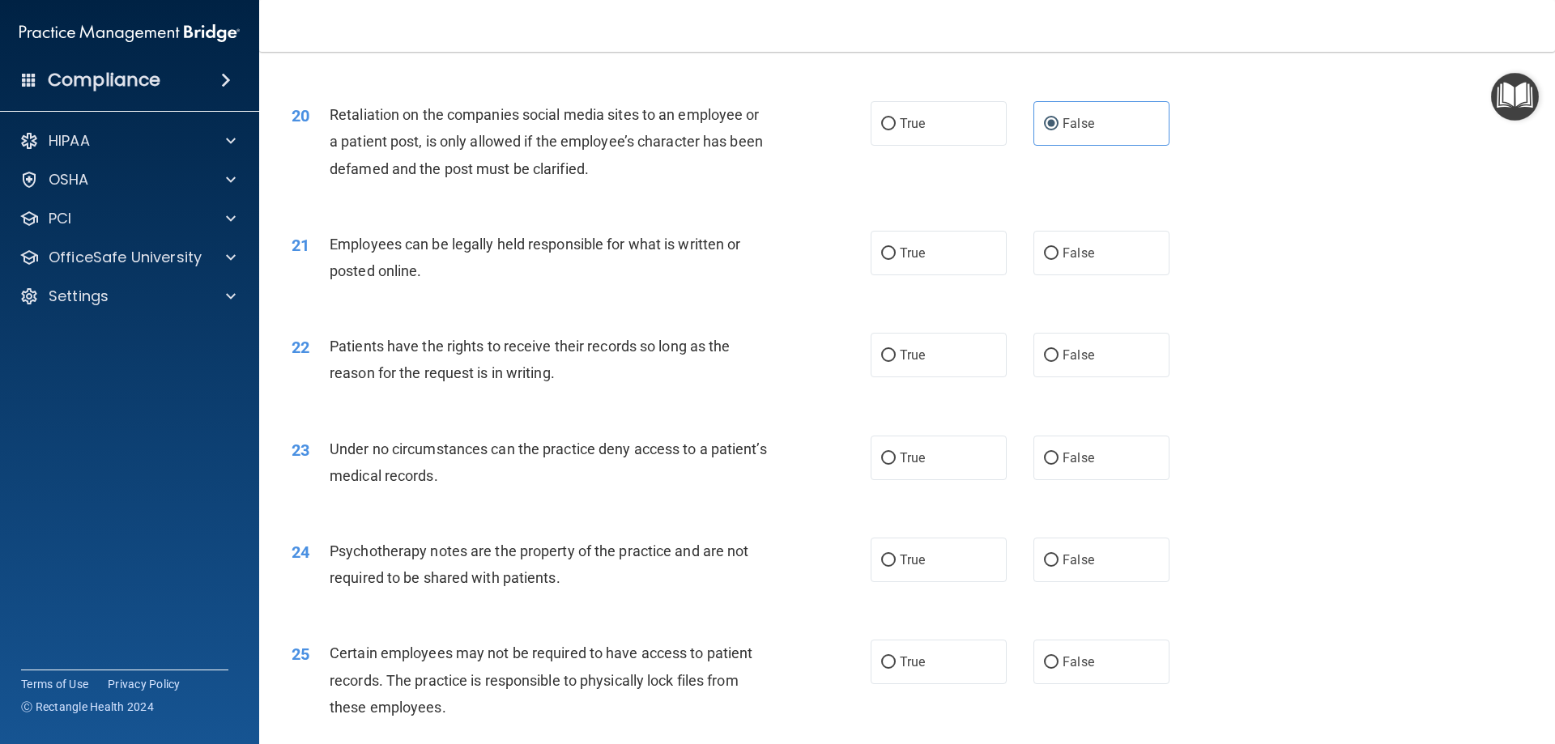
click at [909, 275] on label "True" at bounding box center [939, 253] width 136 height 45
click at [896, 260] on input "True" at bounding box center [888, 254] width 15 height 12
radio input "true"
click at [1063, 411] on div "22 Patients have the rights to receive their records so long as the reason for …" at bounding box center [906, 364] width 1255 height 102
click at [1082, 471] on label "False" at bounding box center [1102, 458] width 136 height 45
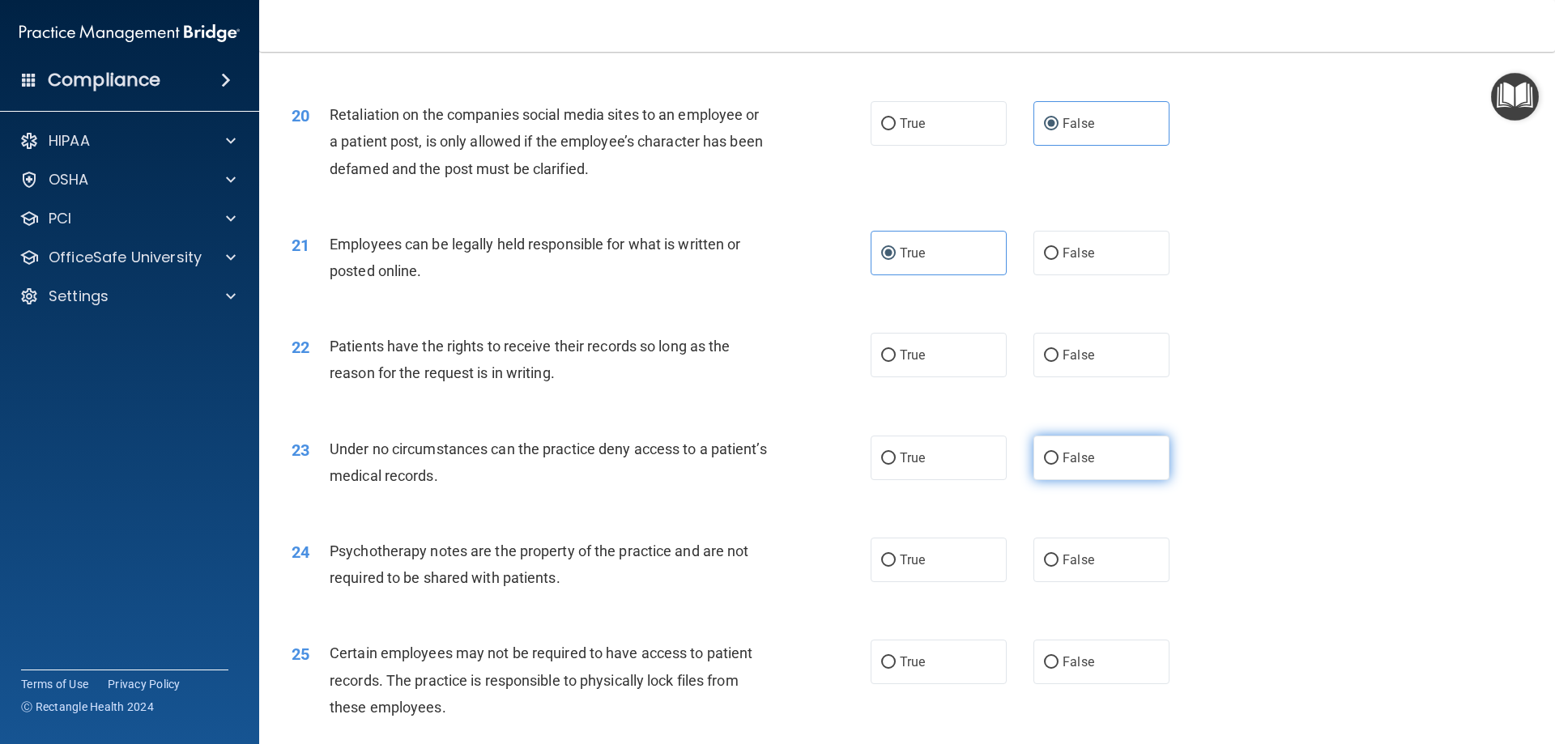
click at [1059, 465] on input "False" at bounding box center [1051, 459] width 15 height 12
radio input "true"
click at [1076, 377] on label "False" at bounding box center [1102, 355] width 136 height 45
click at [1059, 362] on input "False" at bounding box center [1051, 356] width 15 height 12
radio input "true"
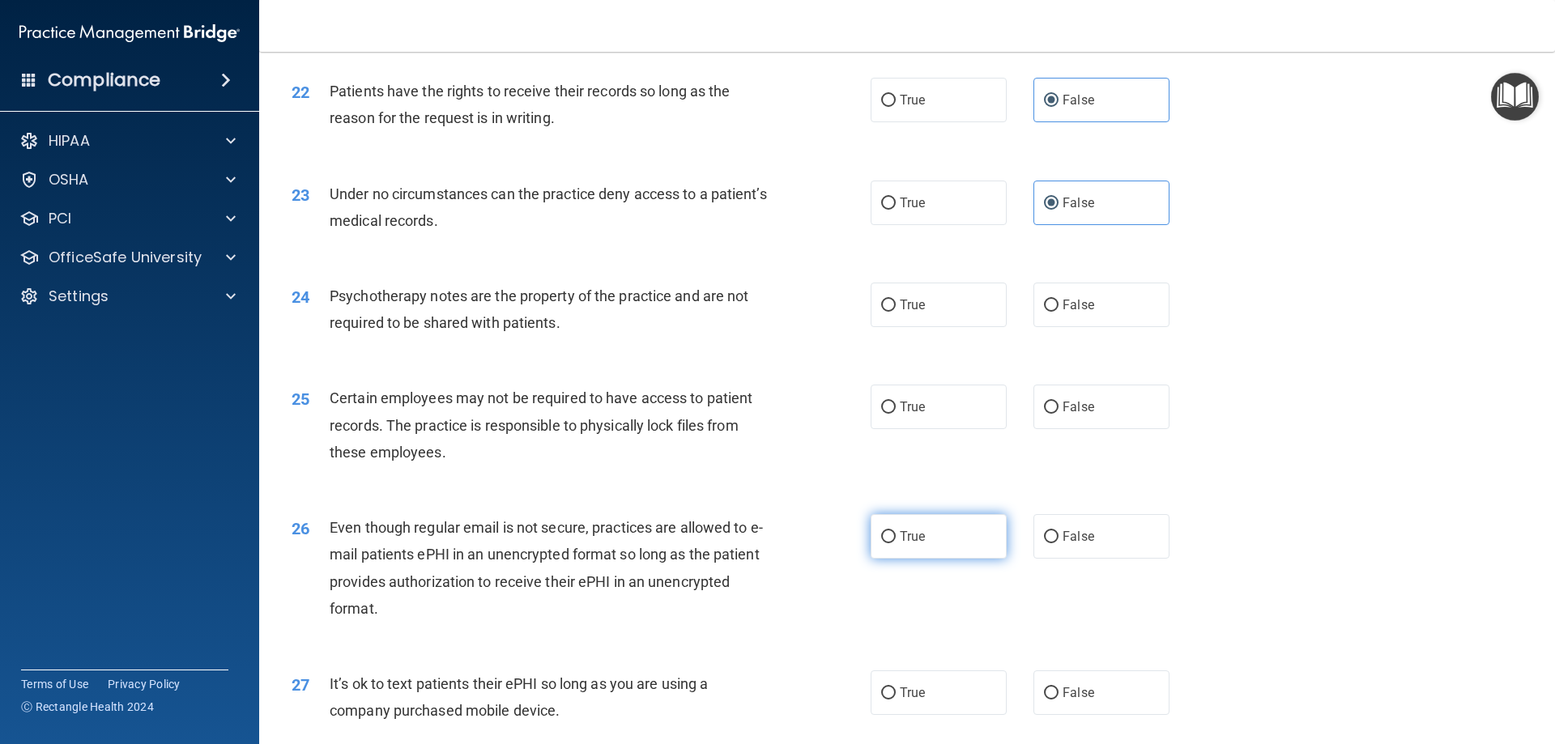
scroll to position [2835, 0]
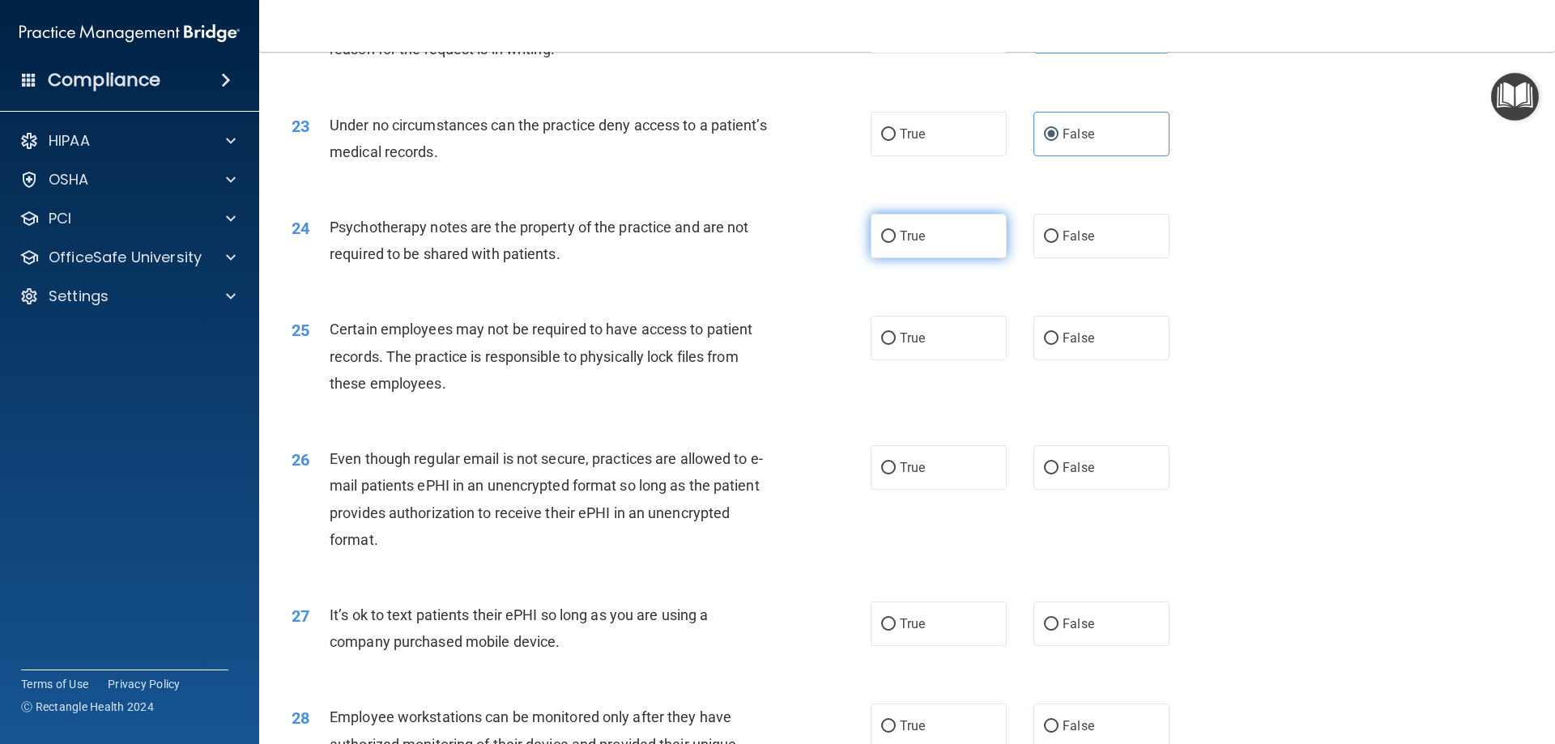
click at [929, 258] on label "True" at bounding box center [939, 236] width 136 height 45
click at [896, 243] on input "True" at bounding box center [888, 237] width 15 height 12
radio input "true"
click at [919, 360] on label "True" at bounding box center [939, 338] width 136 height 45
click at [896, 345] on input "True" at bounding box center [888, 339] width 15 height 12
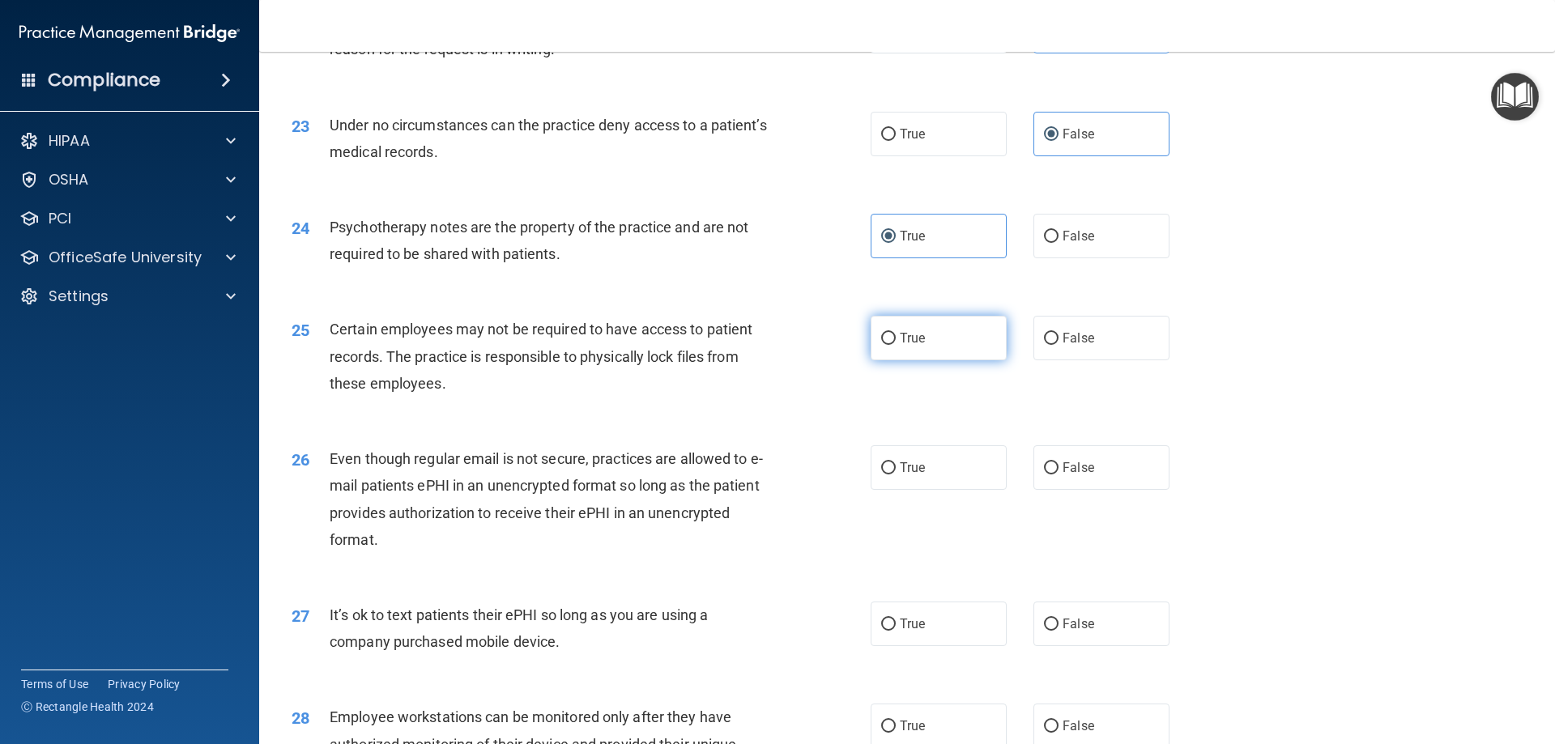
radio input "true"
click at [915, 469] on div "26 Even though regular email is not secure, practices are allowed to e-mail pat…" at bounding box center [906, 503] width 1255 height 156
click at [915, 475] on span "True" at bounding box center [912, 467] width 25 height 15
click at [896, 475] on input "True" at bounding box center [888, 469] width 15 height 12
radio input "true"
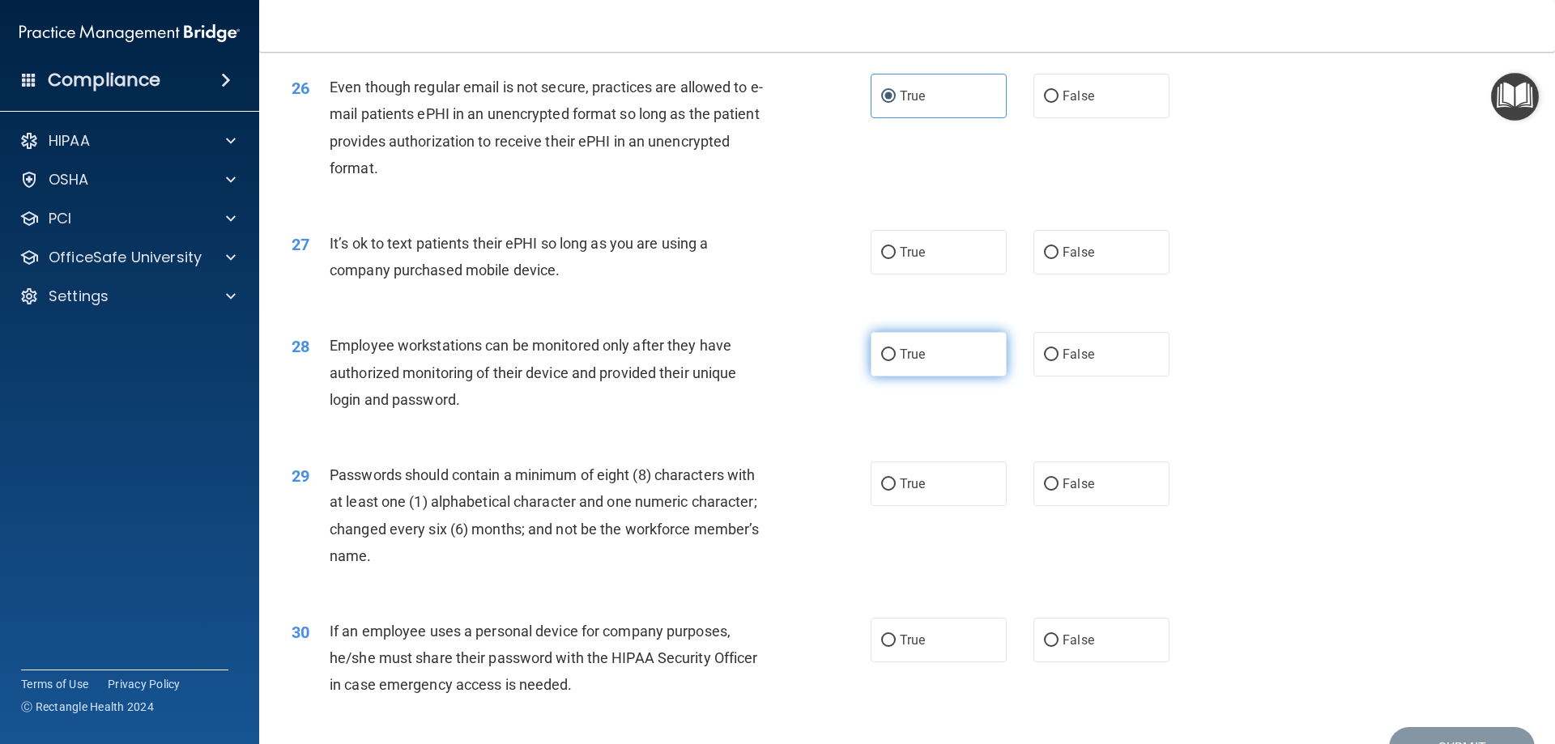
scroll to position [3240, 0]
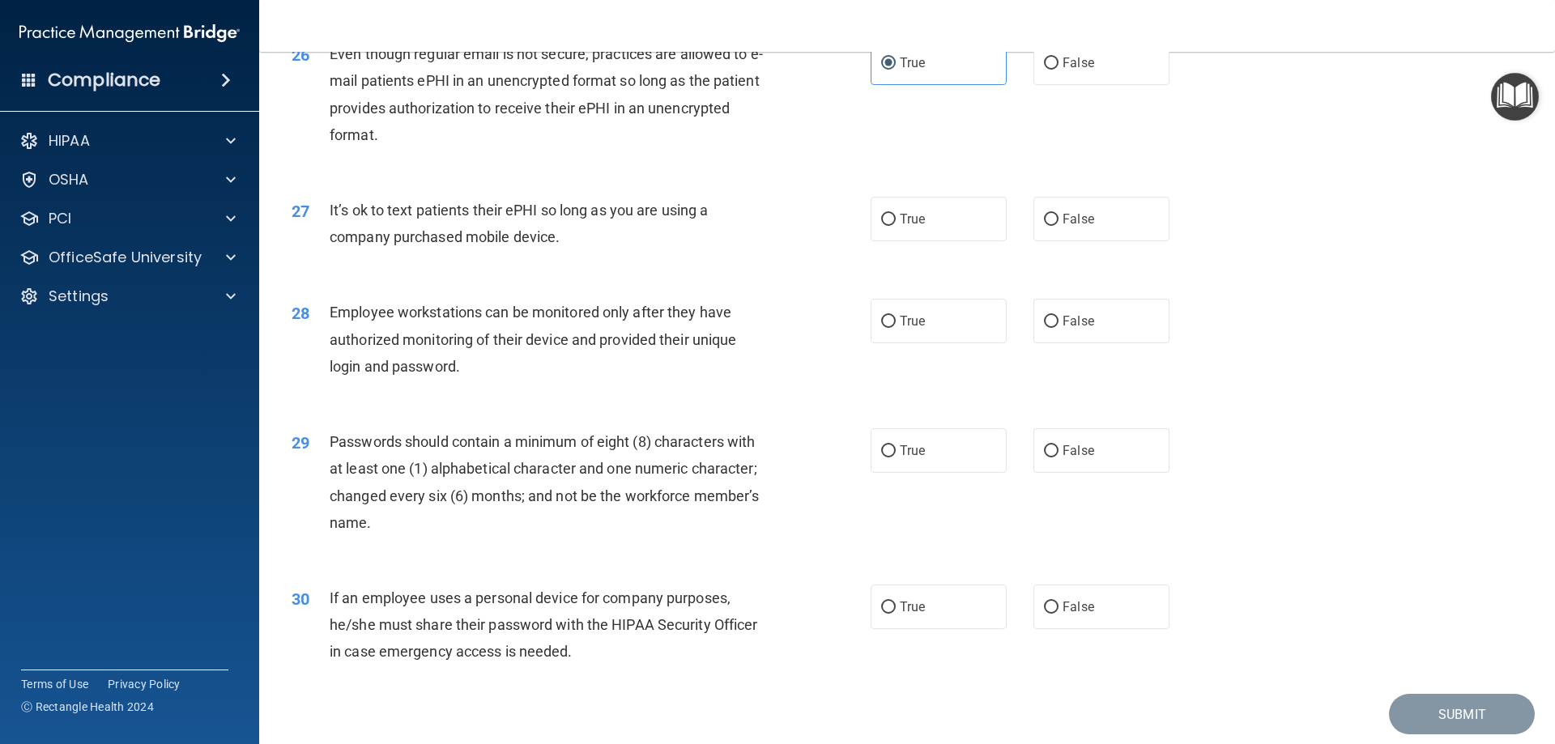
drag, startPoint x: 1079, startPoint y: 229, endPoint x: 1079, endPoint y: 301, distance: 71.3
click at [1081, 237] on label "False" at bounding box center [1102, 219] width 136 height 45
click at [1059, 226] on input "False" at bounding box center [1051, 220] width 15 height 12
radio input "true"
click at [1075, 343] on label "False" at bounding box center [1102, 321] width 136 height 45
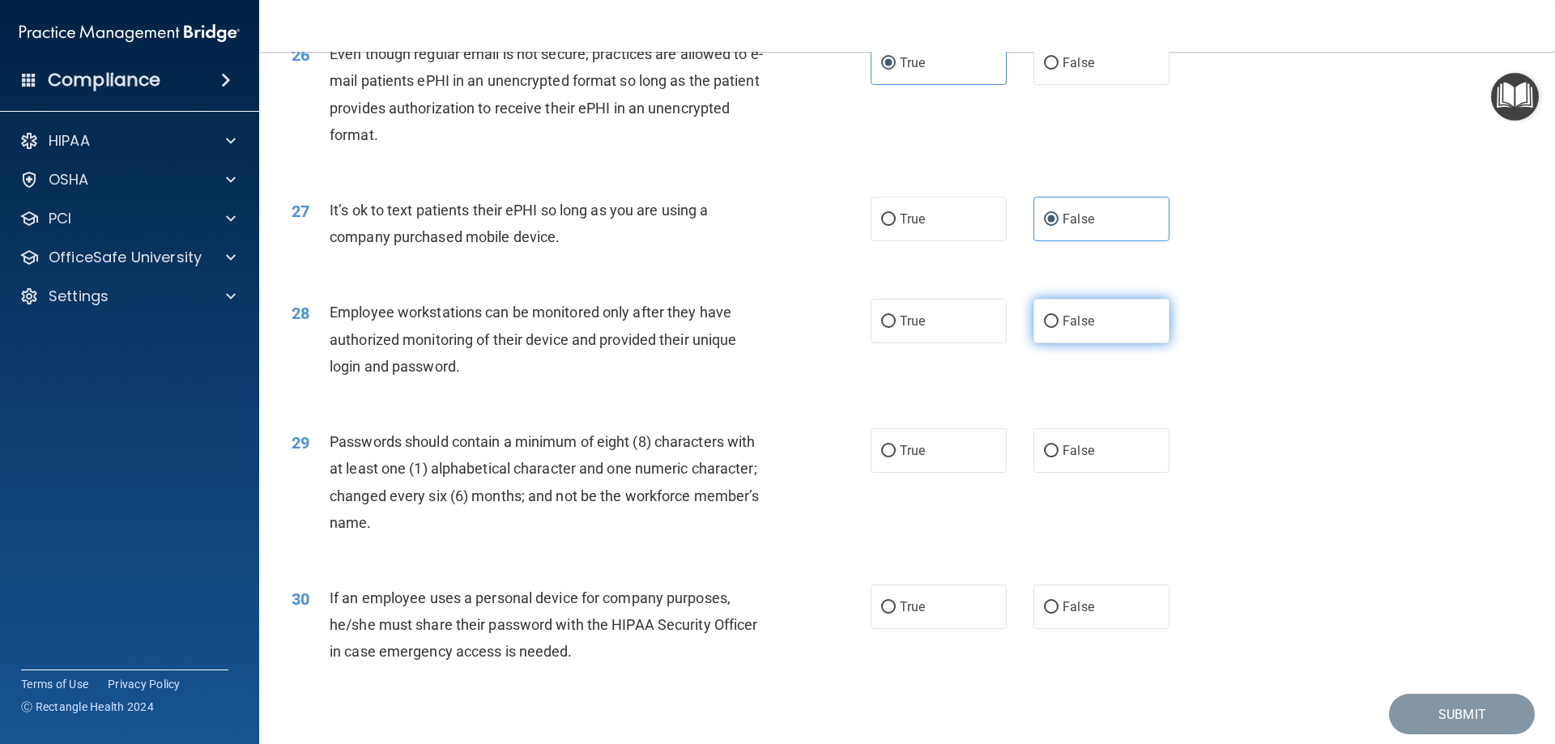
click at [1059, 328] on input "False" at bounding box center [1051, 322] width 15 height 12
radio input "true"
drag, startPoint x: 982, startPoint y: 488, endPoint x: 956, endPoint y: 564, distance: 80.4
click at [982, 473] on label "True" at bounding box center [939, 450] width 136 height 45
click at [896, 458] on input "True" at bounding box center [888, 451] width 15 height 12
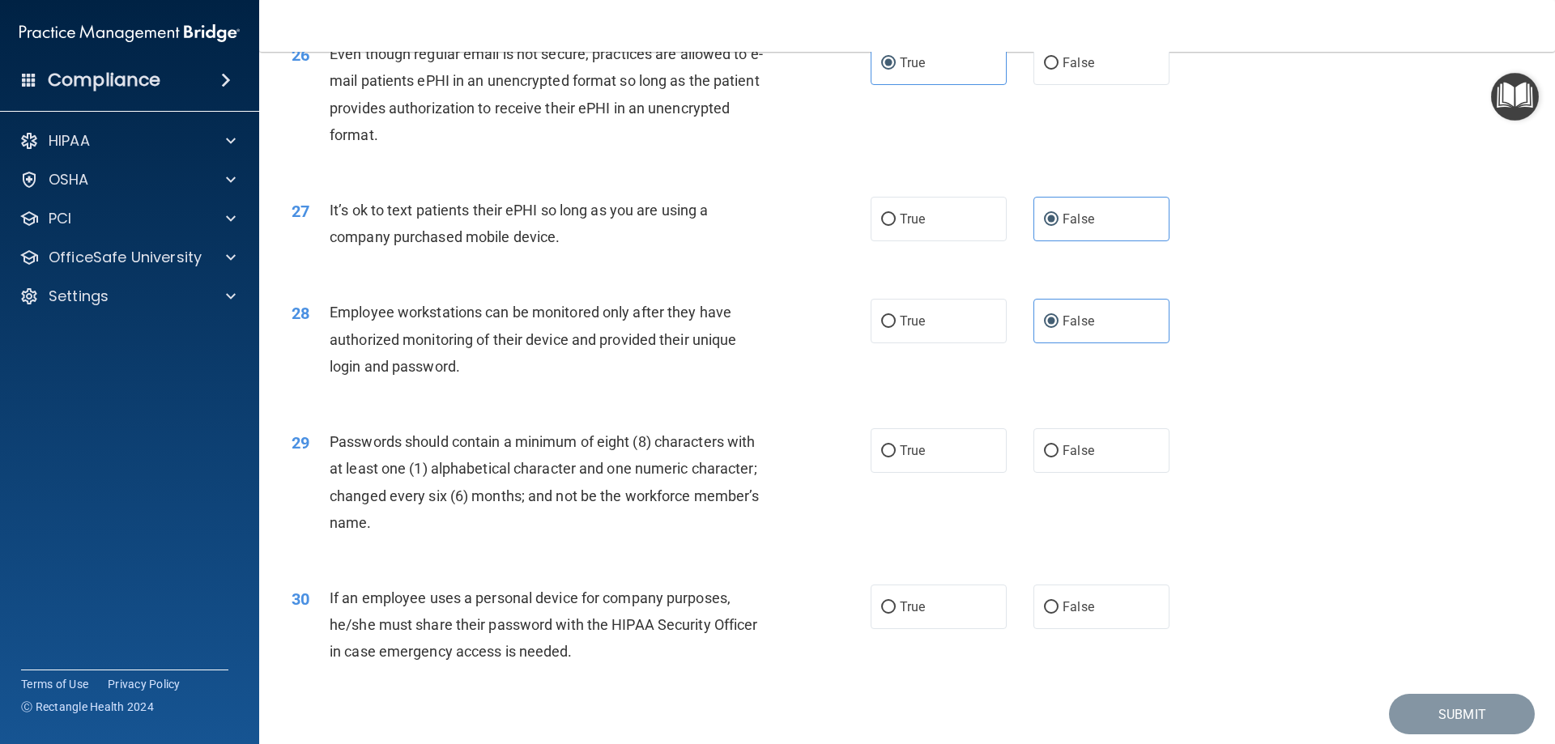
radio input "true"
click at [932, 629] on label "True" at bounding box center [939, 607] width 136 height 45
click at [896, 614] on input "True" at bounding box center [888, 608] width 15 height 12
radio input "true"
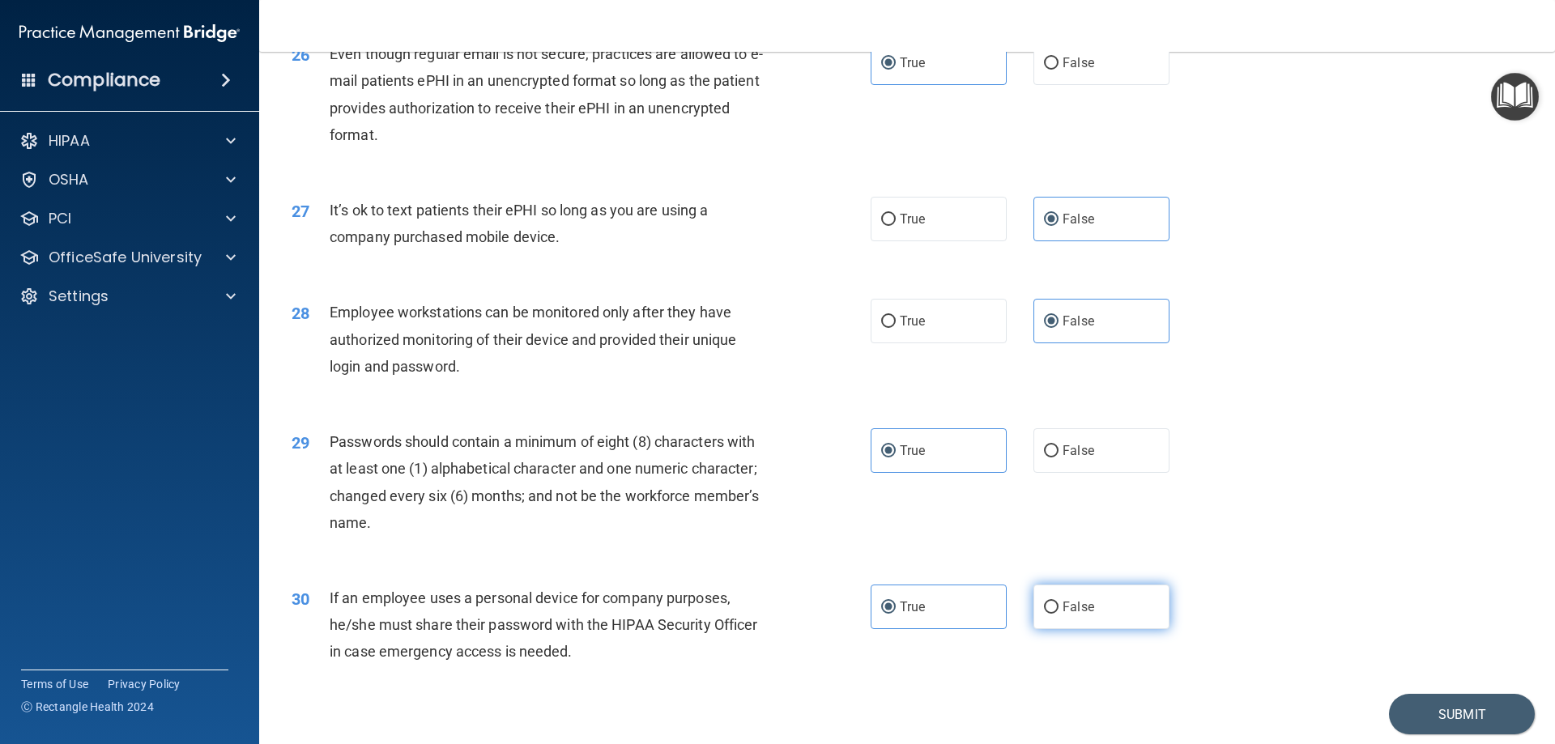
click at [1076, 615] on span "False" at bounding box center [1079, 606] width 32 height 15
click at [1059, 614] on input "False" at bounding box center [1051, 608] width 15 height 12
radio input "true"
radio input "false"
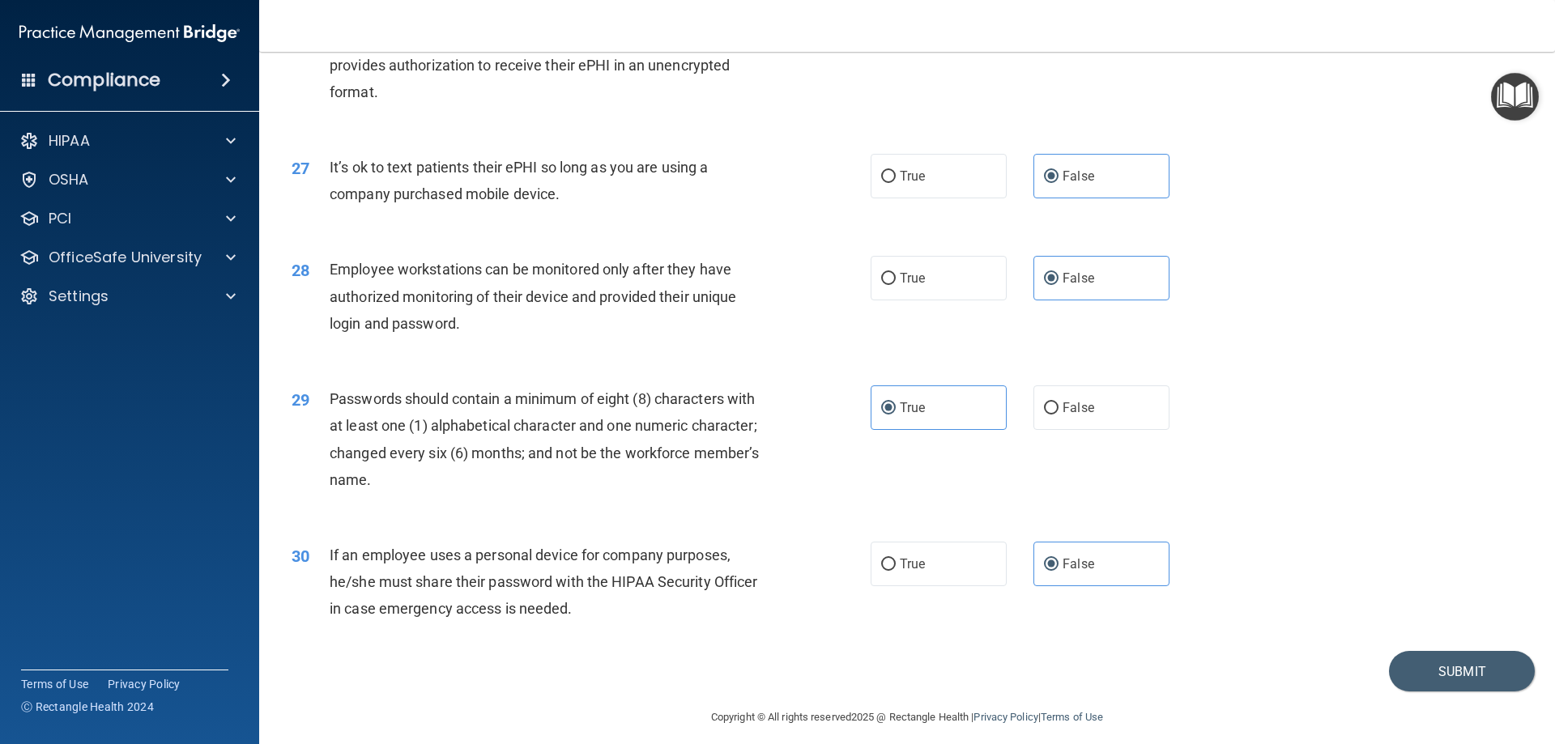
scroll to position [3322, 0]
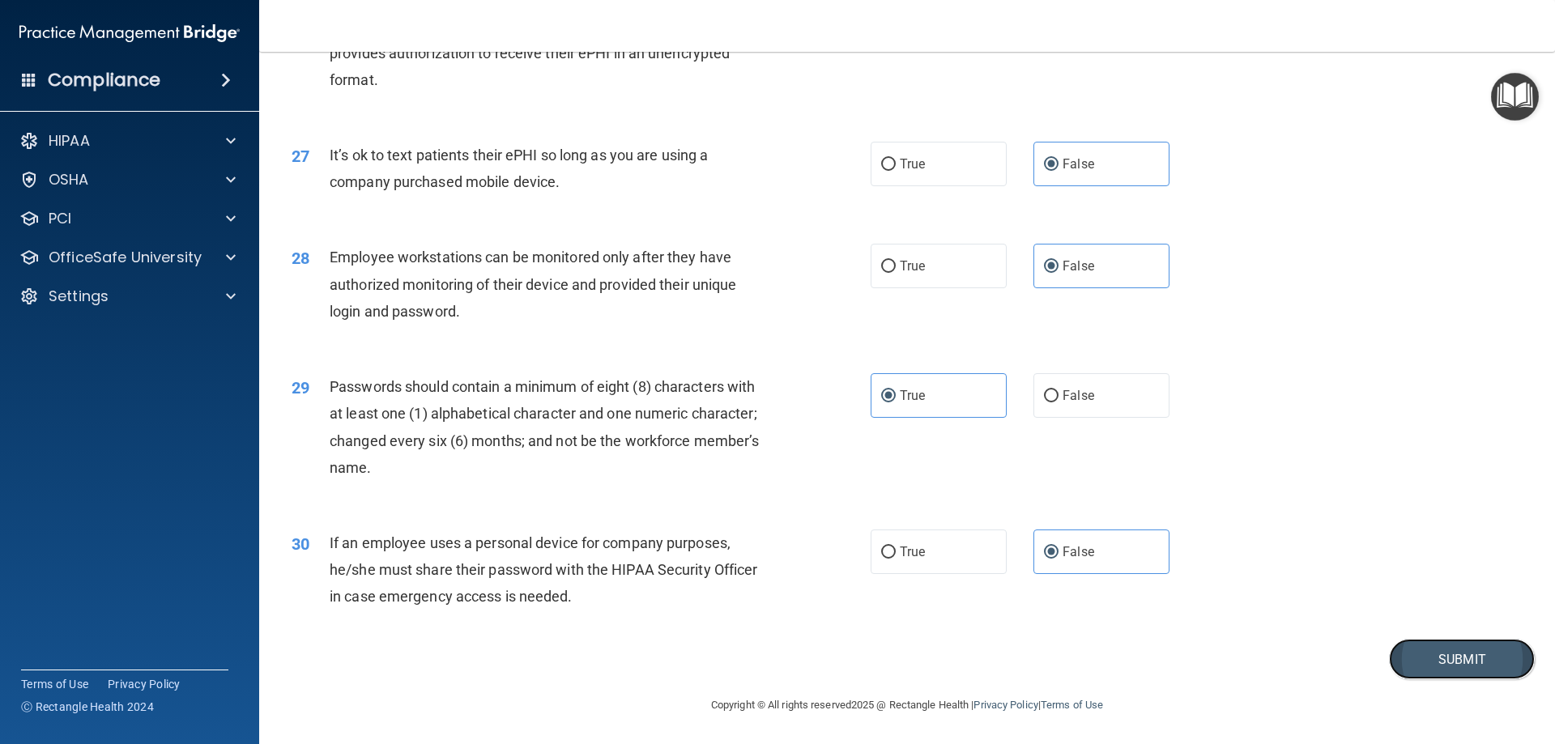
click at [1440, 665] on button "Submit" at bounding box center [1462, 659] width 146 height 41
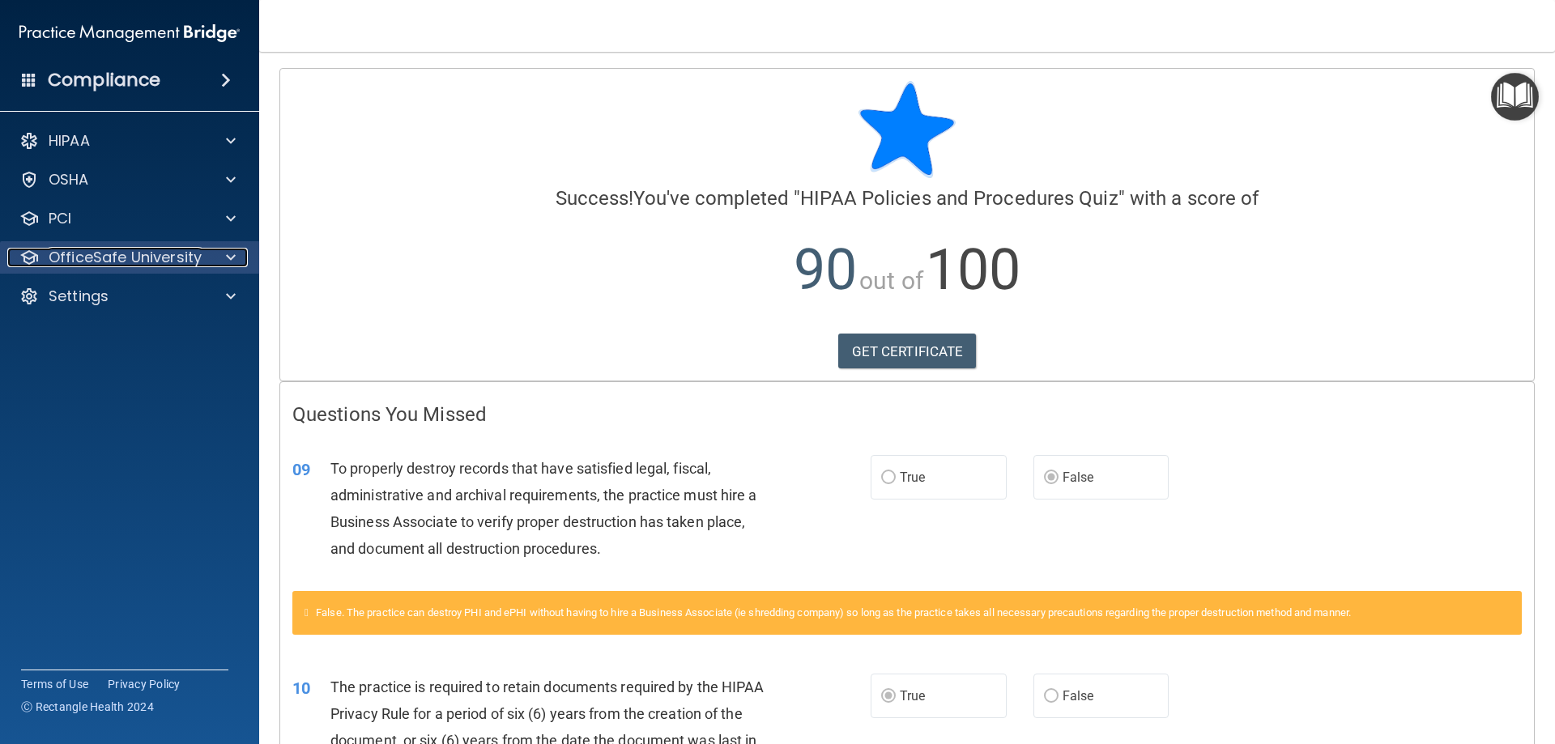
click at [125, 259] on p "OfficeSafe University" at bounding box center [125, 257] width 153 height 19
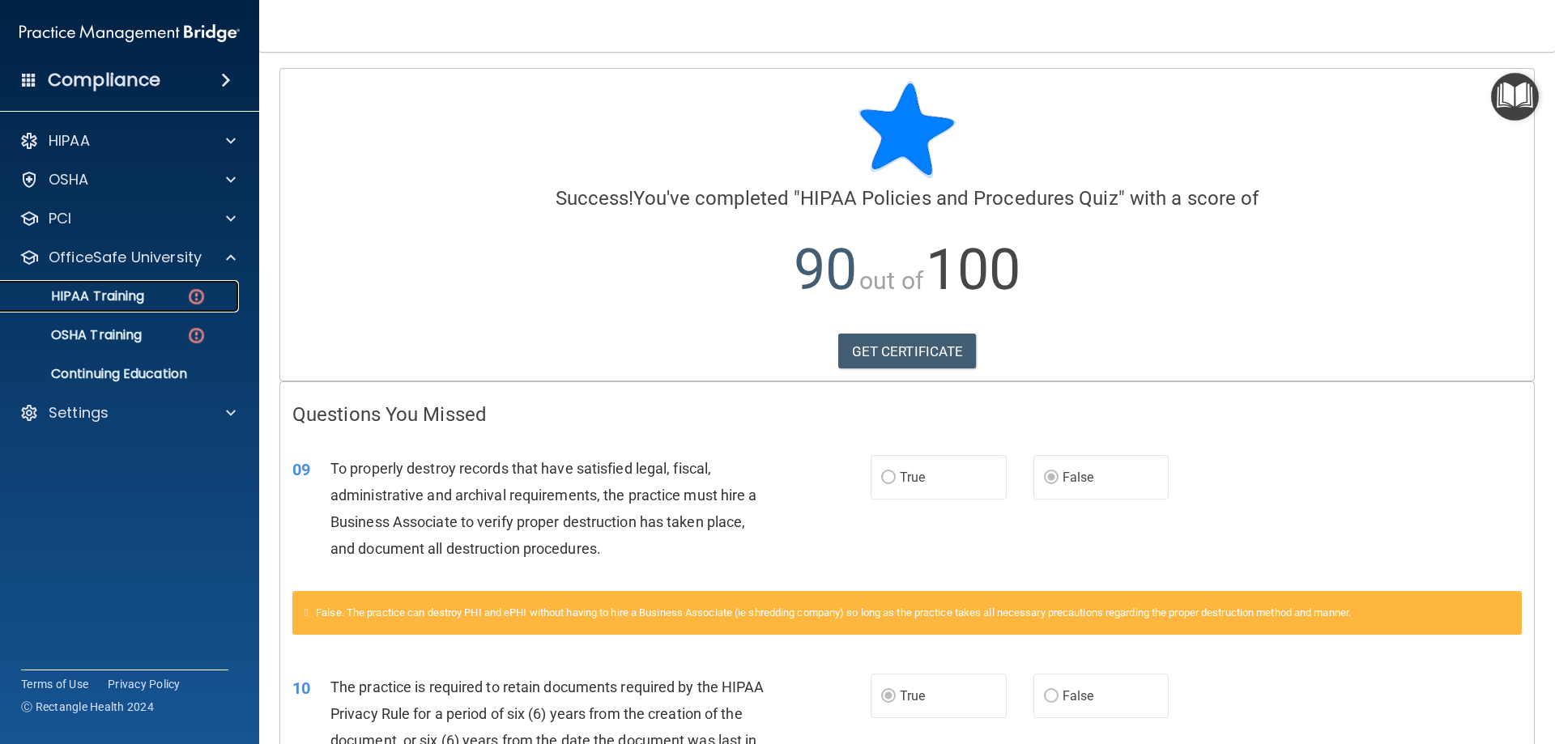
click at [126, 305] on p "HIPAA Training" at bounding box center [78, 296] width 134 height 16
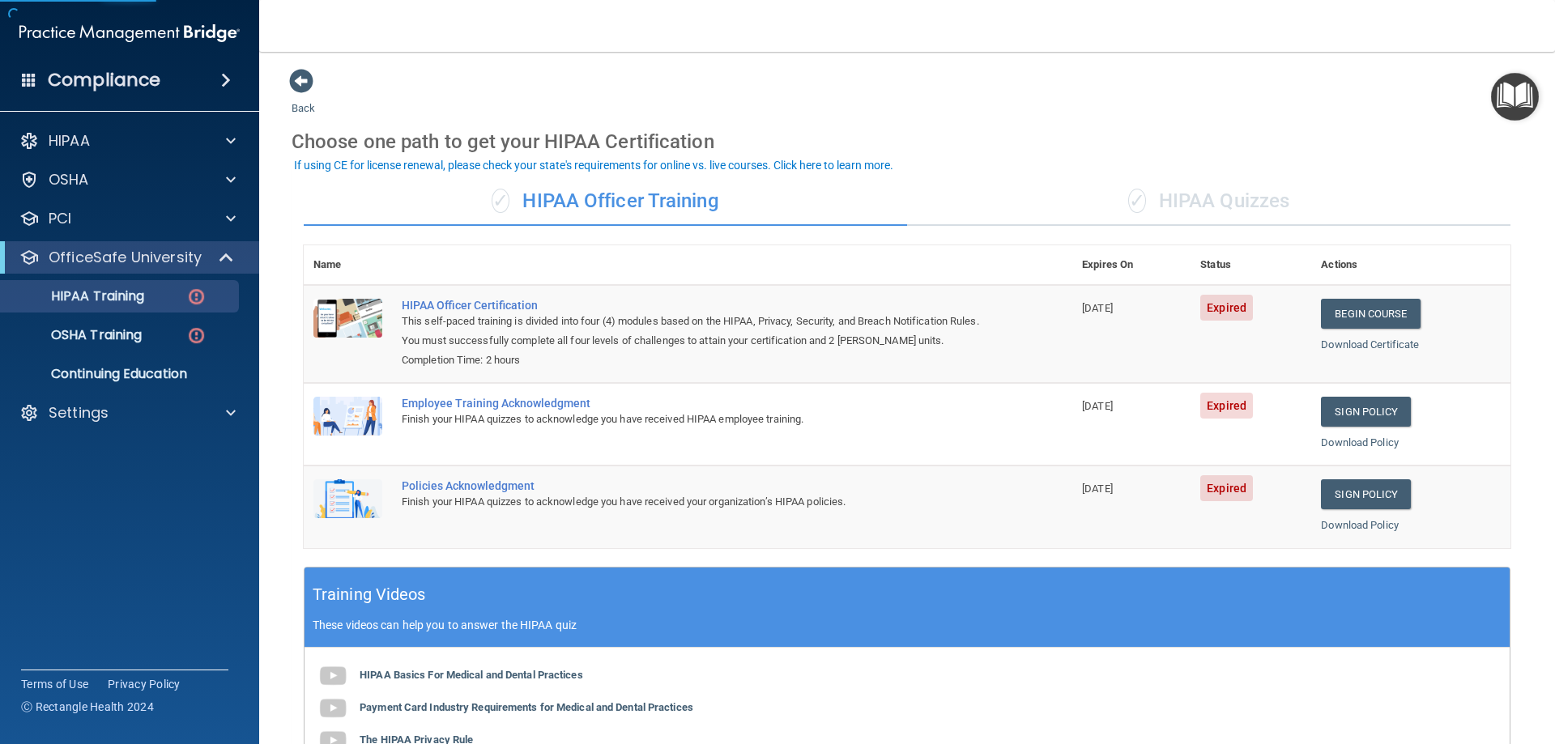
click at [1245, 208] on div "✓ HIPAA Quizzes" at bounding box center [1208, 201] width 603 height 49
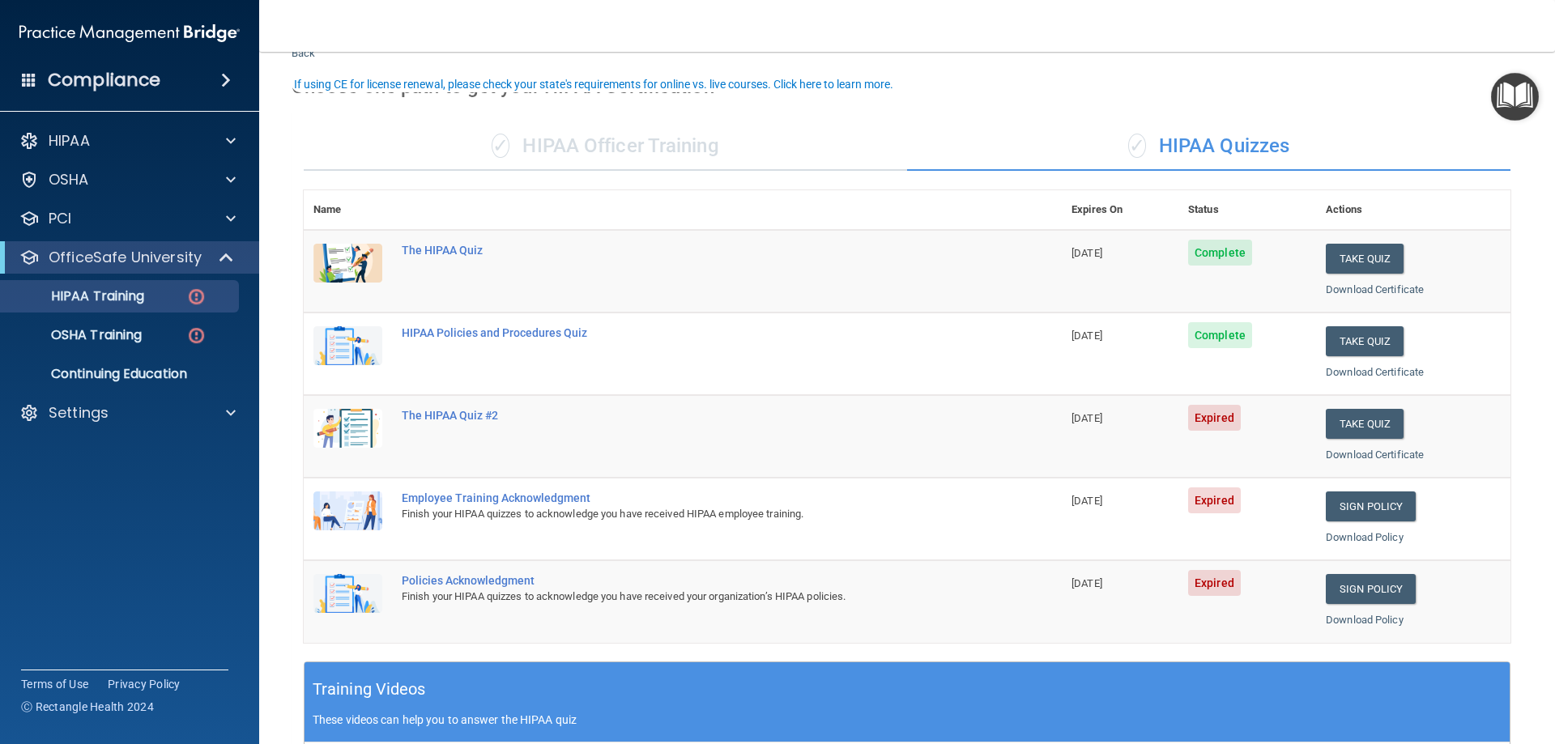
scroll to position [81, 0]
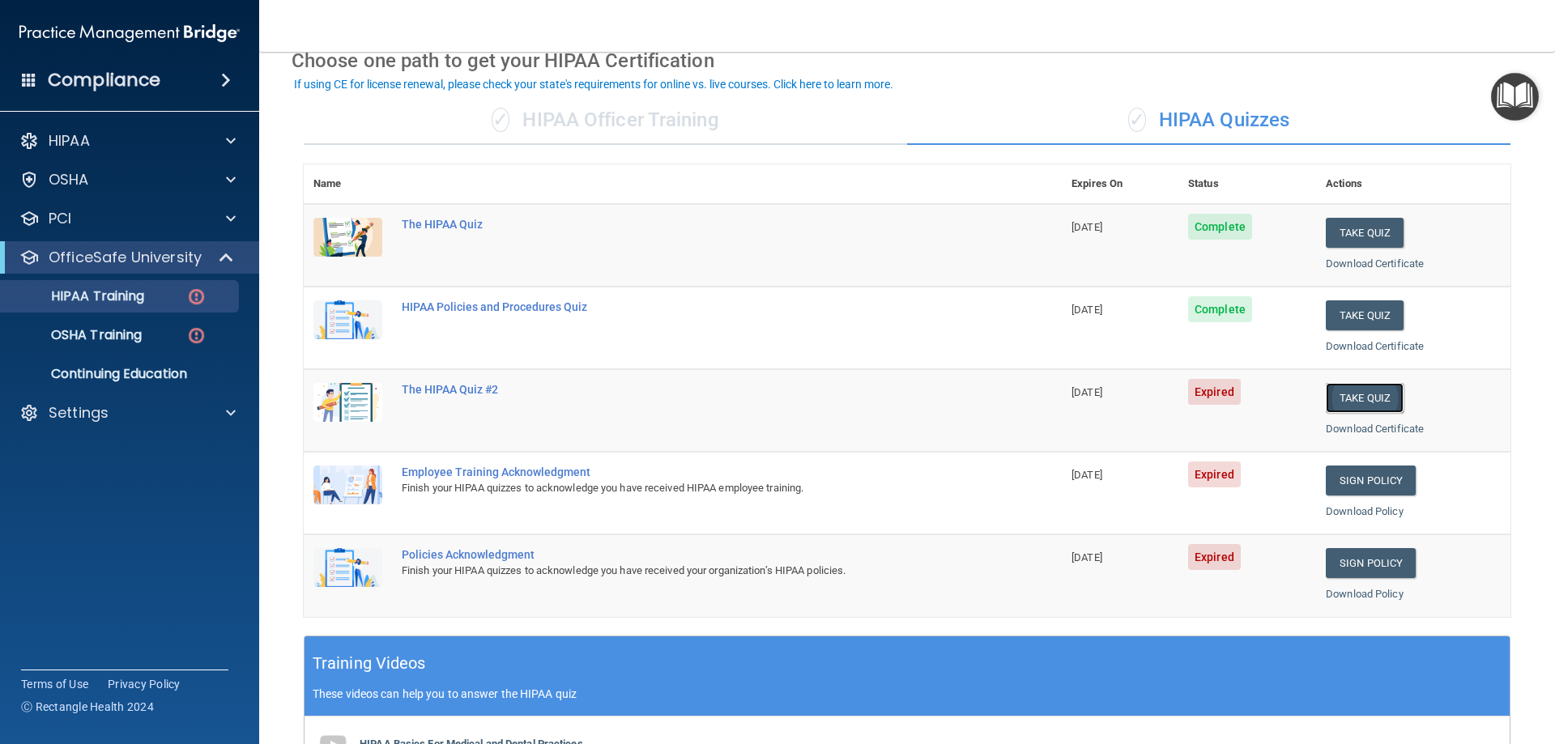
click at [1353, 403] on button "Take Quiz" at bounding box center [1365, 398] width 78 height 30
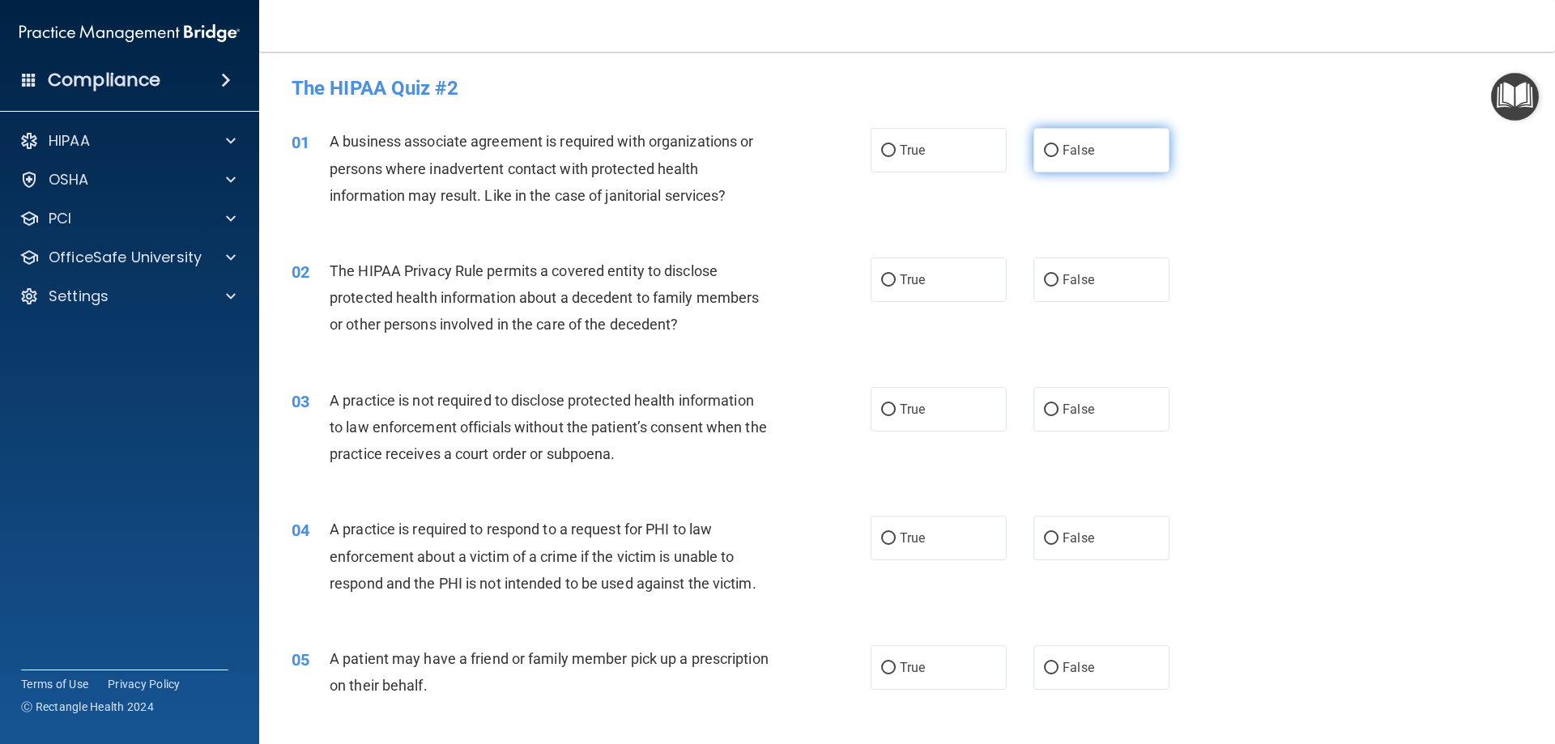
click at [1044, 148] on input "False" at bounding box center [1051, 151] width 15 height 12
radio input "true"
click at [914, 281] on span "True" at bounding box center [912, 279] width 25 height 15
click at [896, 281] on input "True" at bounding box center [888, 281] width 15 height 12
radio input "true"
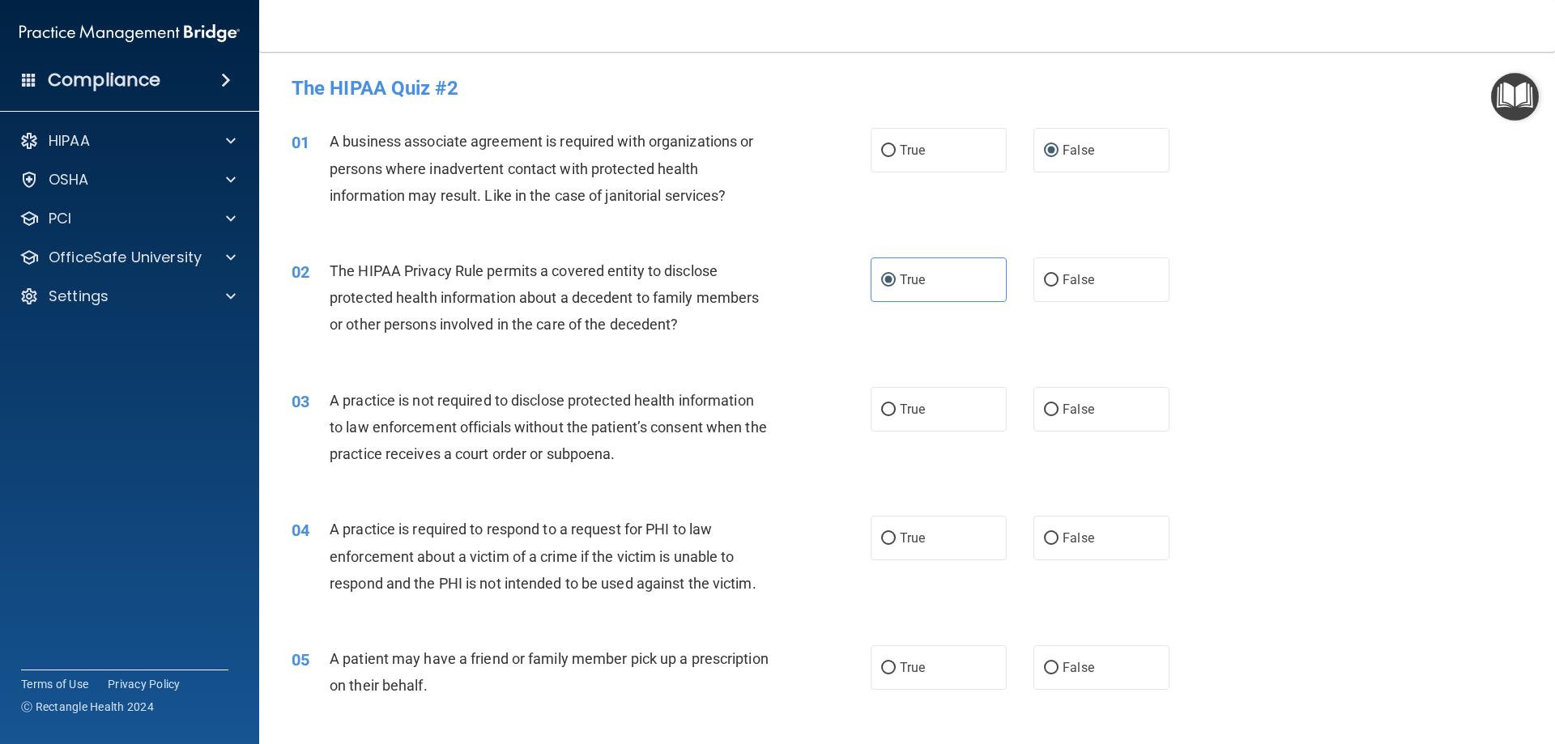
click at [1056, 440] on div "03 A practice is not required to disclose protected health information to law e…" at bounding box center [906, 432] width 1255 height 130
click at [1063, 416] on span "False" at bounding box center [1079, 409] width 32 height 15
click at [1058, 416] on input "False" at bounding box center [1051, 410] width 15 height 12
radio input "true"
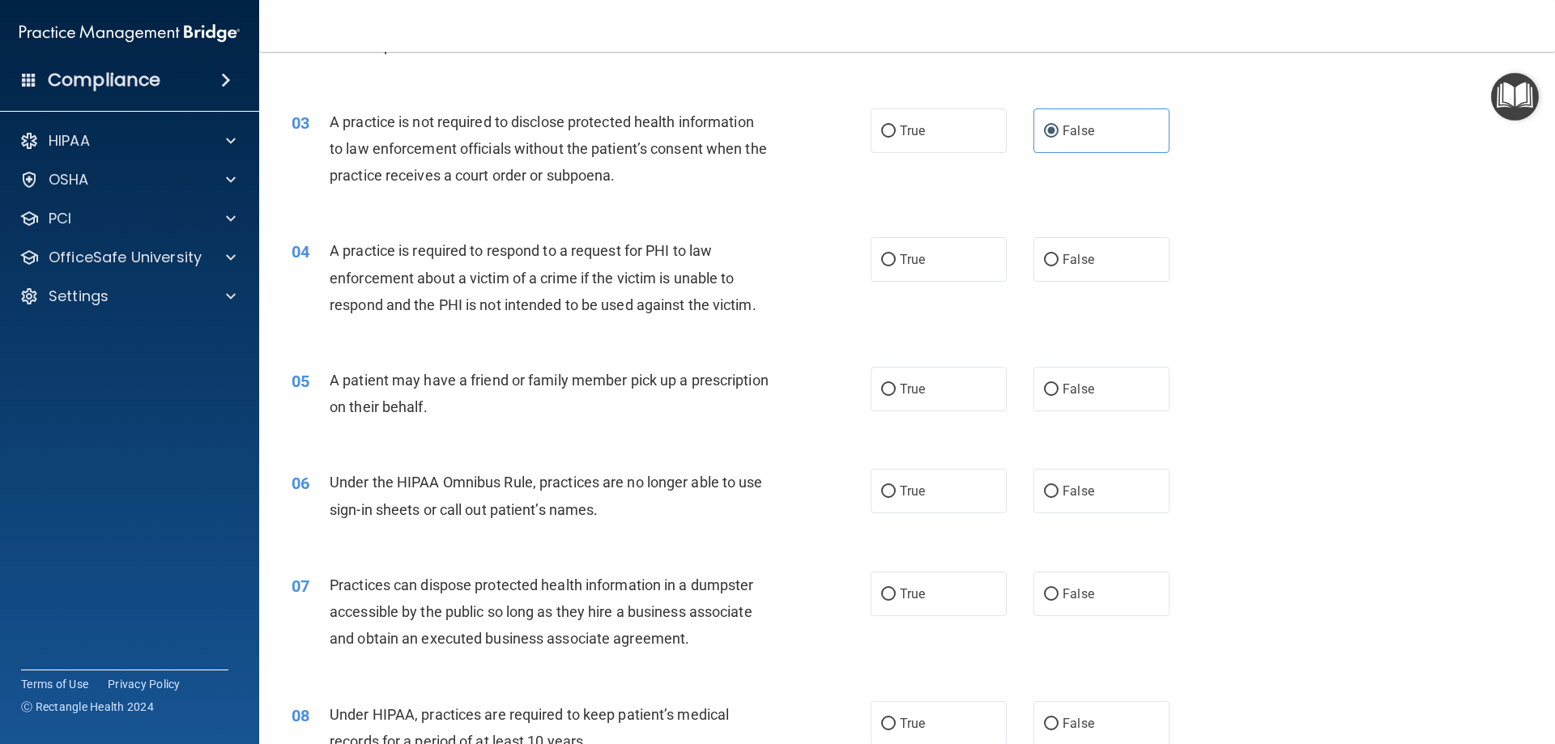
scroll to position [405, 0]
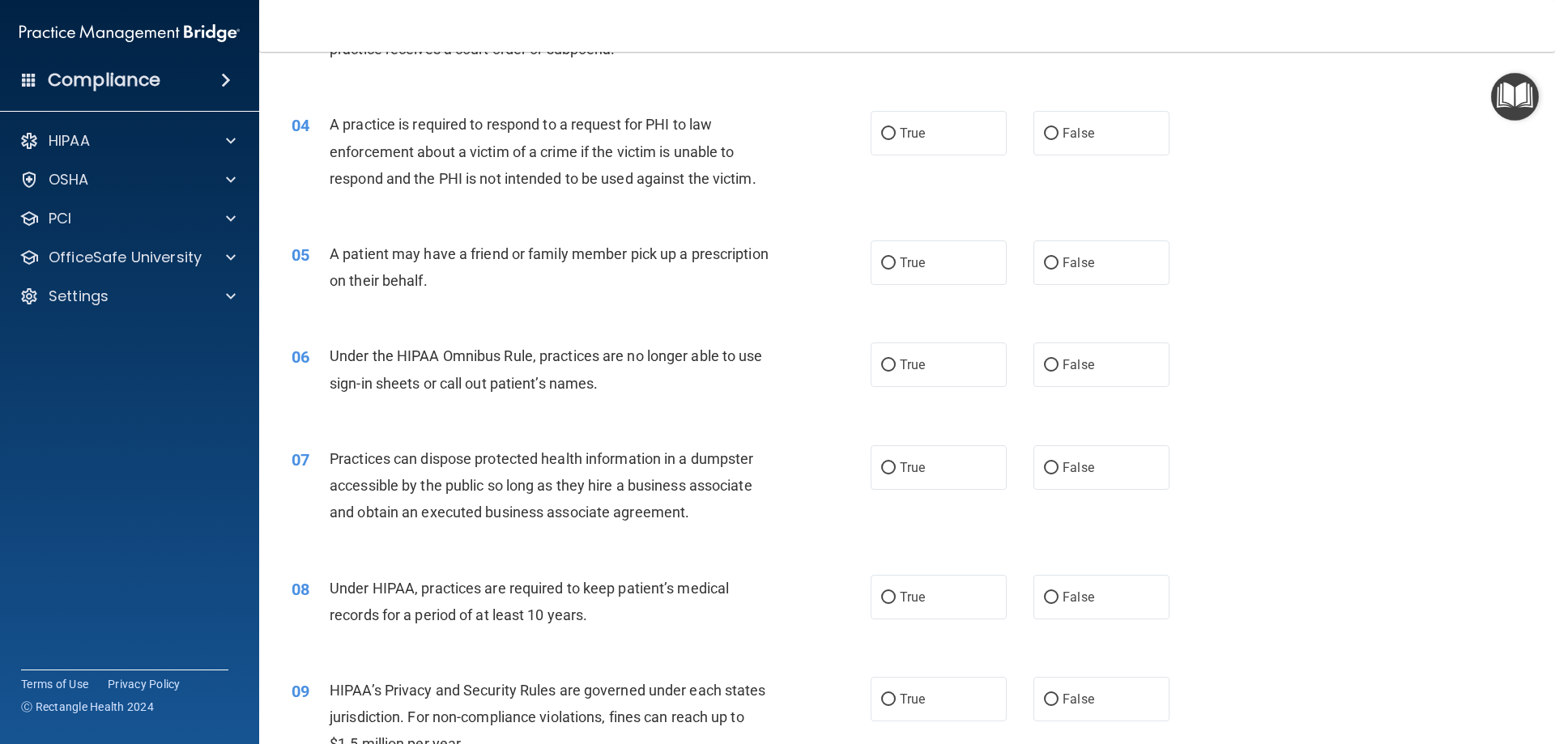
click at [936, 158] on div "04 A practice is required to respond to a request for PHI to law enforcement ab…" at bounding box center [906, 156] width 1255 height 130
click at [936, 147] on label "True" at bounding box center [939, 133] width 136 height 45
click at [896, 140] on input "True" at bounding box center [888, 134] width 15 height 12
radio input "true"
click at [927, 254] on label "True" at bounding box center [939, 263] width 136 height 45
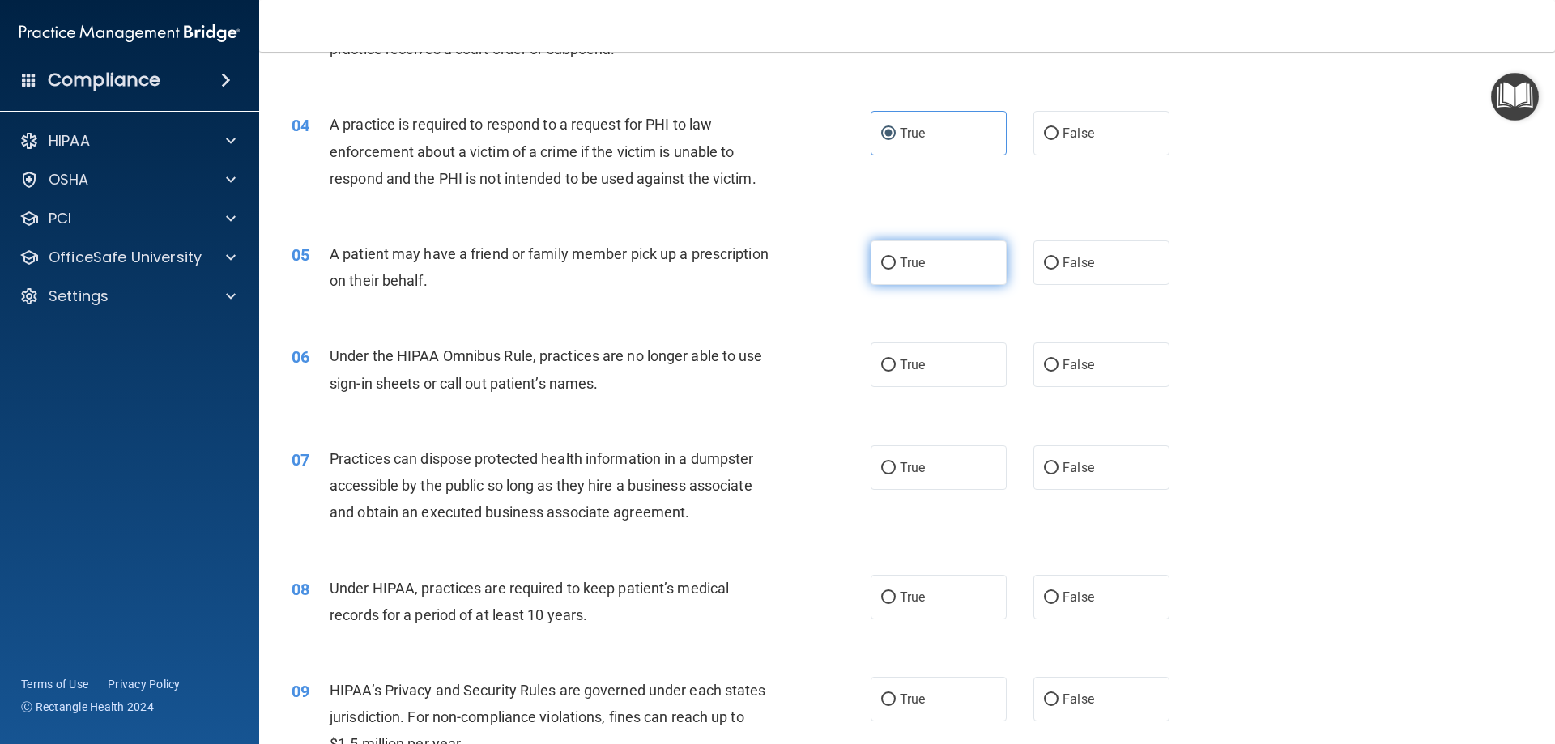
click at [896, 258] on input "True" at bounding box center [888, 264] width 15 height 12
radio input "true"
drag, startPoint x: 1060, startPoint y: 368, endPoint x: 1076, endPoint y: 392, distance: 28.8
click at [1063, 368] on span "False" at bounding box center [1079, 364] width 32 height 15
click at [1059, 368] on input "False" at bounding box center [1051, 366] width 15 height 12
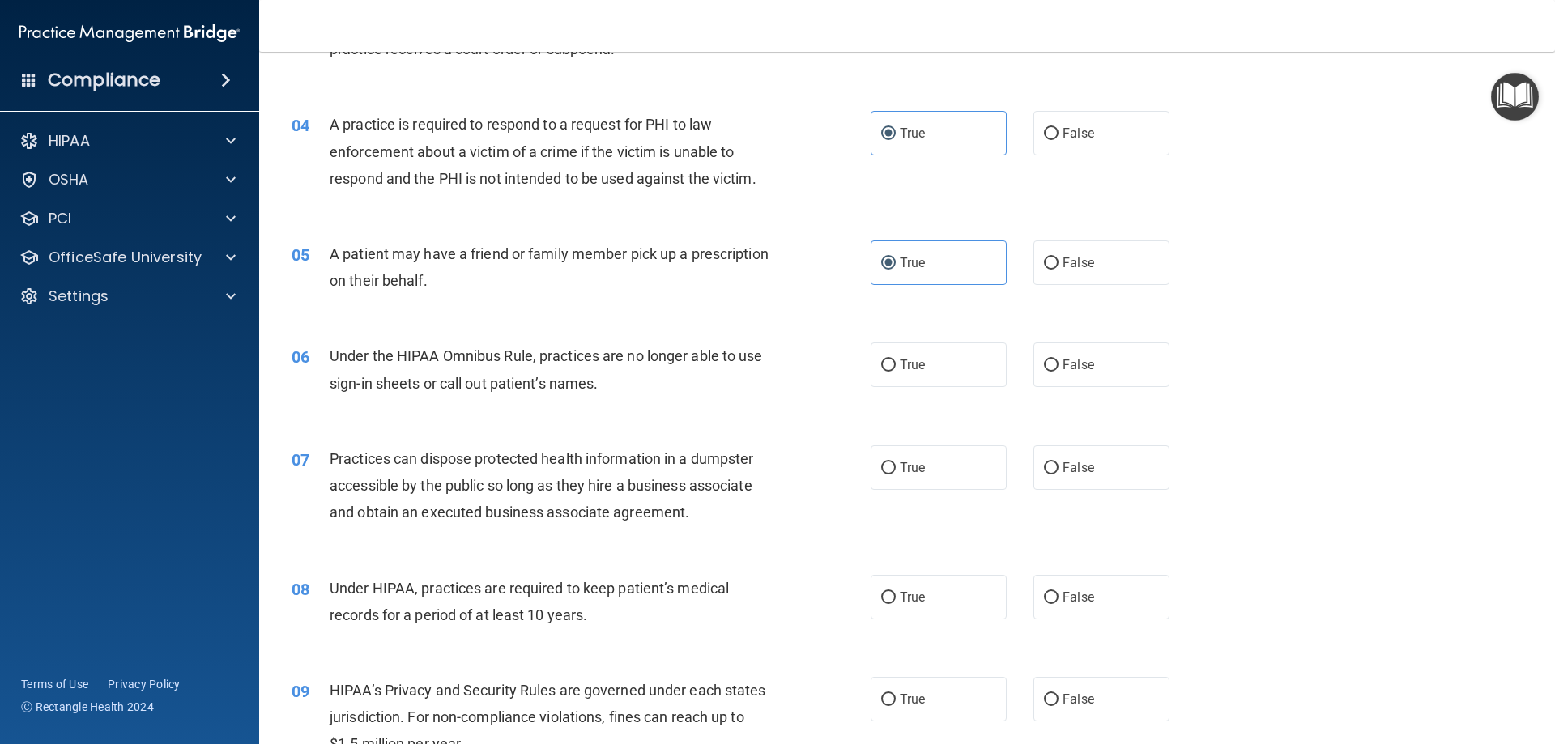
radio input "true"
click at [1089, 465] on label "False" at bounding box center [1102, 467] width 136 height 45
click at [1059, 465] on input "False" at bounding box center [1051, 469] width 15 height 12
radio input "true"
click at [1095, 631] on div "08 Under HIPAA, practices are required to keep patient’s medical records for a …" at bounding box center [906, 606] width 1255 height 102
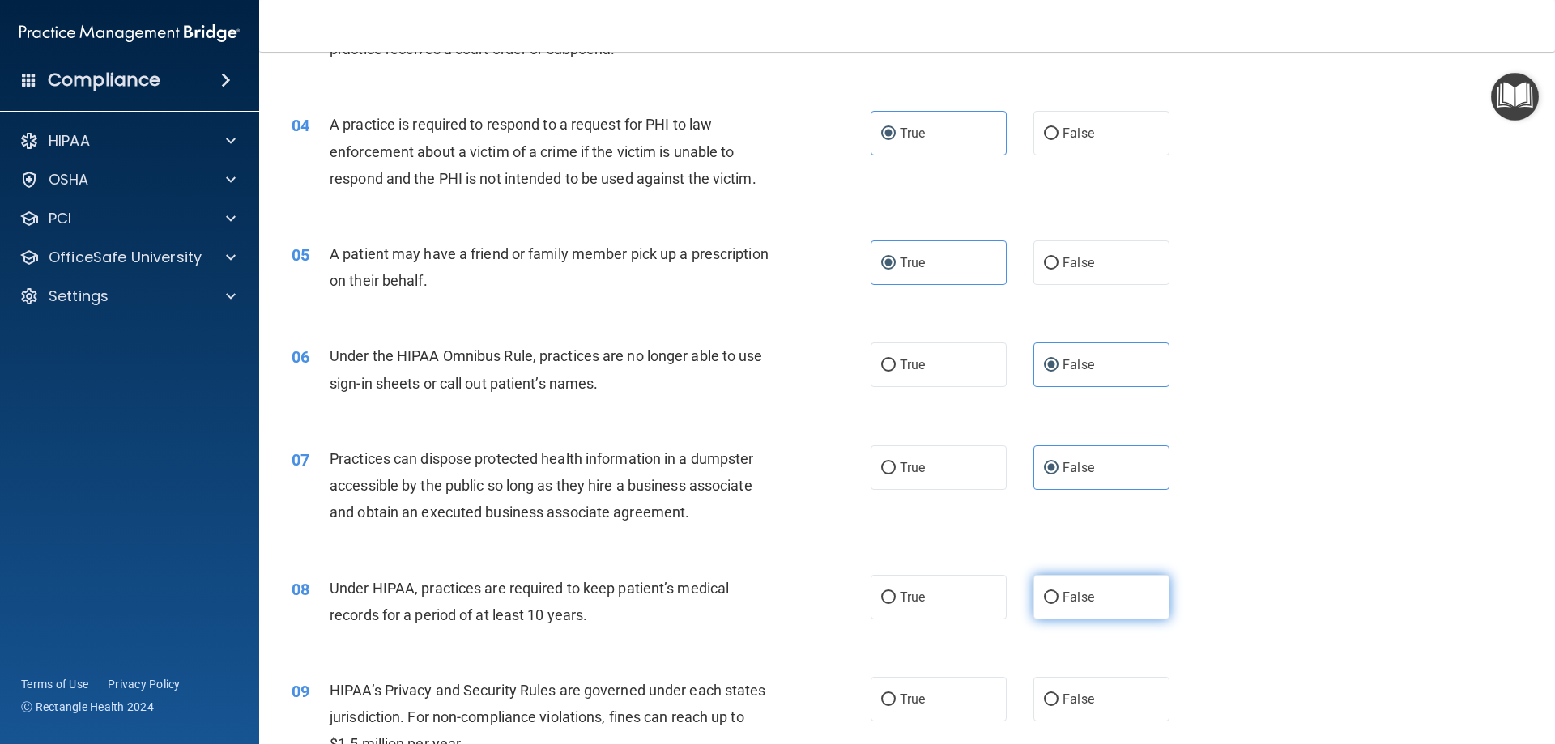
click at [1094, 607] on label "False" at bounding box center [1102, 597] width 136 height 45
click at [1059, 604] on input "False" at bounding box center [1051, 598] width 15 height 12
radio input "true"
click at [1094, 703] on label "False" at bounding box center [1102, 699] width 136 height 45
click at [1059, 703] on input "False" at bounding box center [1051, 700] width 15 height 12
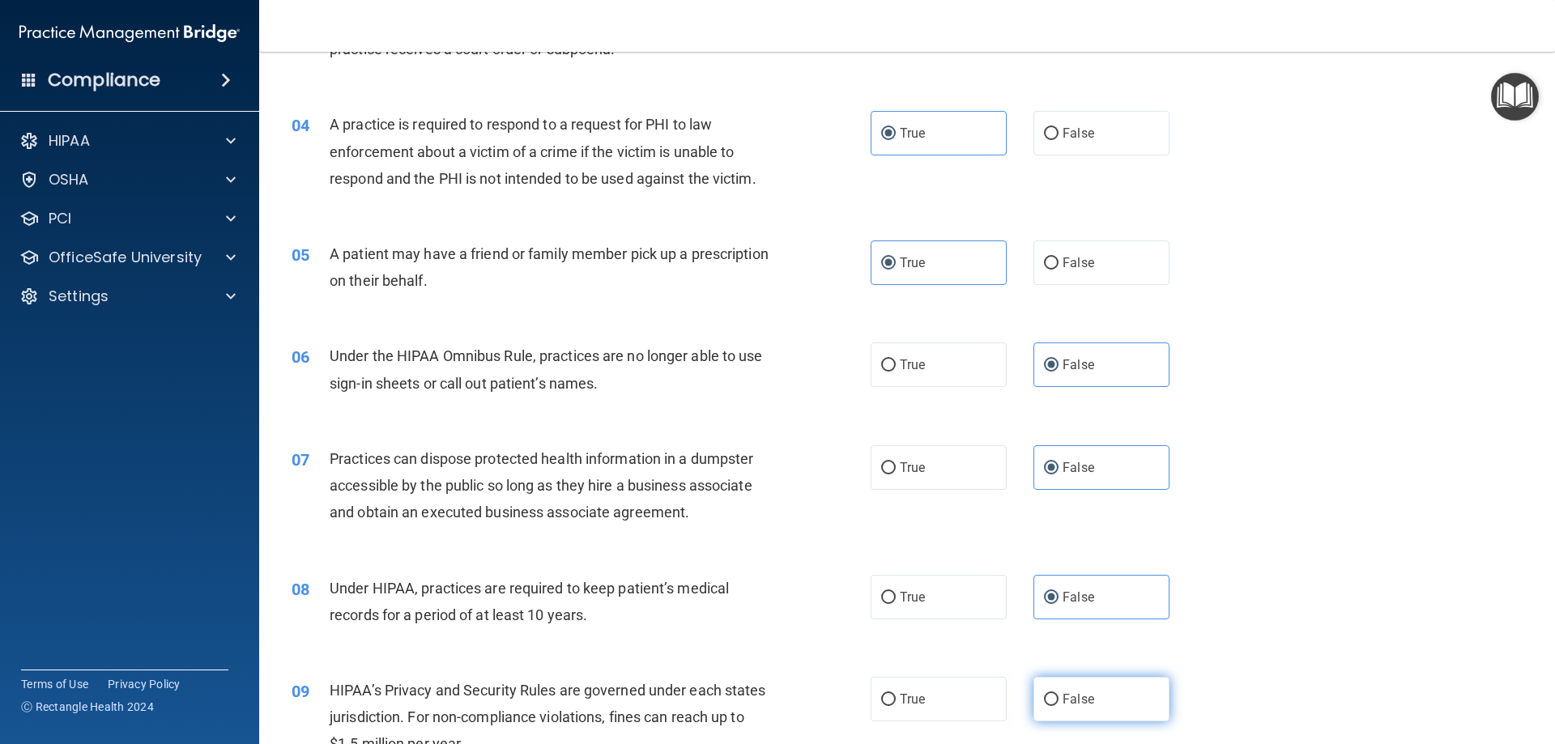
radio input "true"
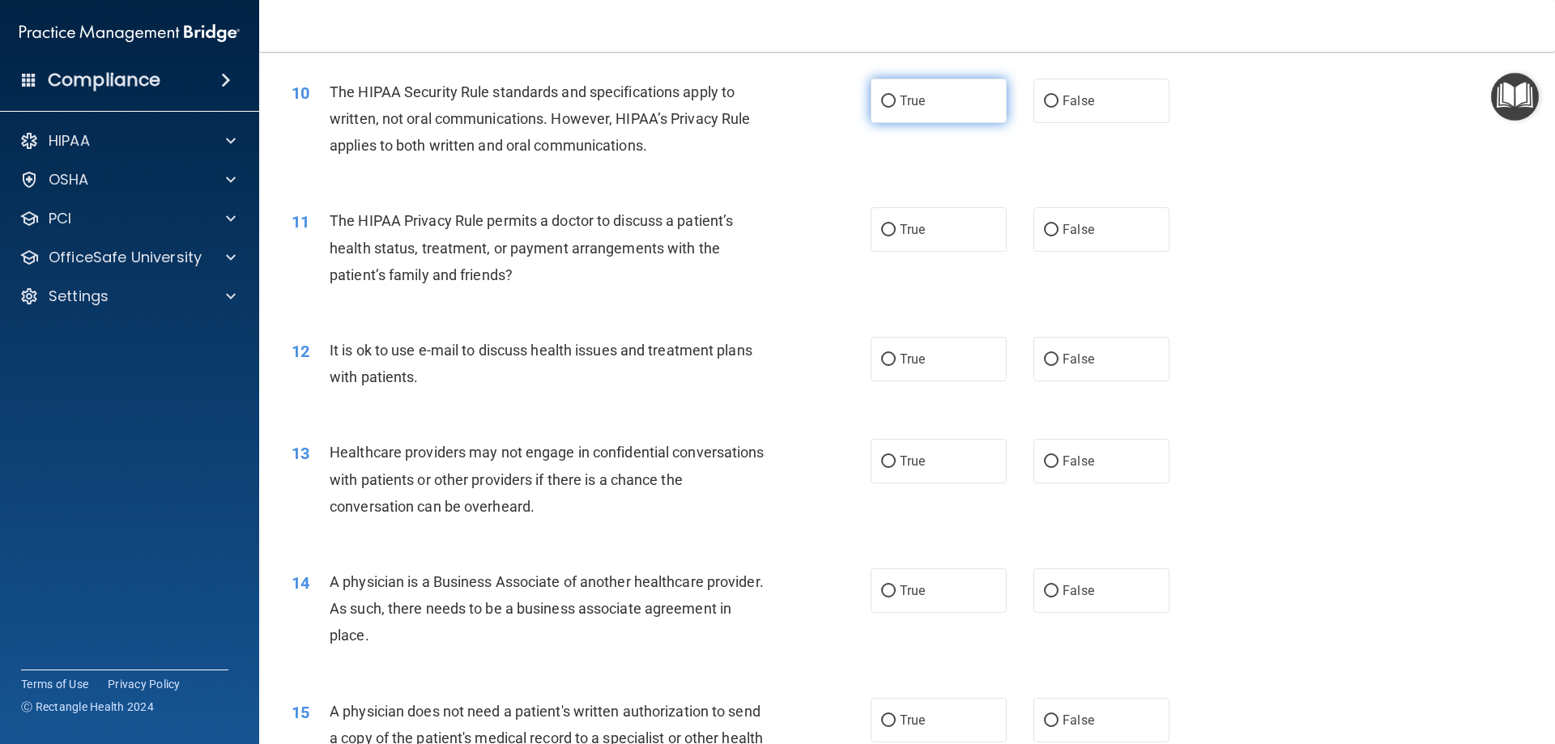
scroll to position [1134, 0]
click at [919, 113] on label "True" at bounding box center [939, 100] width 136 height 45
click at [896, 107] on input "True" at bounding box center [888, 101] width 15 height 12
radio input "true"
click at [930, 228] on label "True" at bounding box center [939, 229] width 136 height 45
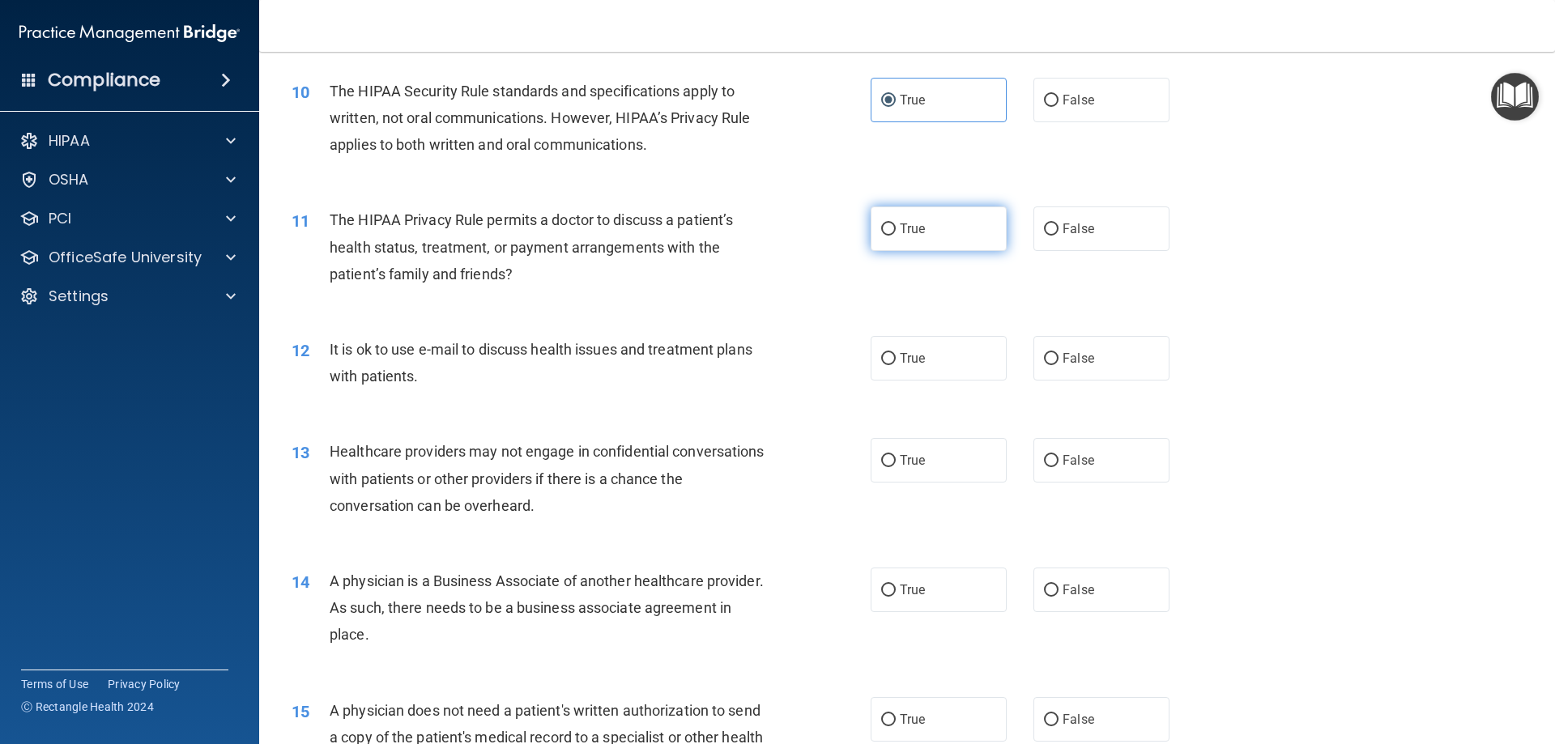
click at [896, 228] on input "True" at bounding box center [888, 230] width 15 height 12
radio input "true"
drag, startPoint x: 935, startPoint y: 347, endPoint x: 944, endPoint y: 353, distance: 11.0
click at [935, 347] on label "True" at bounding box center [939, 358] width 136 height 45
click at [896, 353] on input "True" at bounding box center [888, 359] width 15 height 12
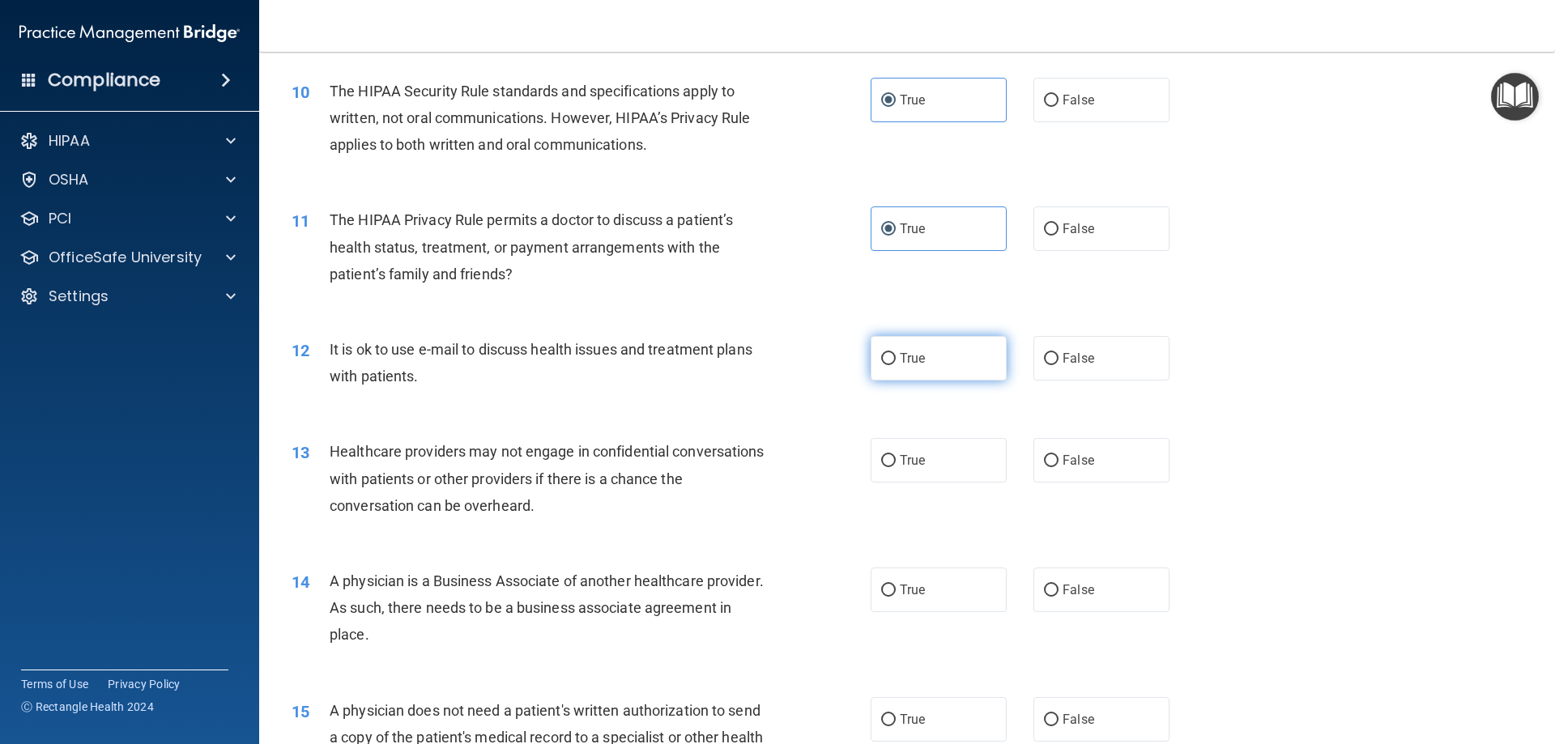
radio input "true"
click at [1086, 464] on label "False" at bounding box center [1102, 460] width 136 height 45
click at [1059, 464] on input "False" at bounding box center [1051, 461] width 15 height 12
radio input "true"
click at [1049, 598] on label "False" at bounding box center [1102, 590] width 136 height 45
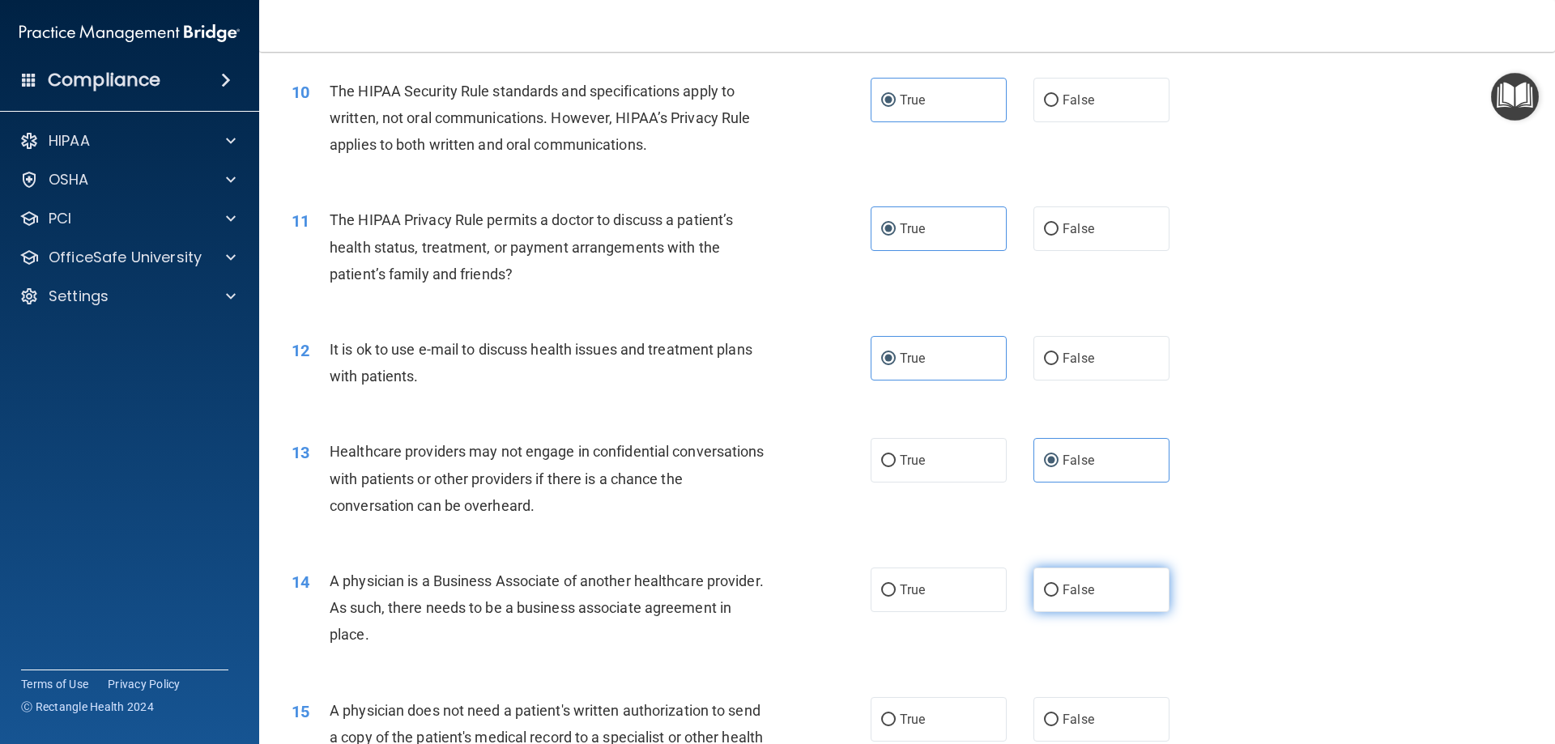
click at [1049, 597] on input "False" at bounding box center [1051, 591] width 15 height 12
radio input "true"
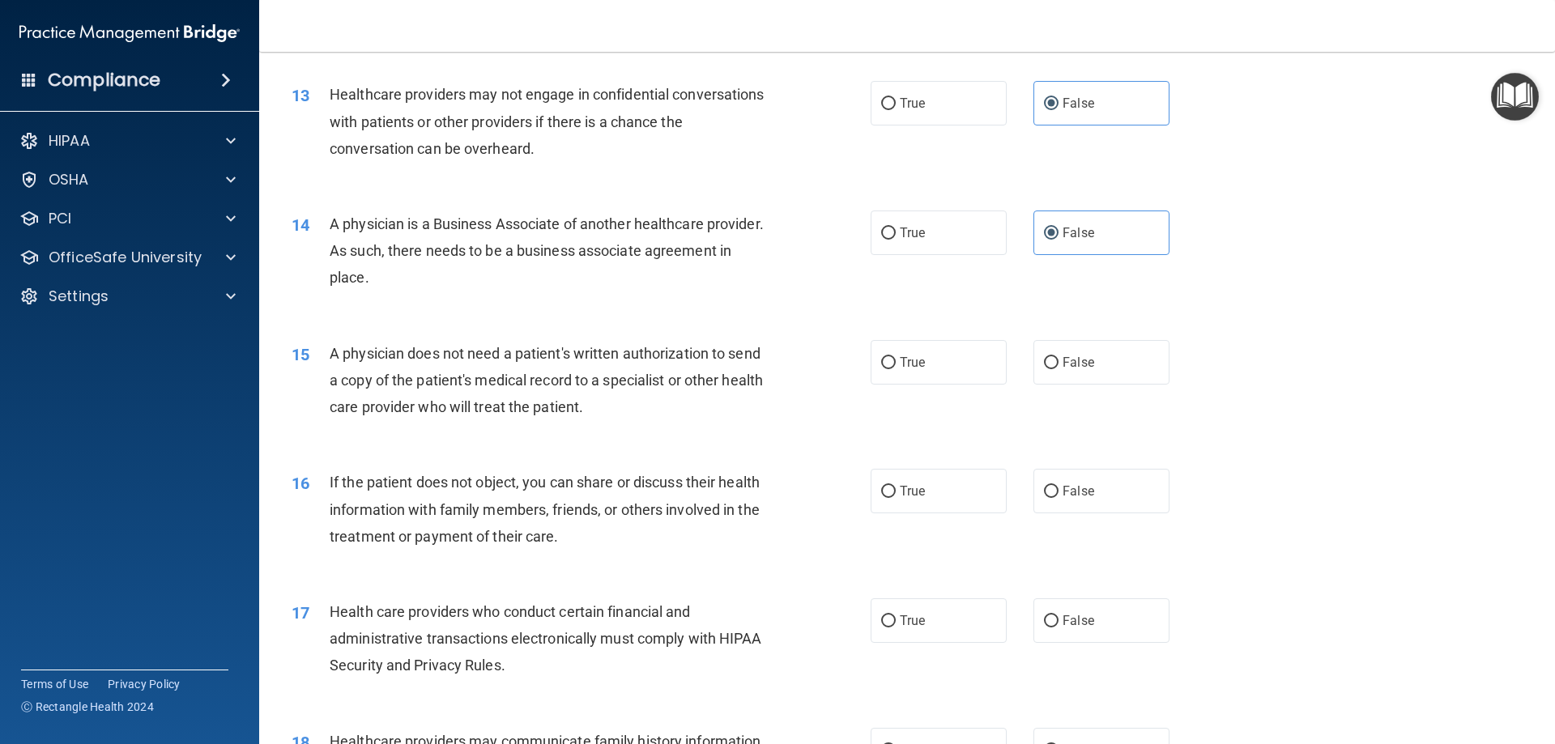
scroll to position [1620, 0]
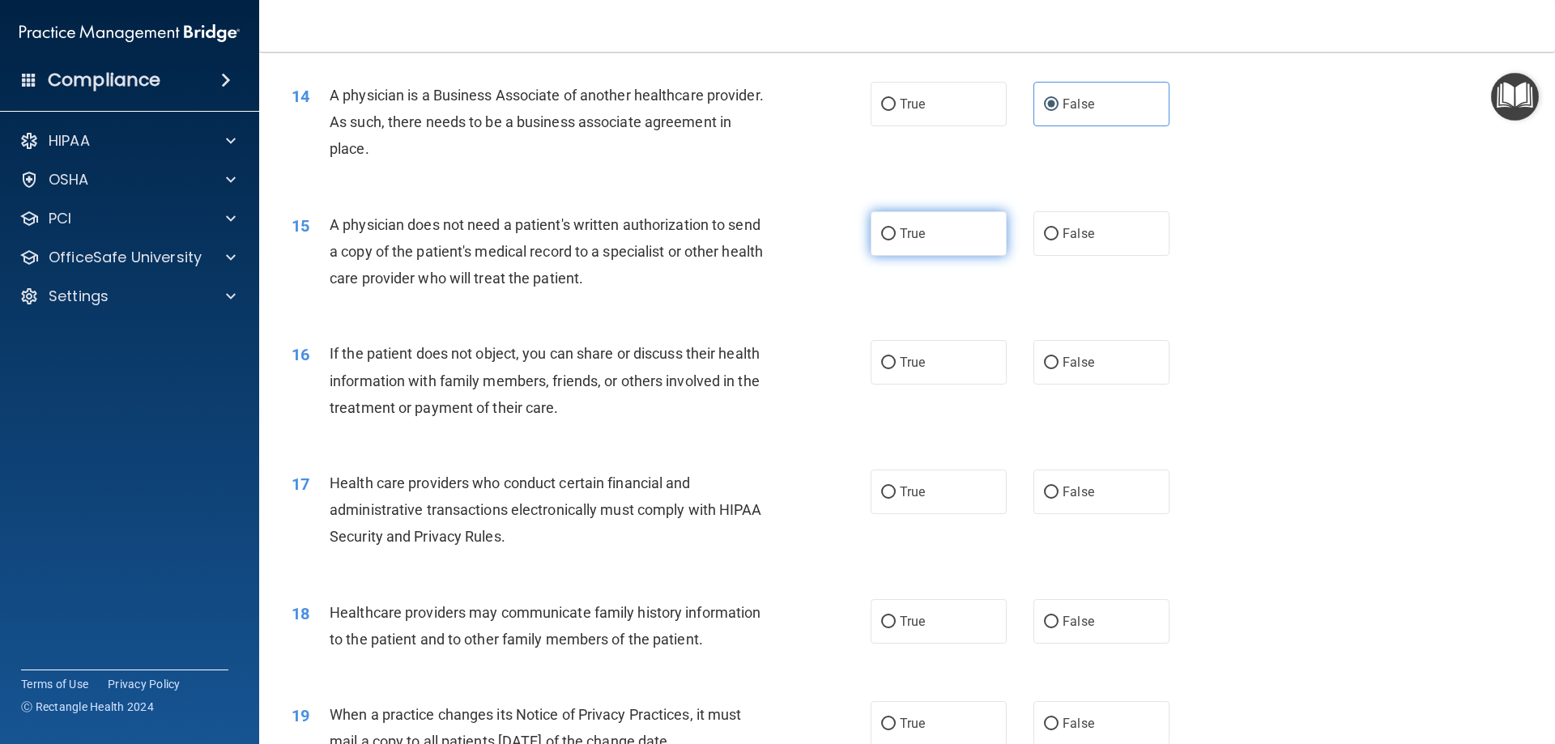
click at [889, 243] on label "True" at bounding box center [939, 233] width 136 height 45
click at [889, 241] on input "True" at bounding box center [888, 234] width 15 height 12
radio input "true"
click at [905, 368] on span "True" at bounding box center [912, 362] width 25 height 15
click at [896, 368] on input "True" at bounding box center [888, 363] width 15 height 12
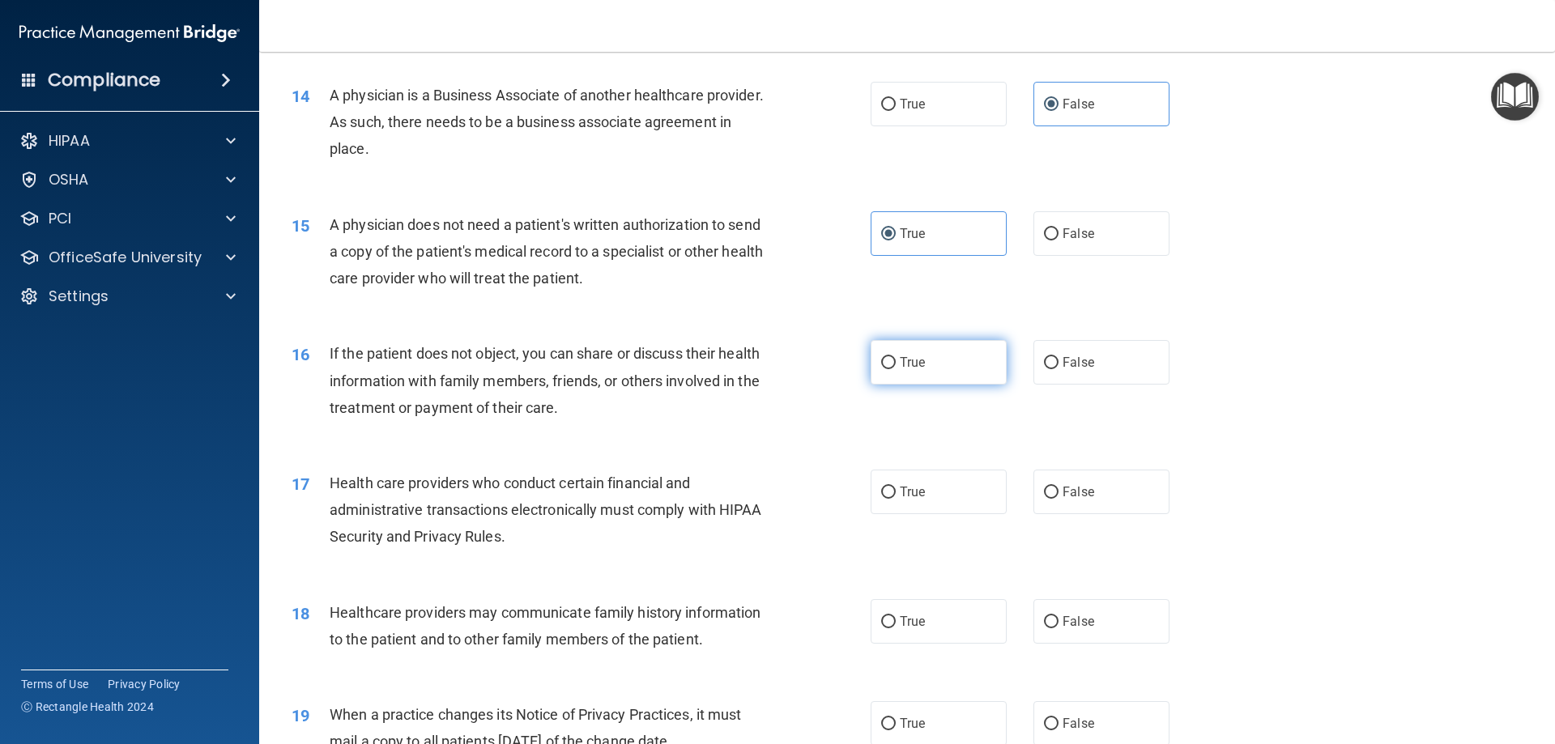
radio input "true"
click at [940, 491] on label "True" at bounding box center [939, 492] width 136 height 45
click at [896, 491] on input "True" at bounding box center [888, 493] width 15 height 12
radio input "true"
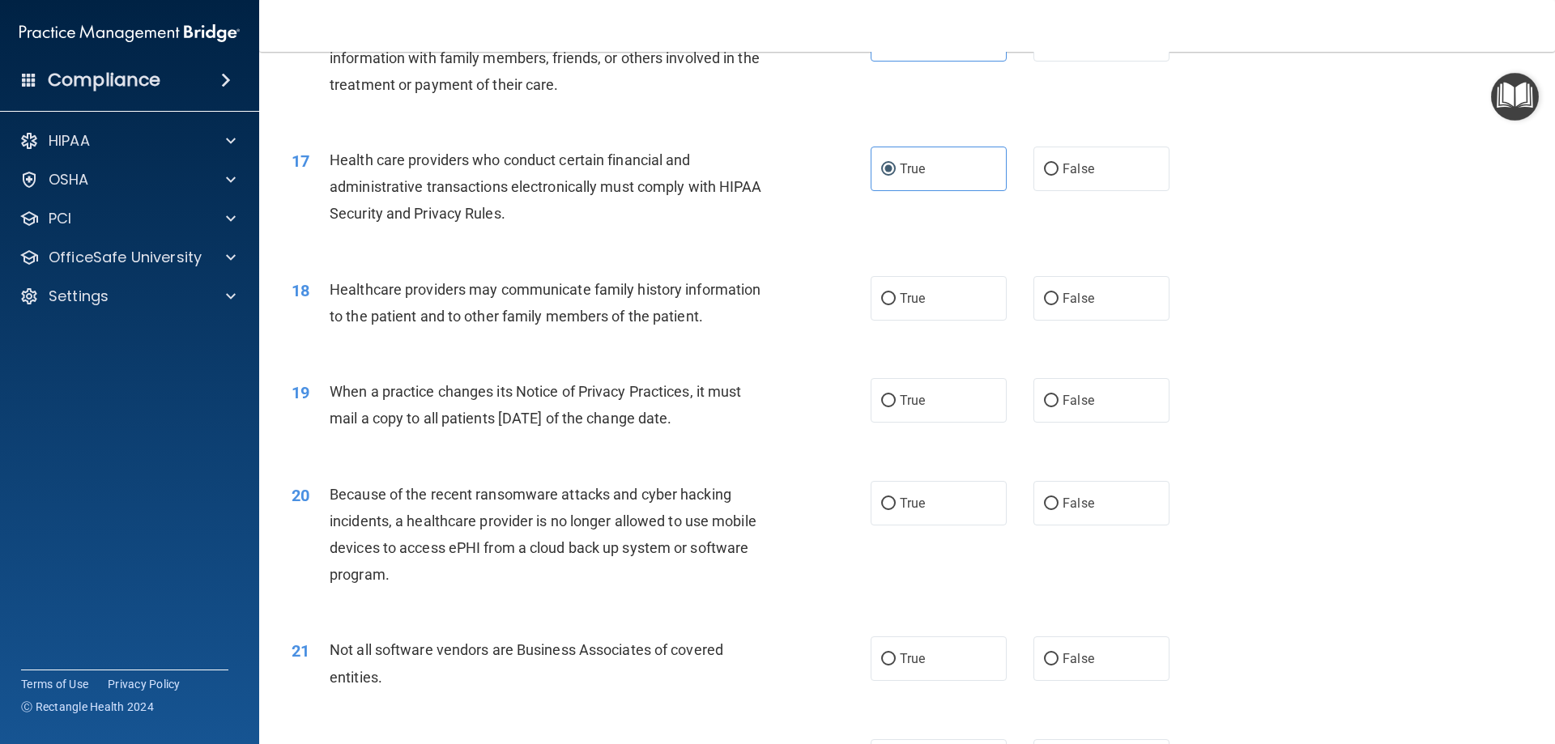
scroll to position [1944, 0]
click at [1034, 311] on label "False" at bounding box center [1102, 297] width 136 height 45
click at [1044, 305] on input "False" at bounding box center [1051, 298] width 15 height 12
radio input "true"
drag, startPoint x: 1107, startPoint y: 405, endPoint x: 1111, endPoint y: 437, distance: 31.8
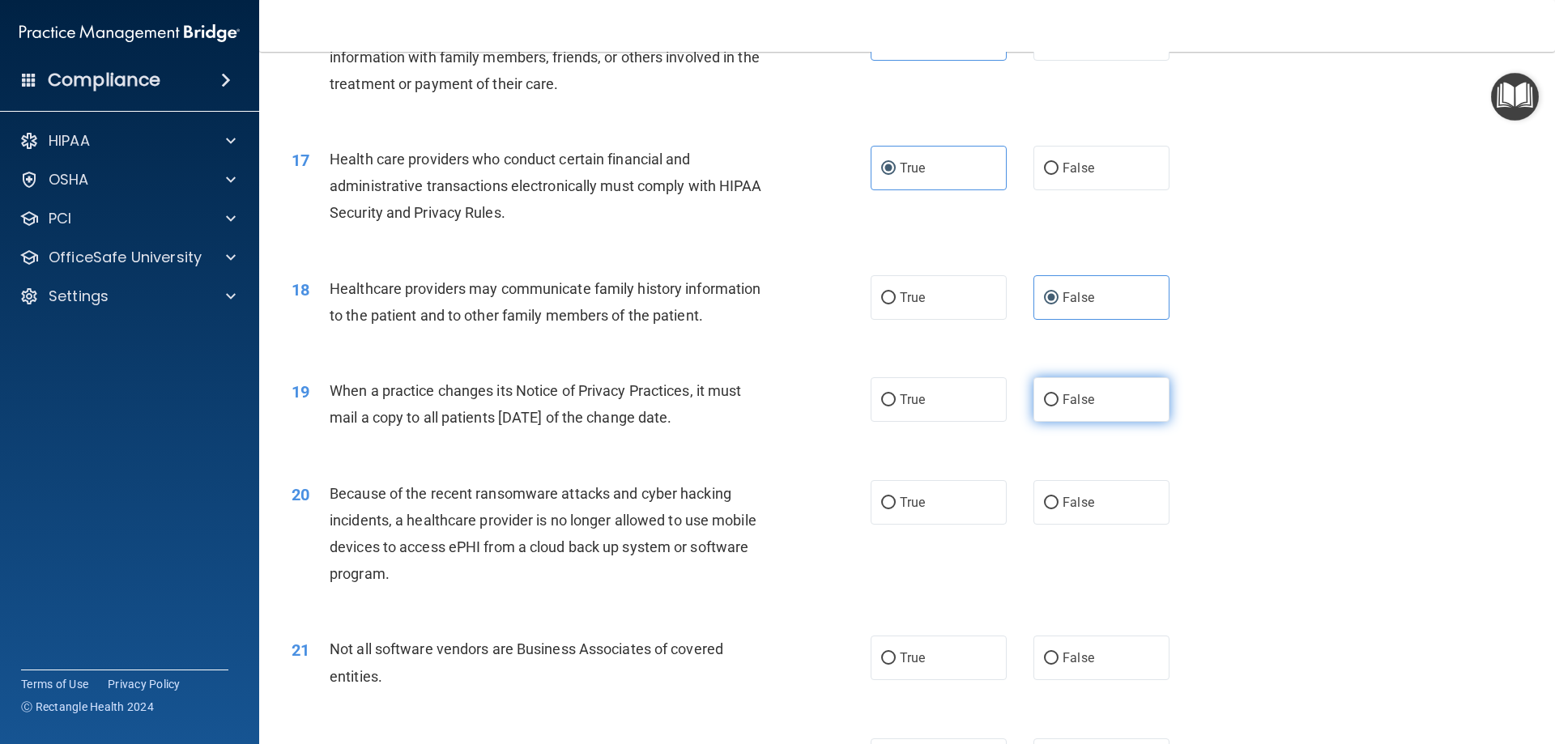
click at [1108, 406] on label "False" at bounding box center [1102, 399] width 136 height 45
click at [1059, 406] on input "False" at bounding box center [1051, 400] width 15 height 12
radio input "true"
click at [1098, 517] on label "False" at bounding box center [1102, 502] width 136 height 45
click at [1059, 509] on input "False" at bounding box center [1051, 503] width 15 height 12
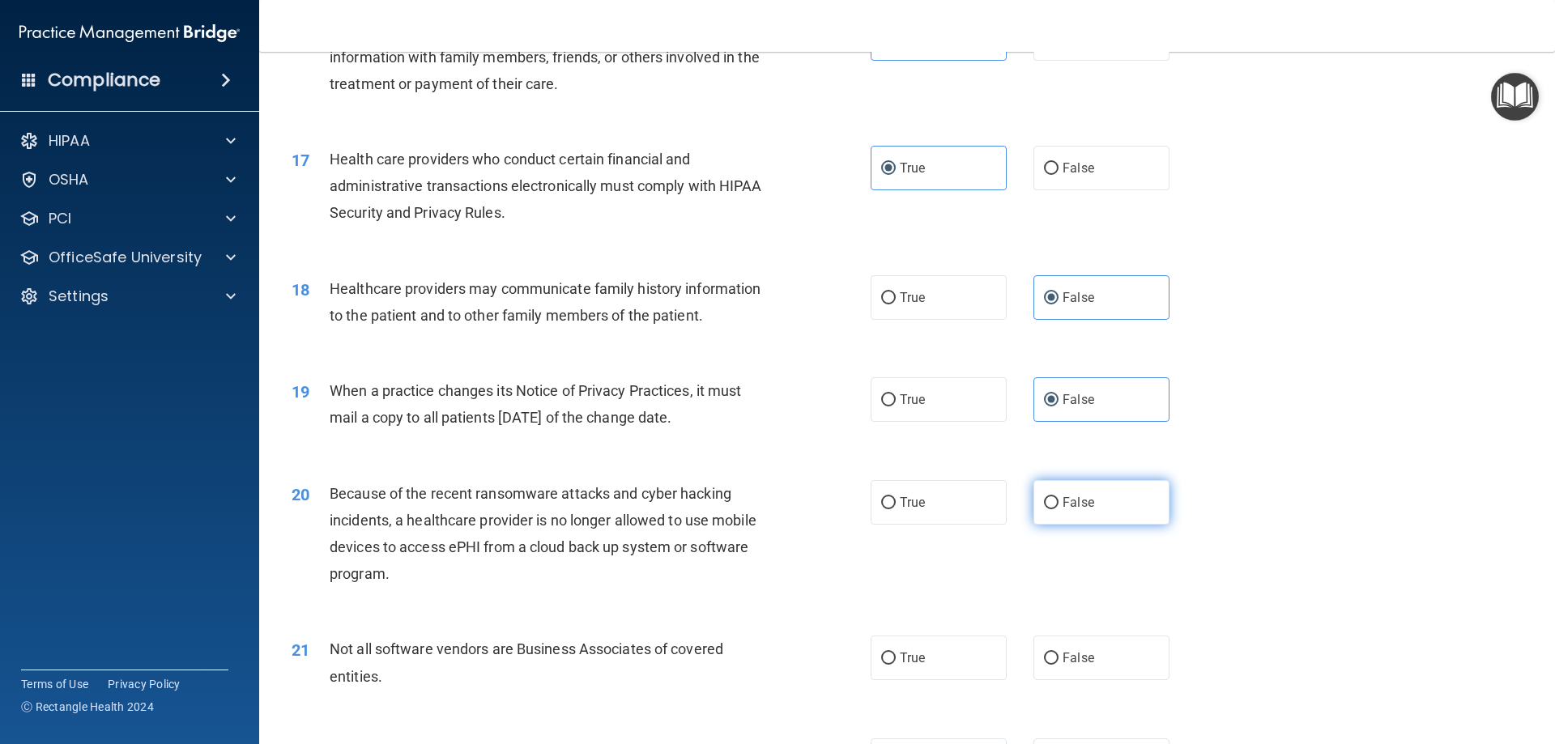
radio input "true"
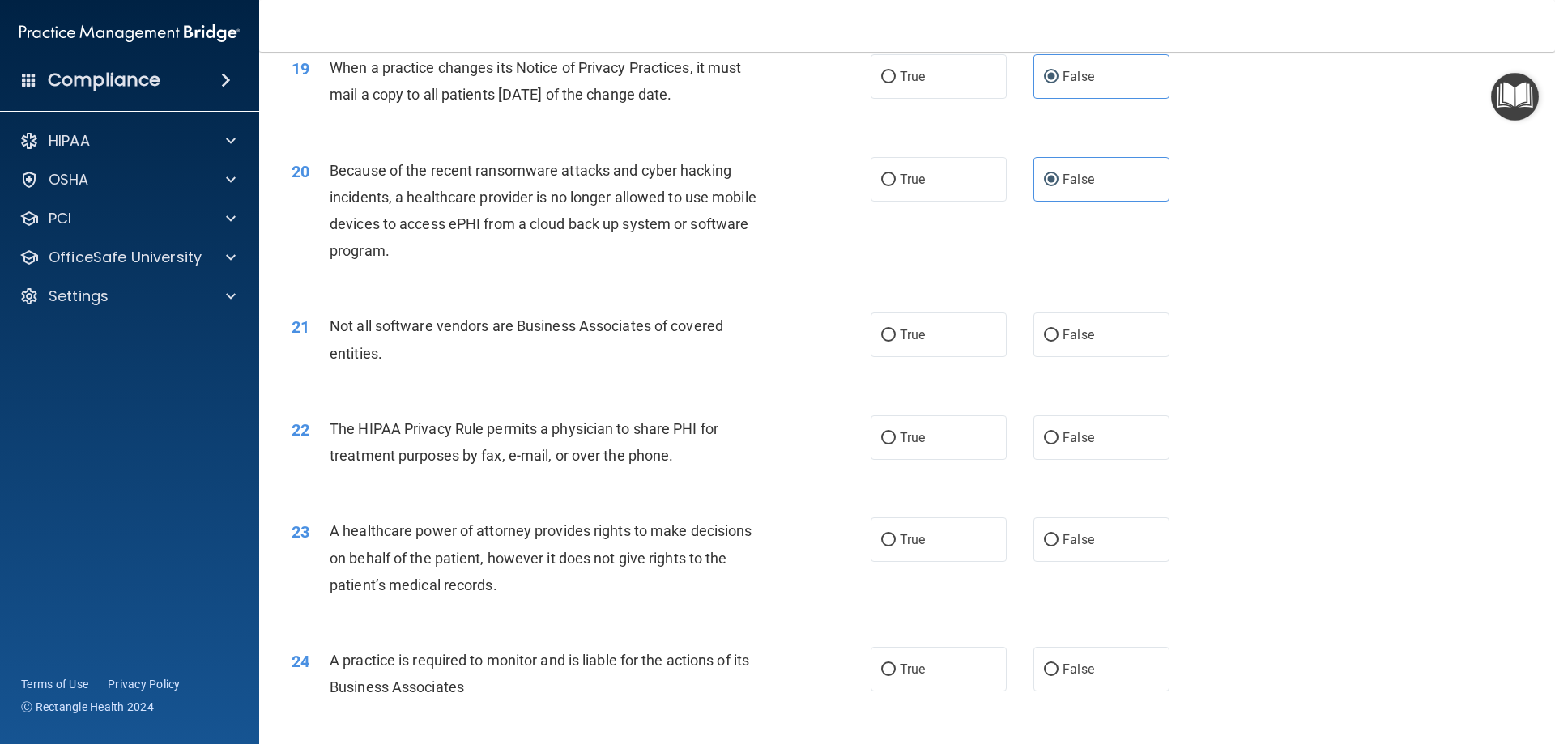
scroll to position [2268, 0]
click at [918, 337] on span "True" at bounding box center [912, 333] width 25 height 15
click at [896, 337] on input "True" at bounding box center [888, 335] width 15 height 12
radio input "true"
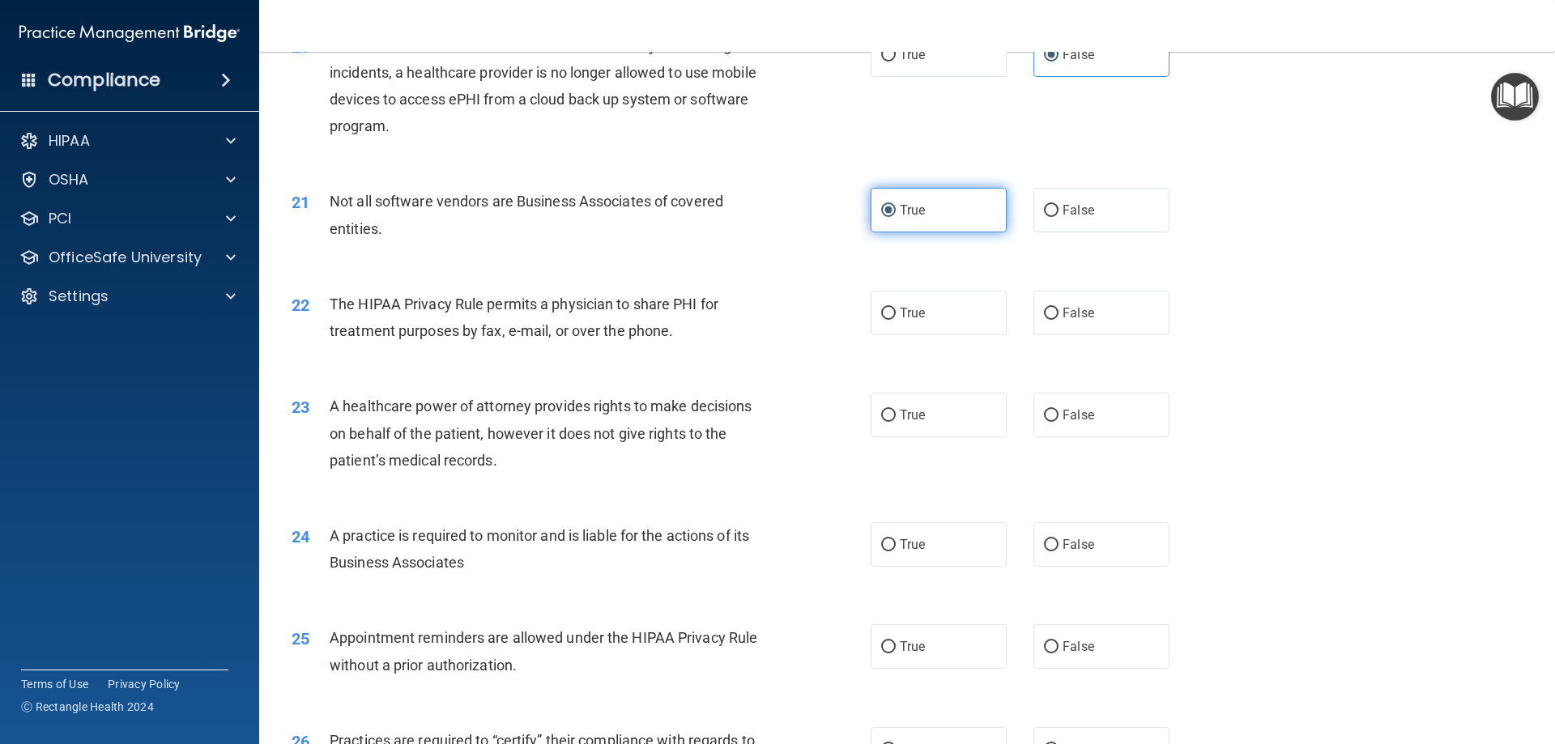
scroll to position [2430, 0]
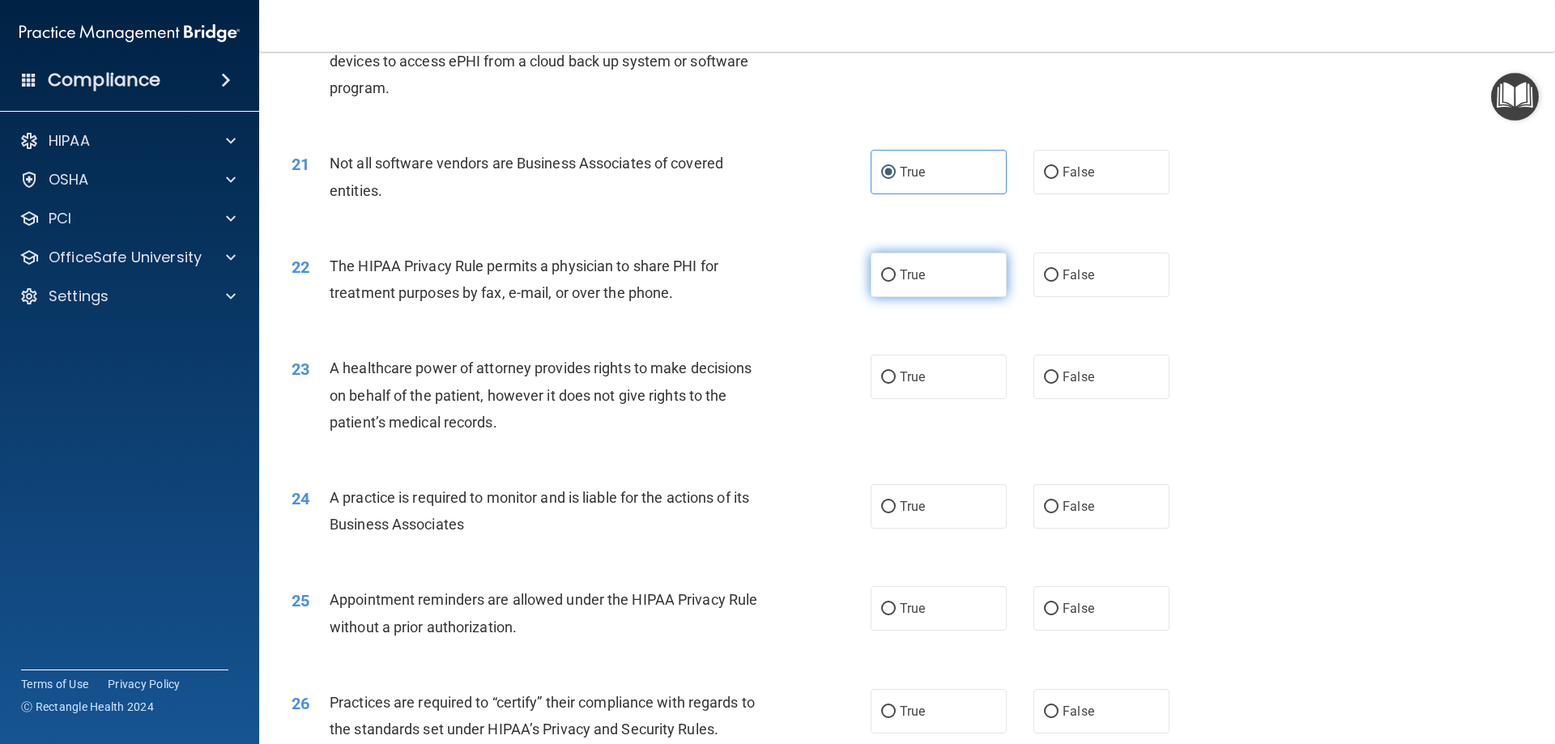
click at [917, 275] on span "True" at bounding box center [912, 274] width 25 height 15
click at [896, 275] on input "True" at bounding box center [888, 276] width 15 height 12
radio input "true"
click at [1103, 374] on label "False" at bounding box center [1102, 377] width 136 height 45
click at [1059, 374] on input "False" at bounding box center [1051, 378] width 15 height 12
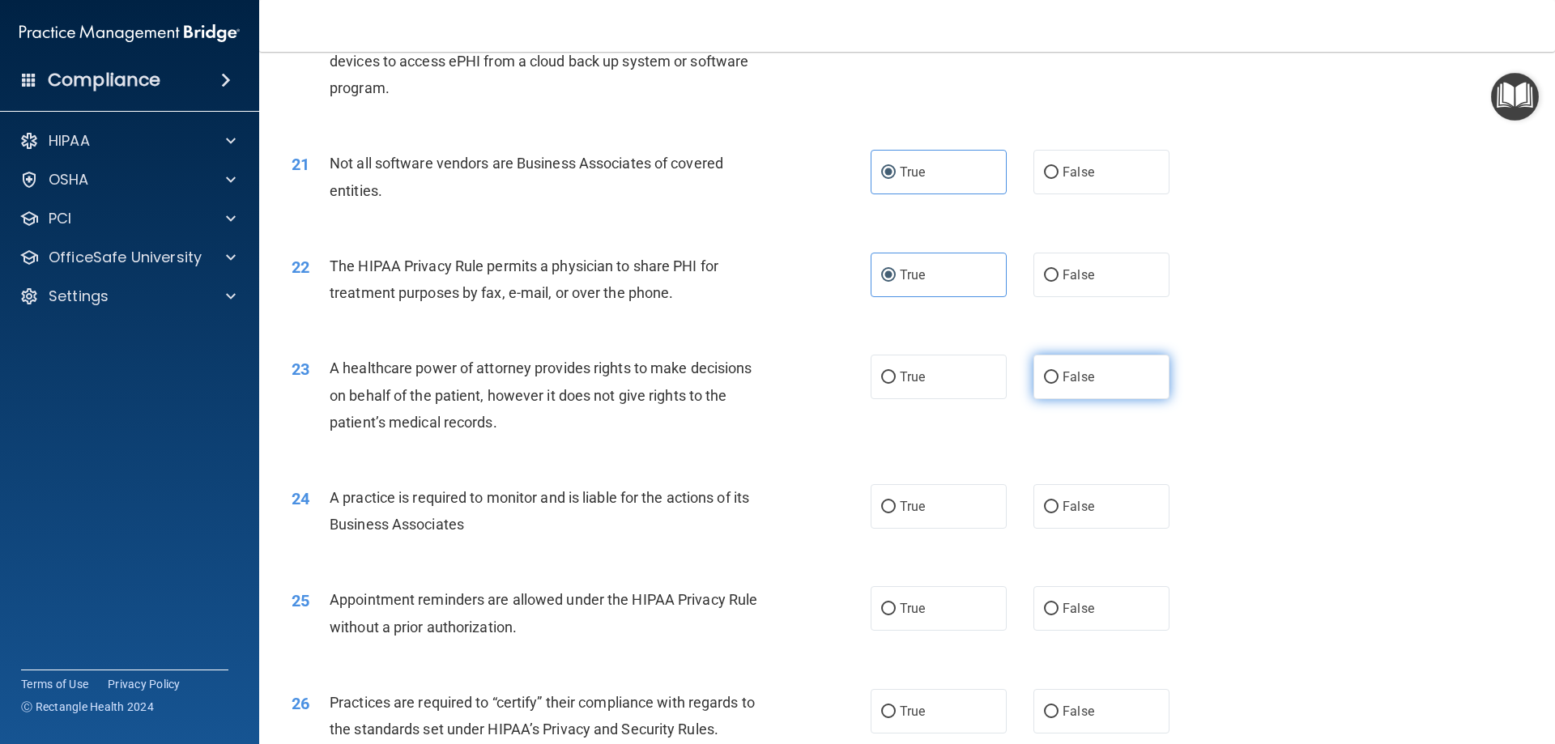
radio input "true"
click at [1107, 511] on label "False" at bounding box center [1102, 506] width 136 height 45
click at [1059, 511] on input "False" at bounding box center [1051, 507] width 15 height 12
radio input "true"
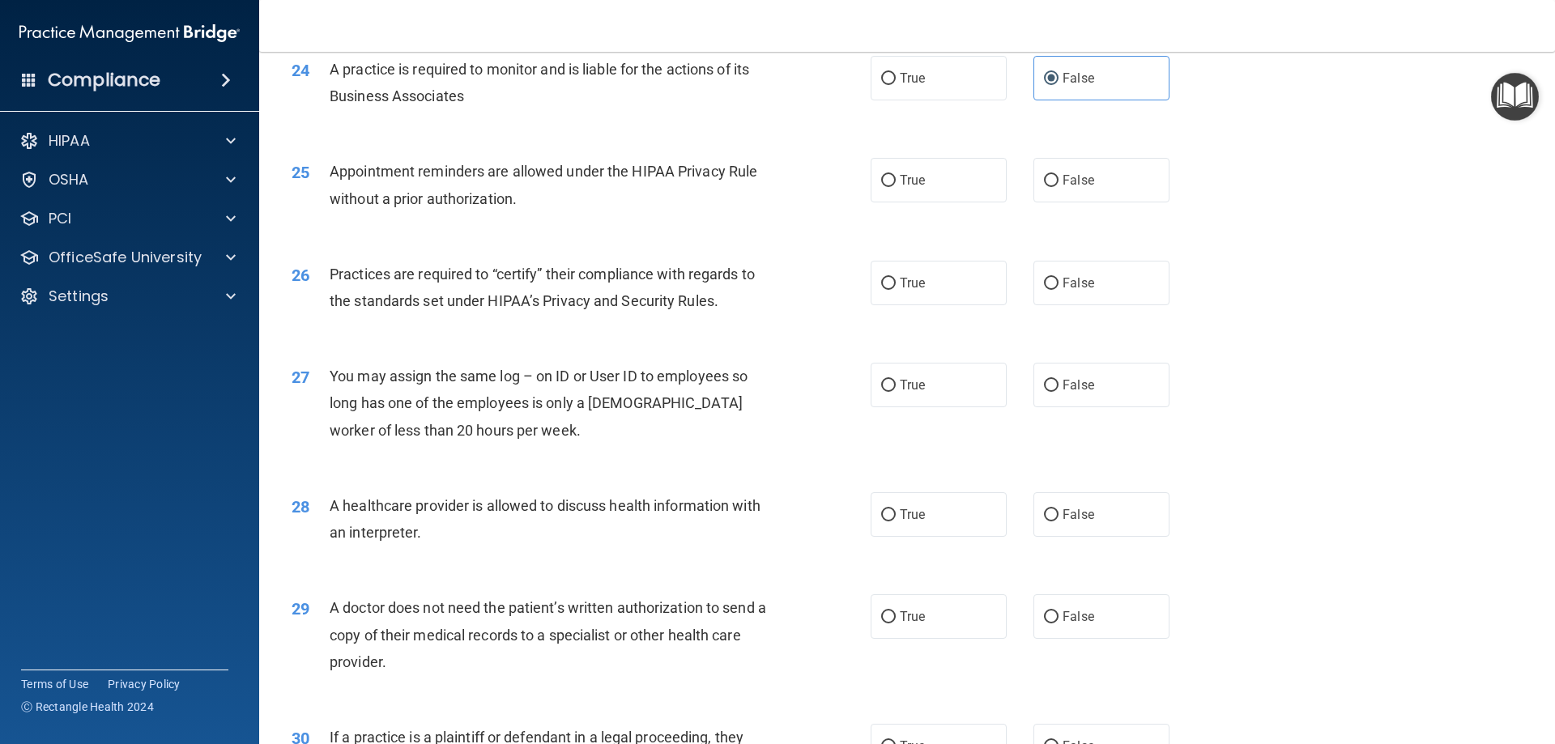
scroll to position [2916, 0]
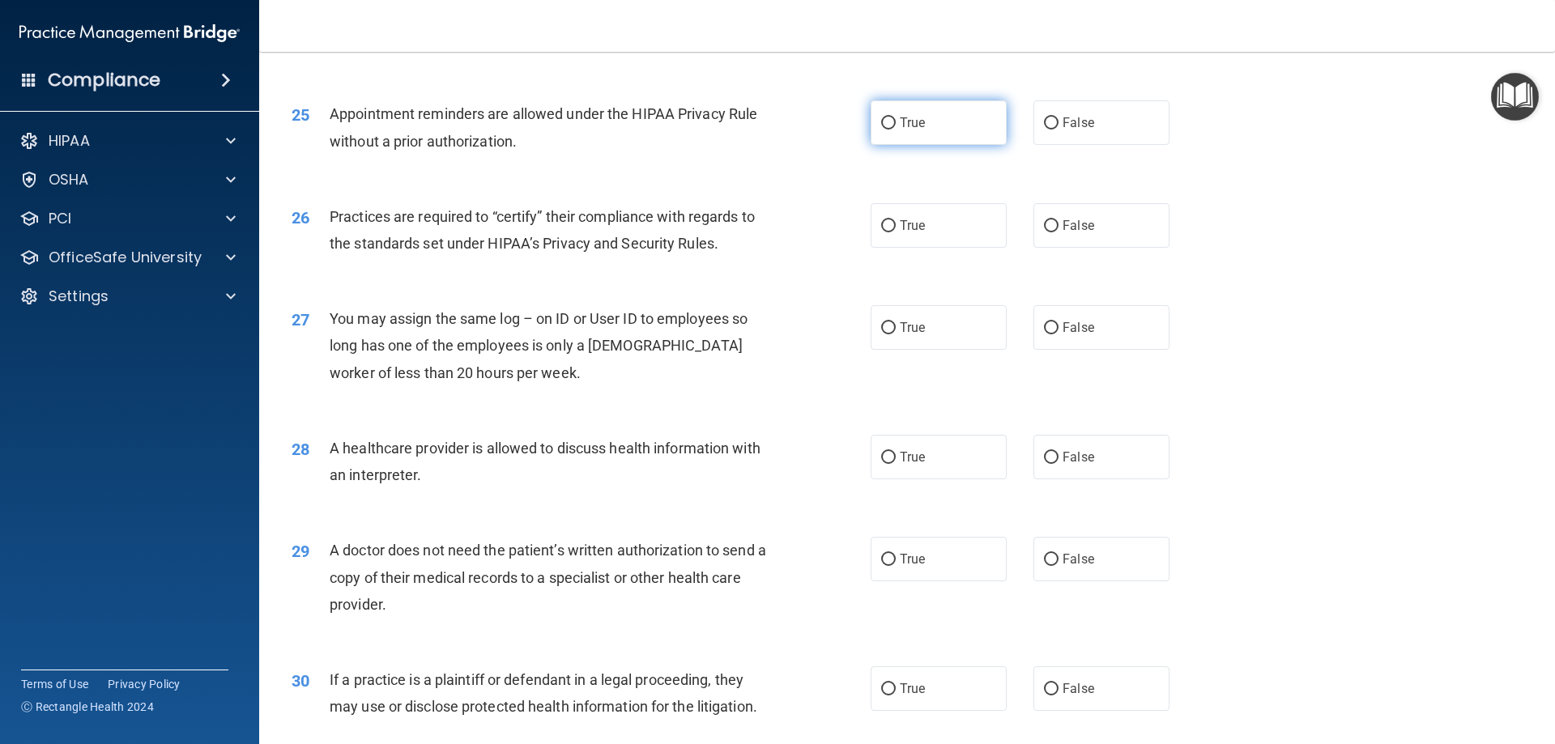
click at [913, 134] on label "True" at bounding box center [939, 122] width 136 height 45
click at [896, 130] on input "True" at bounding box center [888, 123] width 15 height 12
radio input "true"
click at [1081, 235] on label "False" at bounding box center [1102, 225] width 136 height 45
click at [1059, 232] on input "False" at bounding box center [1051, 226] width 15 height 12
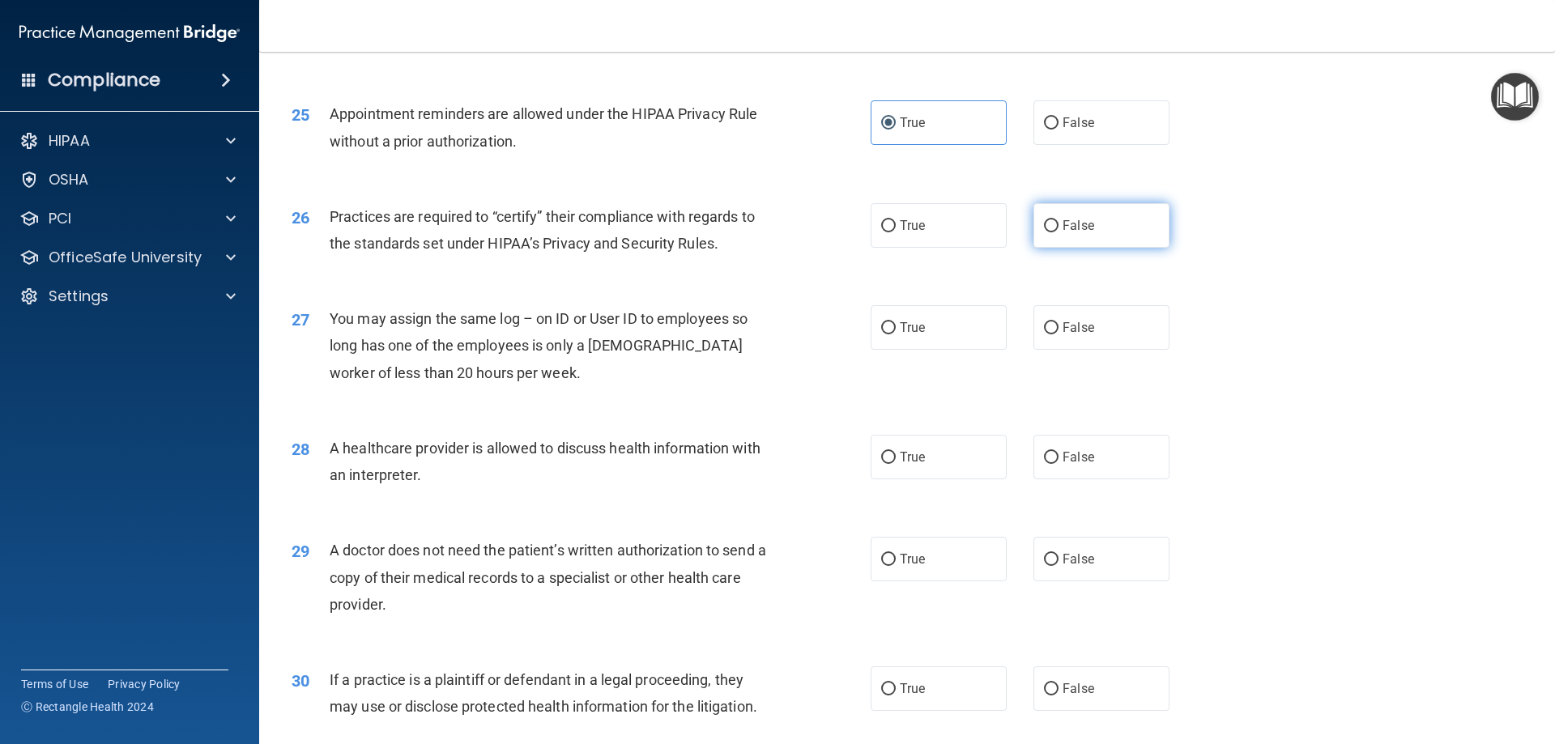
radio input "true"
click at [1086, 339] on label "False" at bounding box center [1102, 327] width 136 height 45
click at [1059, 335] on input "False" at bounding box center [1051, 328] width 15 height 12
radio input "true"
click at [975, 444] on label "True" at bounding box center [939, 457] width 136 height 45
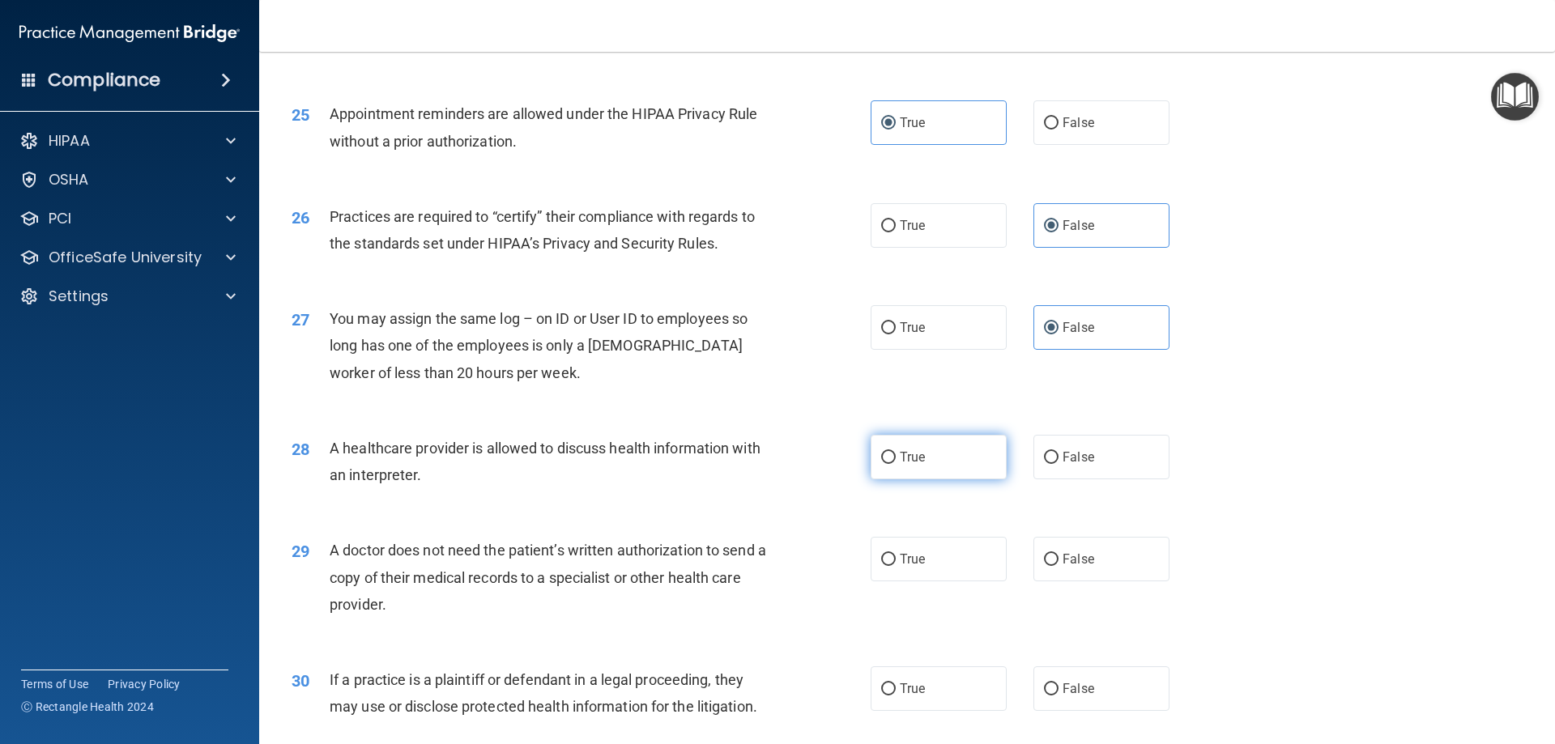
click at [896, 452] on input "True" at bounding box center [888, 458] width 15 height 12
radio input "true"
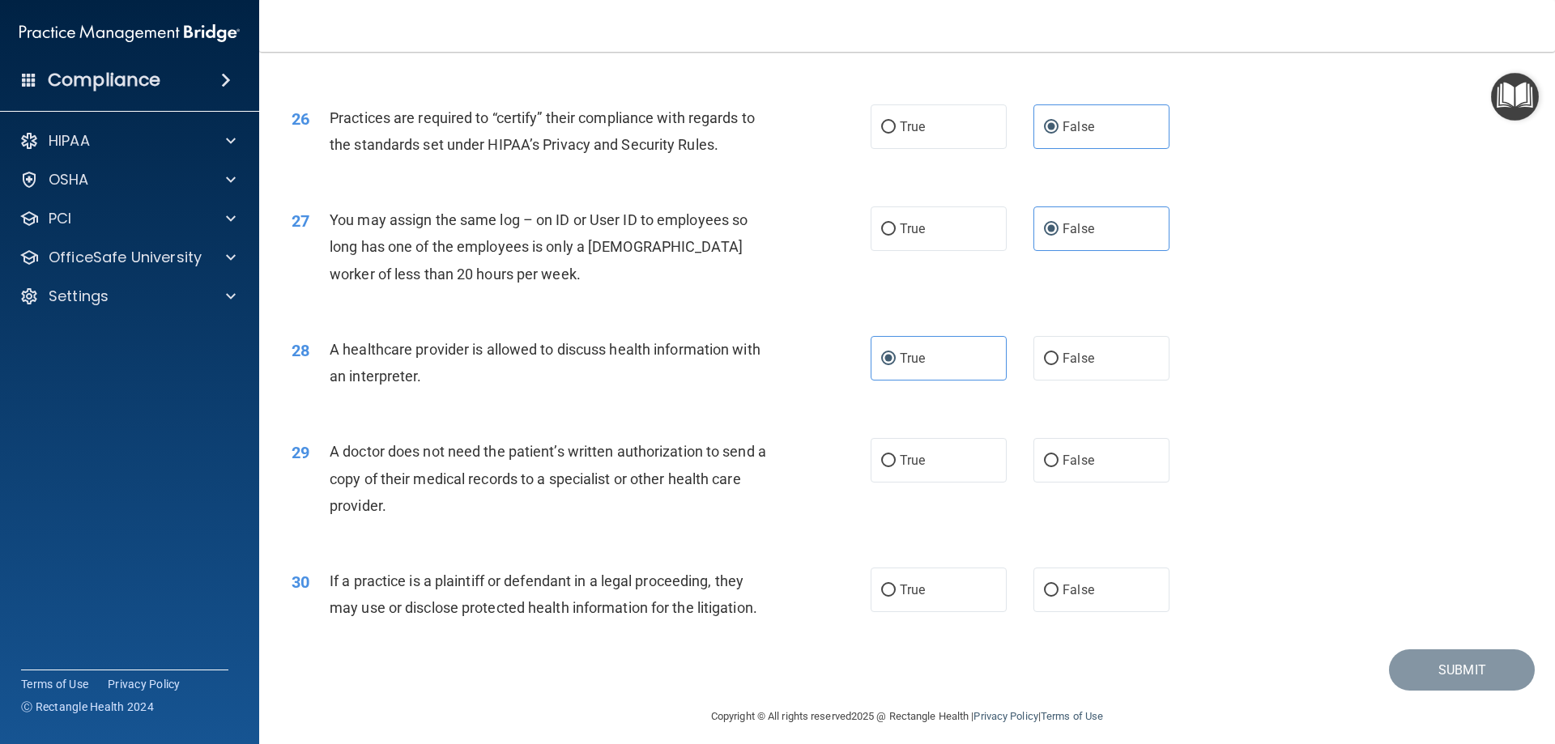
scroll to position [3026, 0]
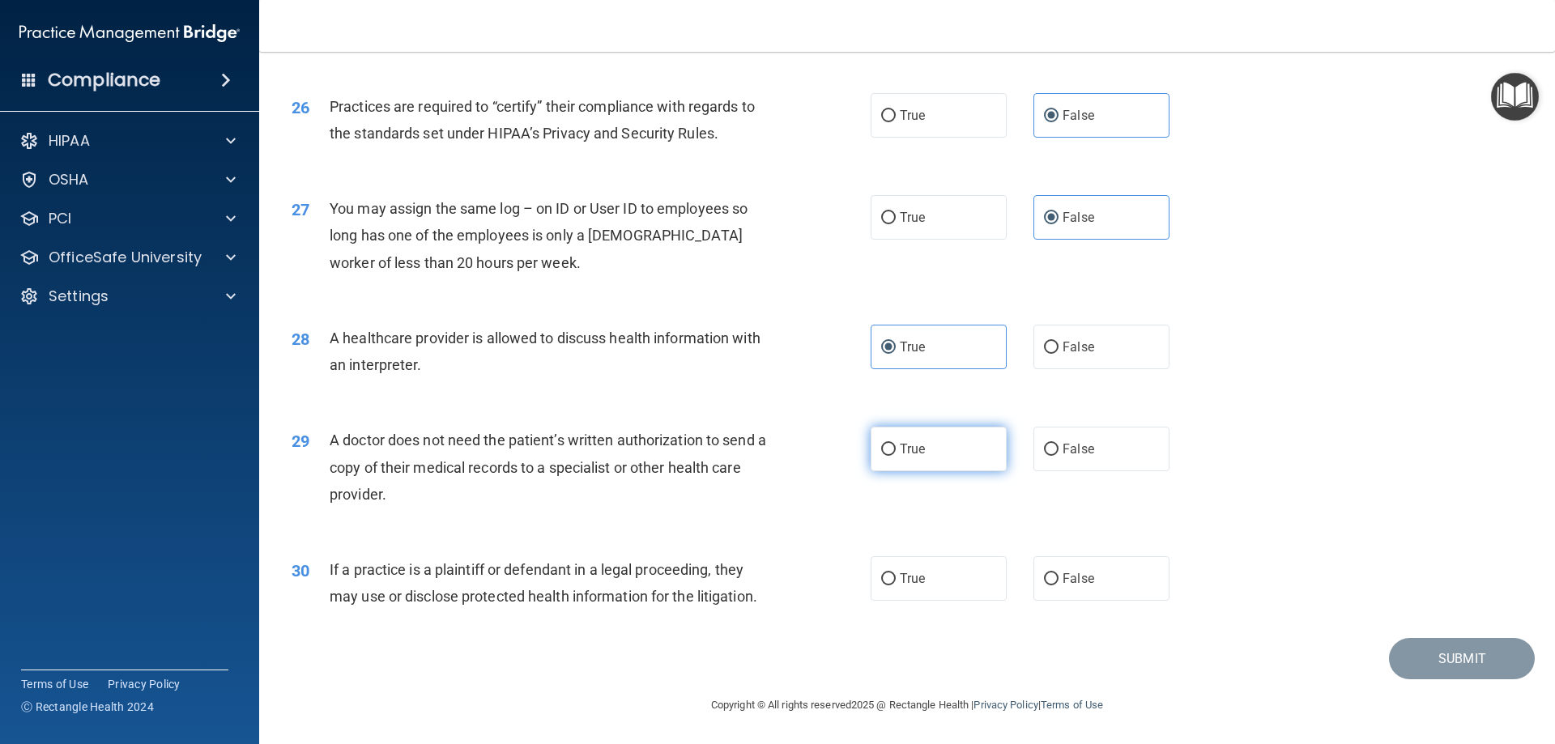
click at [946, 441] on label "True" at bounding box center [939, 449] width 136 height 45
click at [896, 444] on input "True" at bounding box center [888, 450] width 15 height 12
radio input "true"
click at [945, 573] on label "True" at bounding box center [939, 578] width 136 height 45
click at [896, 573] on input "True" at bounding box center [888, 579] width 15 height 12
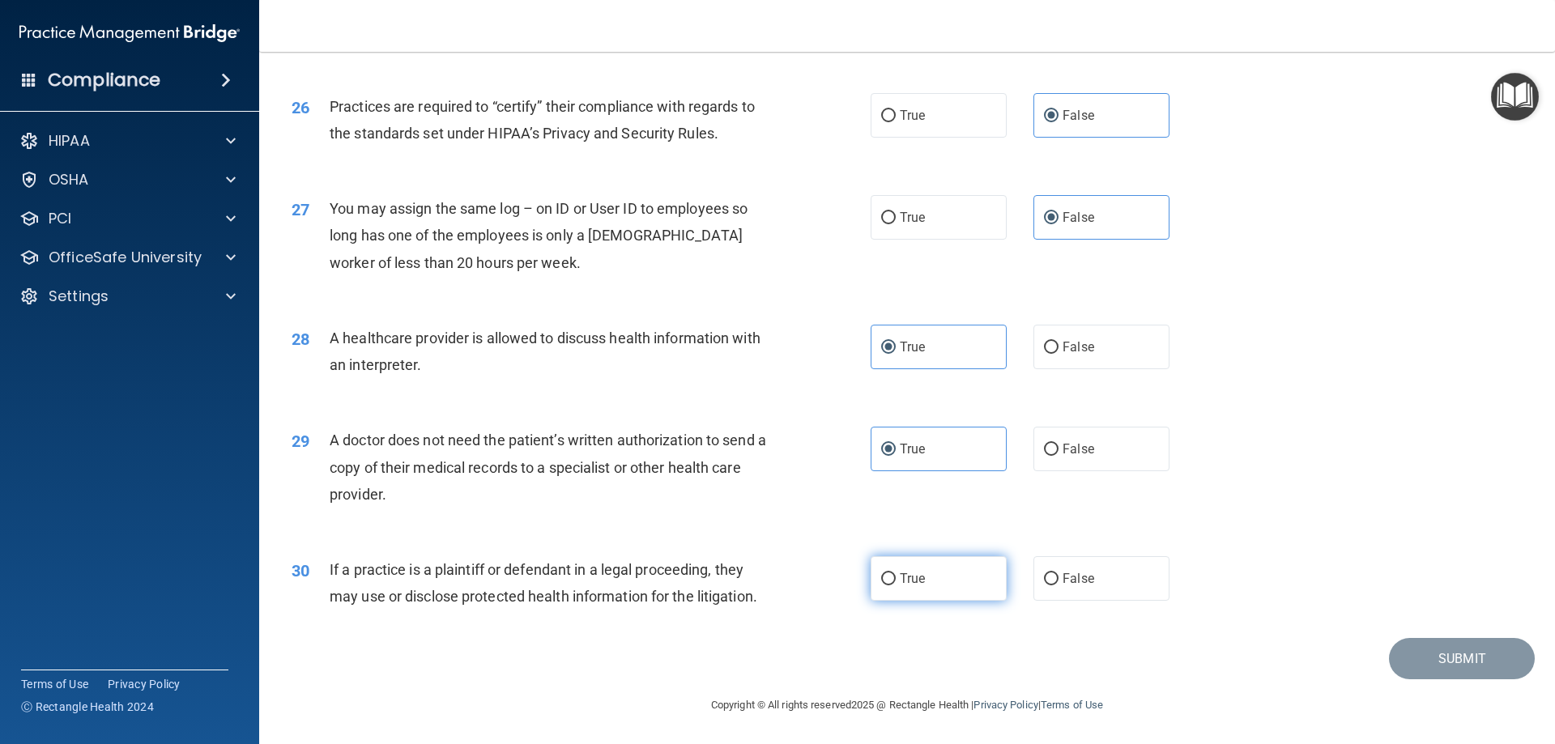
radio input "true"
click at [1409, 659] on button "Submit" at bounding box center [1462, 658] width 146 height 41
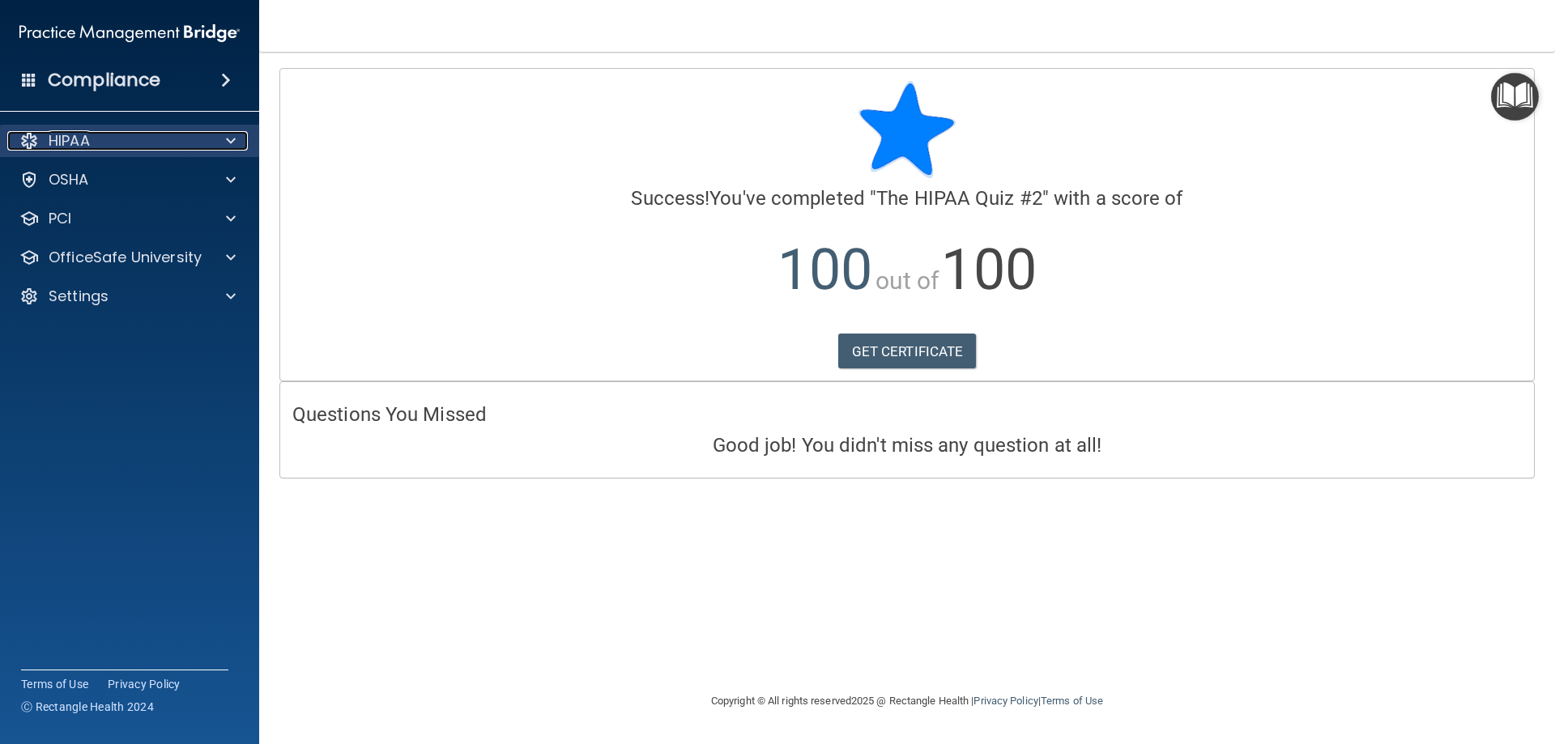
click at [106, 148] on div "HIPAA" at bounding box center [107, 140] width 201 height 19
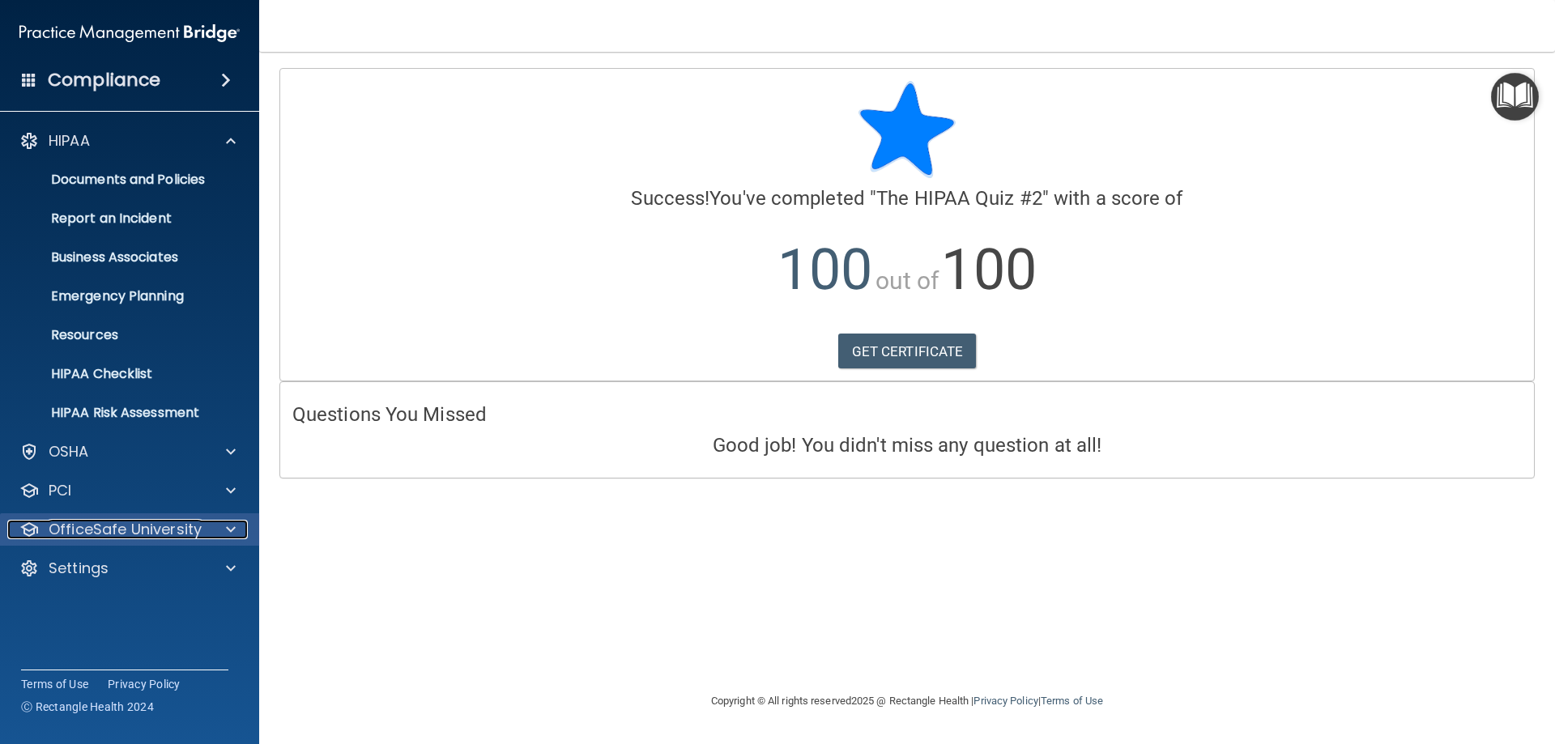
click at [90, 531] on p "OfficeSafe University" at bounding box center [125, 529] width 153 height 19
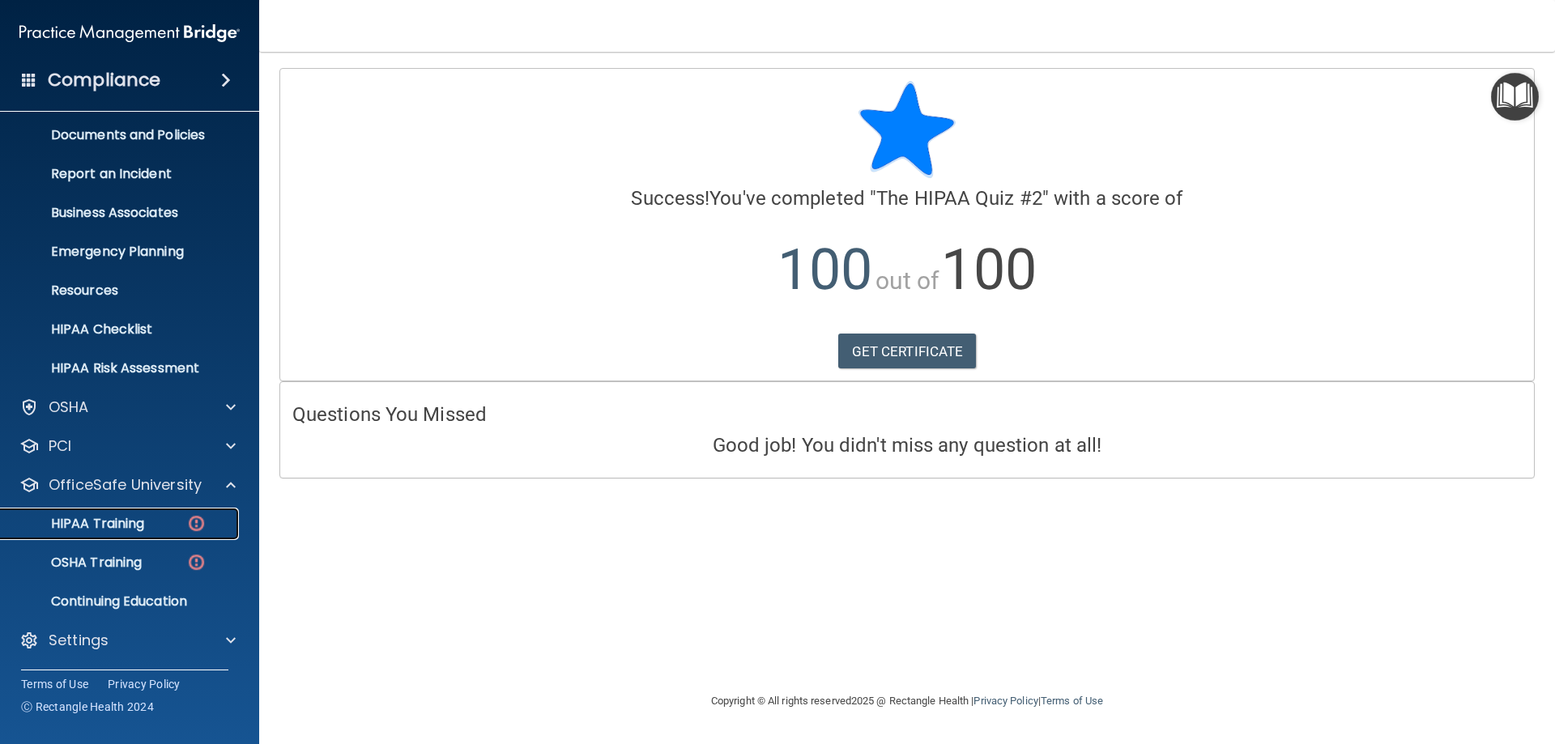
click at [112, 535] on link "HIPAA Training" at bounding box center [111, 524] width 255 height 32
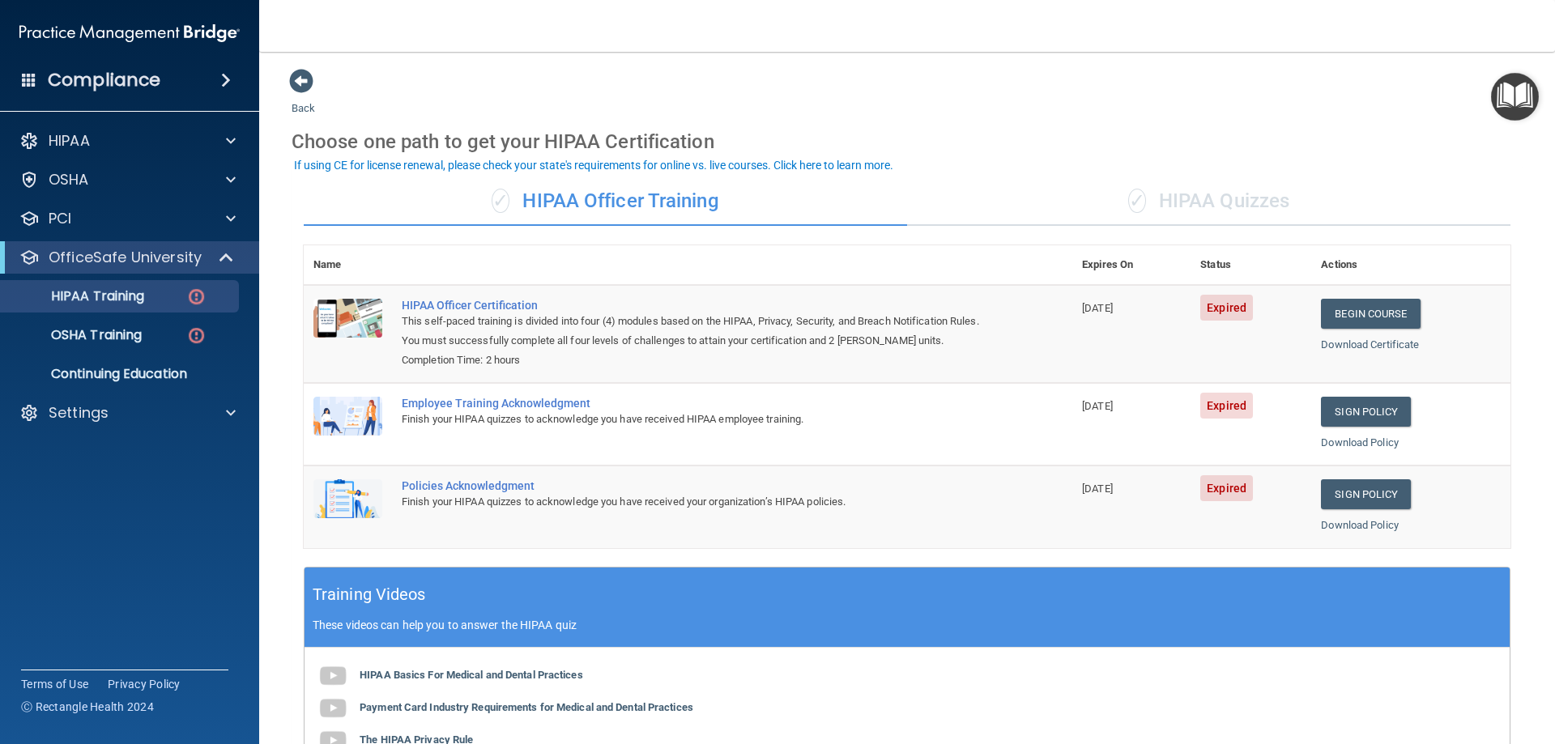
click at [1128, 203] on span "✓" at bounding box center [1137, 201] width 18 height 24
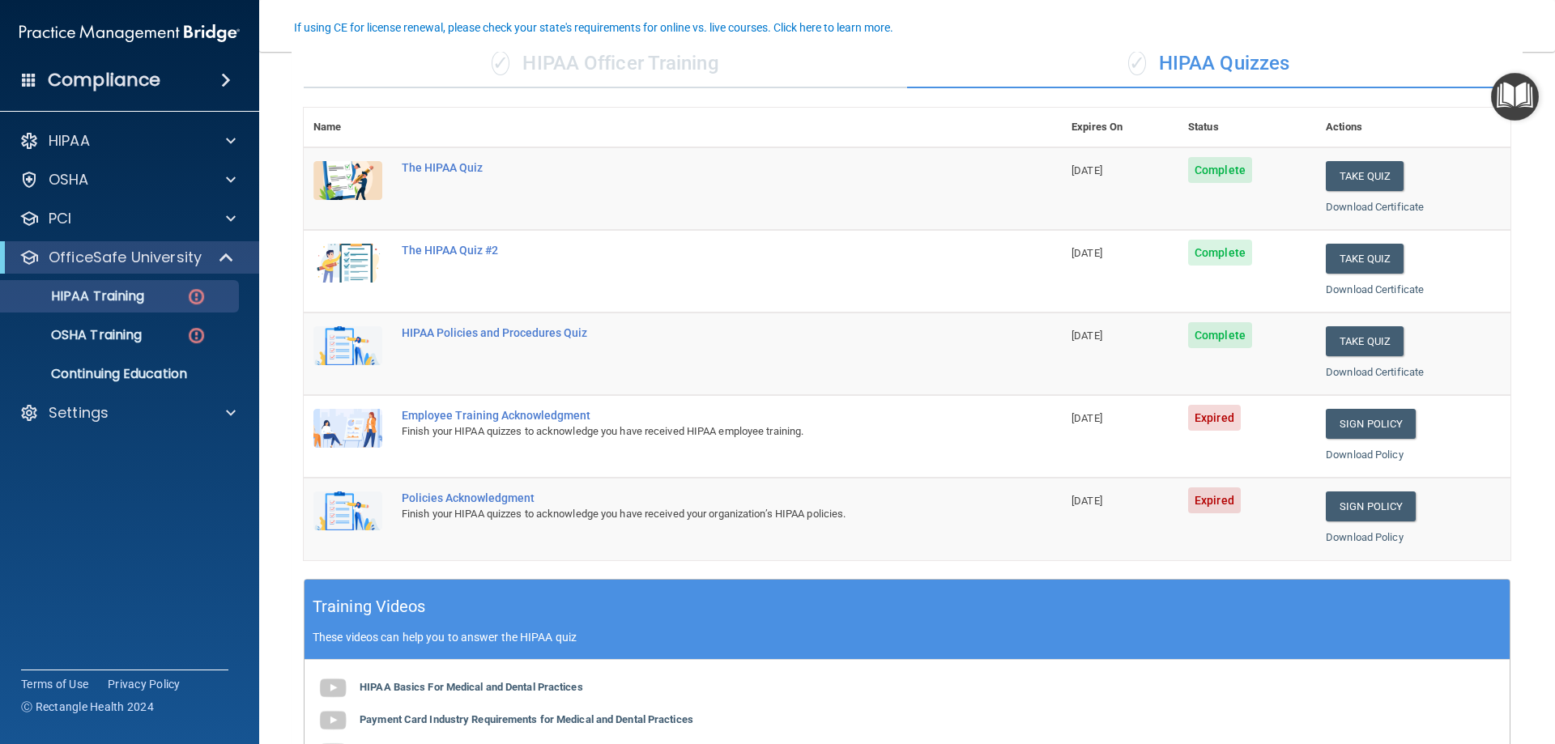
scroll to position [162, 0]
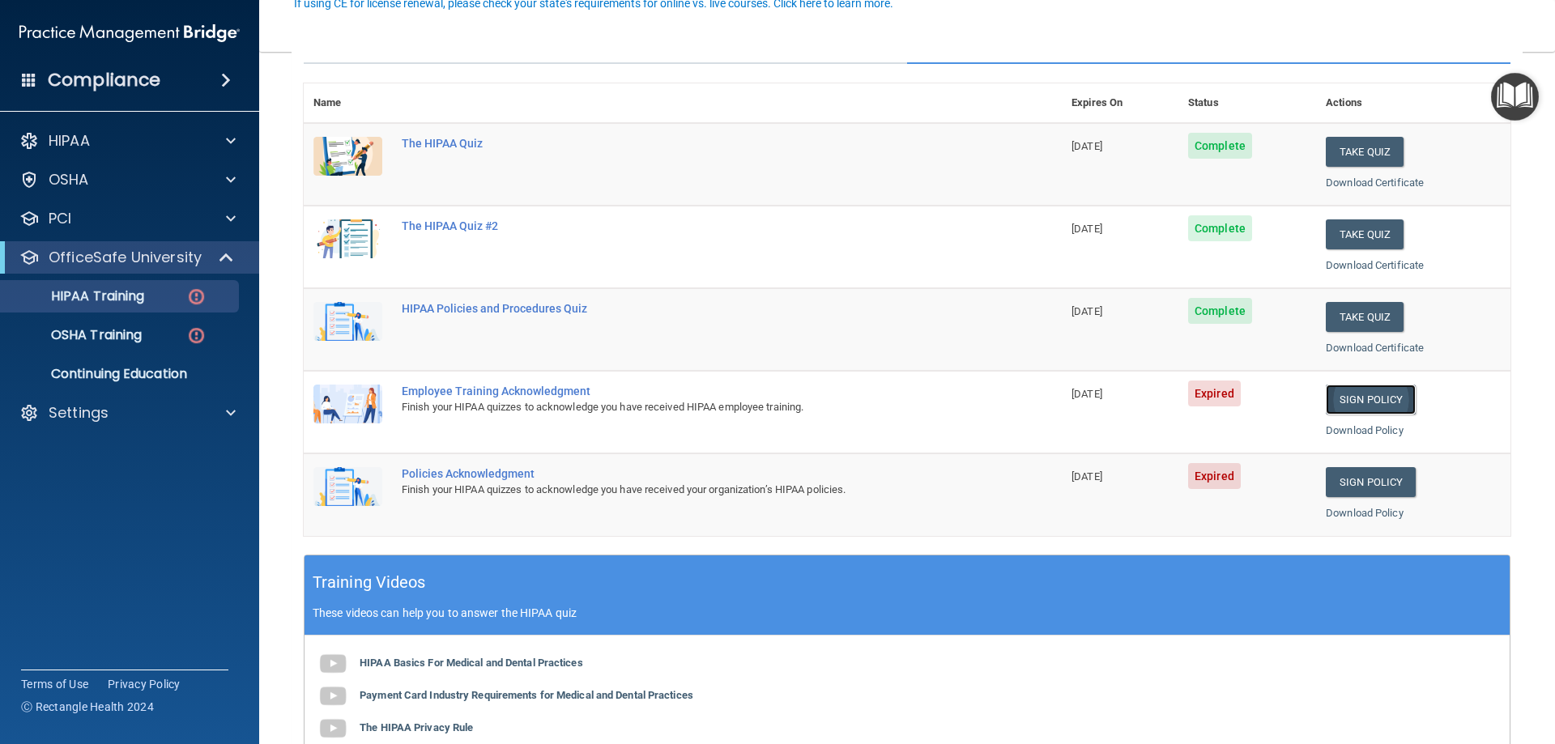
click at [1369, 405] on link "Sign Policy" at bounding box center [1371, 400] width 90 height 30
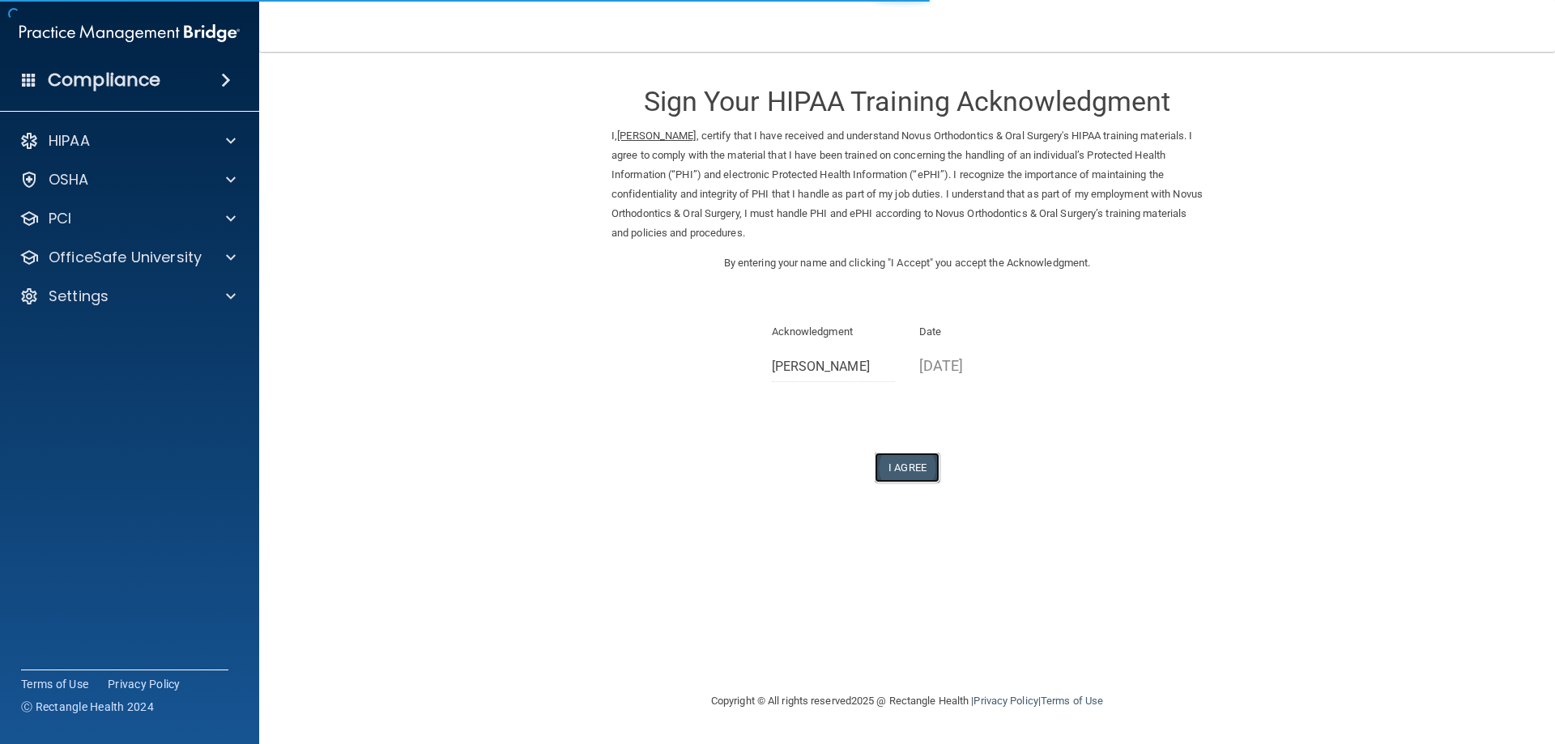
click at [913, 475] on button "I Agree" at bounding box center [907, 468] width 65 height 30
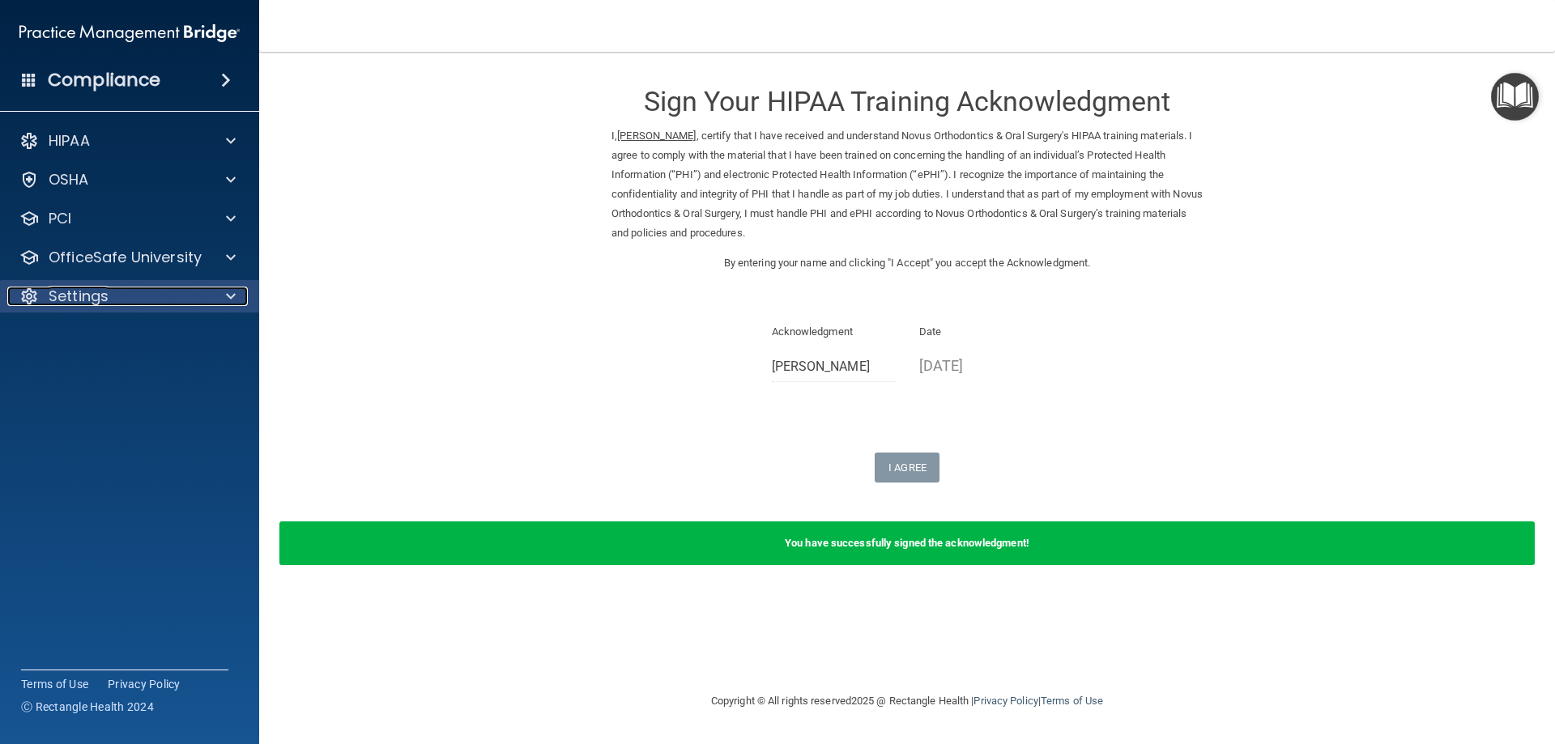
click at [83, 296] on p "Settings" at bounding box center [79, 296] width 60 height 19
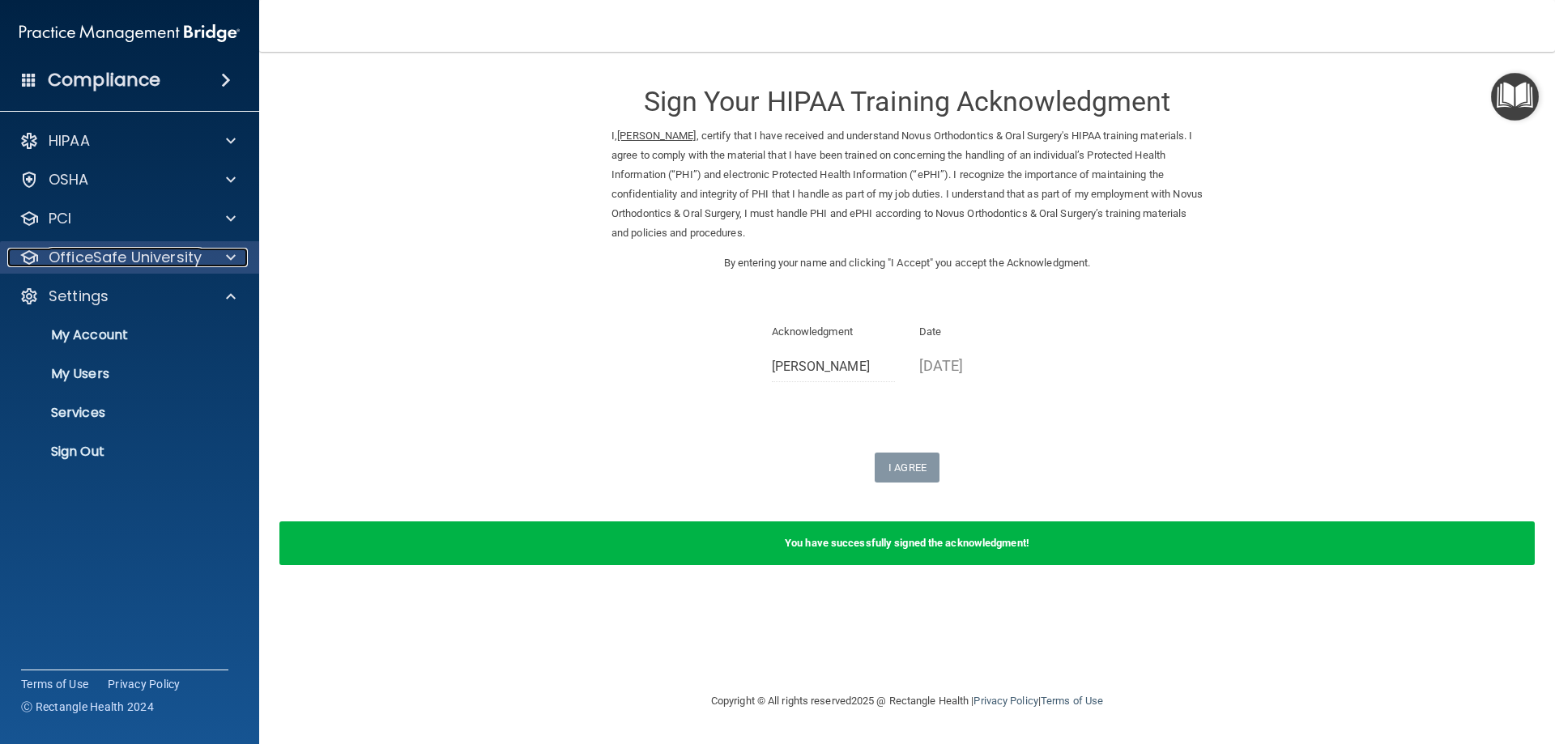
click at [83, 265] on p "OfficeSafe University" at bounding box center [125, 257] width 153 height 19
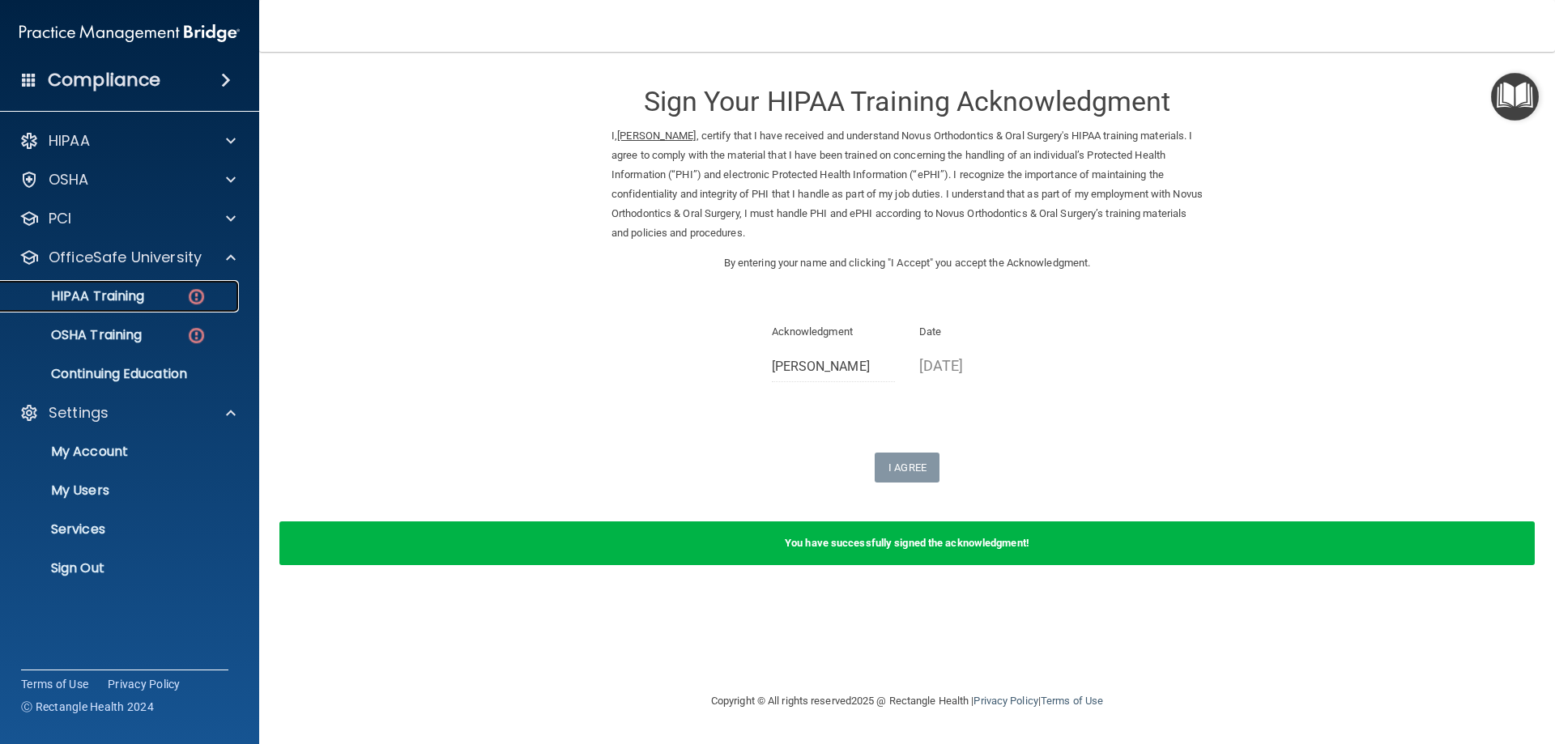
click at [96, 296] on p "HIPAA Training" at bounding box center [78, 296] width 134 height 16
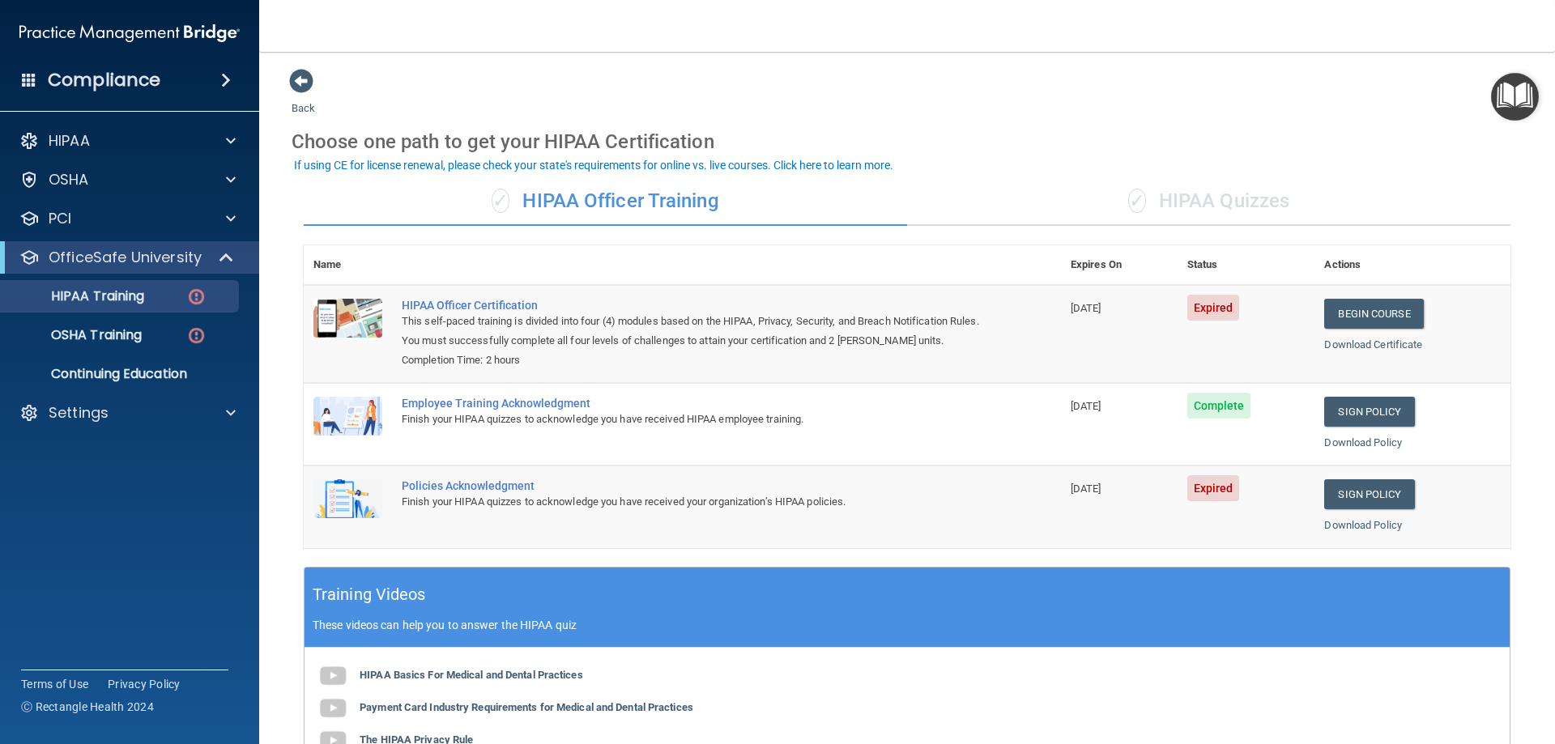
click at [1176, 207] on div "✓ HIPAA Quizzes" at bounding box center [1208, 201] width 603 height 49
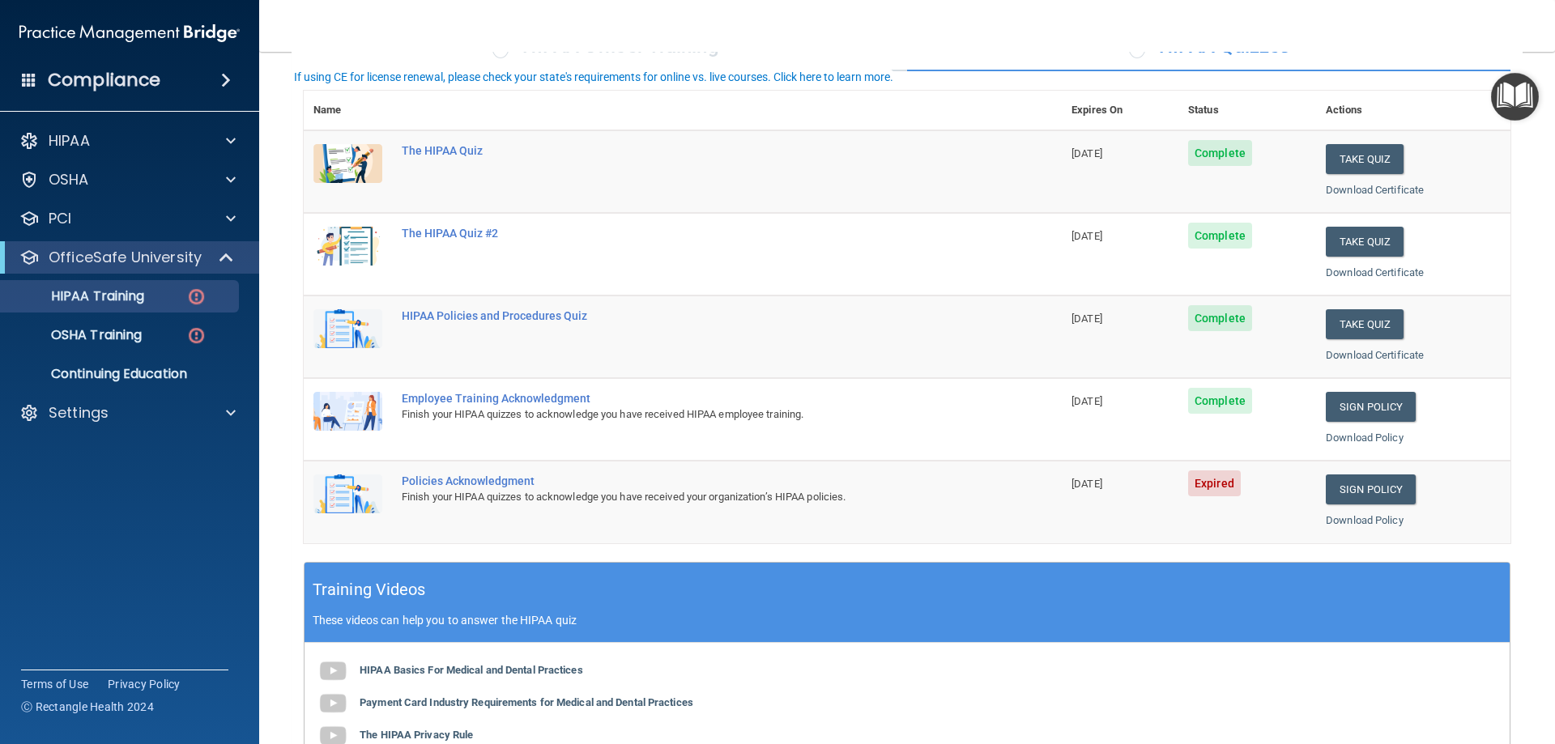
scroll to position [162, 0]
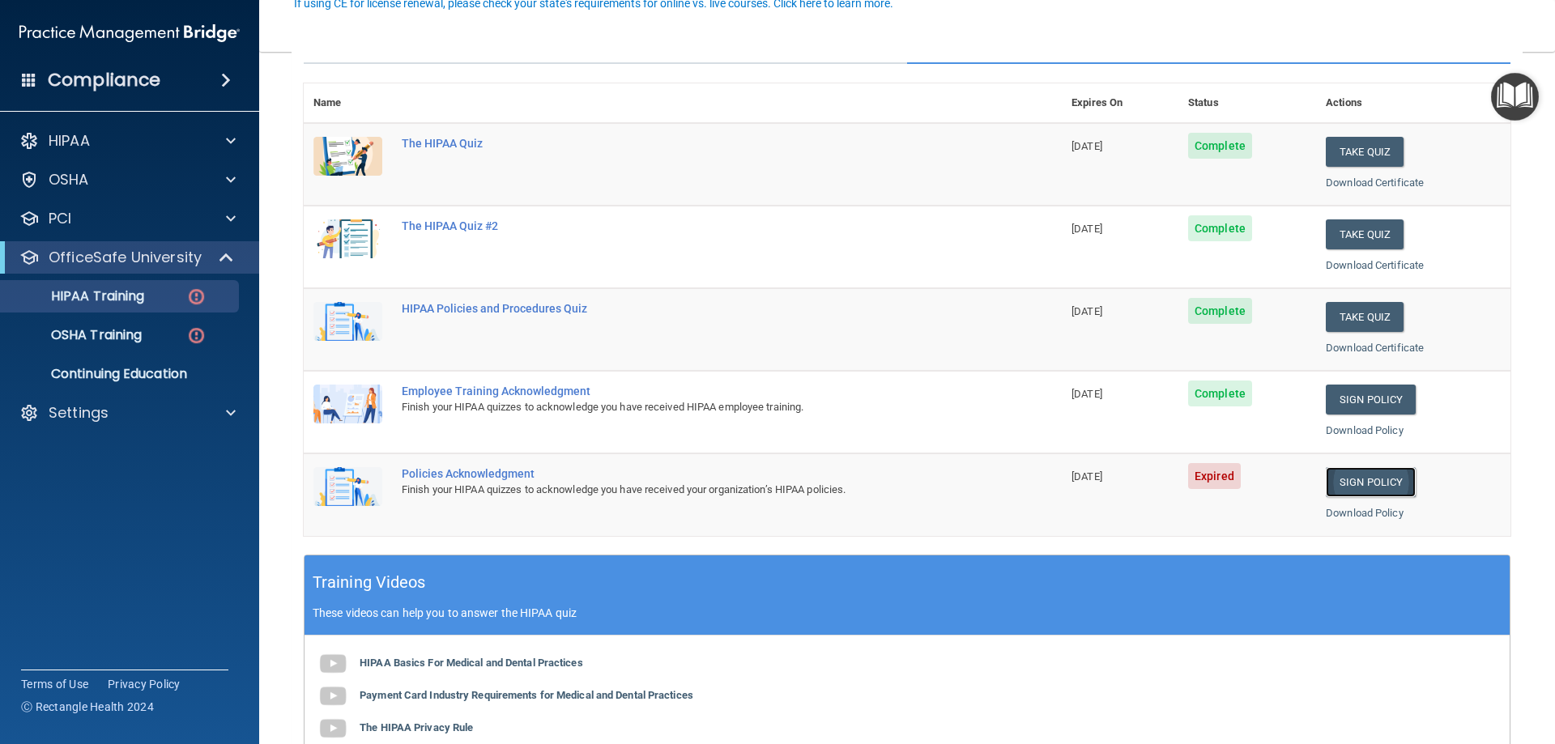
click at [1351, 470] on link "Sign Policy" at bounding box center [1371, 482] width 90 height 30
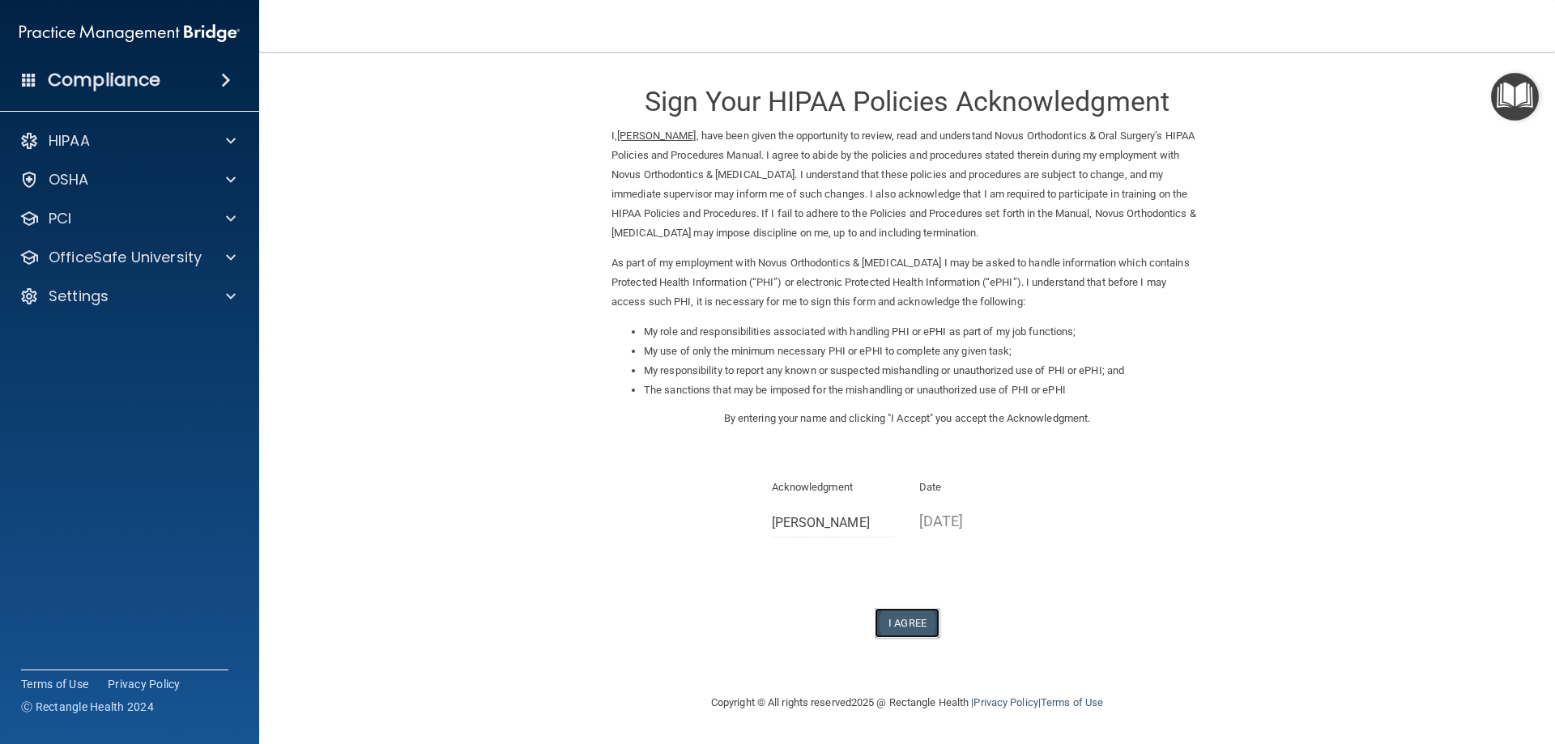
click at [921, 635] on button "I Agree" at bounding box center [907, 623] width 65 height 30
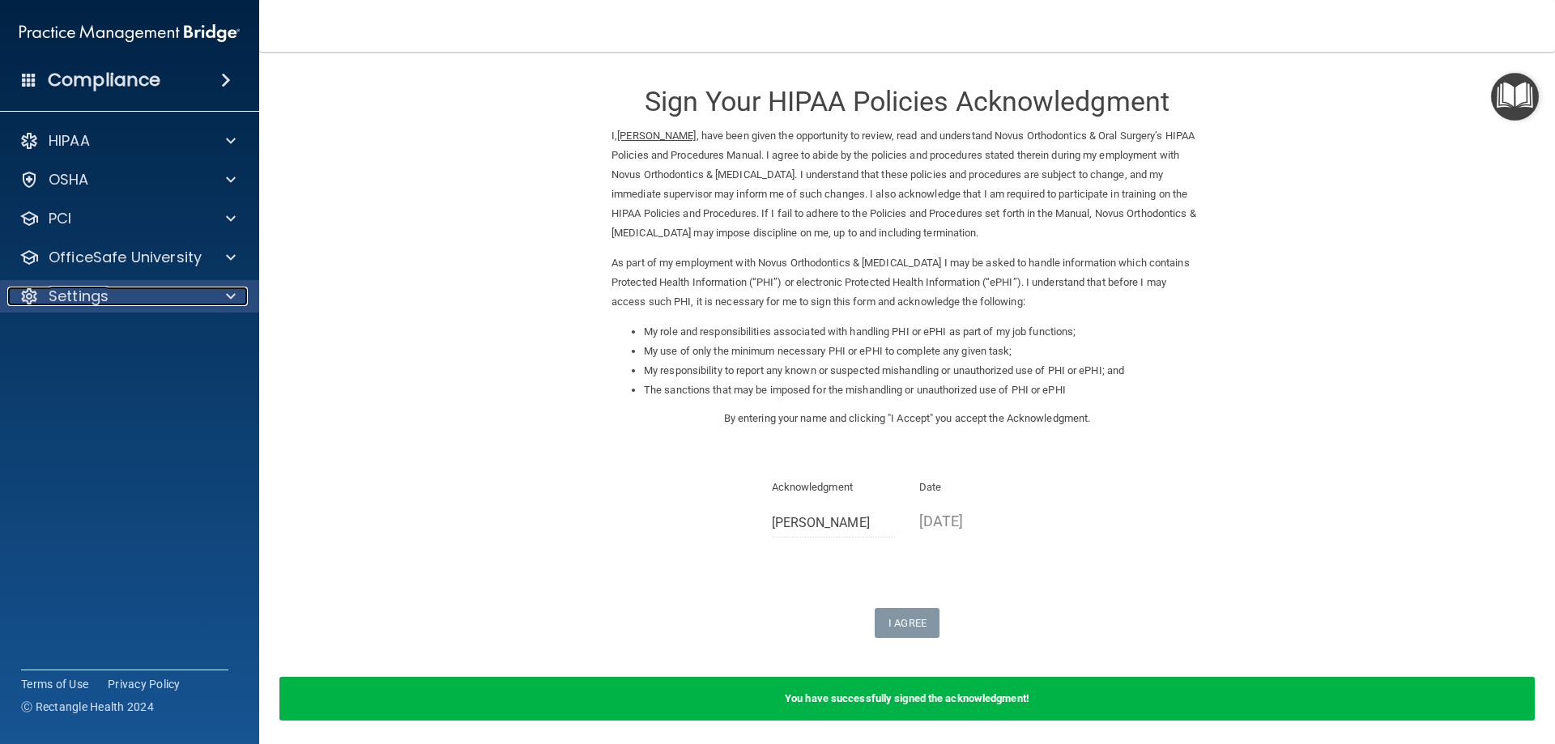
click at [129, 294] on div "Settings" at bounding box center [107, 296] width 201 height 19
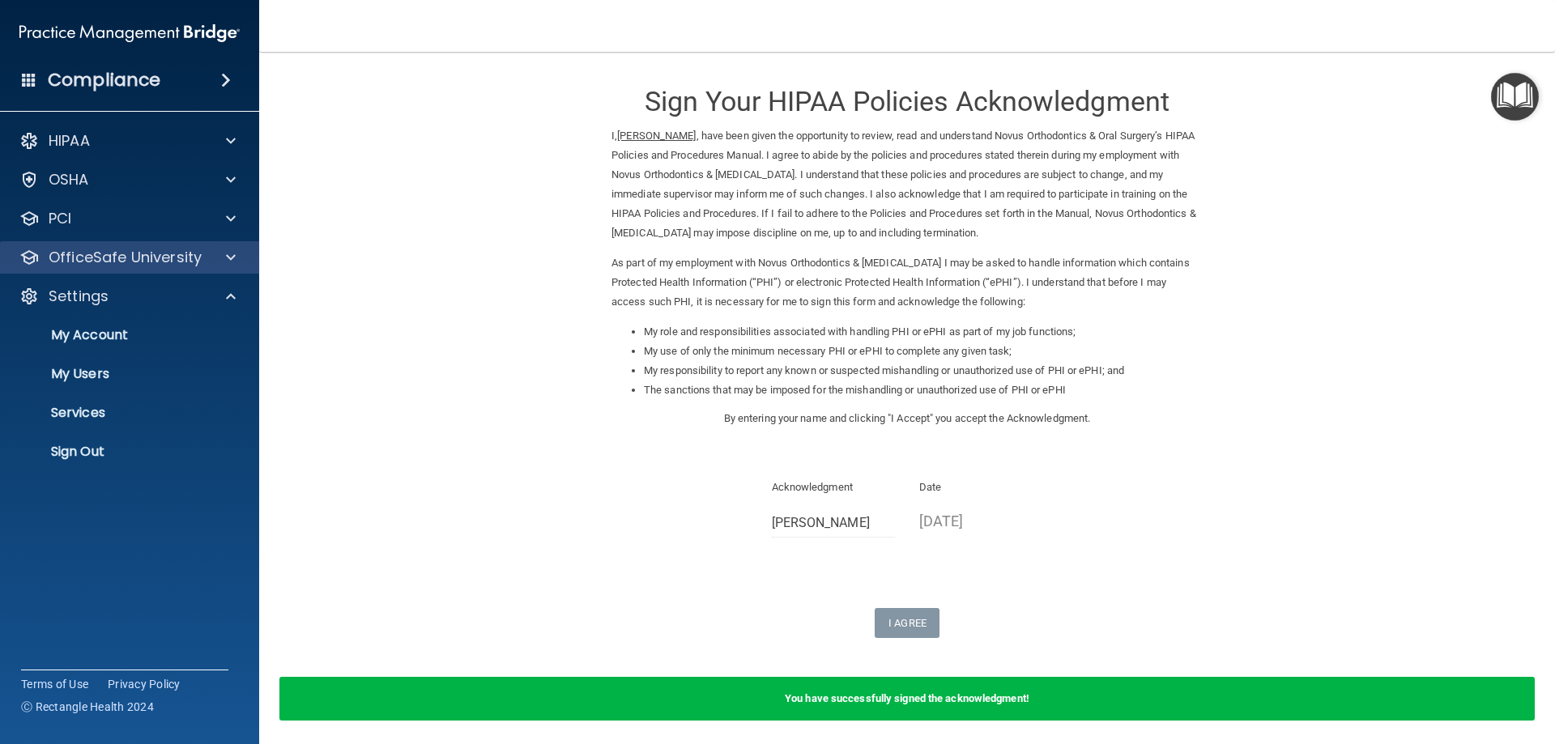
click at [87, 269] on div "OfficeSafe University" at bounding box center [130, 257] width 260 height 32
click at [222, 258] on div at bounding box center [228, 257] width 40 height 19
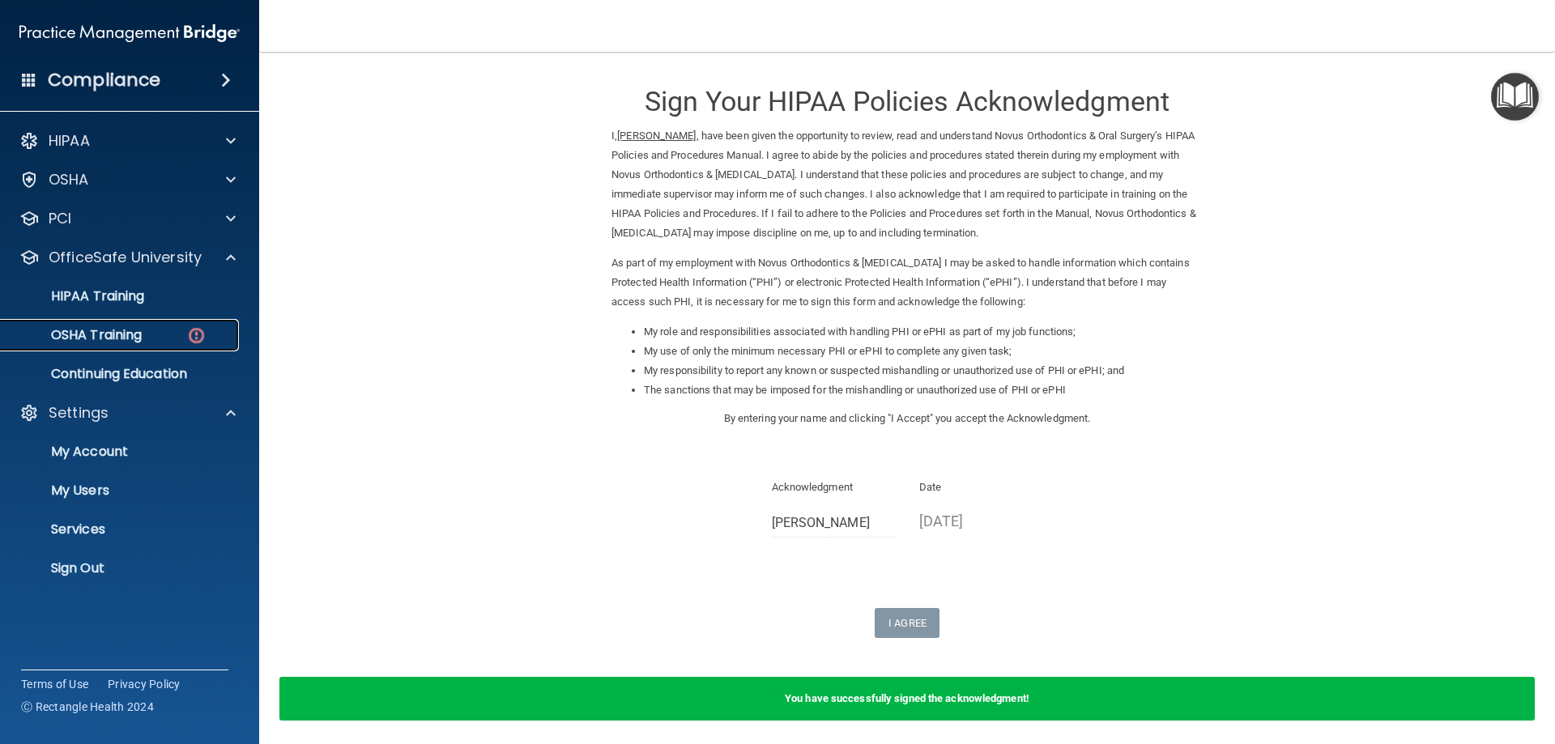
click at [117, 340] on p "OSHA Training" at bounding box center [76, 335] width 131 height 16
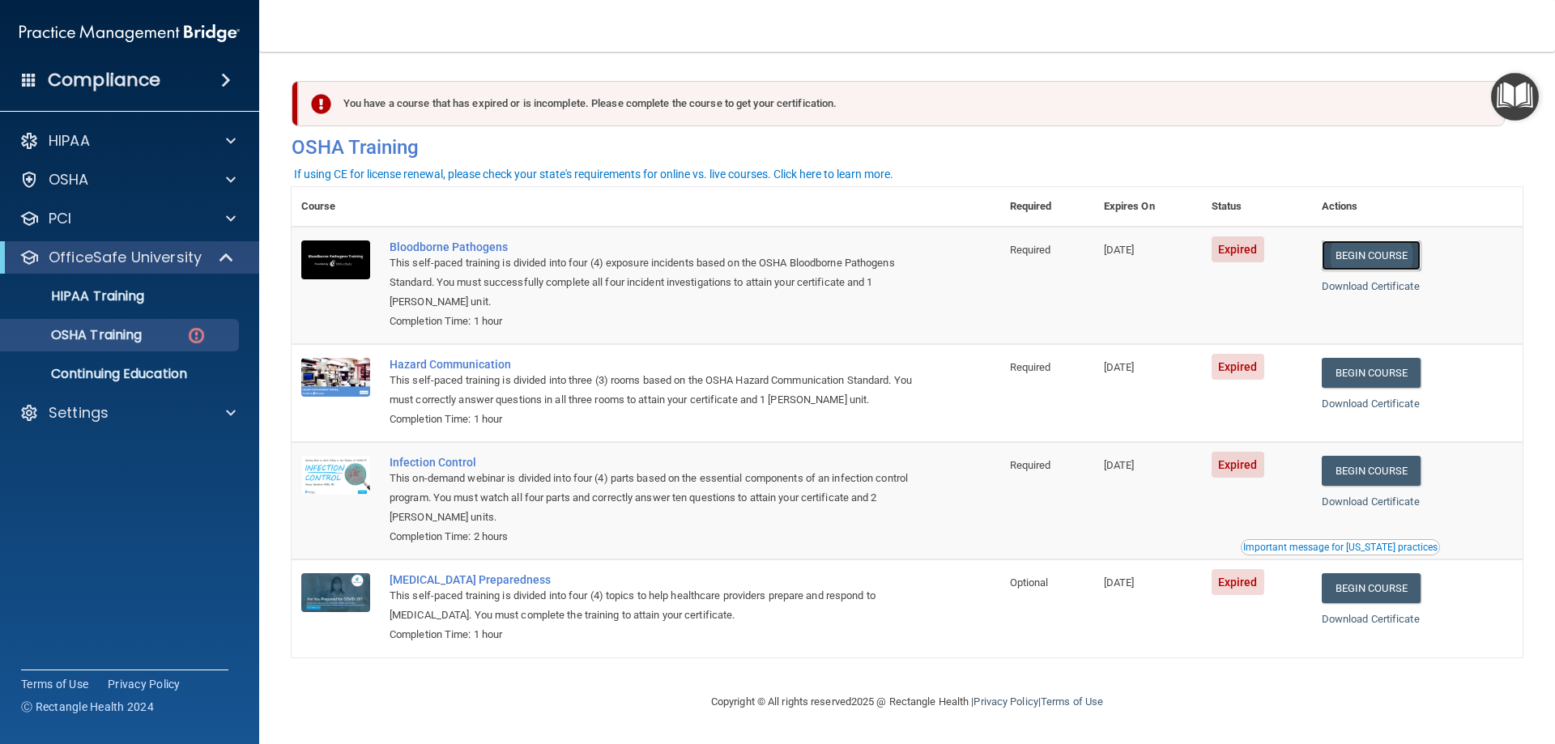
click at [1401, 252] on link "Begin Course" at bounding box center [1371, 256] width 99 height 30
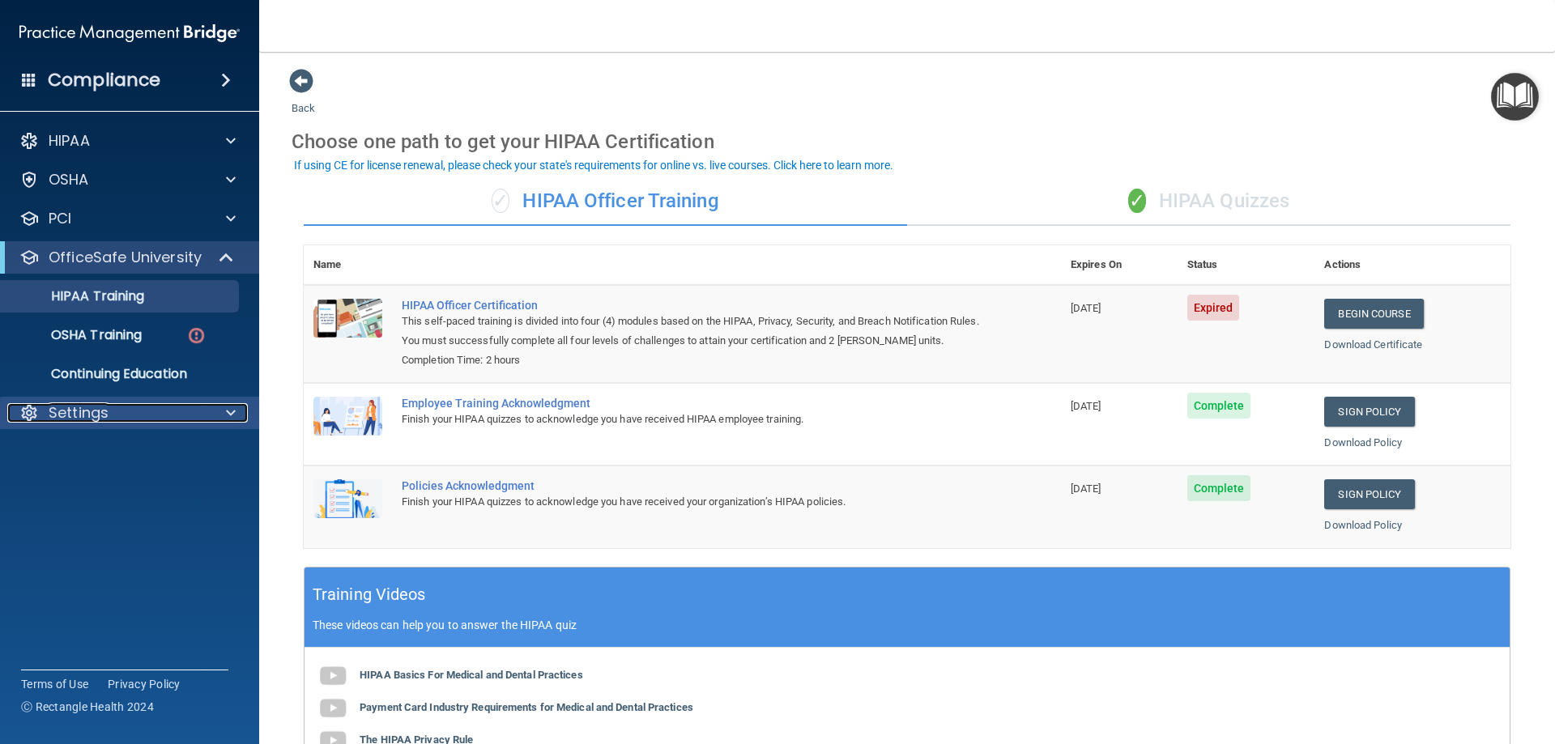
click at [148, 414] on div "Settings" at bounding box center [107, 412] width 201 height 19
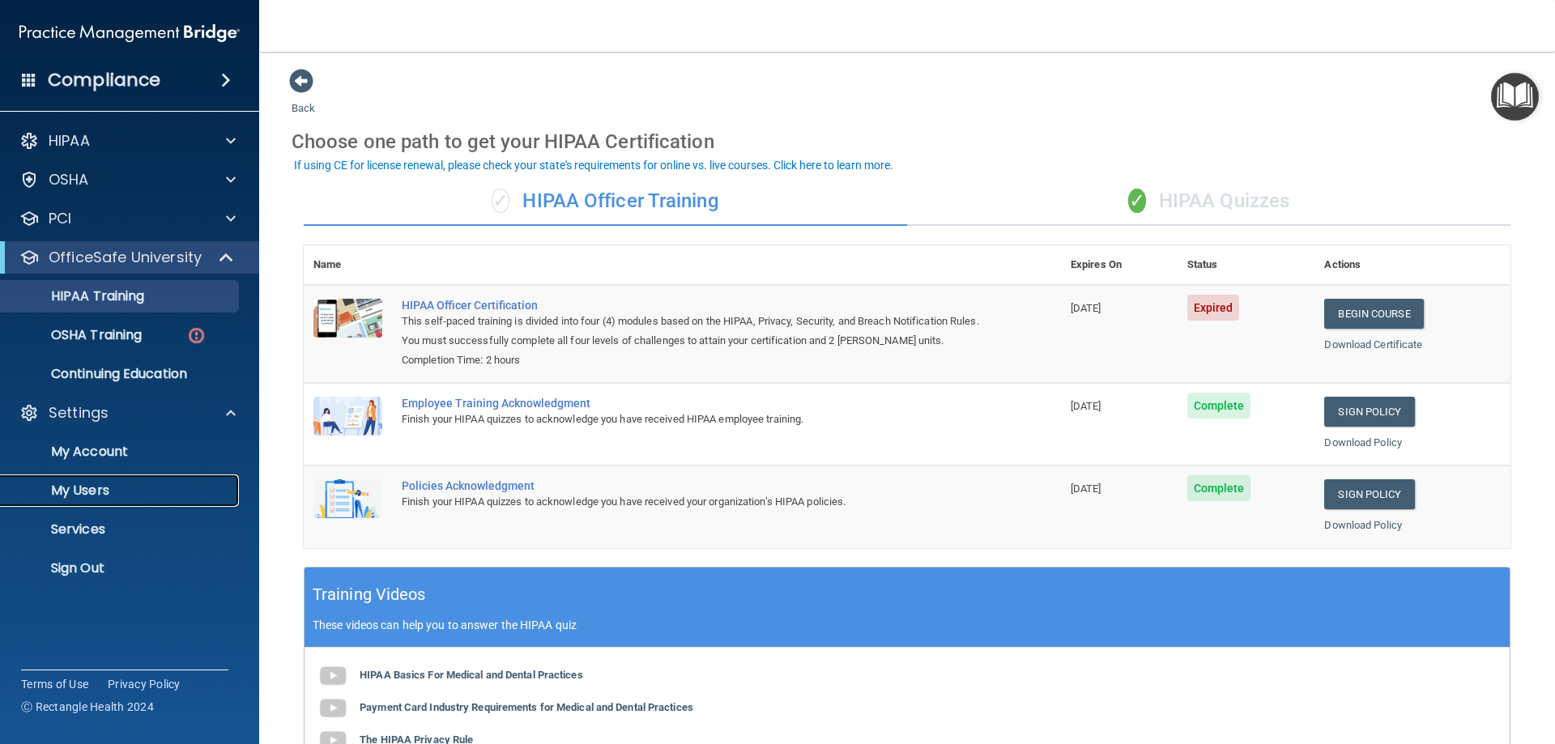
click at [134, 488] on p "My Users" at bounding box center [121, 491] width 221 height 16
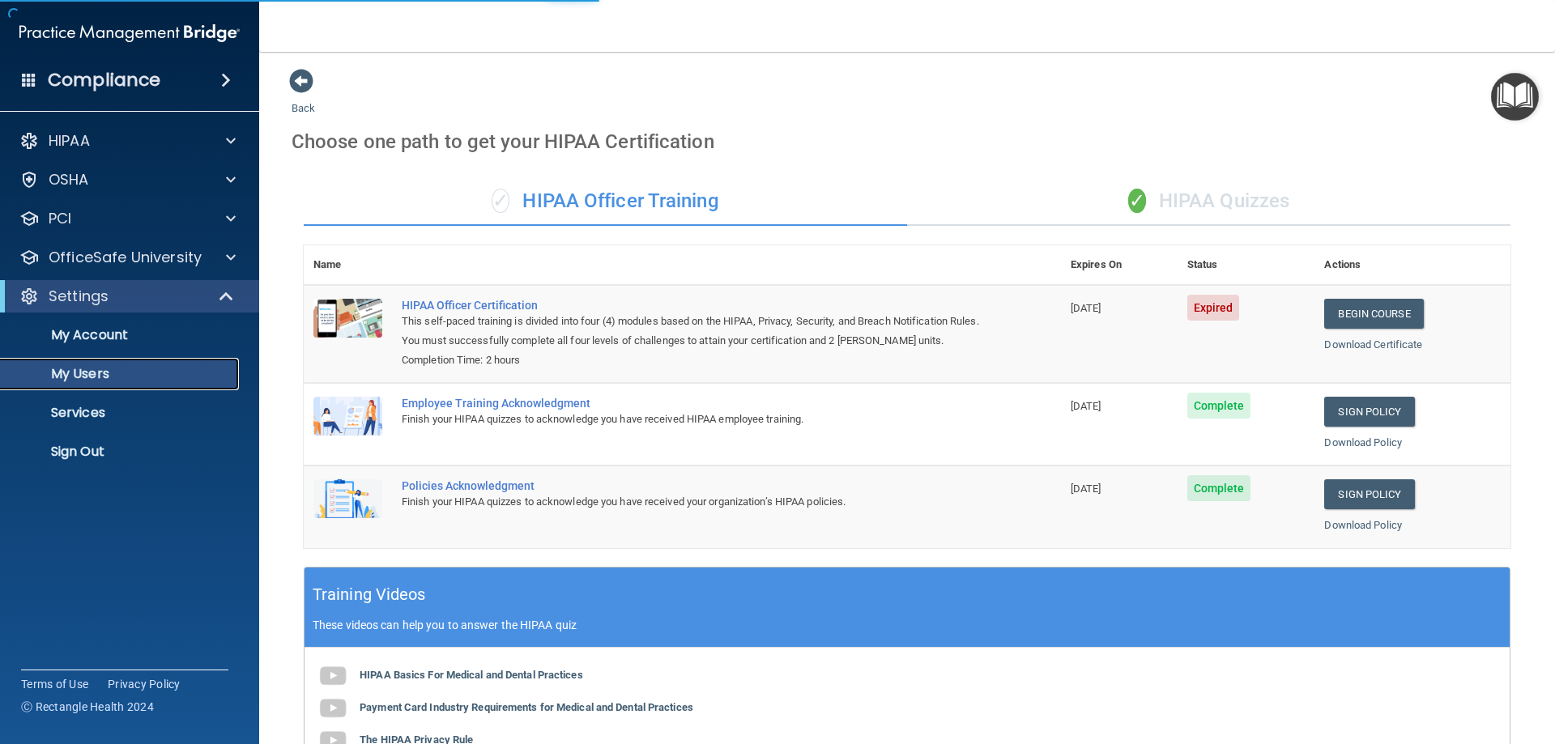
select select "20"
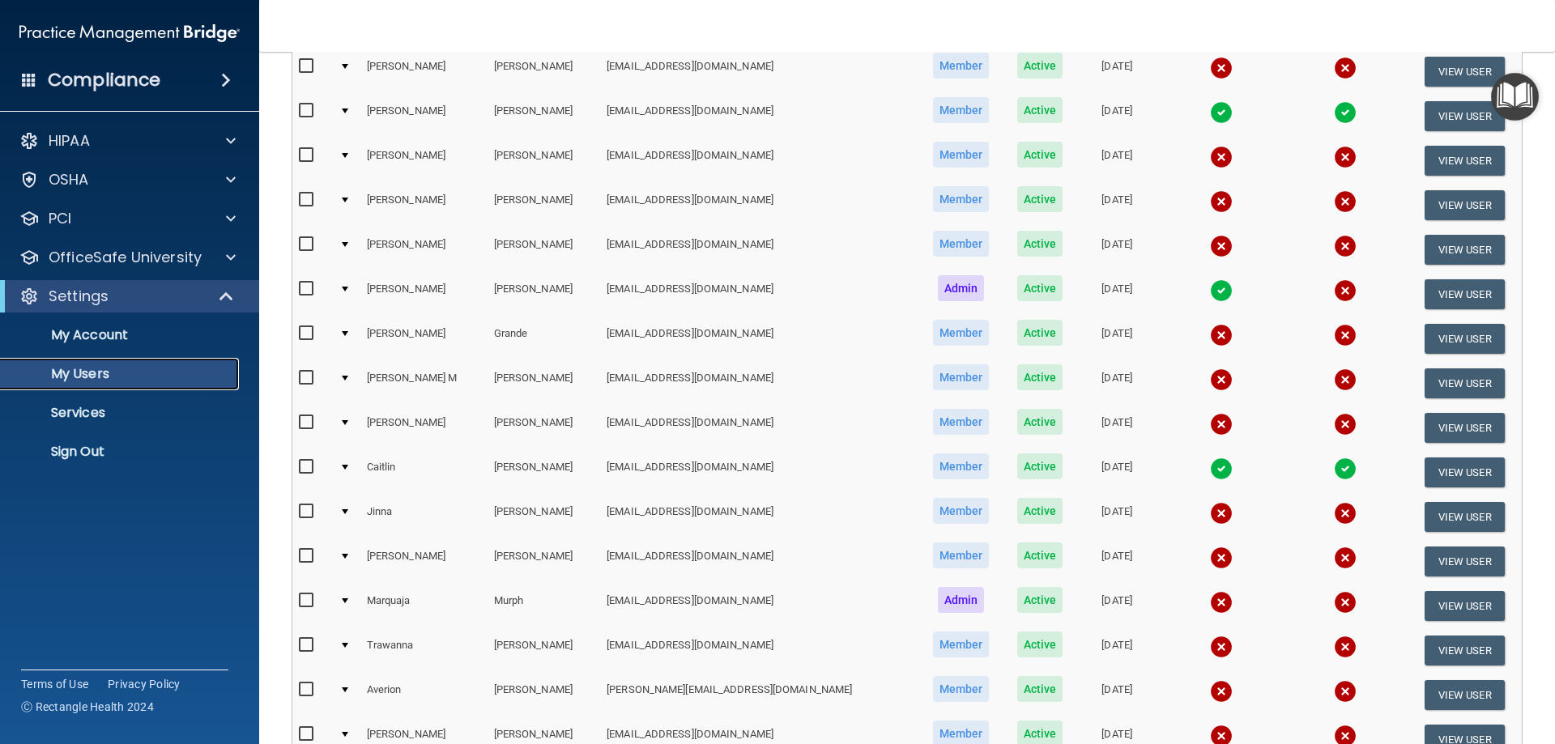
scroll to position [162, 0]
